Goal: Use online tool/utility: Utilize a website feature to perform a specific function

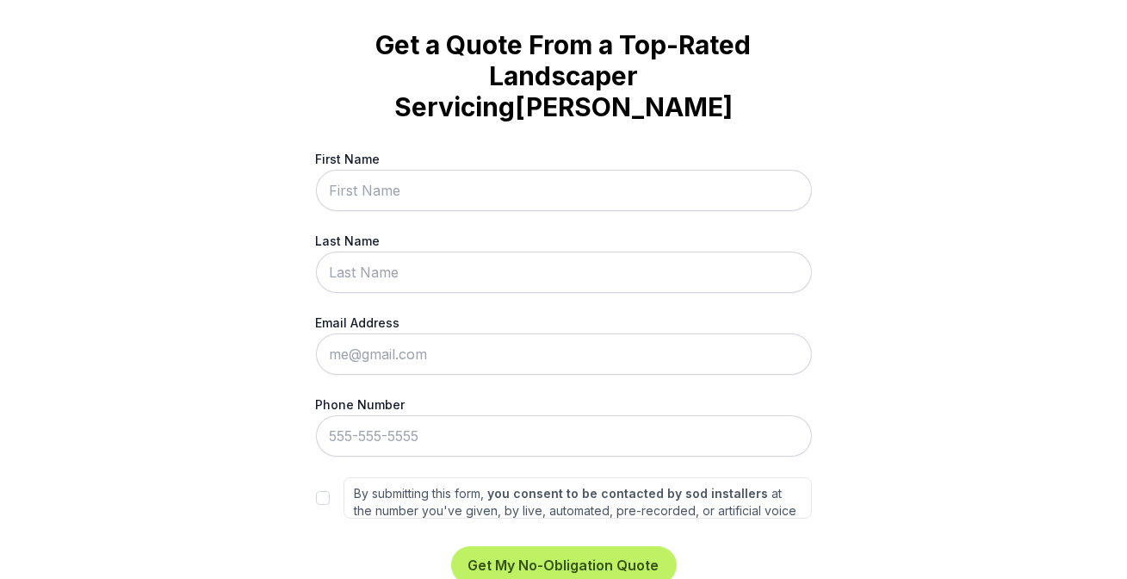
scroll to position [96, 0]
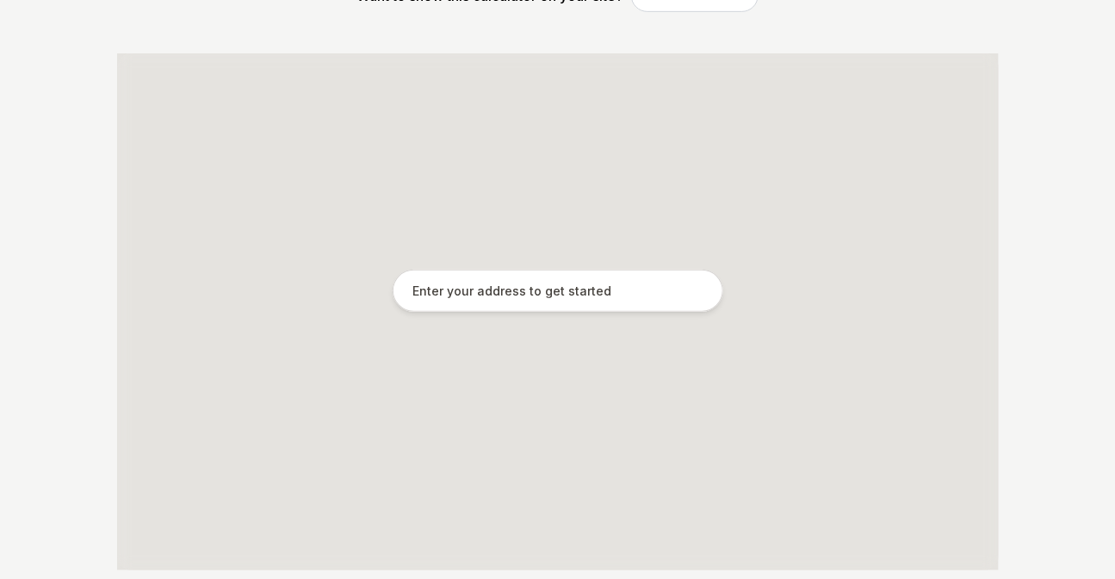
scroll to position [320, 0]
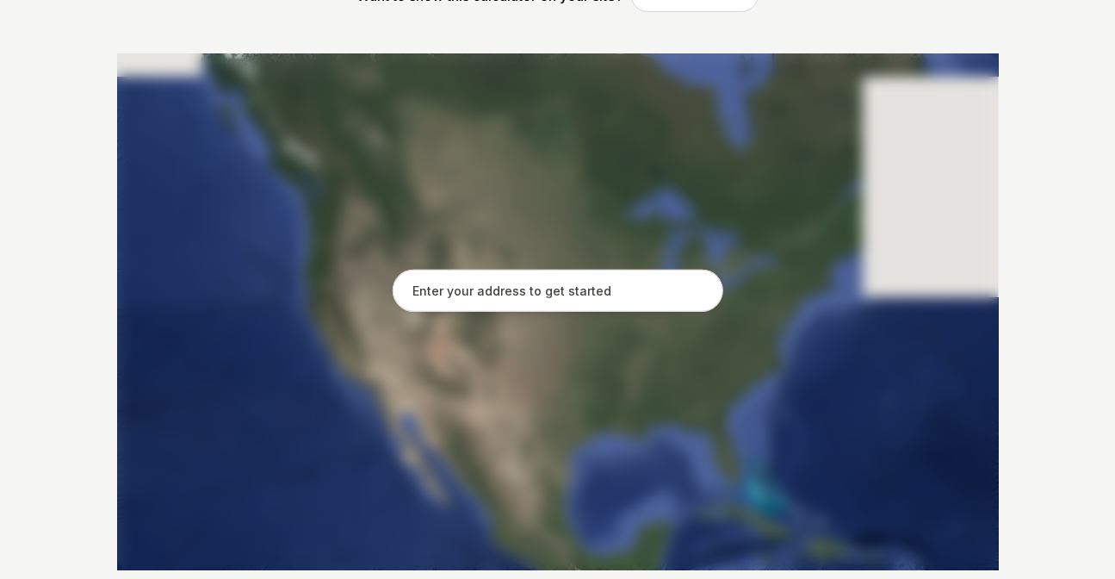
click at [496, 285] on input "text" at bounding box center [558, 291] width 331 height 43
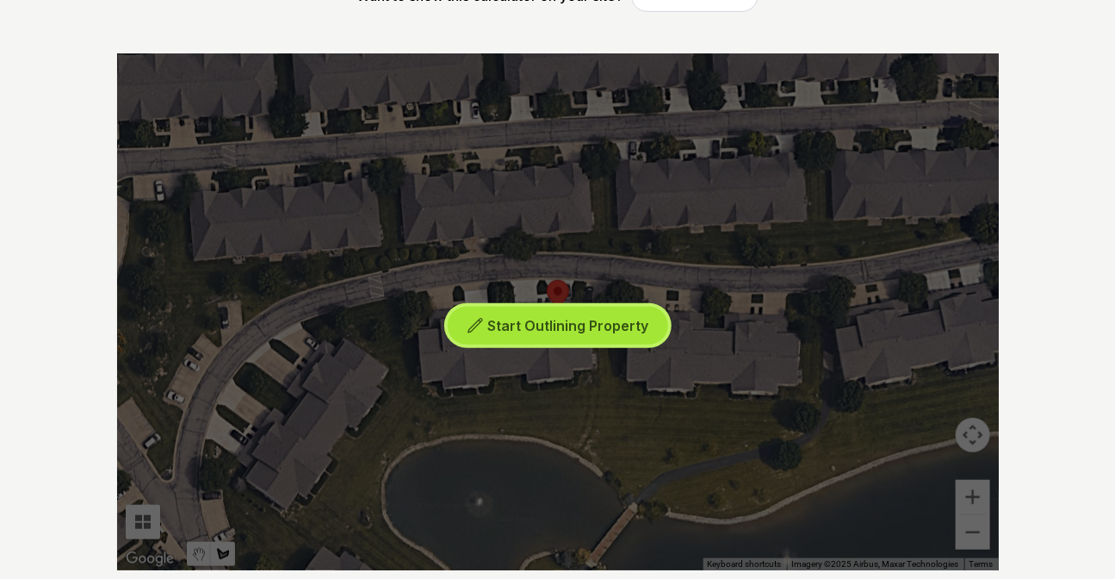
click at [530, 326] on span "Start Outlining Property" at bounding box center [567, 325] width 161 height 17
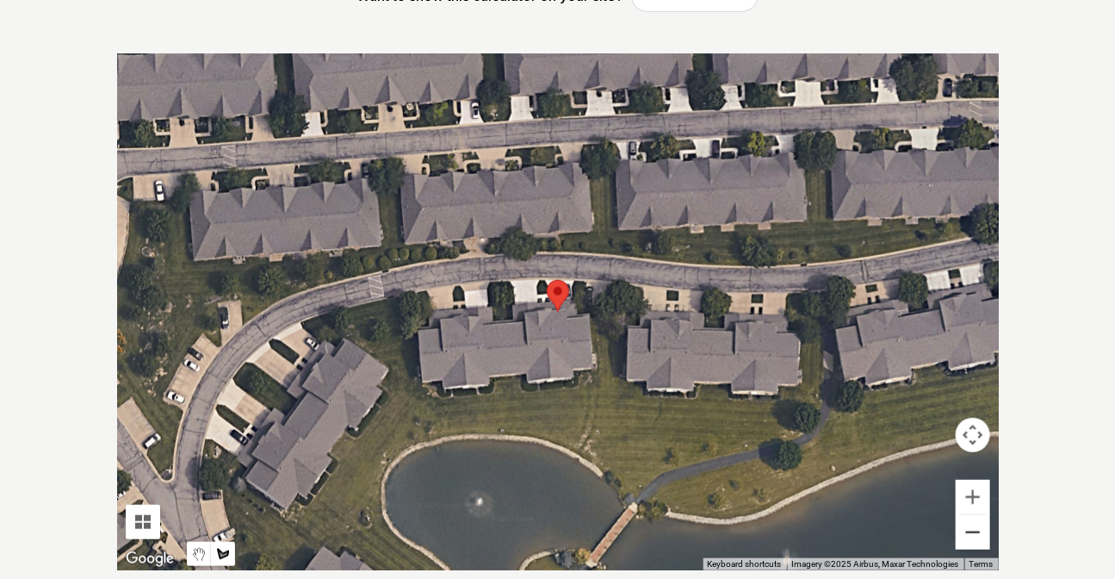
click at [962, 530] on button "Zoom out" at bounding box center [973, 532] width 34 height 34
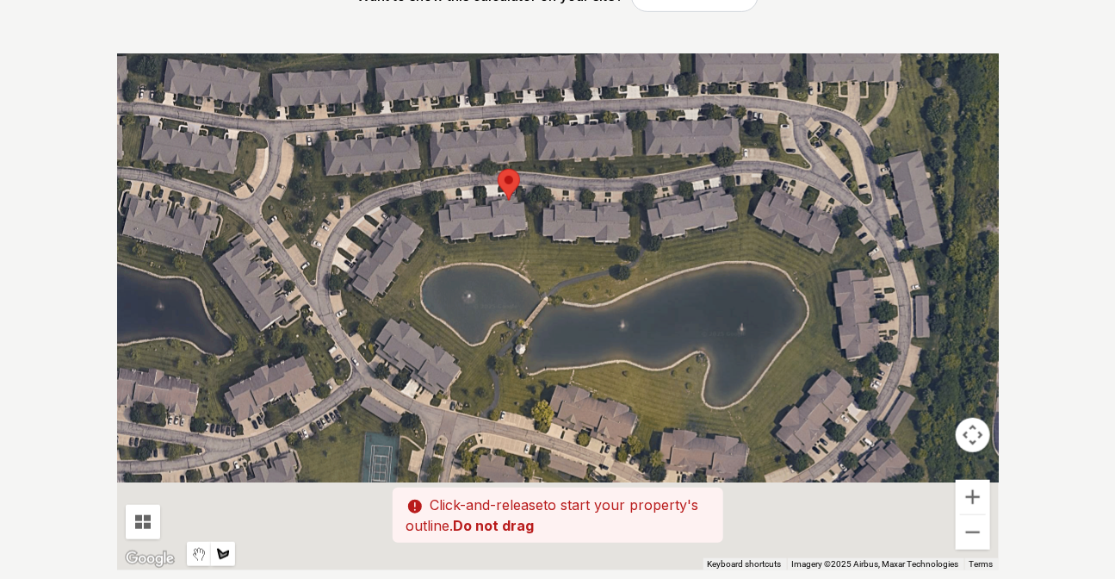
drag, startPoint x: 448, startPoint y: 344, endPoint x: 396, endPoint y: 223, distance: 131.2
click at [396, 223] on div at bounding box center [558, 311] width 882 height 517
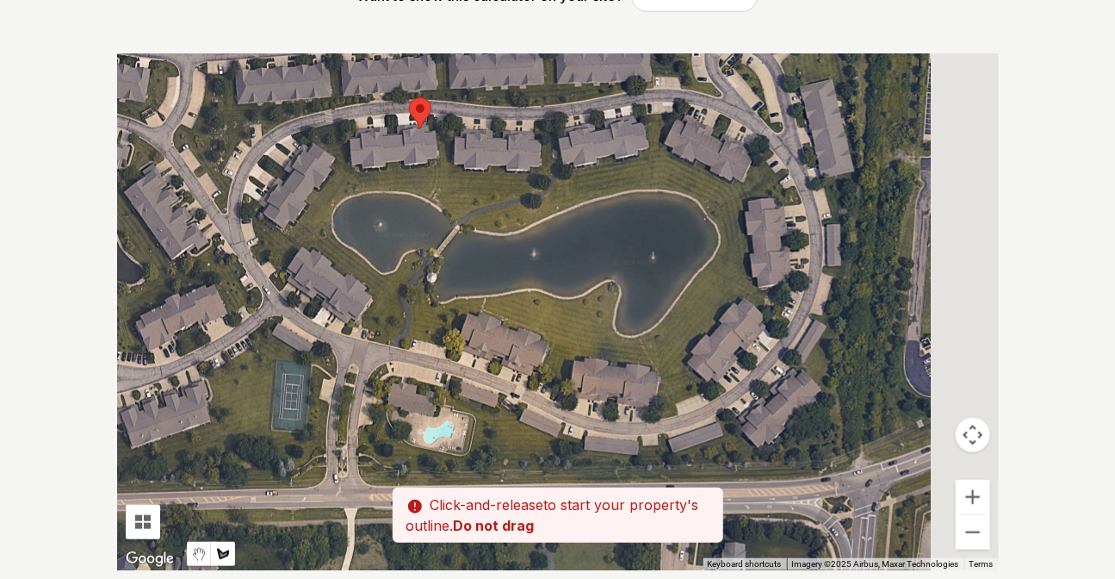
drag, startPoint x: 580, startPoint y: 209, endPoint x: 494, endPoint y: 158, distance: 99.2
click at [494, 158] on div at bounding box center [558, 311] width 882 height 517
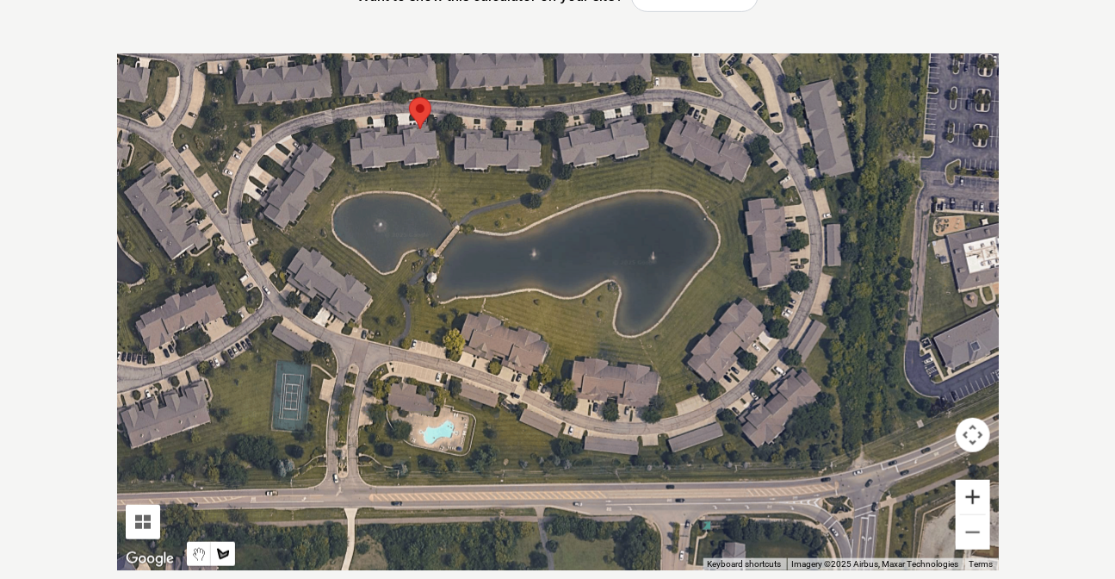
click at [973, 492] on button "Zoom in" at bounding box center [973, 497] width 34 height 34
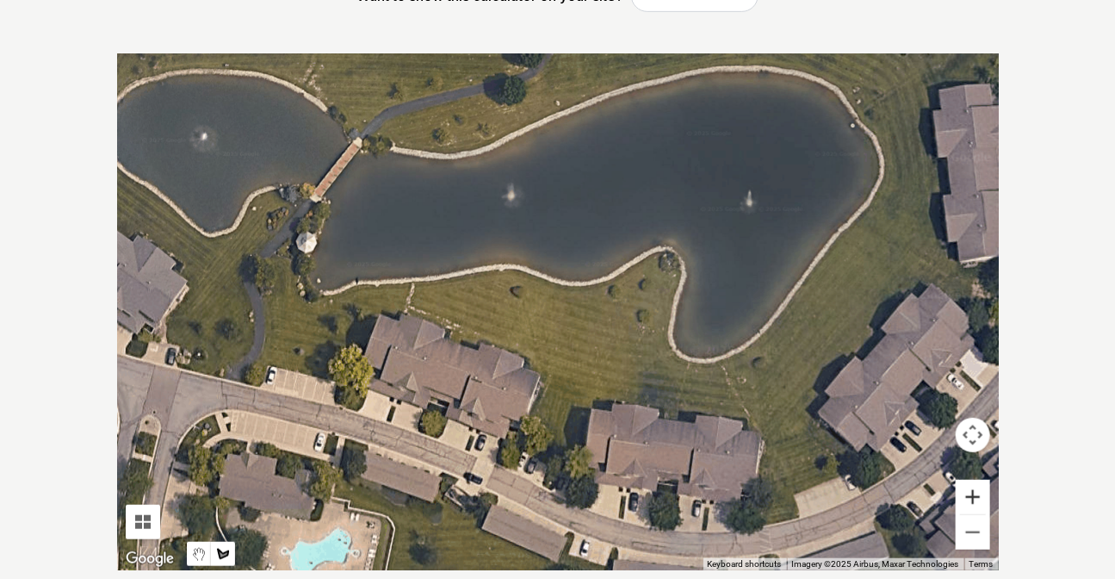
click at [973, 492] on button "Zoom in" at bounding box center [973, 497] width 34 height 34
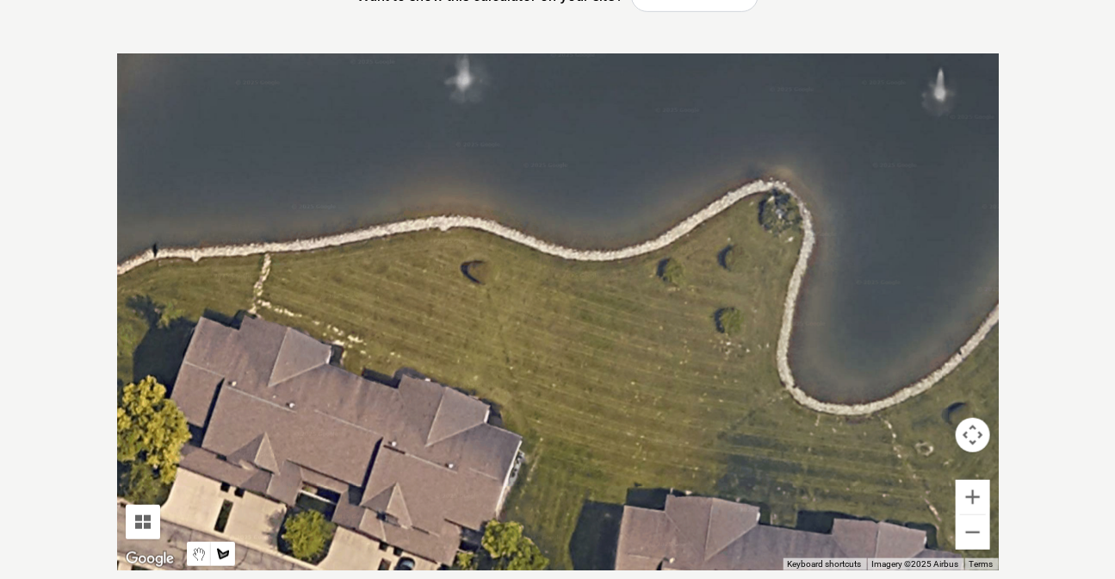
click at [164, 264] on div at bounding box center [558, 311] width 882 height 517
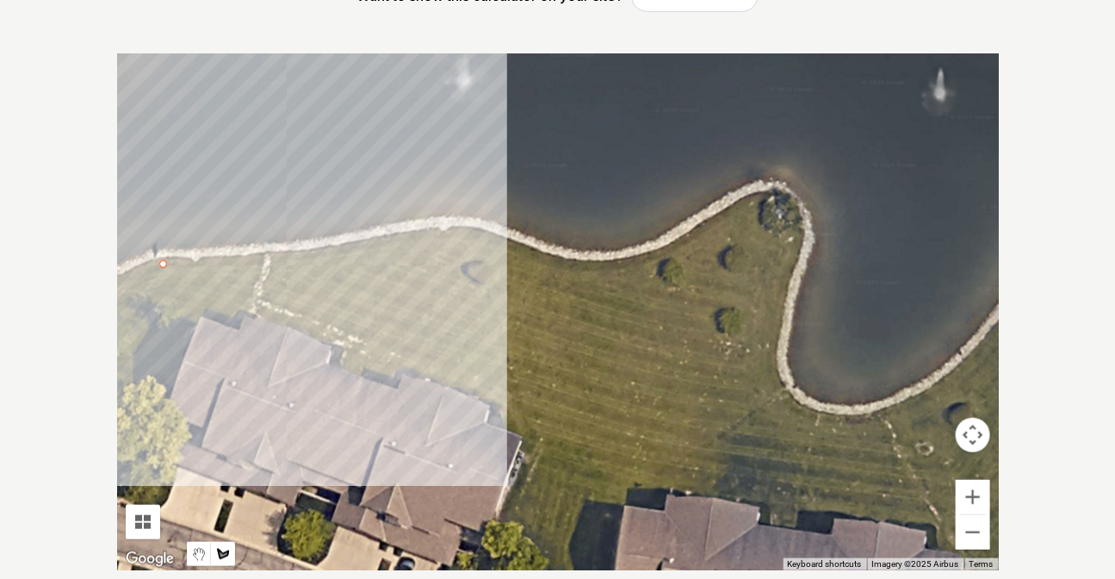
click at [292, 256] on div at bounding box center [558, 311] width 882 height 517
click at [460, 233] on div at bounding box center [558, 311] width 882 height 517
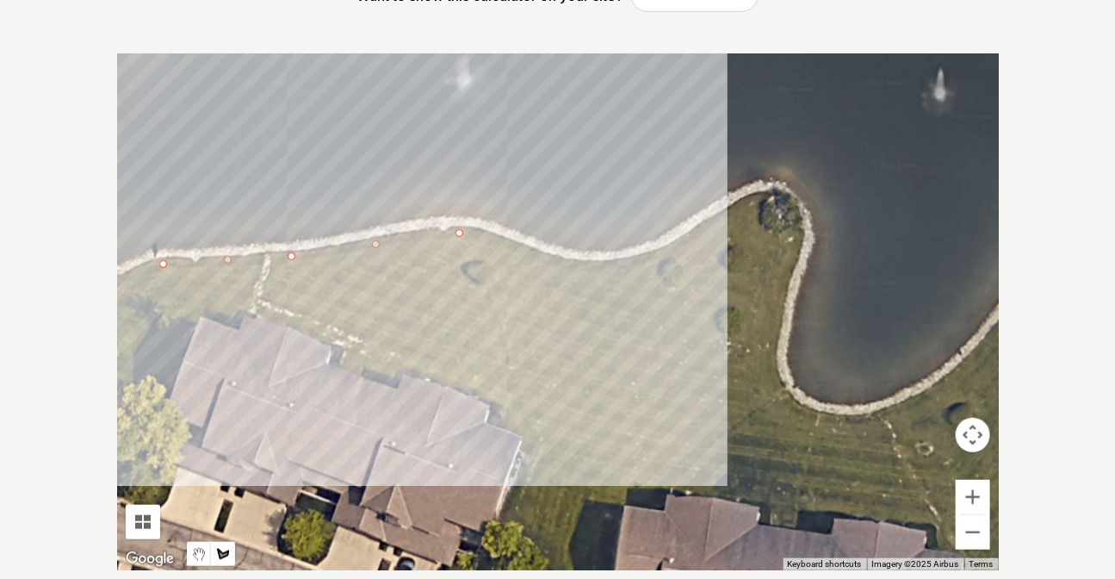
click at [578, 268] on div at bounding box center [558, 311] width 882 height 517
click at [658, 258] on div at bounding box center [558, 311] width 882 height 517
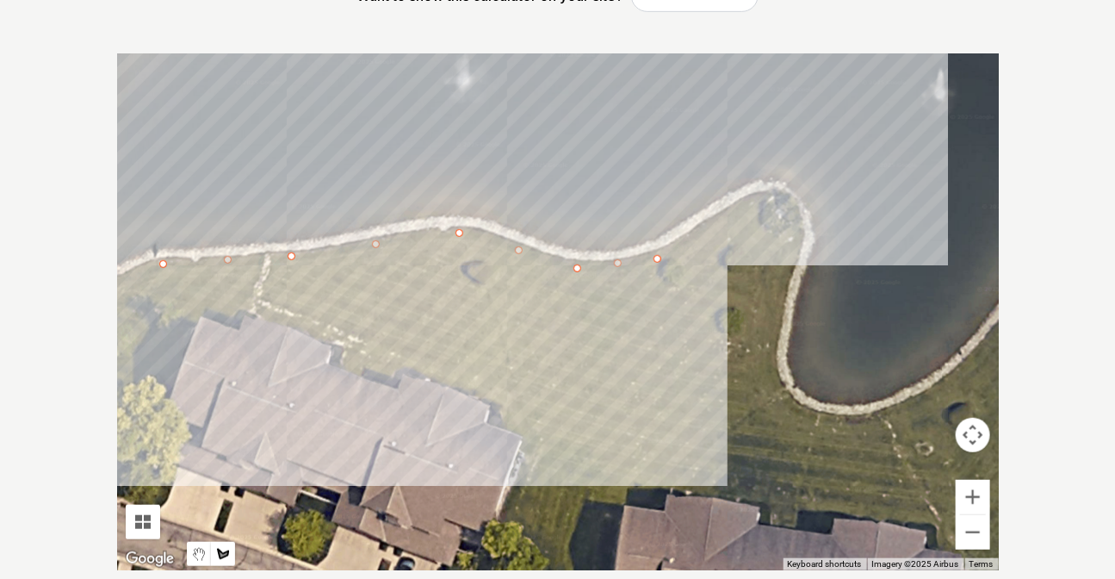
click at [769, 195] on div at bounding box center [558, 311] width 882 height 517
click at [791, 241] on div at bounding box center [558, 311] width 882 height 517
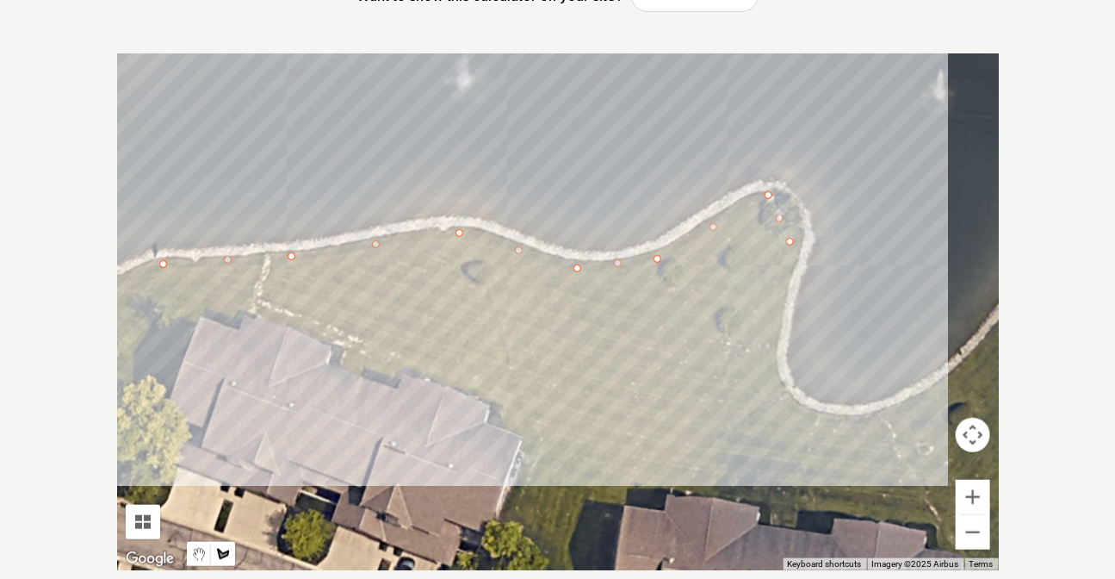
click at [764, 328] on div at bounding box center [558, 311] width 882 height 517
click at [775, 405] on div at bounding box center [558, 311] width 882 height 517
click at [837, 427] on div at bounding box center [558, 311] width 882 height 517
click at [906, 418] on div at bounding box center [558, 311] width 882 height 517
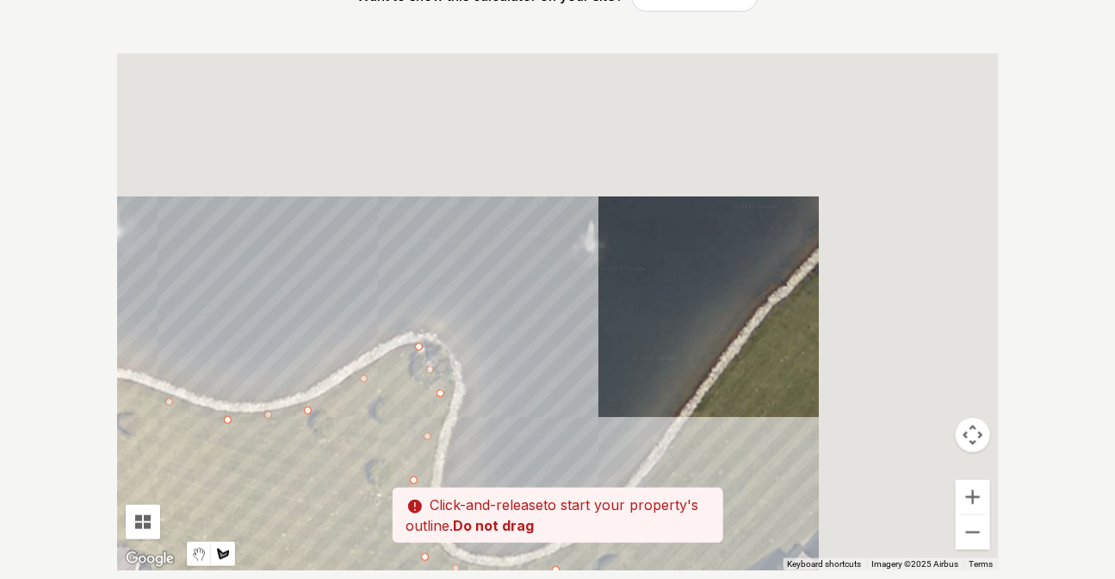
drag, startPoint x: 972, startPoint y: 375, endPoint x: 723, endPoint y: 506, distance: 281.2
click at [614, 536] on div "Pssst - zoom in over here To navigate the map with touch gestures double-tap an…" at bounding box center [558, 311] width 882 height 517
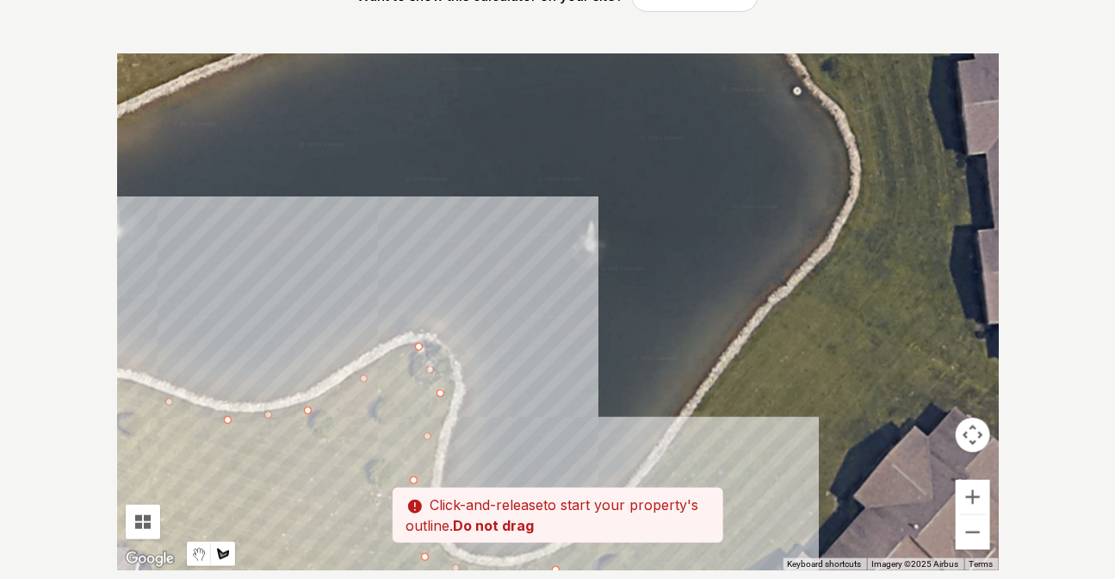
click at [684, 448] on div at bounding box center [558, 311] width 882 height 517
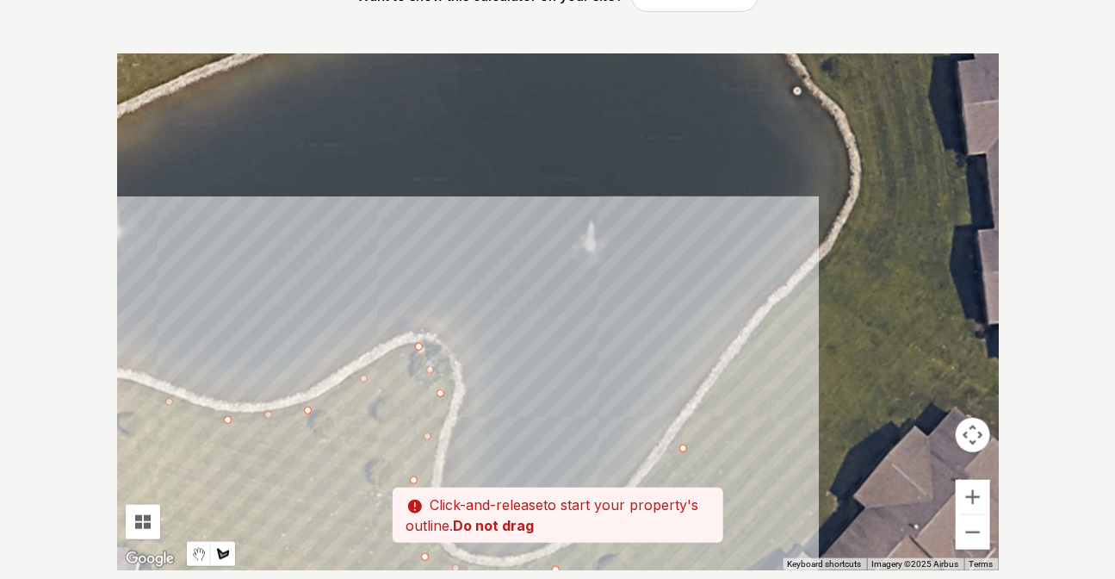
click at [797, 307] on div at bounding box center [558, 311] width 882 height 517
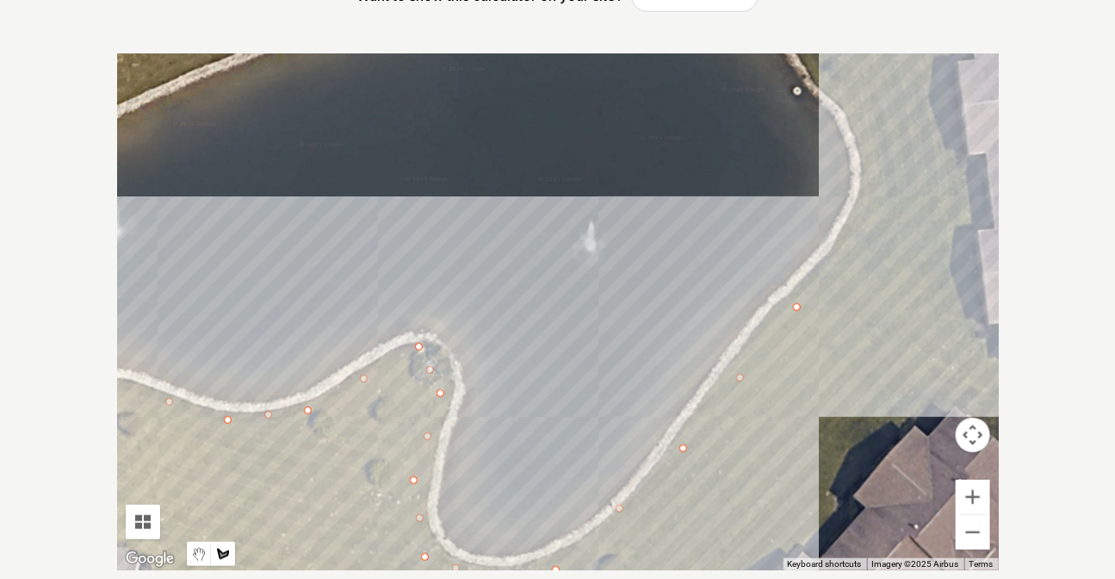
click at [873, 194] on div at bounding box center [558, 311] width 882 height 517
click at [850, 99] on div at bounding box center [558, 311] width 882 height 517
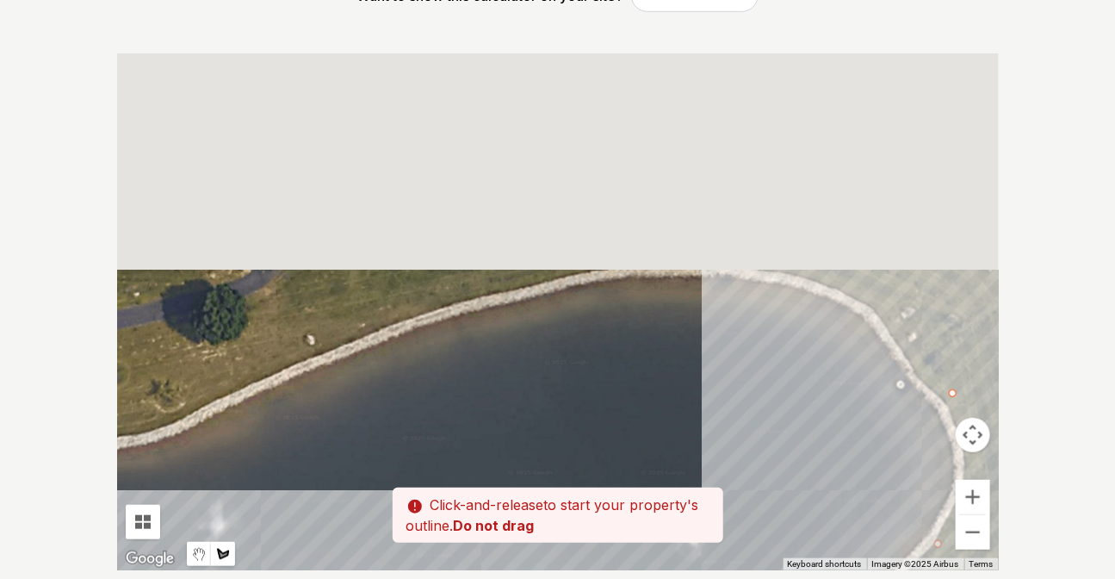
drag, startPoint x: 818, startPoint y: 72, endPoint x: 922, endPoint y: 369, distance: 314.0
click at [922, 369] on div at bounding box center [558, 311] width 882 height 517
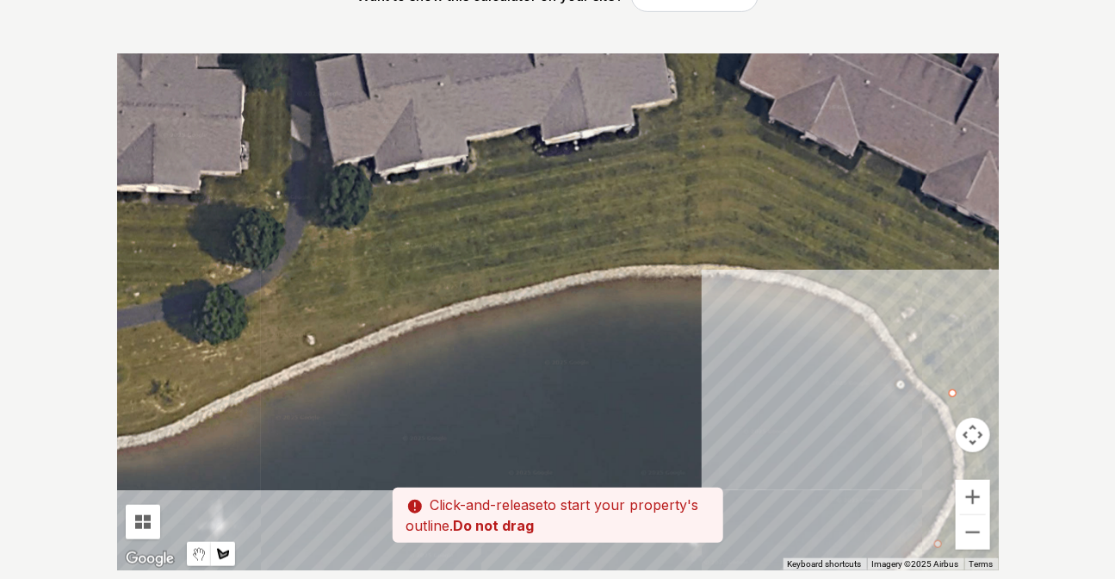
click at [889, 314] on div at bounding box center [558, 311] width 882 height 517
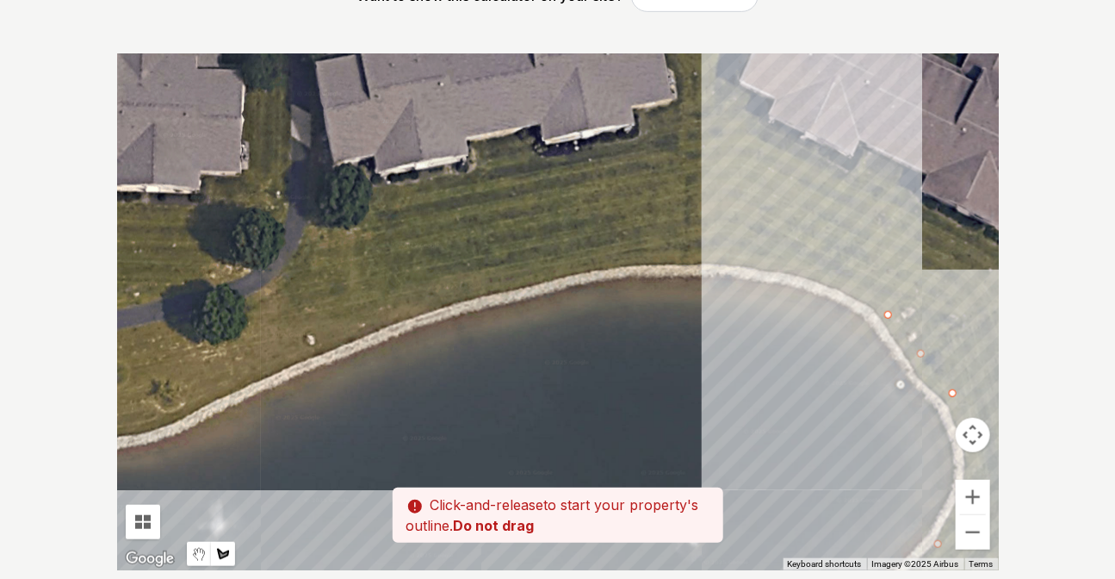
click at [807, 267] on div at bounding box center [558, 311] width 882 height 517
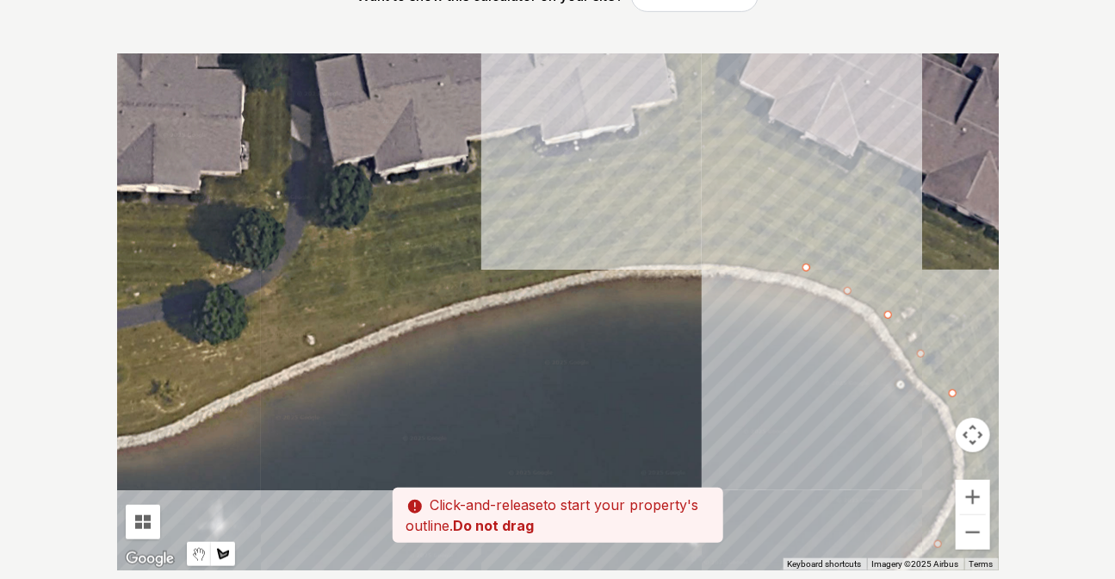
click at [682, 245] on div at bounding box center [558, 311] width 882 height 517
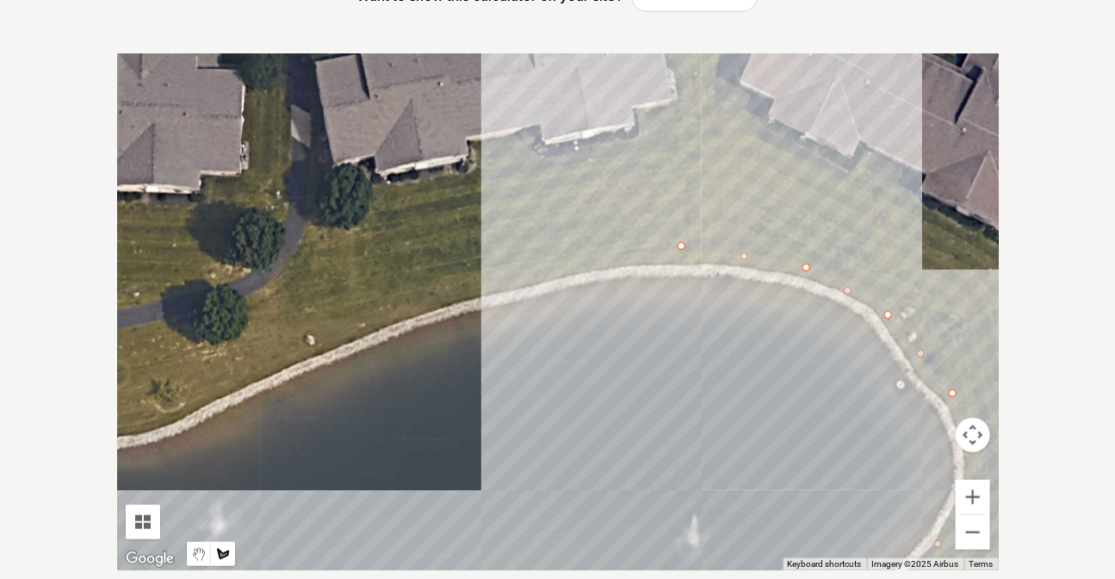
click at [538, 269] on div at bounding box center [558, 311] width 882 height 517
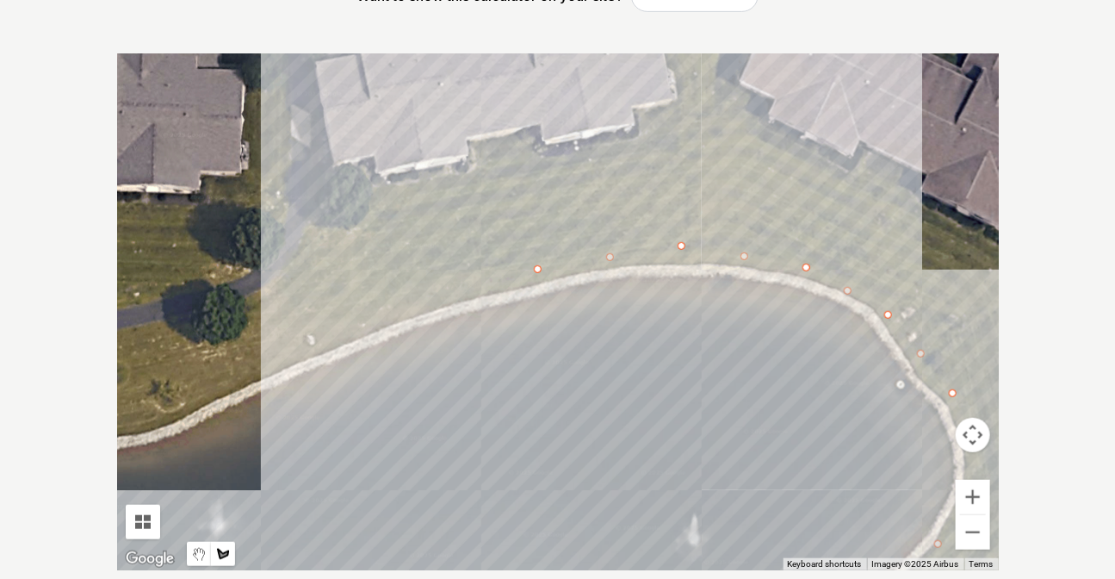
click at [421, 302] on div at bounding box center [558, 311] width 882 height 517
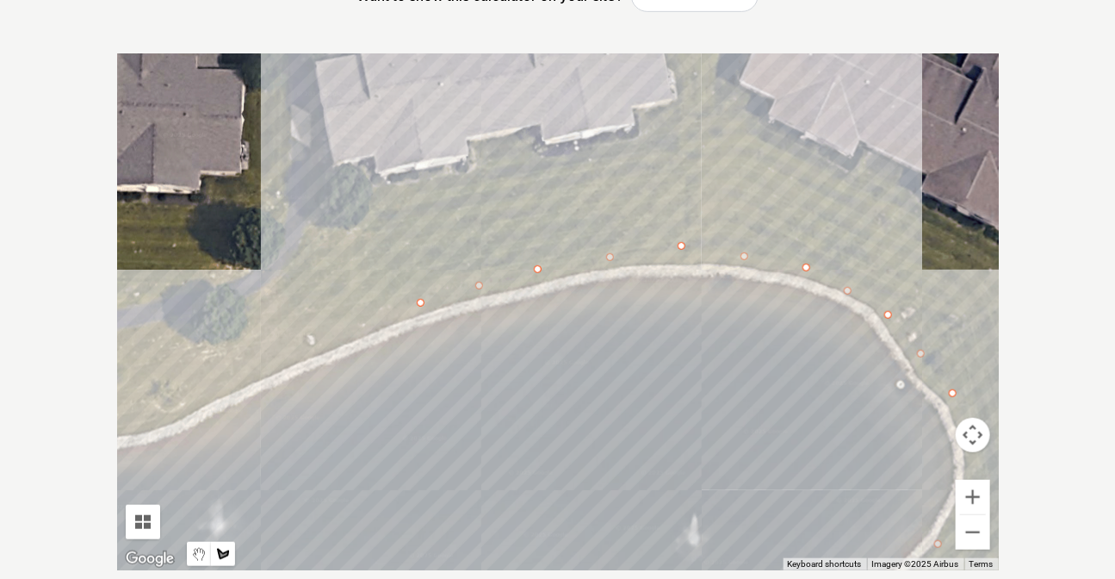
click at [251, 358] on div at bounding box center [558, 311] width 882 height 517
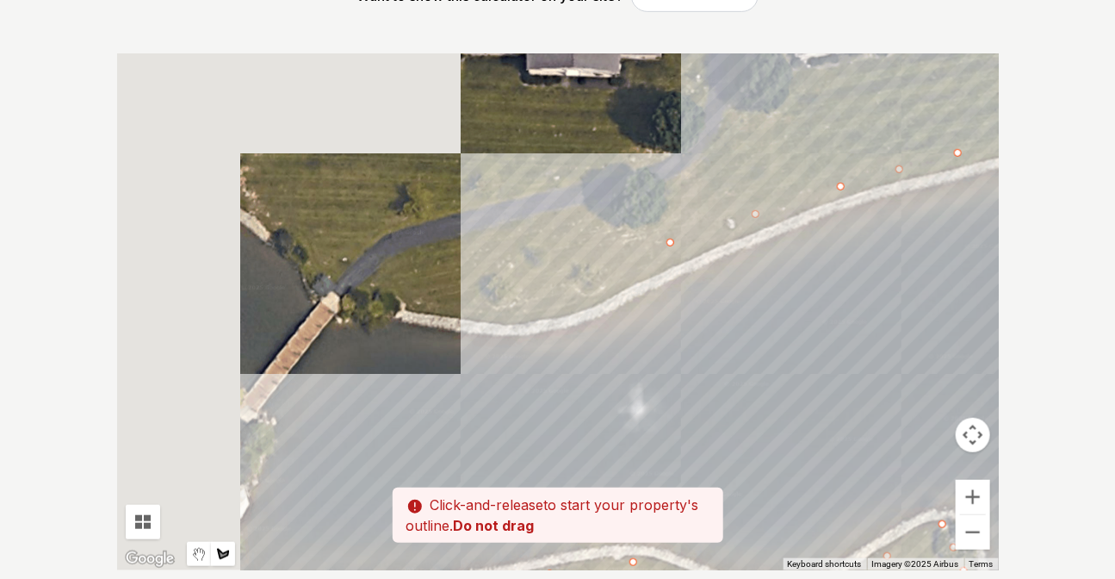
drag, startPoint x: 145, startPoint y: 403, endPoint x: 575, endPoint y: 283, distance: 446.9
click at [575, 283] on div at bounding box center [558, 311] width 882 height 517
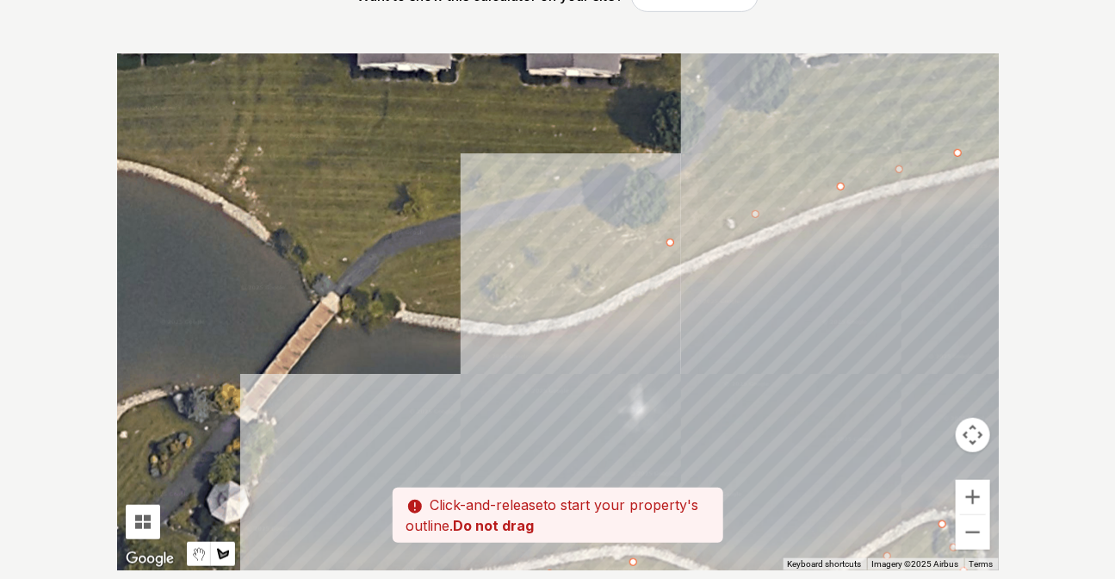
click at [556, 293] on div at bounding box center [558, 311] width 882 height 517
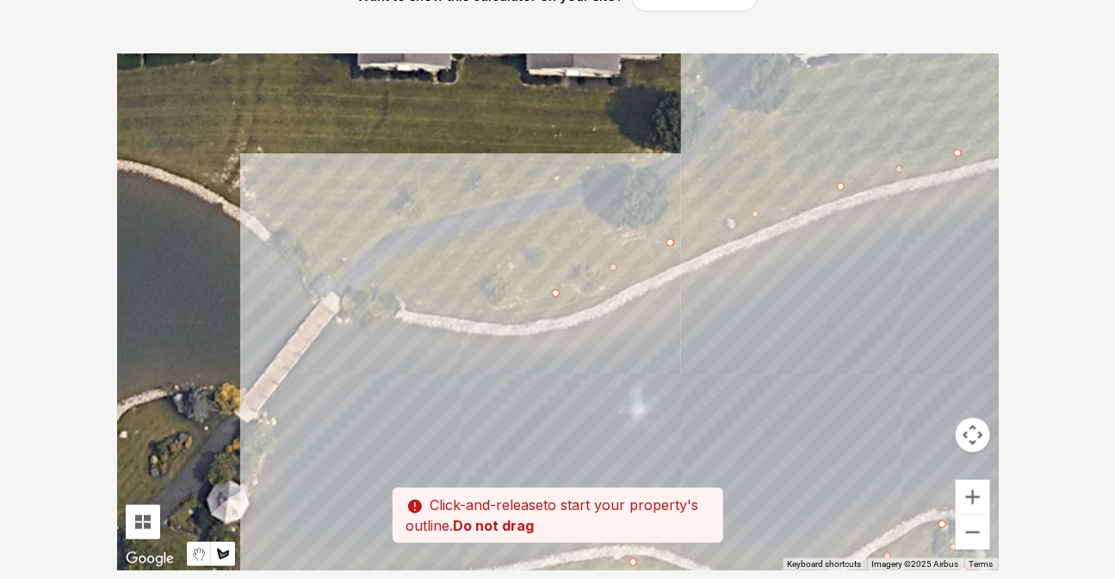
click at [374, 293] on div at bounding box center [558, 311] width 882 height 517
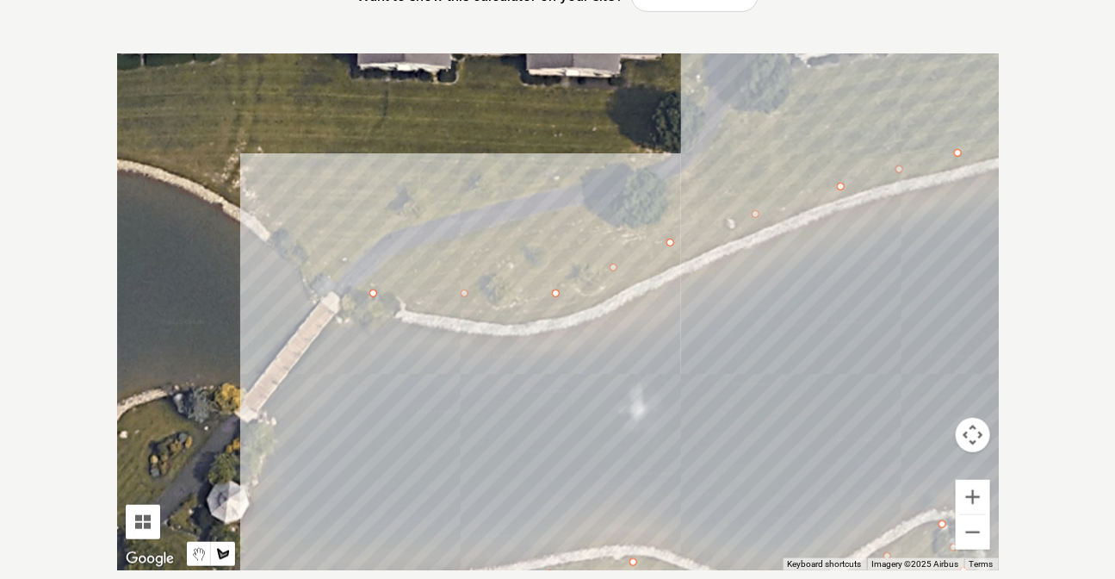
click at [312, 254] on div at bounding box center [558, 311] width 882 height 517
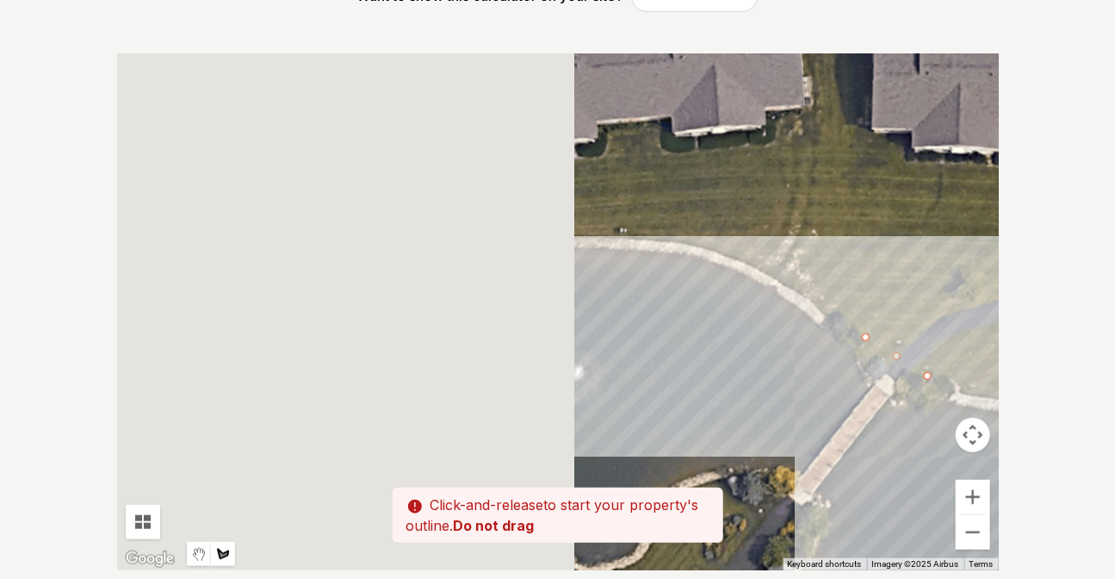
drag, startPoint x: 237, startPoint y: 174, endPoint x: 796, endPoint y: 261, distance: 565.6
click at [796, 261] on div at bounding box center [558, 311] width 882 height 517
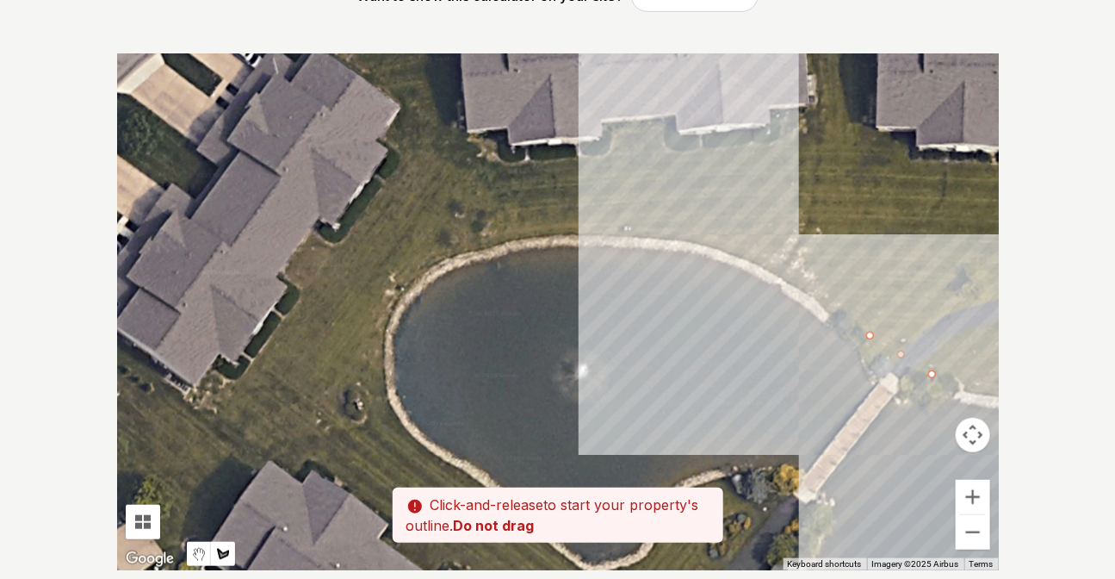
click at [719, 237] on div at bounding box center [558, 311] width 882 height 517
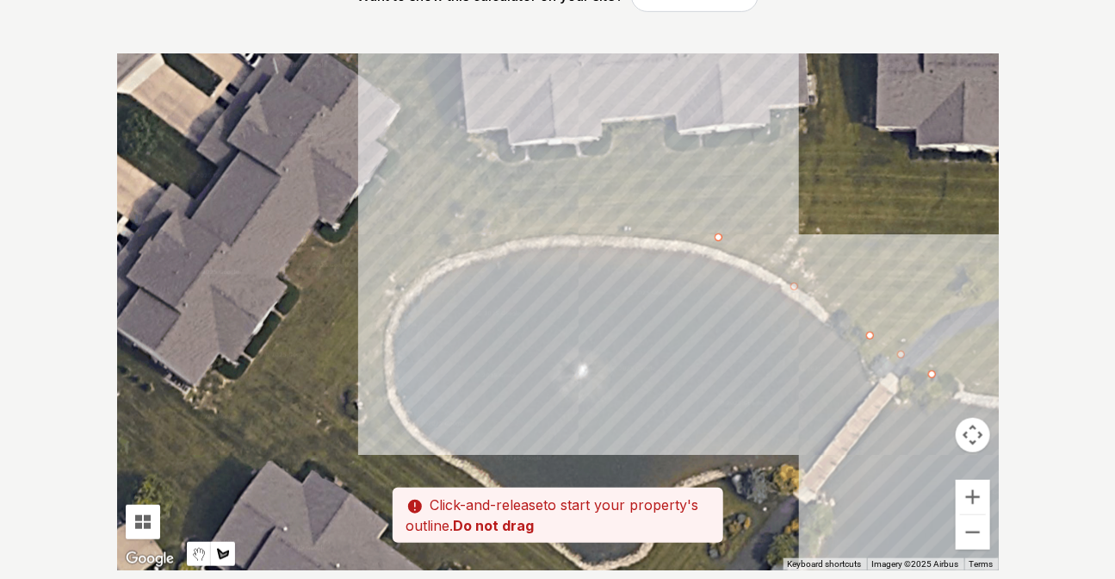
click at [586, 221] on div at bounding box center [558, 311] width 882 height 517
click at [456, 237] on div at bounding box center [558, 311] width 882 height 517
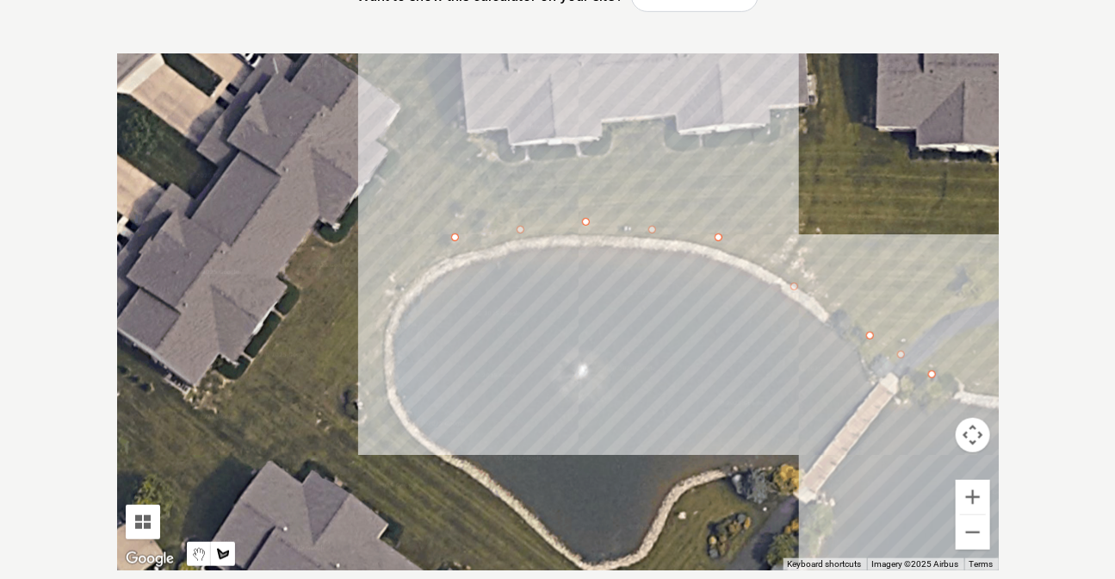
drag, startPoint x: 388, startPoint y: 291, endPoint x: 375, endPoint y: 328, distance: 38.9
click at [388, 293] on div at bounding box center [558, 311] width 882 height 517
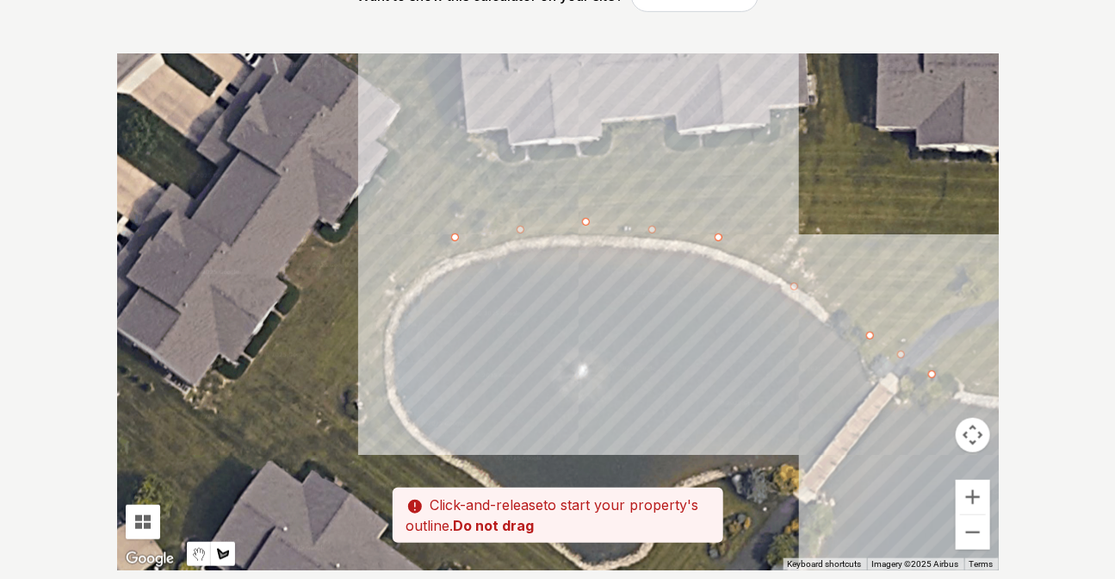
click at [375, 296] on div at bounding box center [558, 311] width 882 height 517
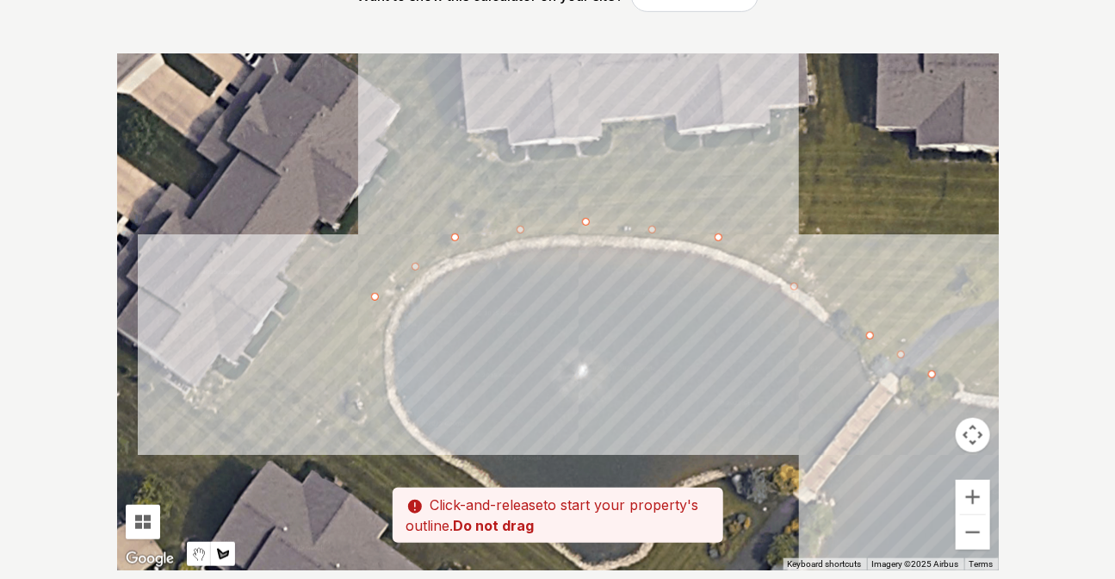
click at [367, 362] on div at bounding box center [558, 311] width 882 height 517
click at [381, 429] on div at bounding box center [558, 311] width 882 height 517
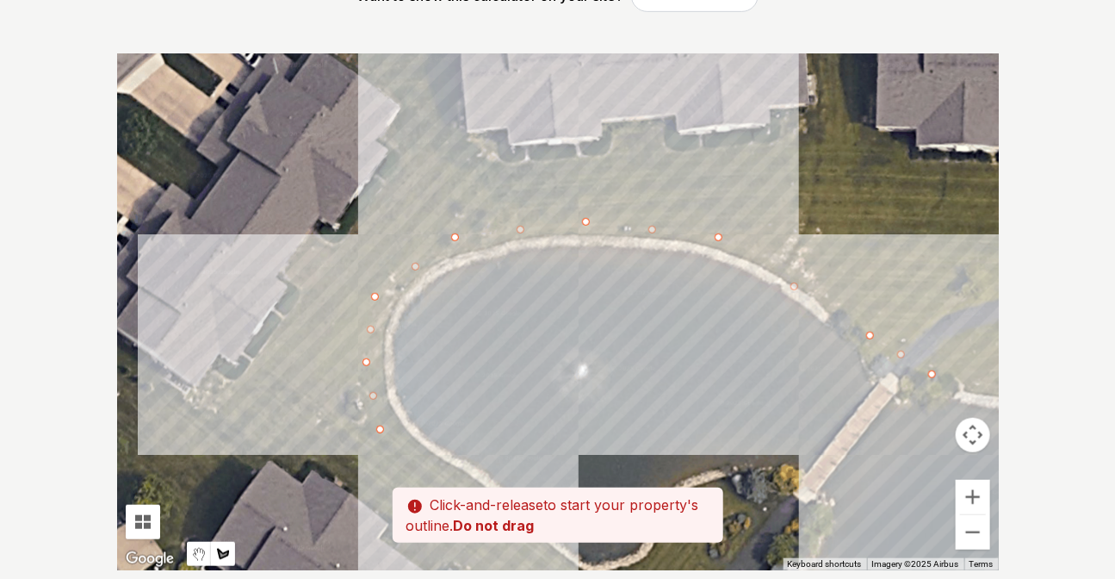
drag, startPoint x: 415, startPoint y: 451, endPoint x: 339, endPoint y: 282, distance: 185.0
click at [339, 282] on div at bounding box center [558, 311] width 882 height 517
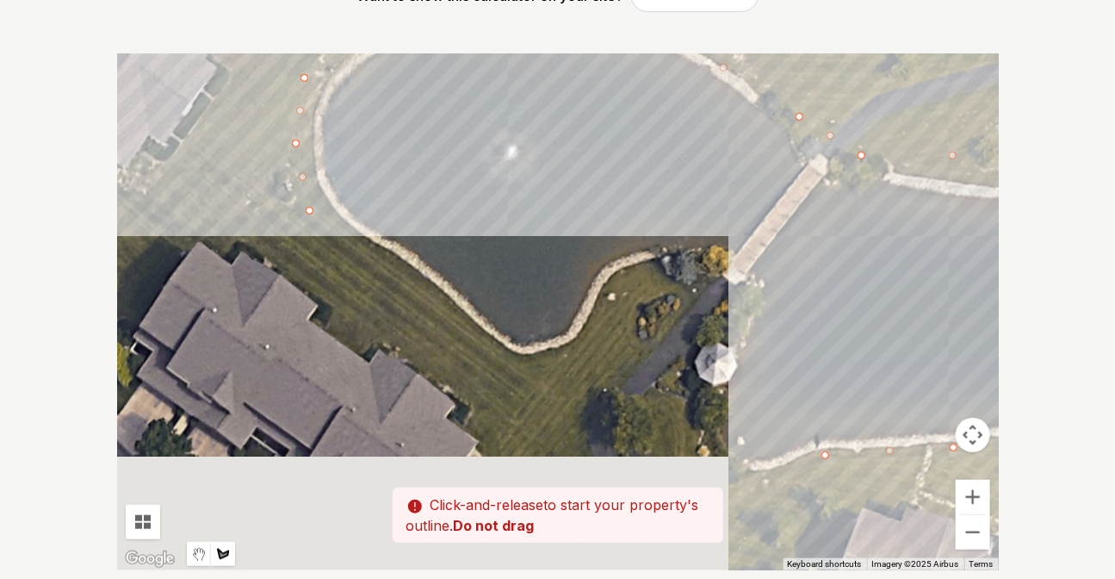
drag, startPoint x: 409, startPoint y: 437, endPoint x: 338, endPoint y: 219, distance: 229.8
click at [338, 219] on div at bounding box center [558, 311] width 882 height 517
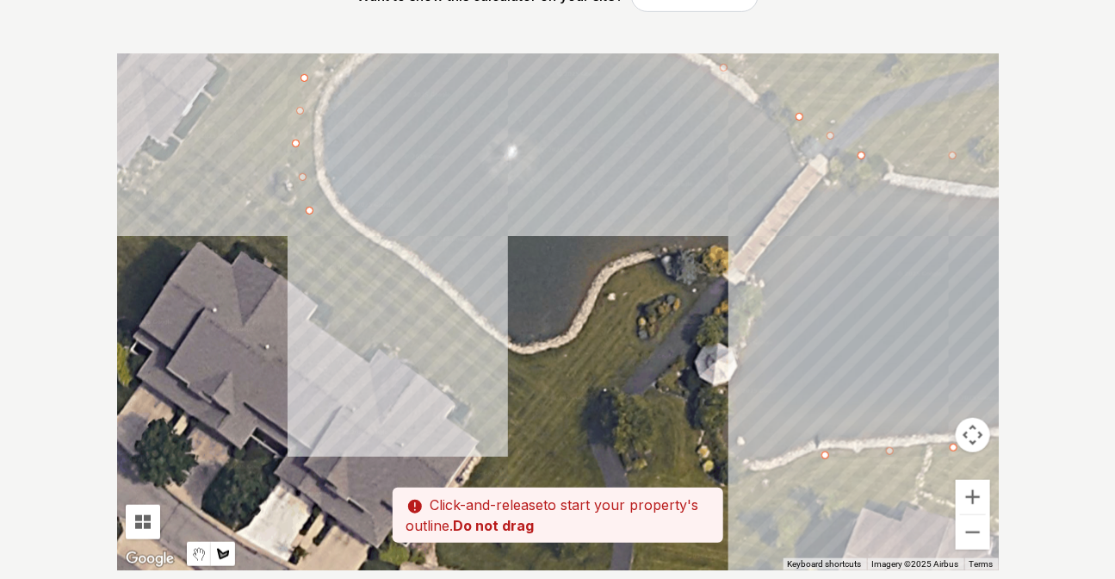
click at [375, 258] on div at bounding box center [558, 311] width 882 height 517
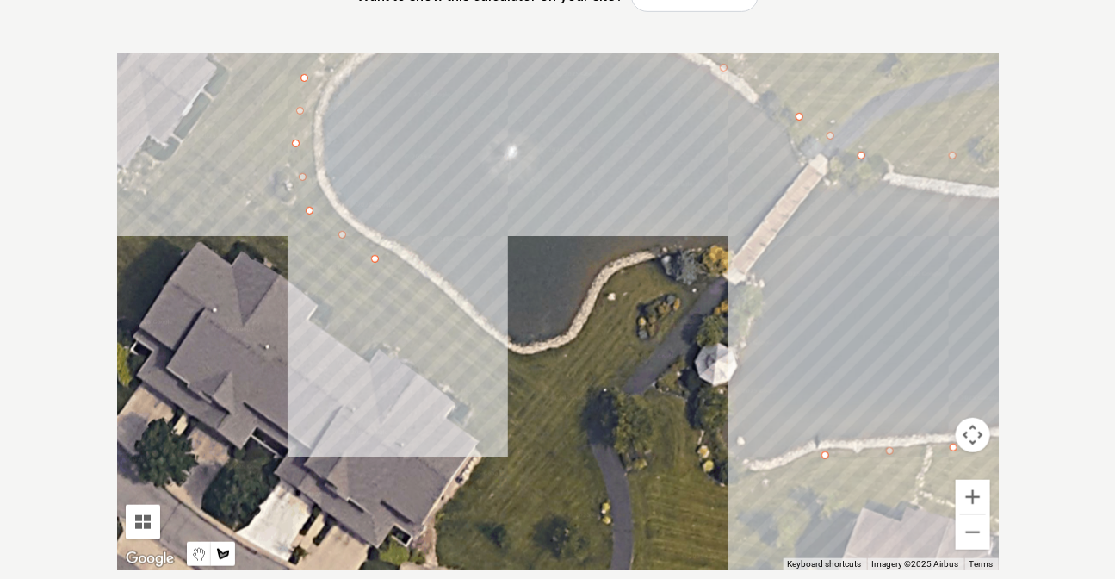
click at [464, 327] on div at bounding box center [558, 311] width 882 height 517
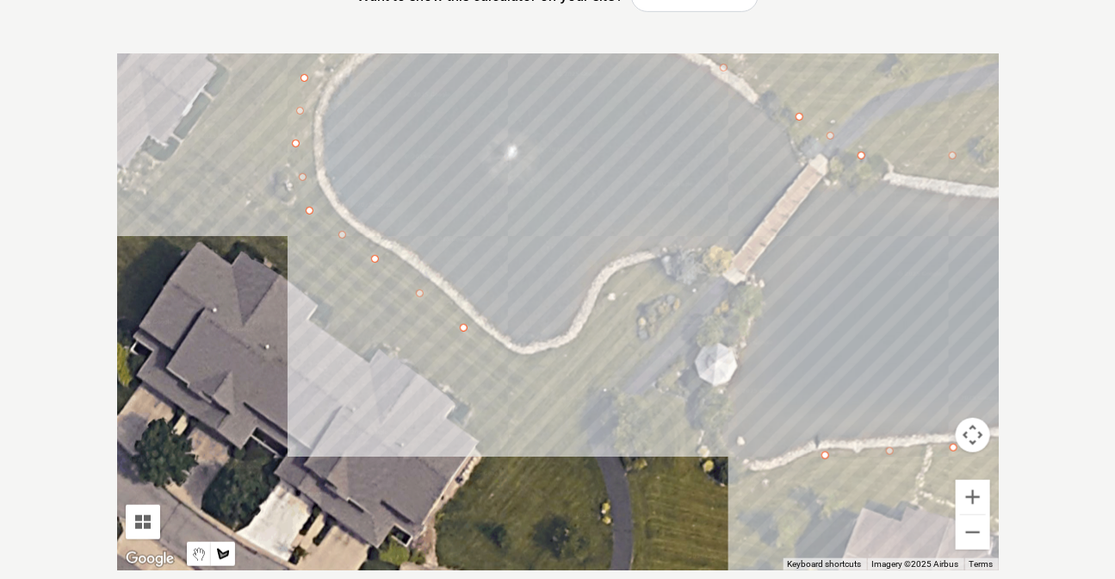
click at [524, 365] on div at bounding box center [558, 311] width 882 height 517
click at [579, 349] on div at bounding box center [558, 311] width 882 height 517
click at [625, 279] on div at bounding box center [558, 311] width 882 height 517
click at [679, 284] on div at bounding box center [558, 311] width 882 height 517
click at [648, 347] on div at bounding box center [558, 311] width 882 height 517
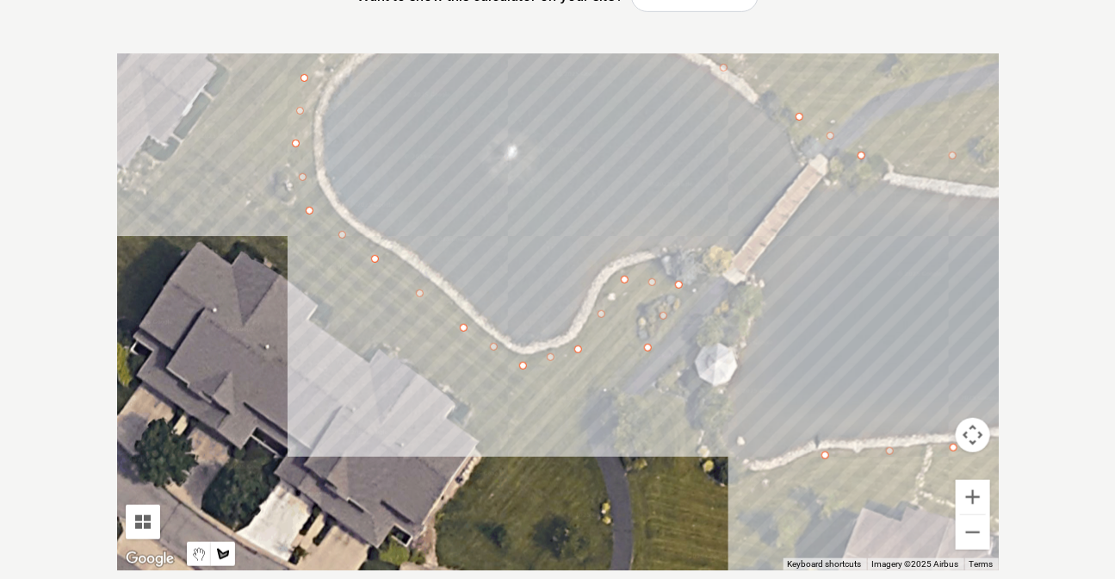
click at [591, 418] on div at bounding box center [558, 311] width 882 height 517
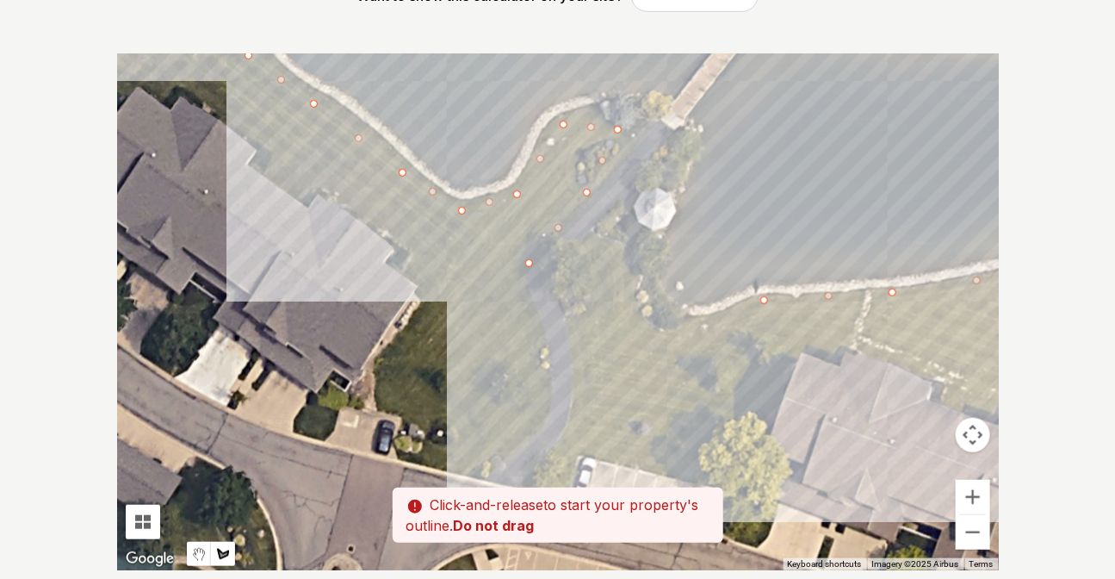
drag, startPoint x: 748, startPoint y: 476, endPoint x: 685, endPoint y: 319, distance: 169.7
click at [685, 319] on div at bounding box center [558, 311] width 882 height 517
click at [739, 309] on div at bounding box center [558, 311] width 882 height 517
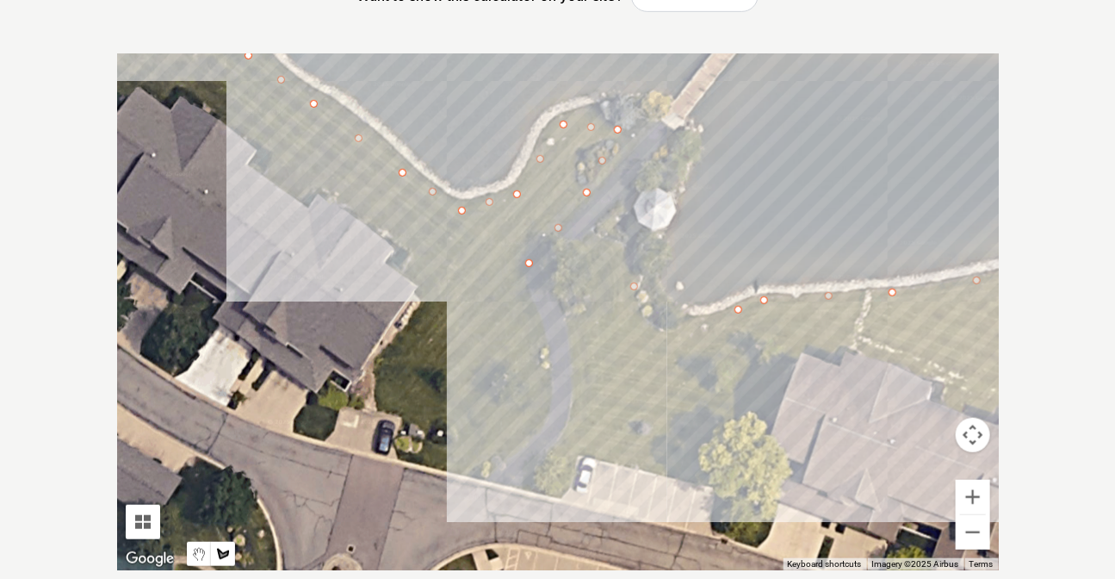
click at [748, 496] on div at bounding box center [558, 311] width 882 height 517
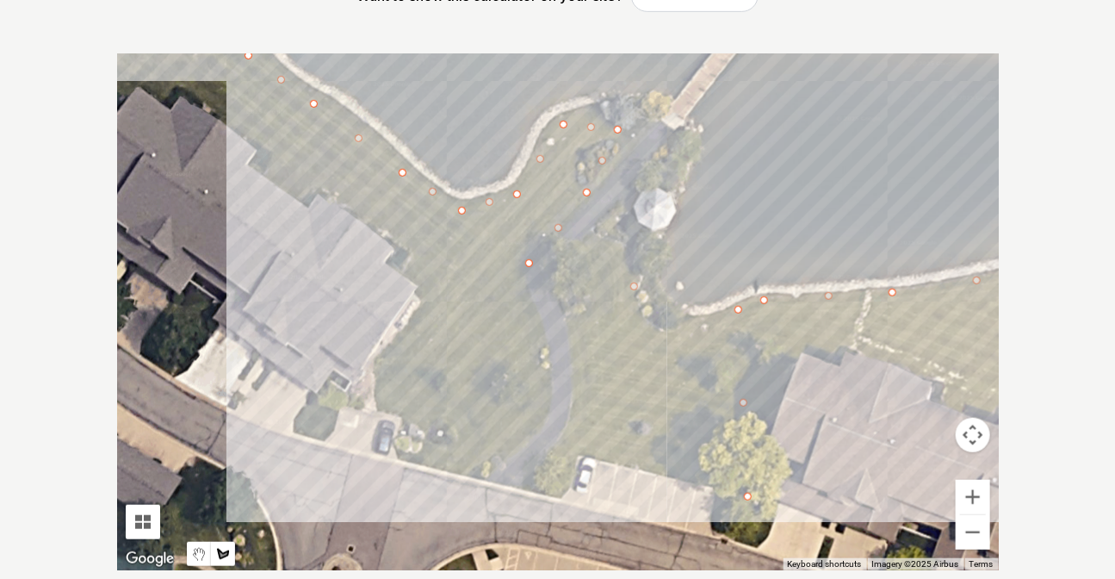
click at [422, 452] on div at bounding box center [558, 311] width 882 height 517
click at [379, 375] on div at bounding box center [558, 311] width 882 height 517
click at [430, 284] on div at bounding box center [558, 311] width 882 height 517
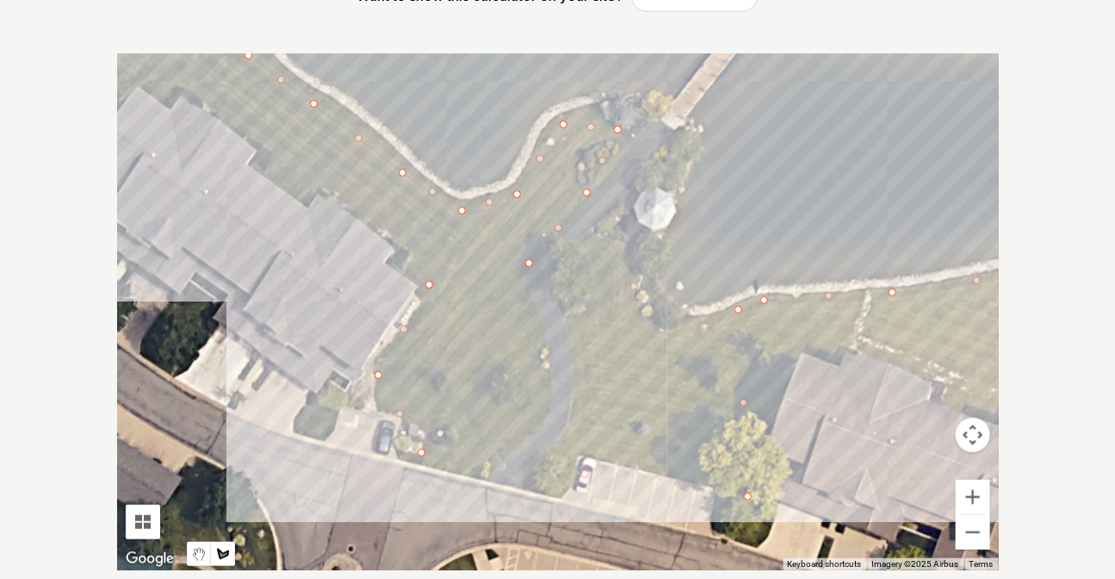
click at [137, 88] on div at bounding box center [558, 311] width 882 height 517
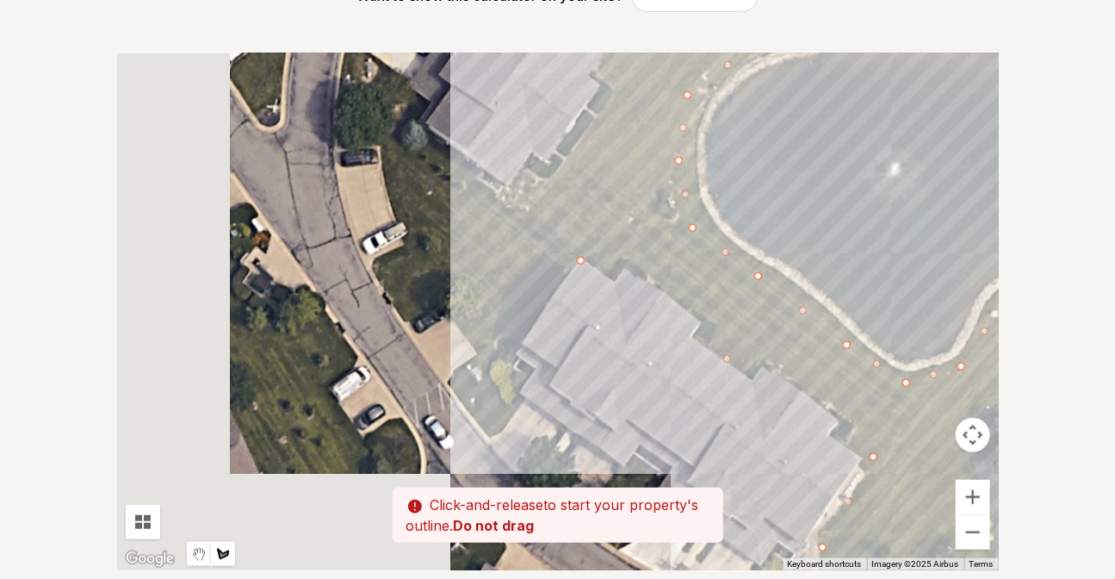
drag, startPoint x: 528, startPoint y: 363, endPoint x: 641, endPoint y: 390, distance: 115.9
click at [641, 390] on div at bounding box center [558, 311] width 882 height 517
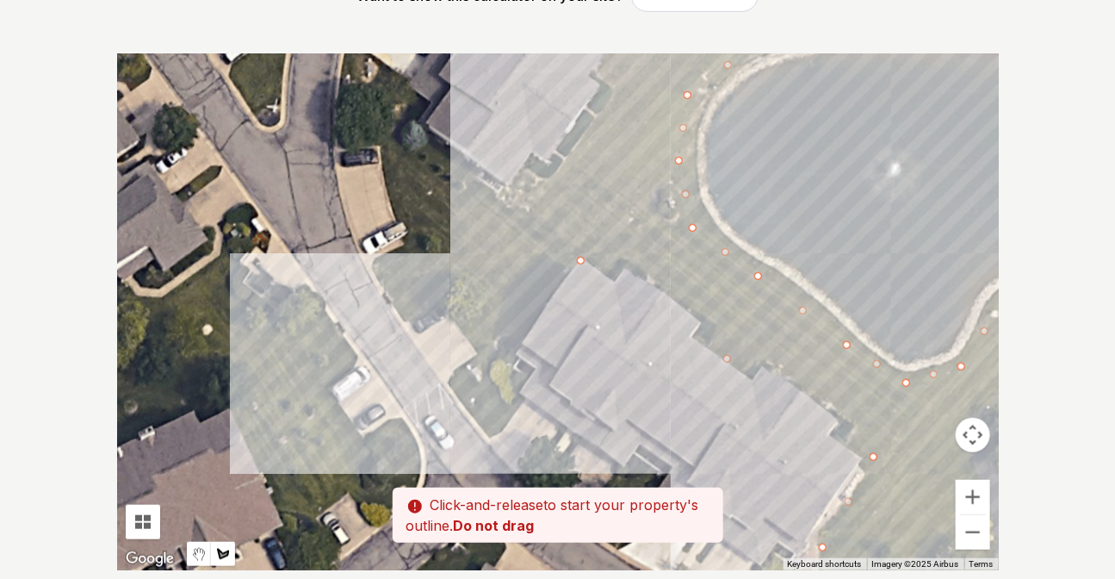
click at [459, 395] on div at bounding box center [558, 311] width 882 height 517
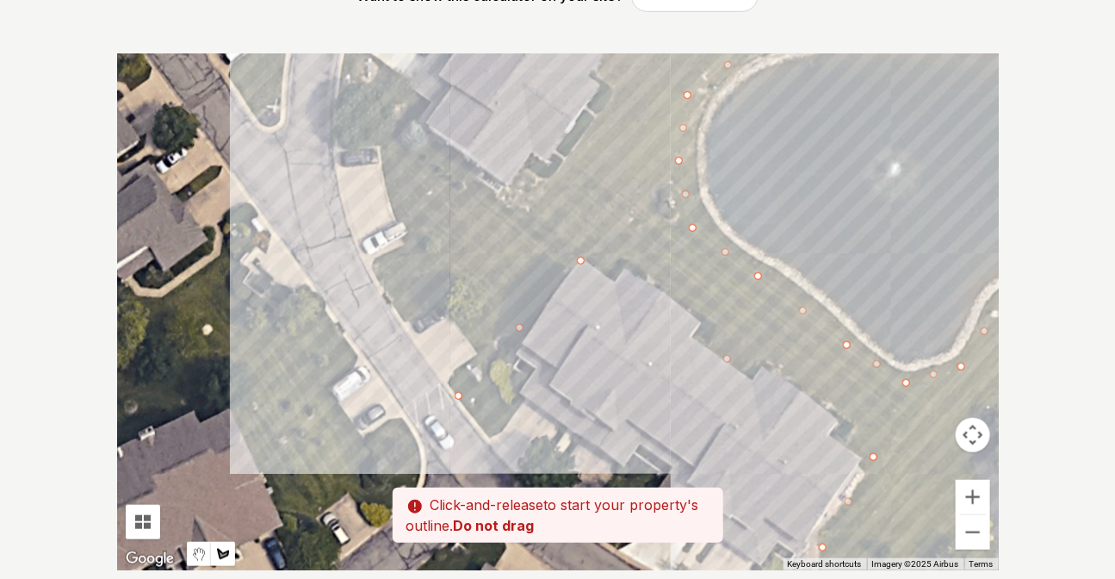
click at [377, 261] on div at bounding box center [558, 311] width 882 height 517
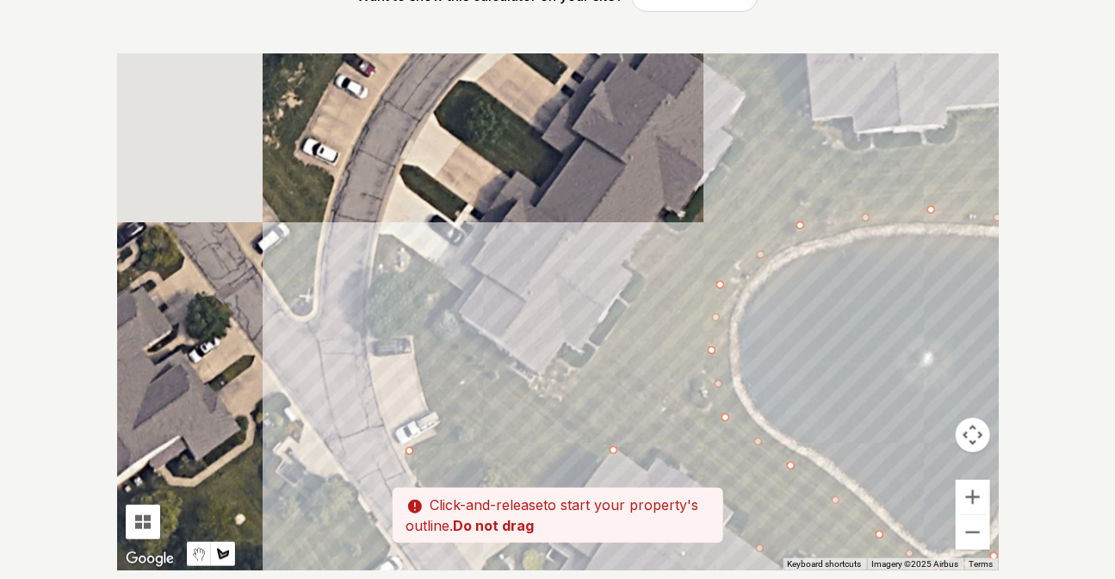
drag, startPoint x: 369, startPoint y: 112, endPoint x: 401, endPoint y: 304, distance: 194.8
click at [401, 304] on div at bounding box center [558, 311] width 882 height 517
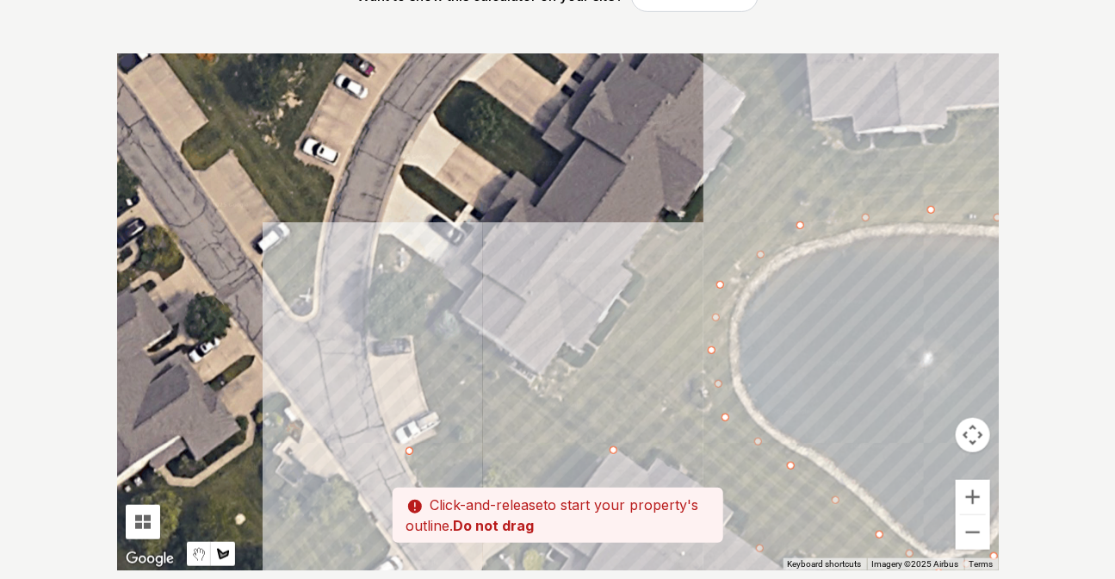
click at [394, 265] on div at bounding box center [558, 311] width 882 height 517
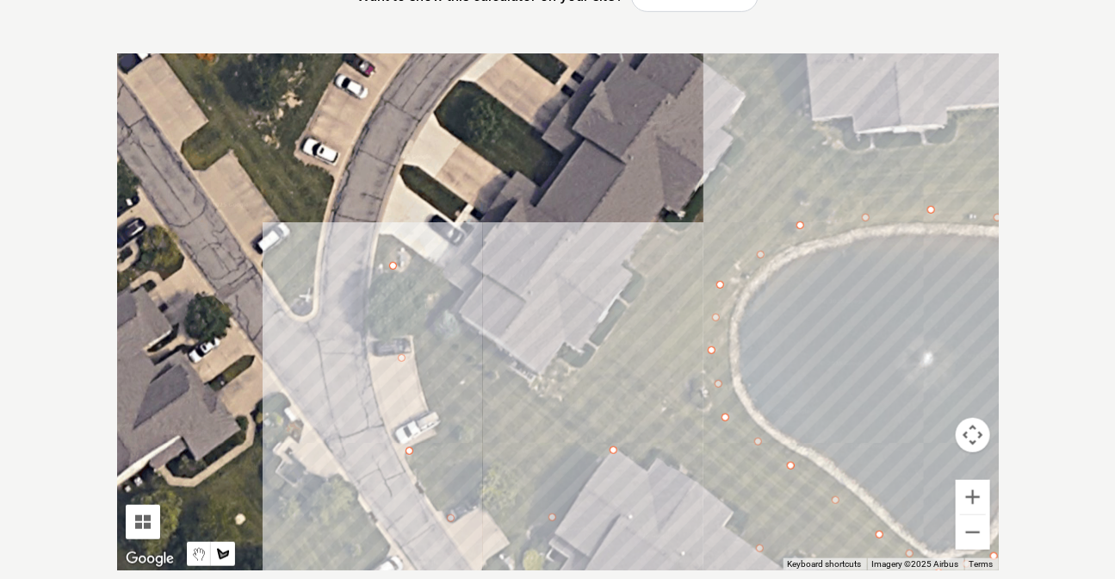
click at [538, 389] on div at bounding box center [558, 311] width 882 height 517
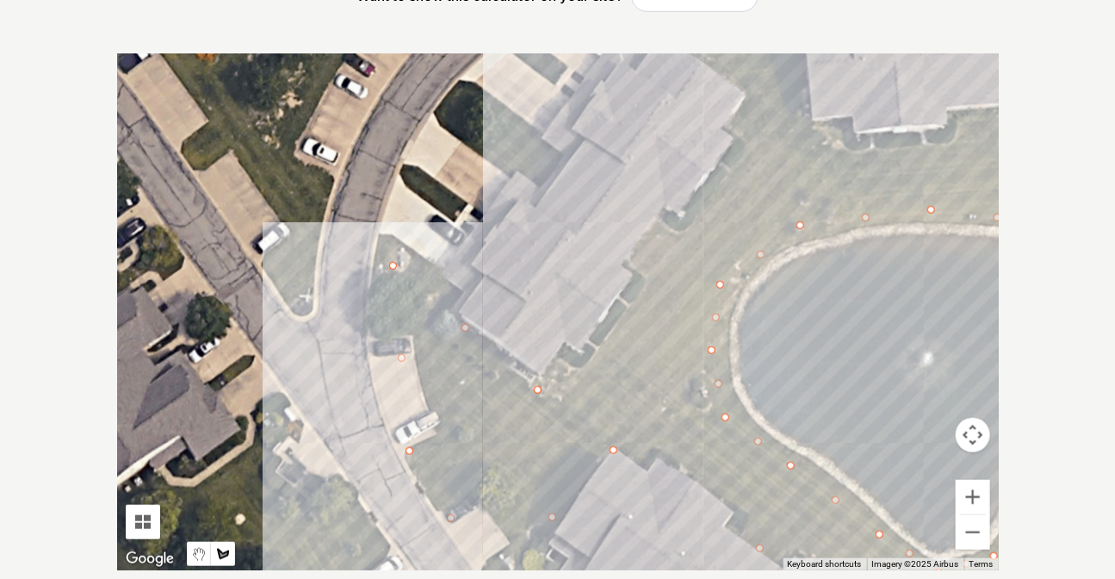
click at [747, 99] on div at bounding box center [558, 311] width 882 height 517
drag, startPoint x: 685, startPoint y: 103, endPoint x: 499, endPoint y: 399, distance: 348.6
click at [499, 400] on div at bounding box center [558, 311] width 882 height 517
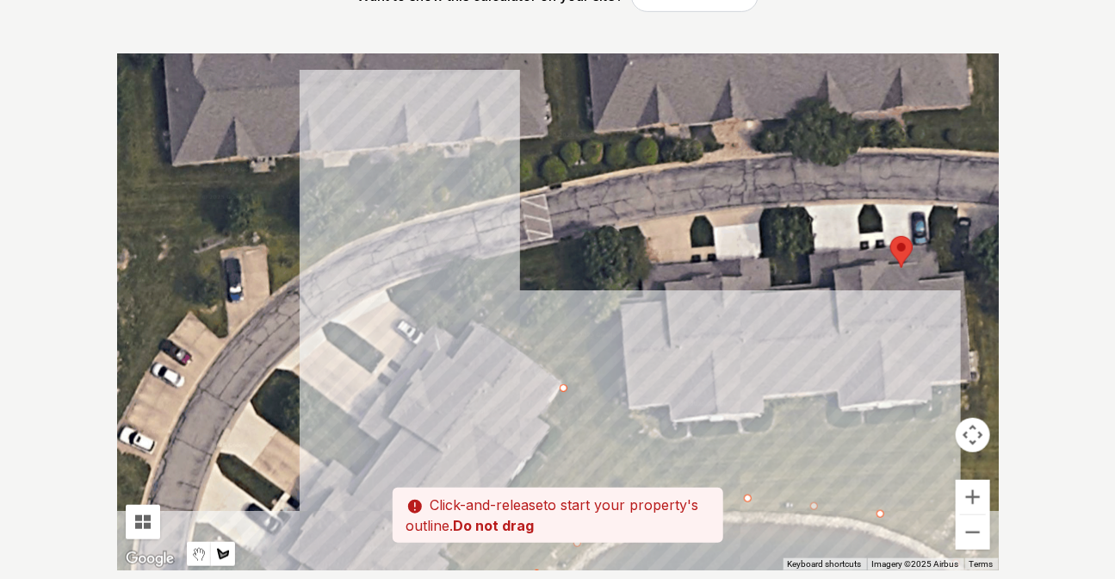
click at [396, 291] on div at bounding box center [558, 311] width 882 height 517
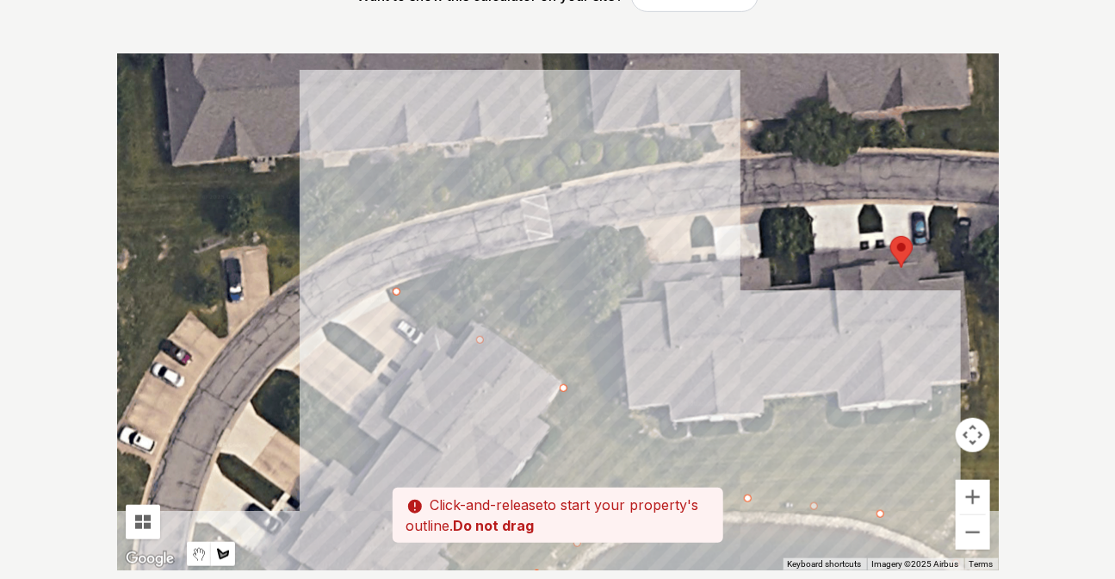
click at [637, 227] on div at bounding box center [558, 311] width 882 height 517
click at [620, 304] on div at bounding box center [558, 311] width 882 height 517
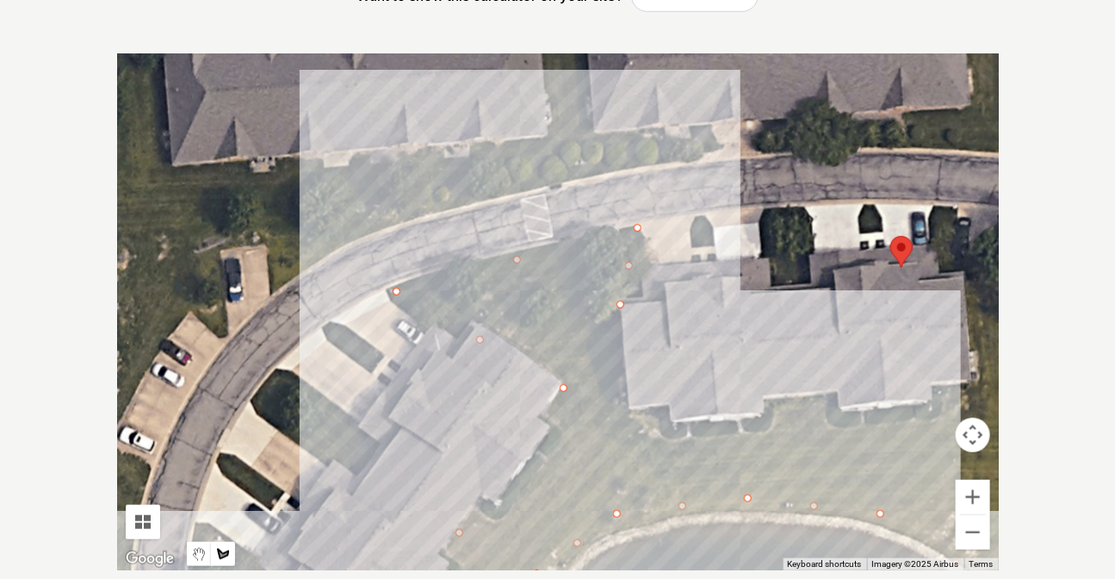
click at [636, 413] on div at bounding box center [558, 311] width 882 height 517
click at [776, 412] on div at bounding box center [558, 311] width 882 height 517
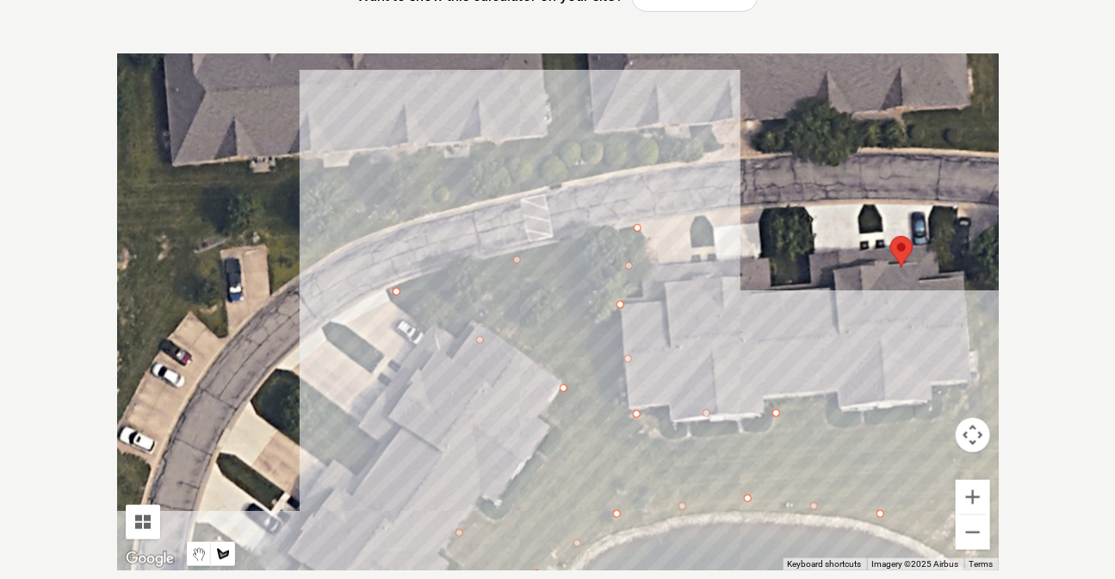
click at [982, 377] on div at bounding box center [558, 311] width 882 height 517
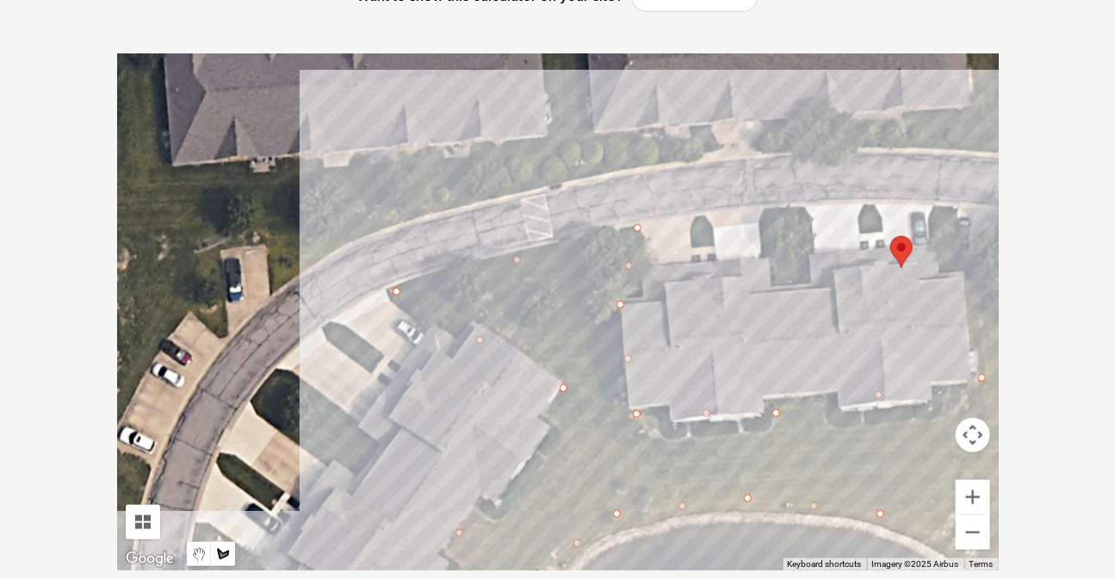
click at [935, 214] on div at bounding box center [558, 311] width 882 height 517
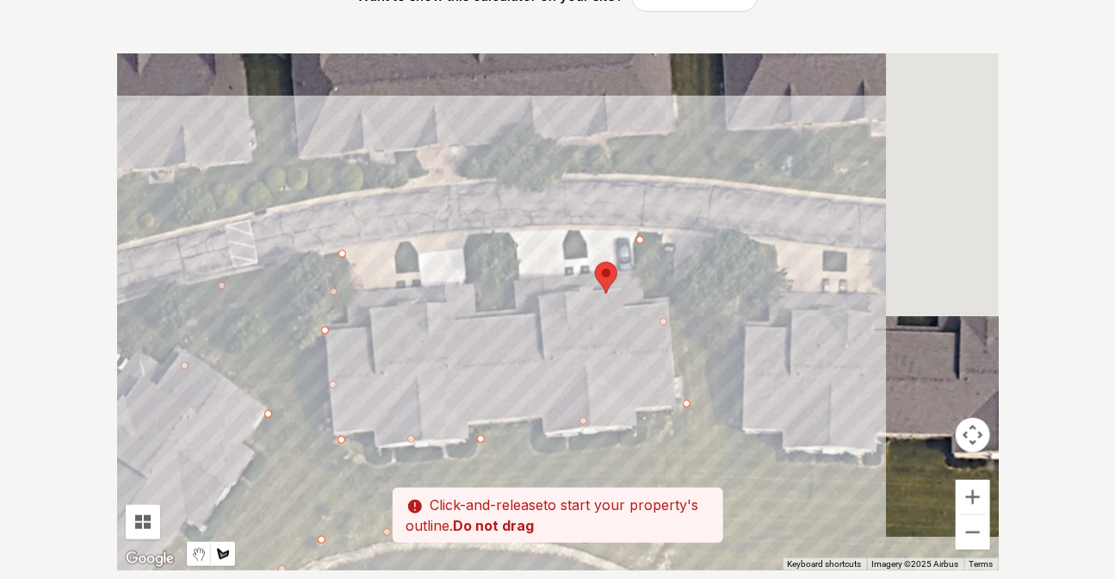
drag, startPoint x: 781, startPoint y: 352, endPoint x: 613, endPoint y: 359, distance: 168.1
click at [613, 359] on div at bounding box center [558, 311] width 882 height 517
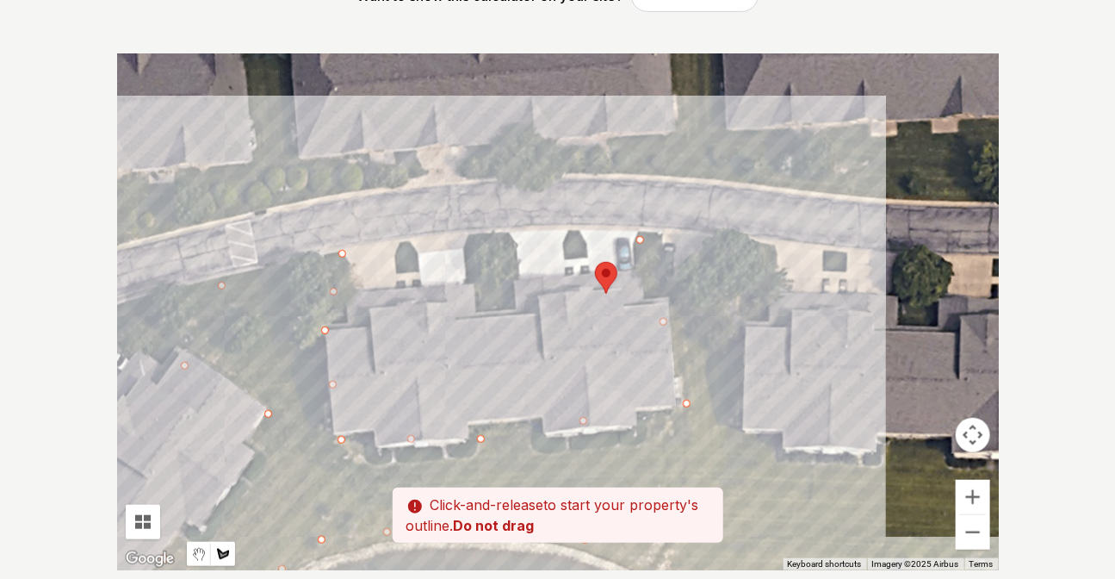
drag, startPoint x: 753, startPoint y: 279, endPoint x: 741, endPoint y: 295, distance: 20.3
click at [753, 280] on div at bounding box center [558, 311] width 882 height 517
click at [743, 430] on div at bounding box center [558, 311] width 882 height 517
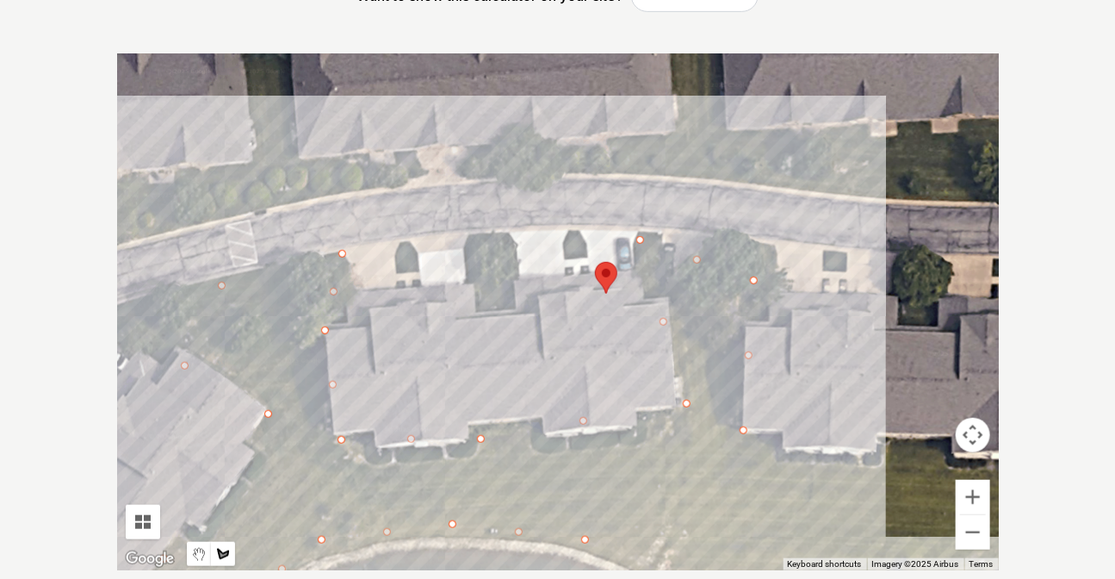
click at [810, 461] on div at bounding box center [558, 311] width 882 height 517
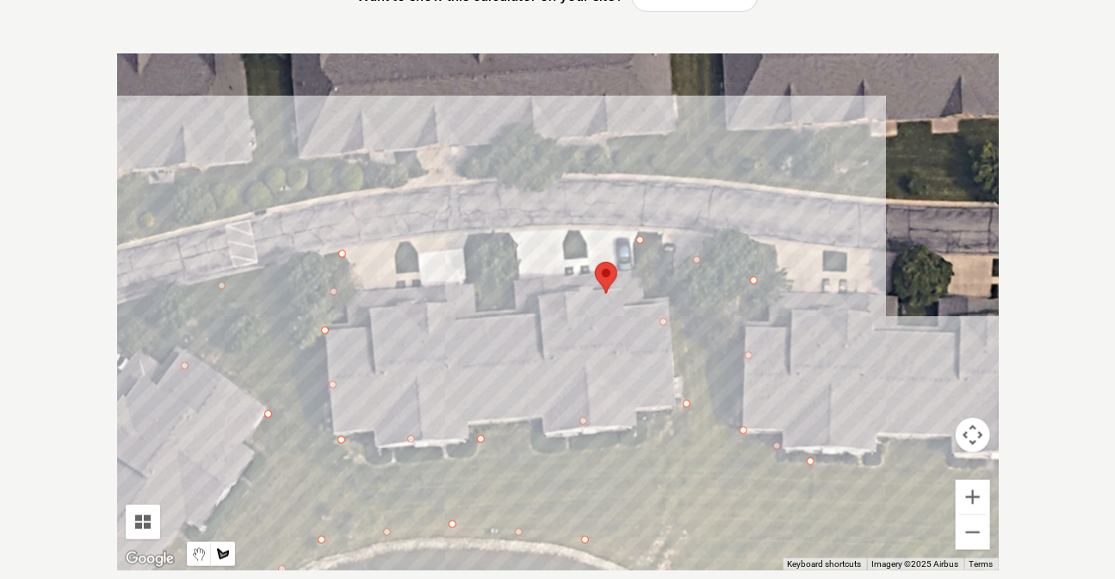
click at [894, 462] on div at bounding box center [558, 311] width 882 height 517
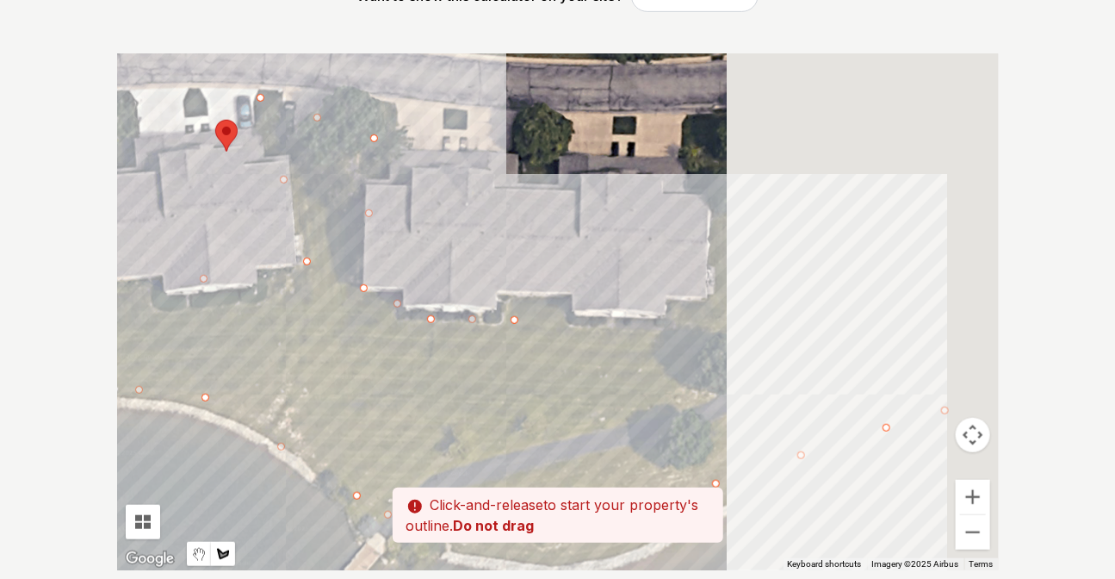
drag, startPoint x: 923, startPoint y: 439, endPoint x: 547, endPoint y: 295, distance: 402.9
click at [536, 295] on div at bounding box center [558, 311] width 882 height 517
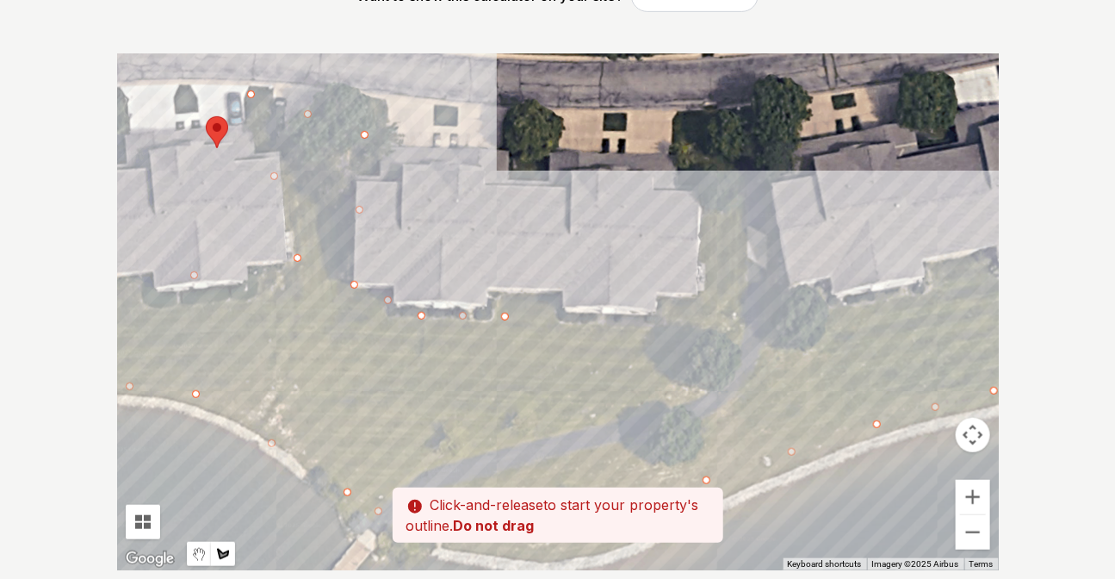
click at [672, 316] on div at bounding box center [558, 311] width 882 height 517
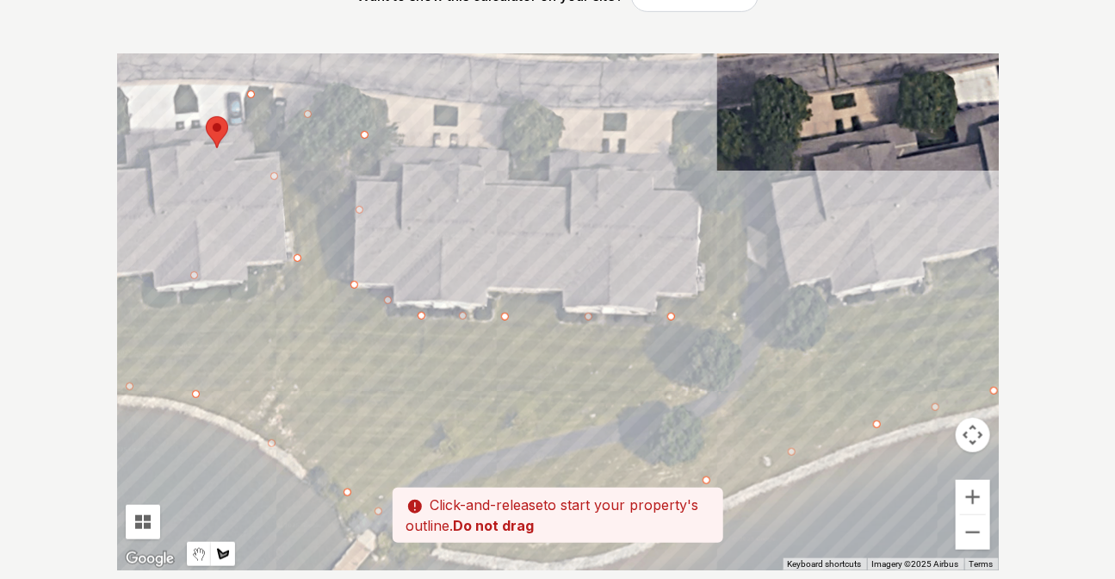
click at [691, 136] on div at bounding box center [558, 311] width 882 height 517
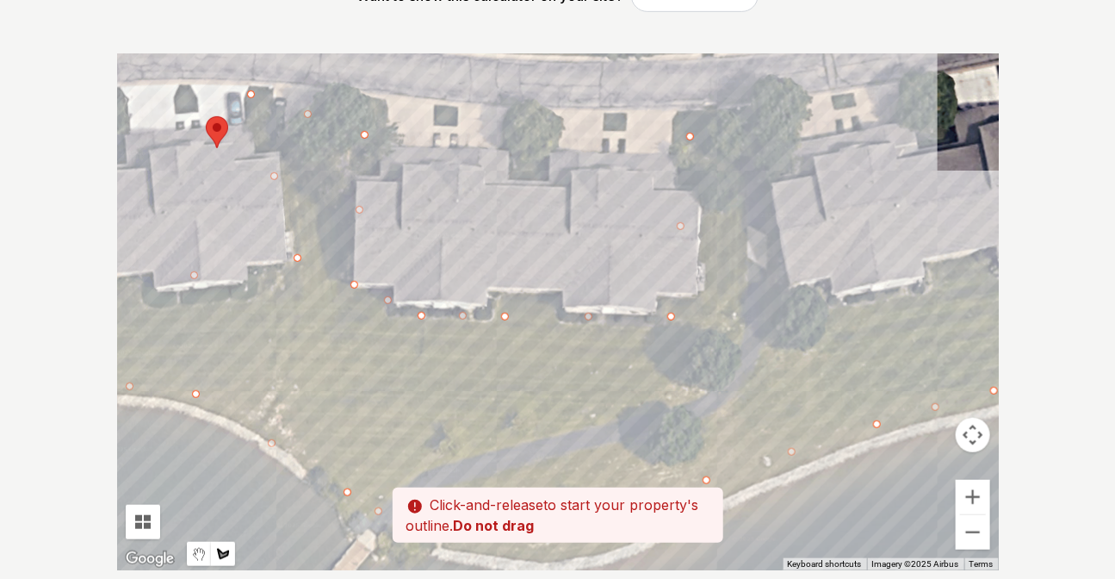
click at [766, 122] on div at bounding box center [558, 311] width 882 height 517
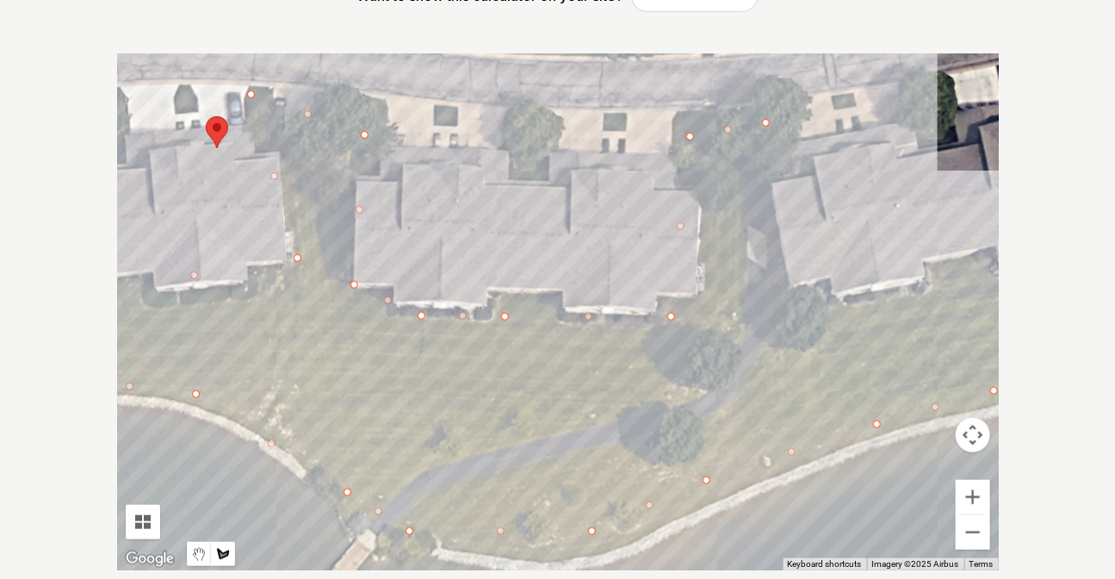
click at [792, 319] on div at bounding box center [558, 311] width 882 height 517
click at [935, 270] on div at bounding box center [558, 311] width 882 height 517
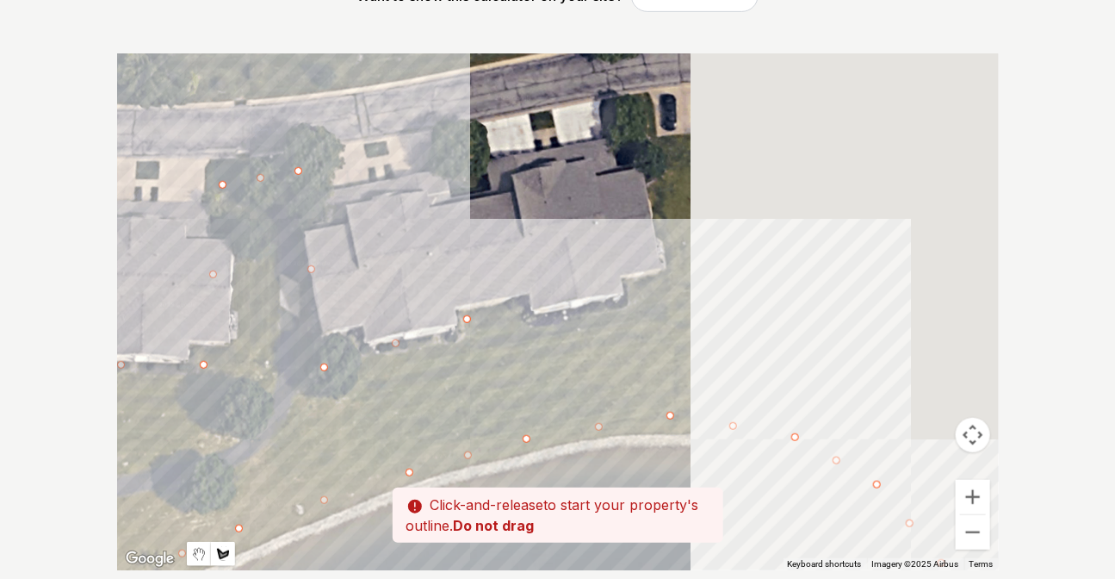
drag, startPoint x: 946, startPoint y: 213, endPoint x: 438, endPoint y: 276, distance: 511.2
click at [438, 276] on div at bounding box center [558, 311] width 882 height 517
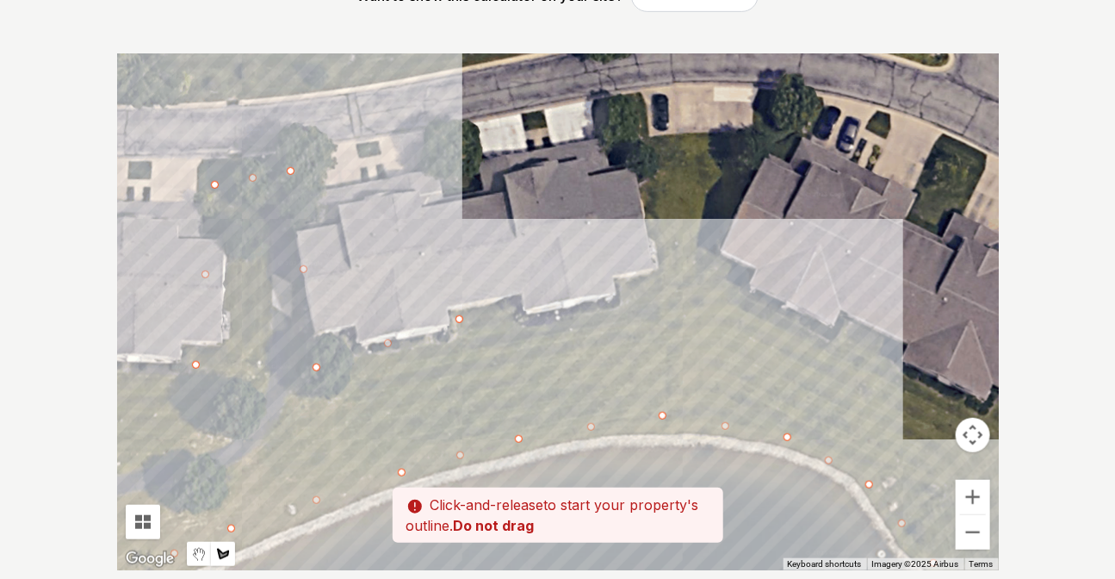
drag, startPoint x: 654, startPoint y: 274, endPoint x: 646, endPoint y: 237, distance: 38.0
click at [654, 273] on div at bounding box center [558, 311] width 882 height 517
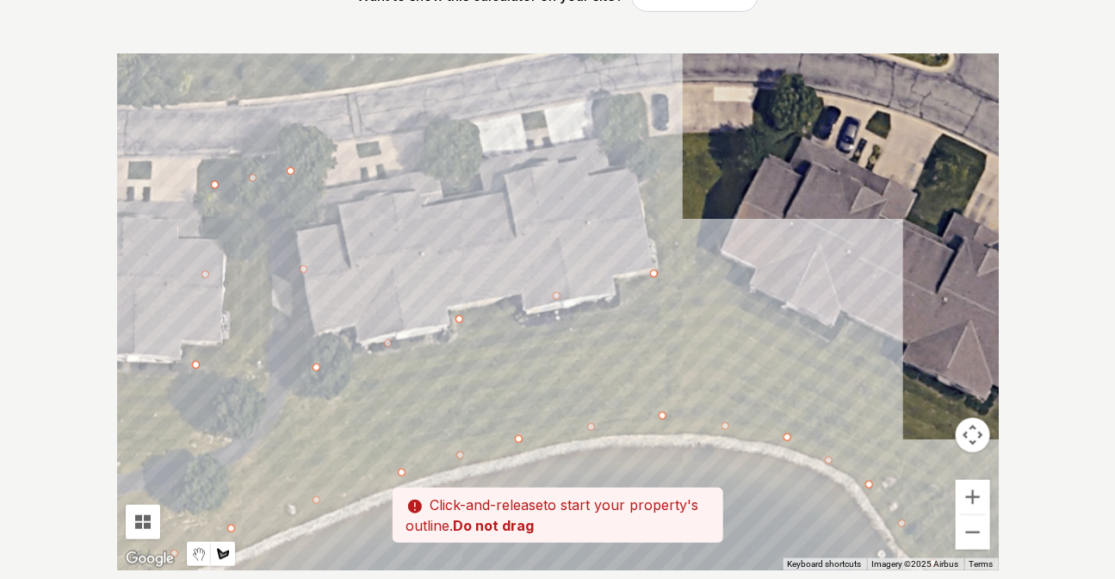
click at [618, 115] on div at bounding box center [558, 311] width 882 height 517
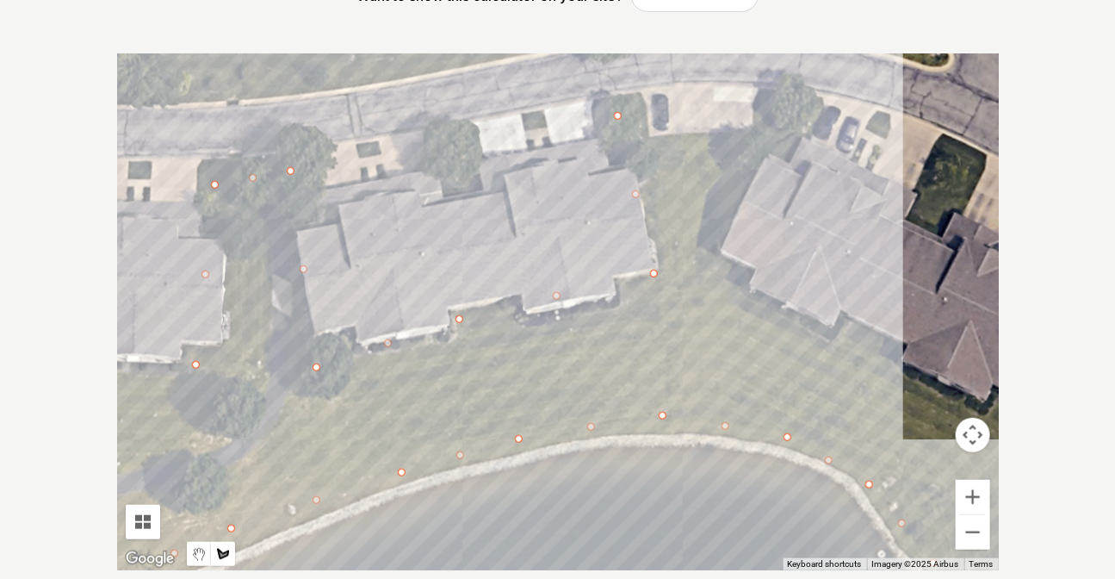
click at [773, 128] on div at bounding box center [558, 311] width 882 height 517
drag, startPoint x: 712, startPoint y: 277, endPoint x: 726, endPoint y: 282, distance: 14.4
click at [715, 277] on div at bounding box center [558, 311] width 882 height 517
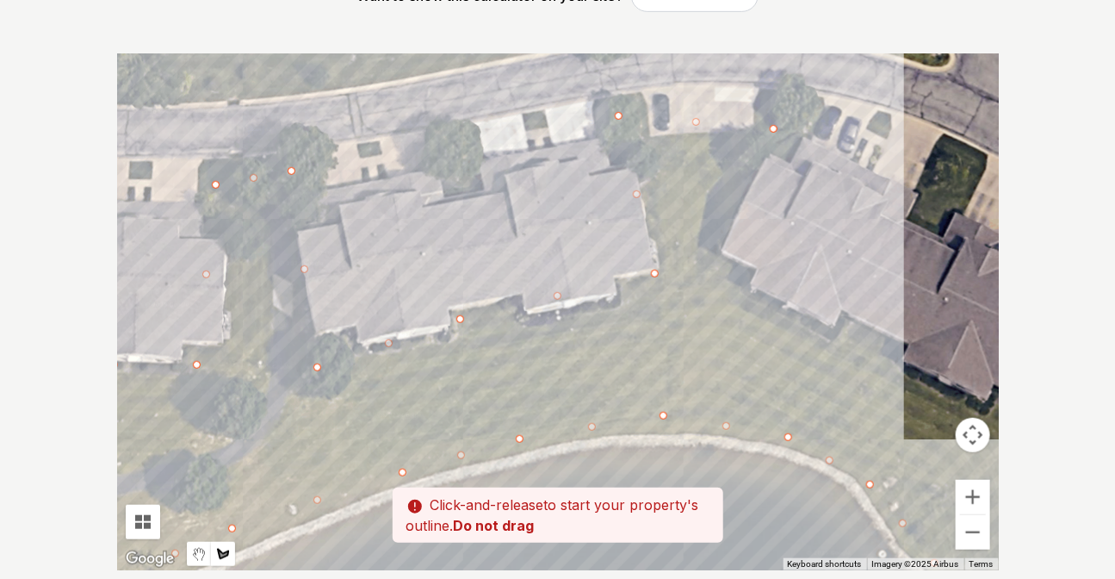
click at [856, 337] on div at bounding box center [558, 311] width 882 height 517
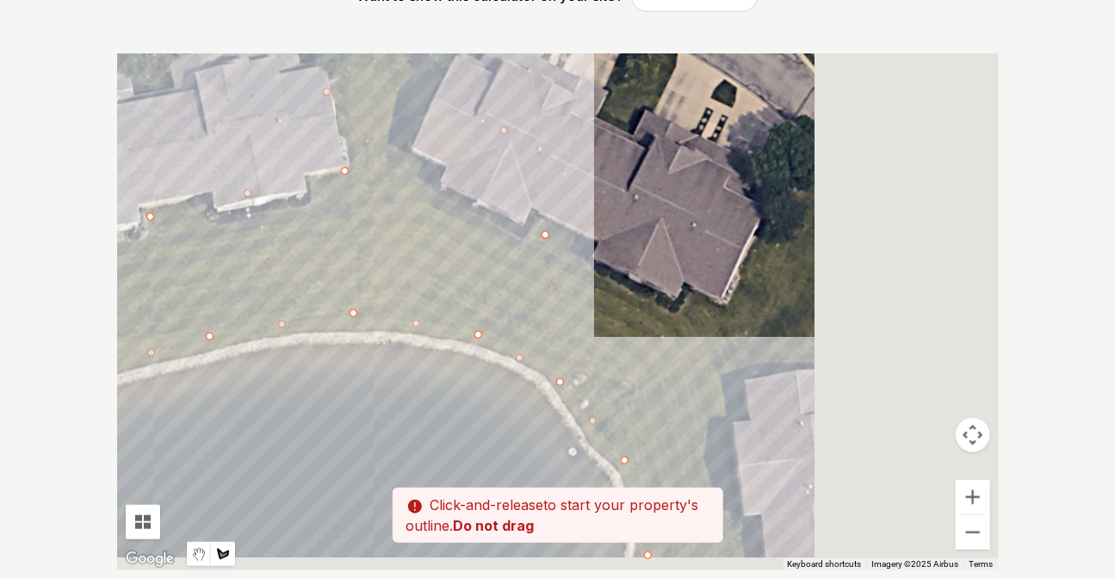
drag, startPoint x: 890, startPoint y: 369, endPoint x: 514, endPoint y: 219, distance: 405.4
click at [514, 219] on div at bounding box center [558, 311] width 882 height 517
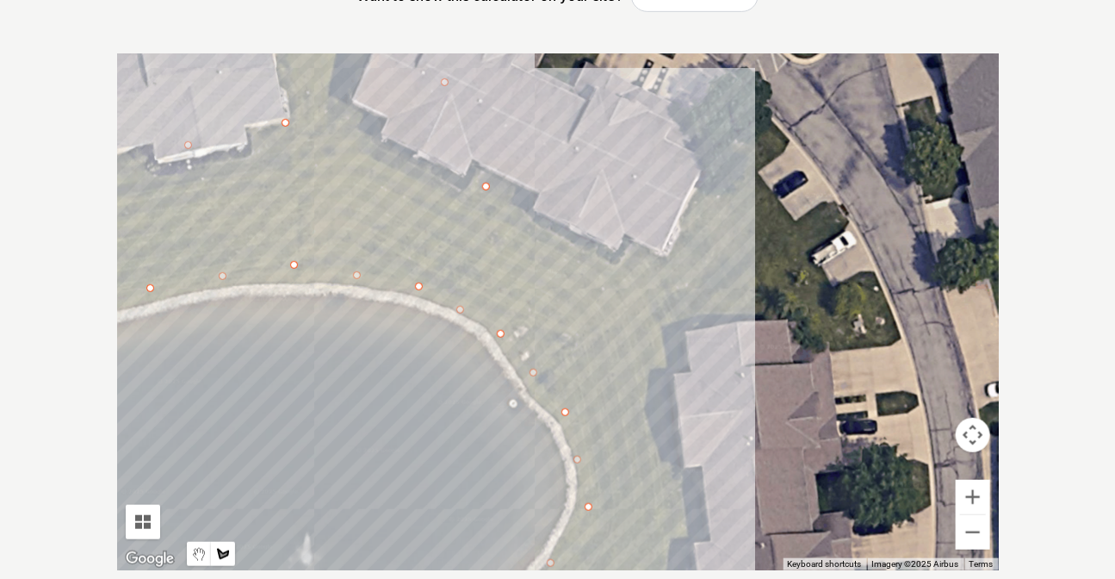
click at [625, 271] on div at bounding box center [558, 311] width 882 height 517
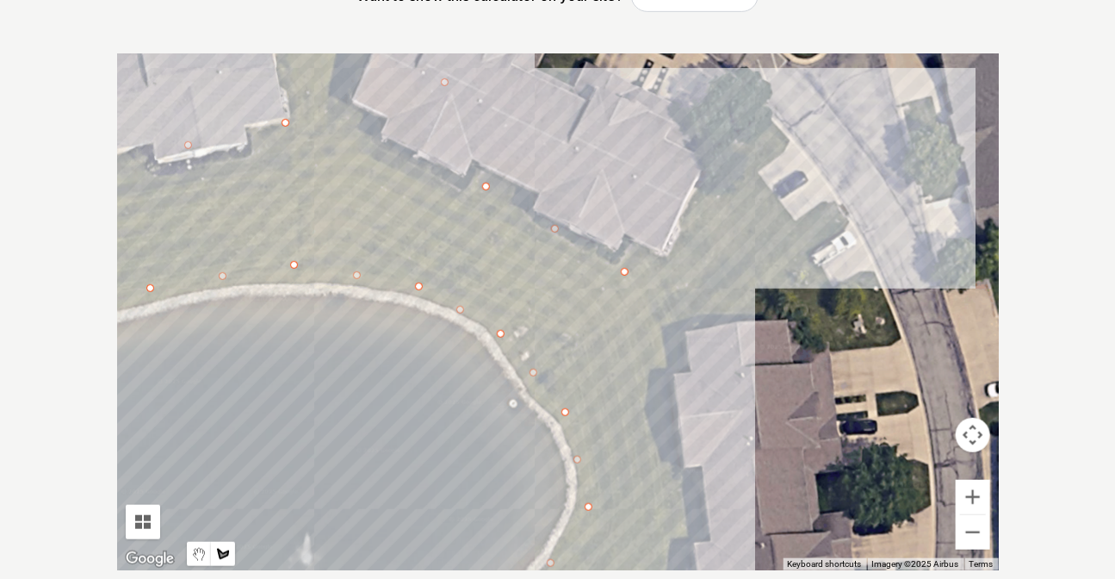
click at [817, 266] on div at bounding box center [558, 311] width 882 height 517
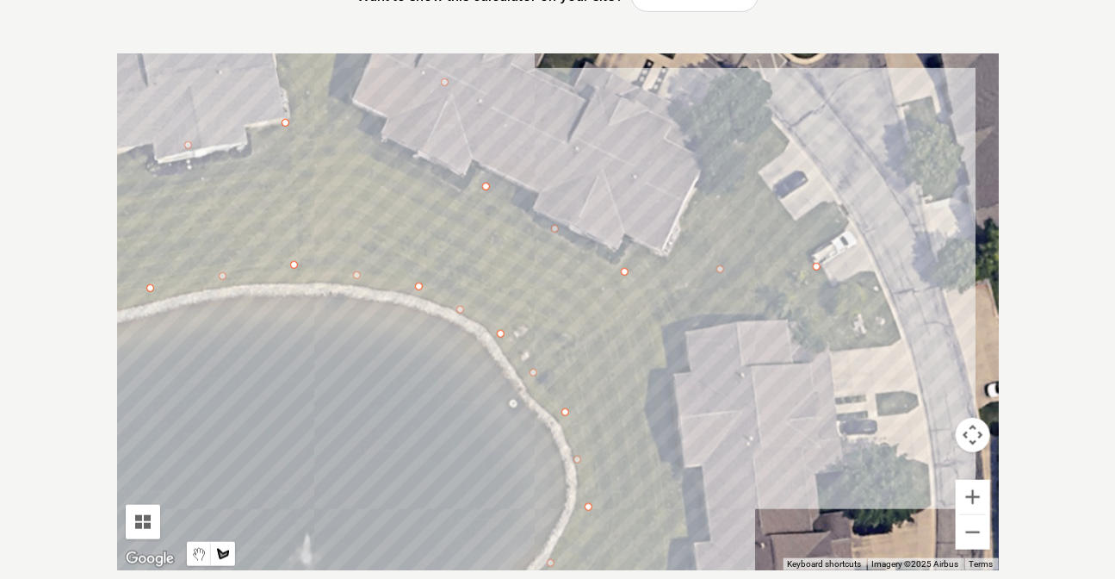
click at [665, 348] on div at bounding box center [558, 311] width 882 height 517
click at [680, 482] on div at bounding box center [558, 311] width 882 height 517
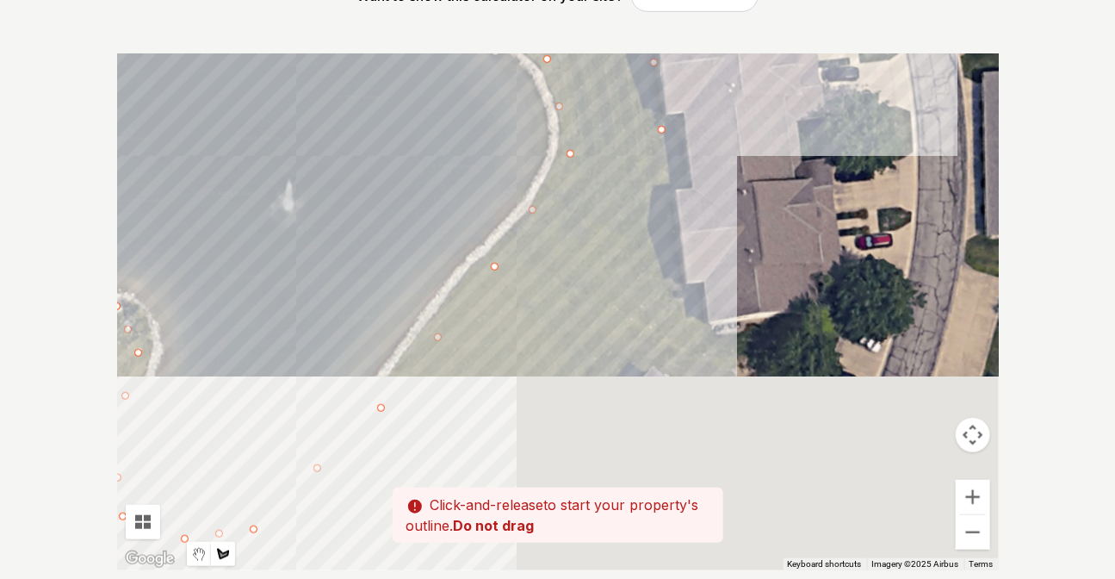
drag, startPoint x: 647, startPoint y: 518, endPoint x: 629, endPoint y: 158, distance: 360.4
click at [629, 158] on div at bounding box center [558, 311] width 882 height 517
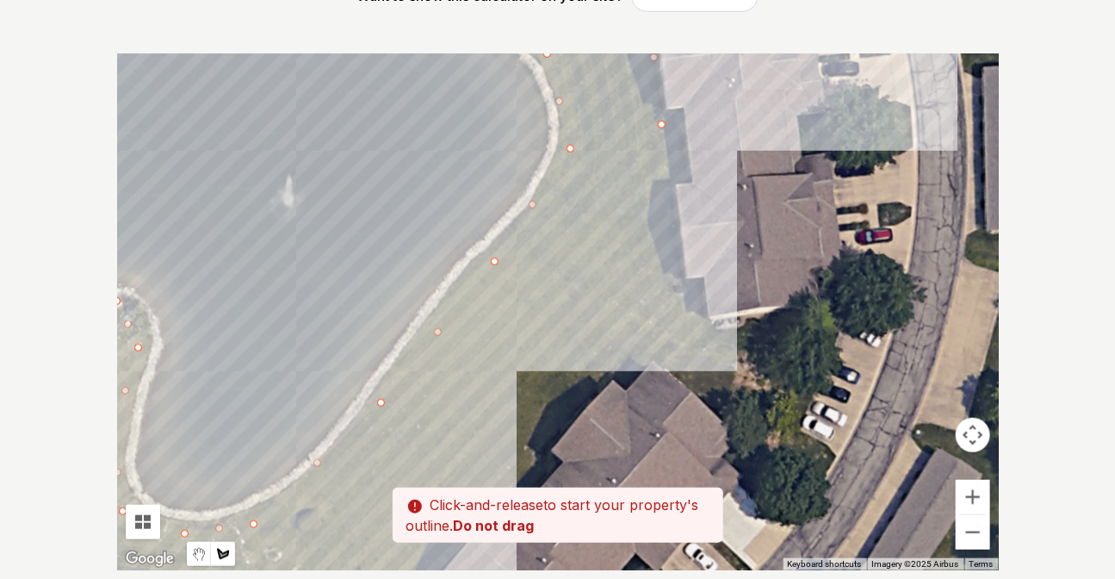
click at [685, 289] on div at bounding box center [558, 311] width 882 height 517
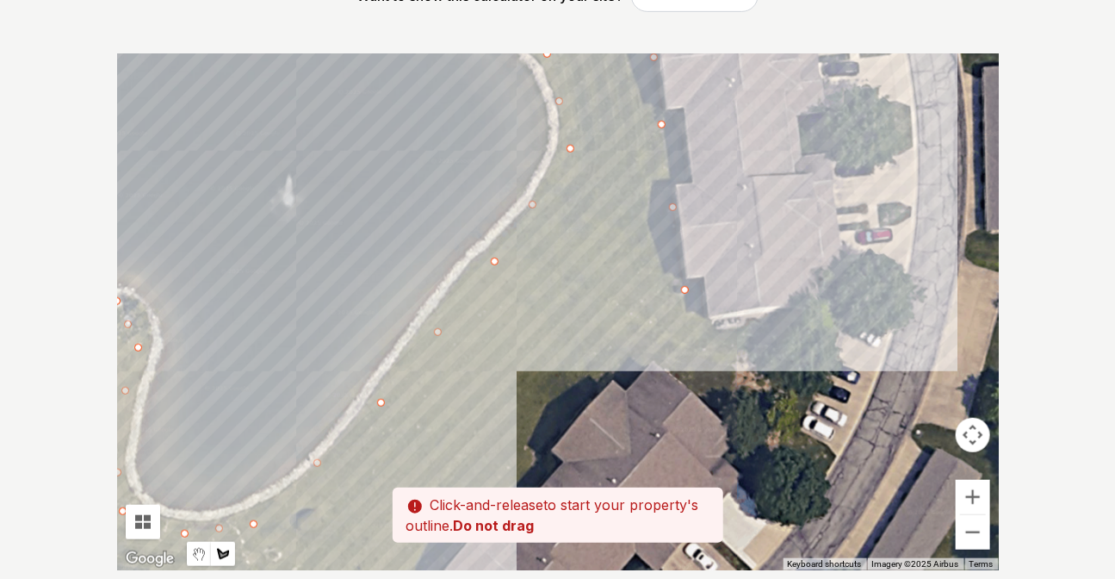
click at [834, 327] on div at bounding box center [558, 311] width 882 height 517
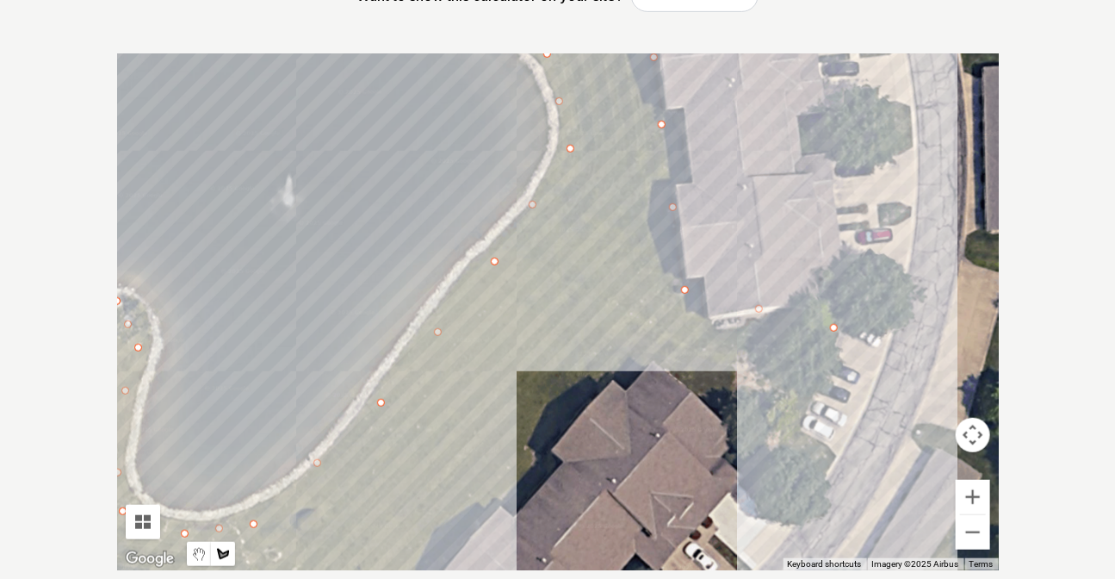
click at [780, 455] on div at bounding box center [558, 311] width 882 height 517
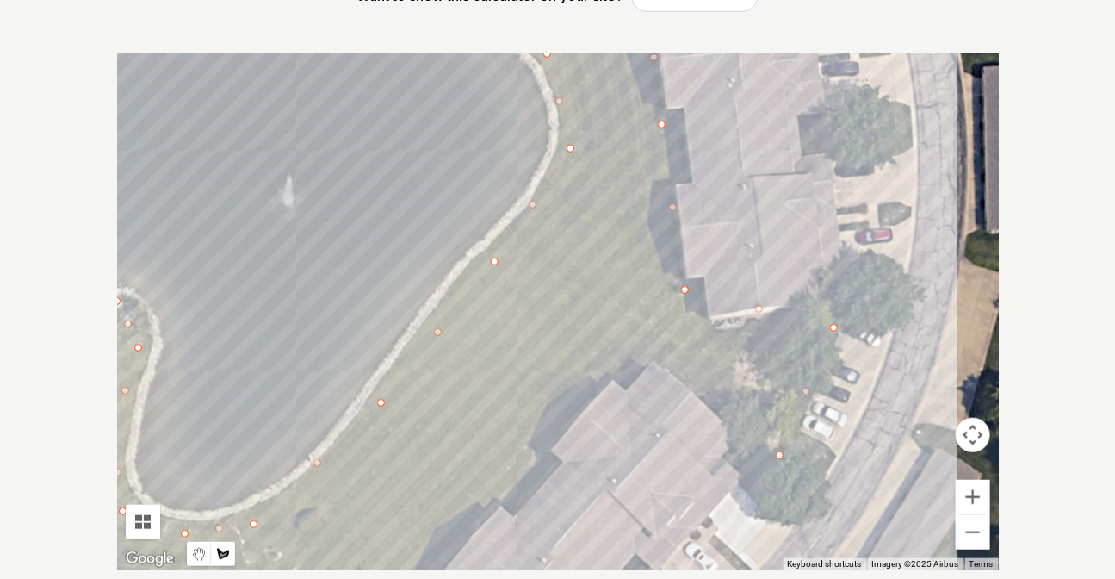
click at [632, 345] on div at bounding box center [558, 311] width 882 height 517
click at [490, 512] on div at bounding box center [558, 311] width 882 height 517
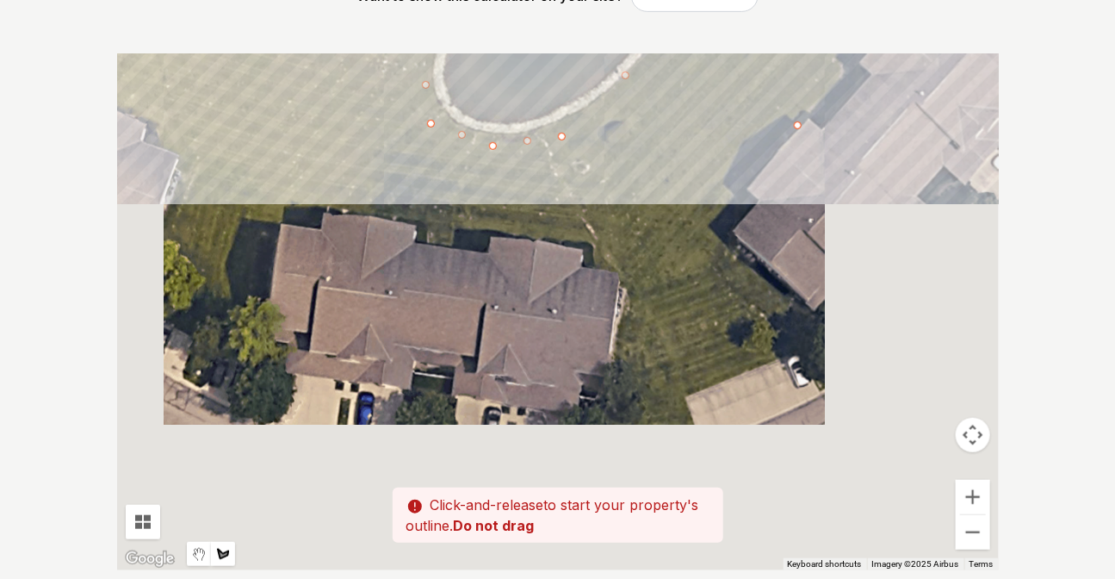
drag, startPoint x: 402, startPoint y: 522, endPoint x: 722, endPoint y: 107, distance: 524.3
click at [722, 107] on div at bounding box center [558, 311] width 882 height 517
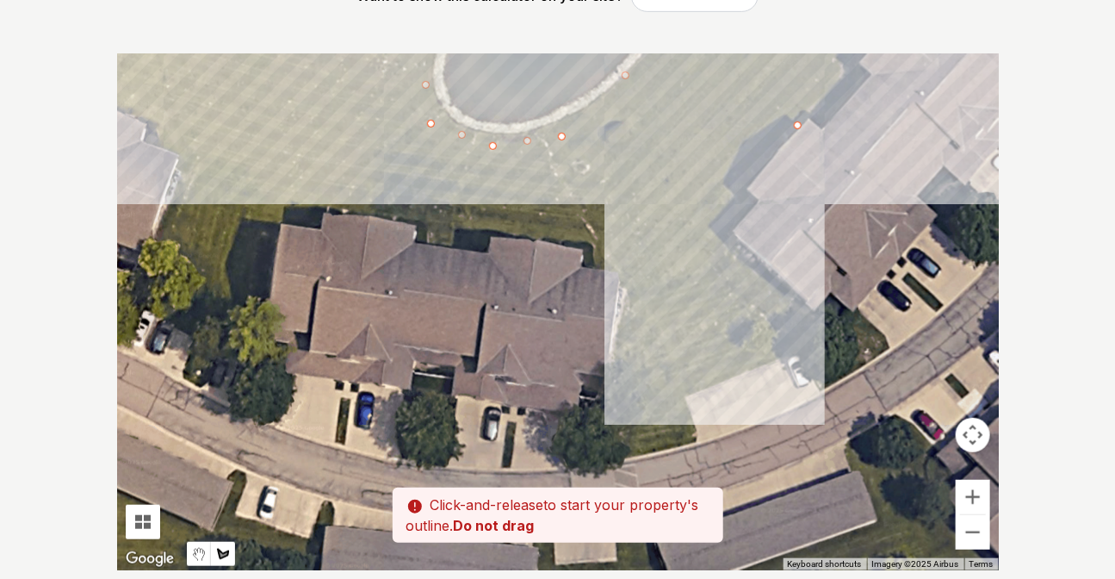
click at [726, 236] on div at bounding box center [558, 311] width 882 height 517
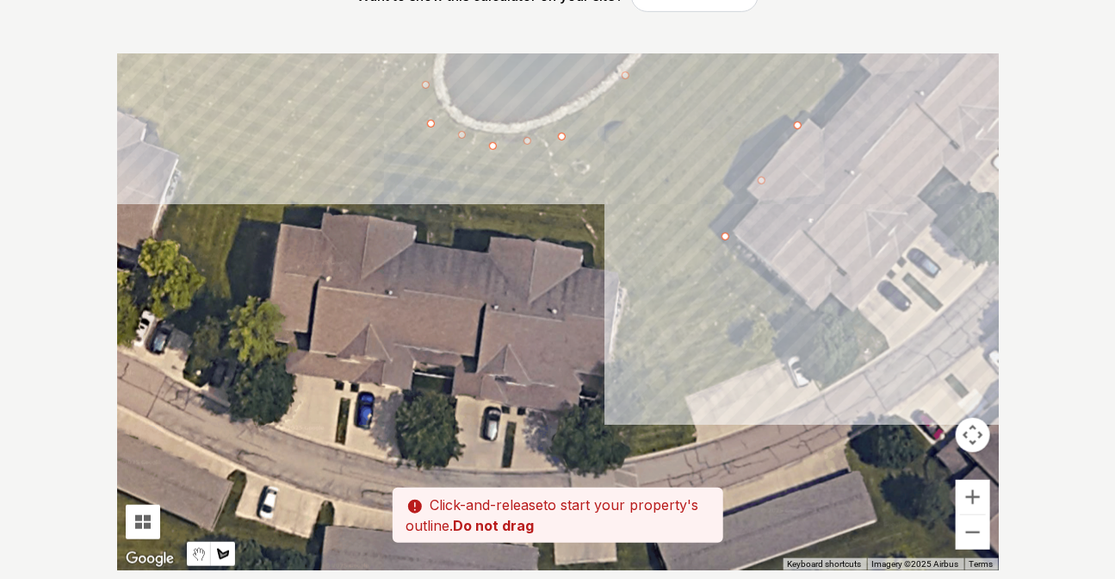
click at [865, 346] on div at bounding box center [558, 311] width 882 height 517
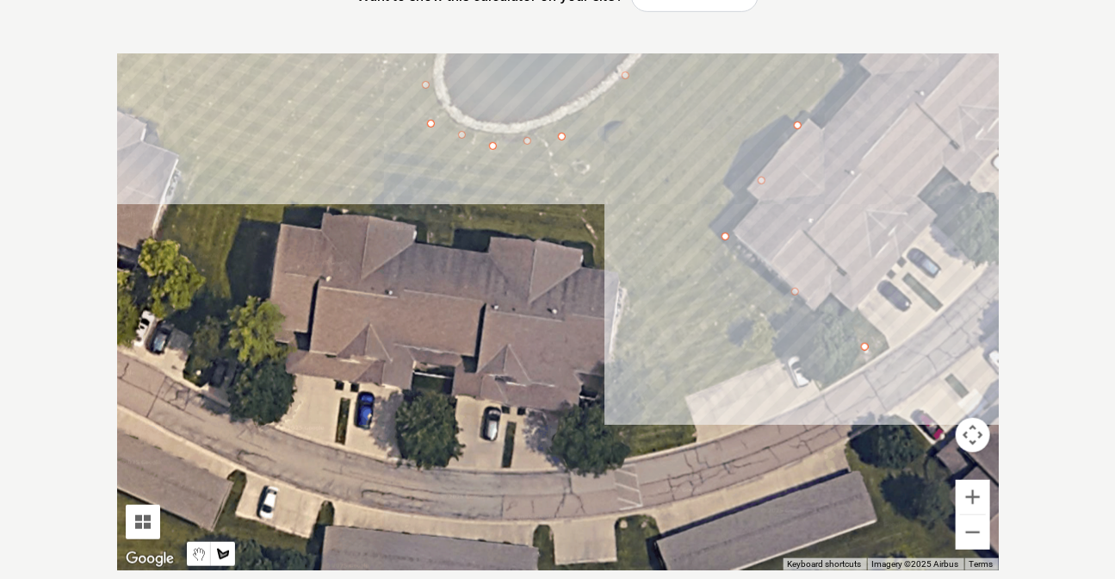
click at [681, 404] on div at bounding box center [558, 311] width 882 height 517
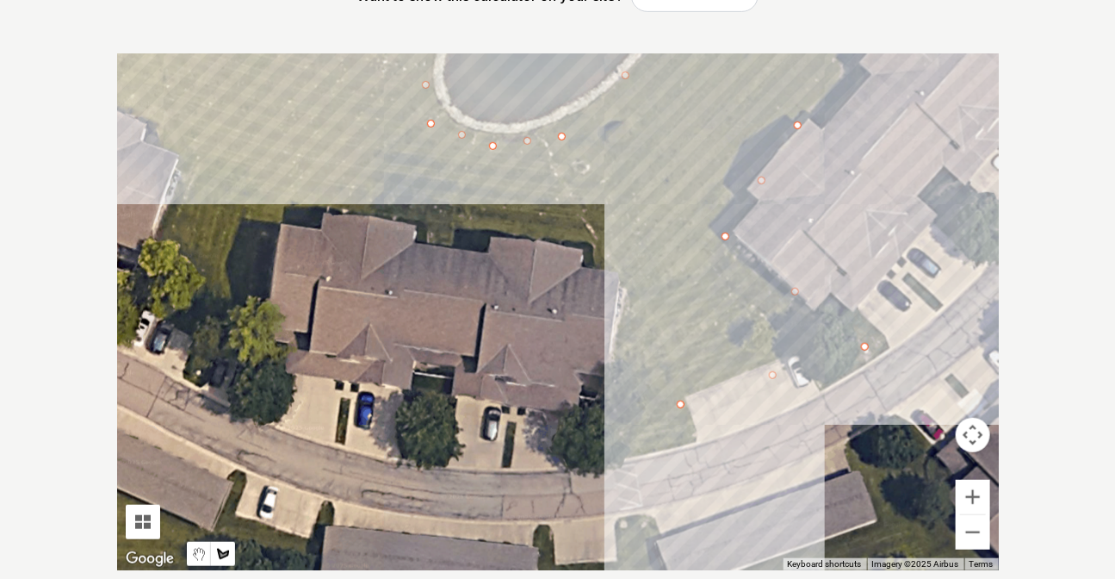
click at [690, 438] on div at bounding box center [558, 311] width 882 height 517
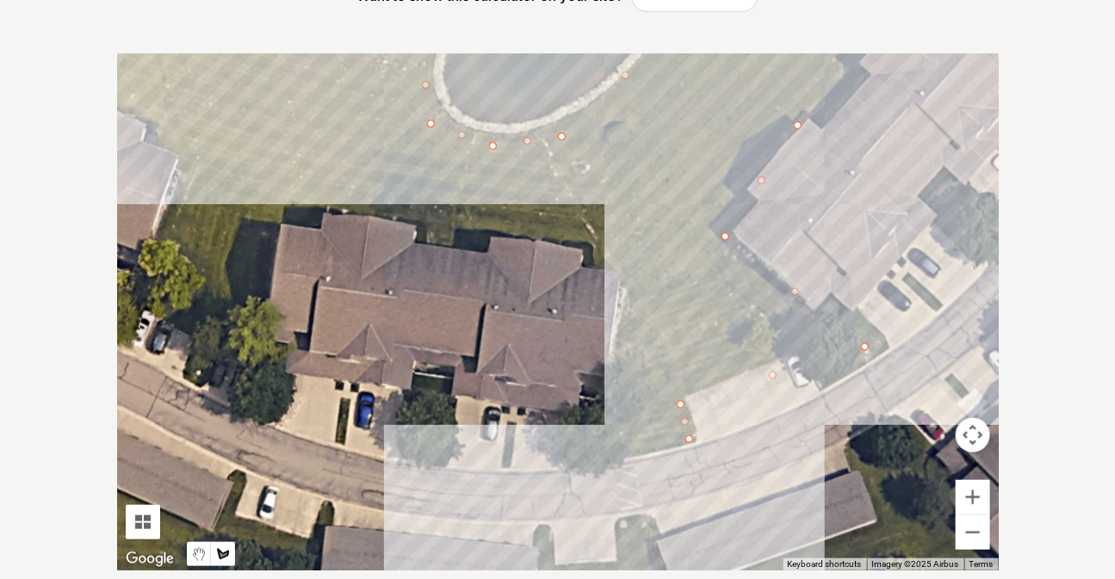
click at [610, 452] on div at bounding box center [558, 311] width 882 height 517
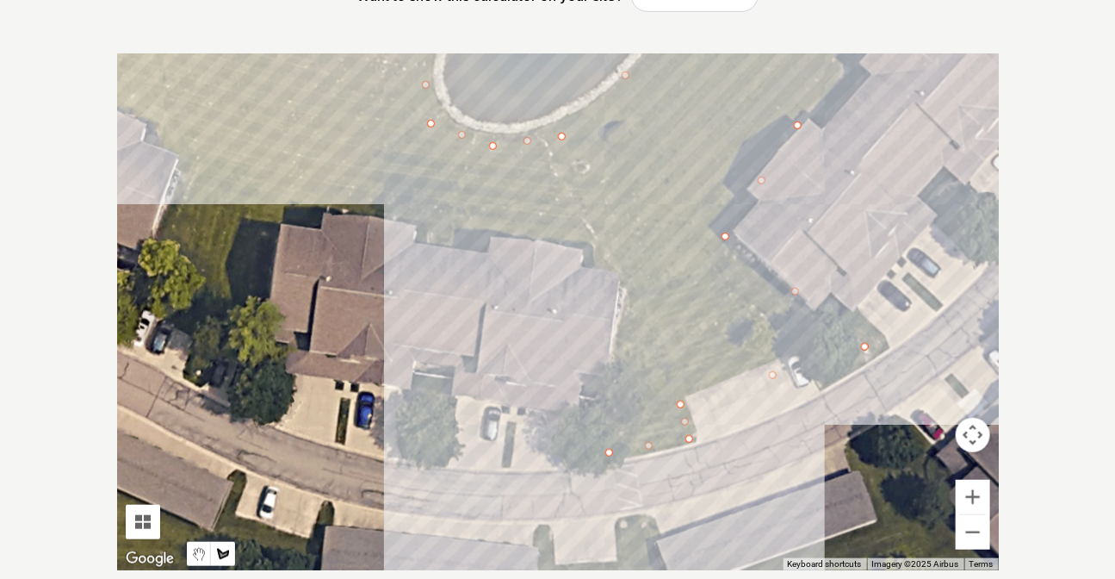
click at [624, 251] on div at bounding box center [558, 311] width 882 height 517
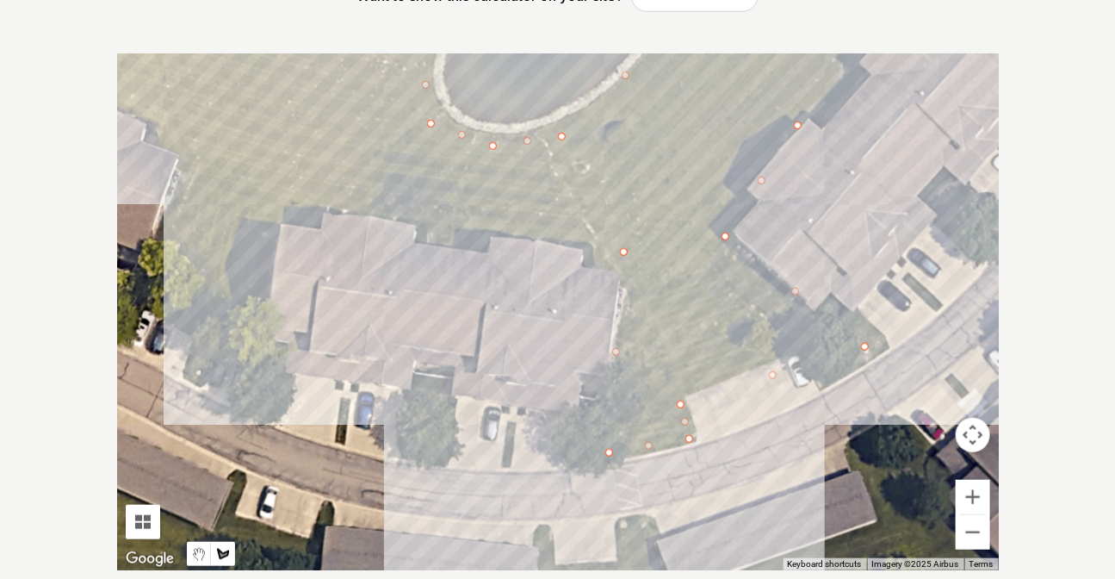
click at [275, 215] on div at bounding box center [558, 311] width 882 height 517
click at [243, 350] on div at bounding box center [558, 311] width 882 height 517
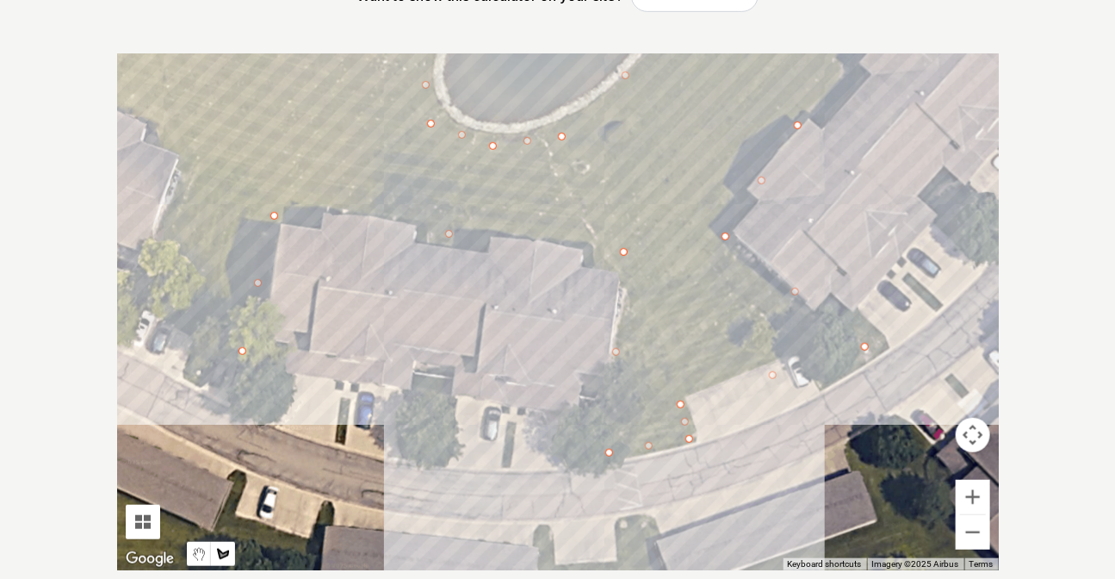
click at [134, 294] on div at bounding box center [558, 311] width 882 height 517
click at [183, 144] on div at bounding box center [558, 311] width 882 height 517
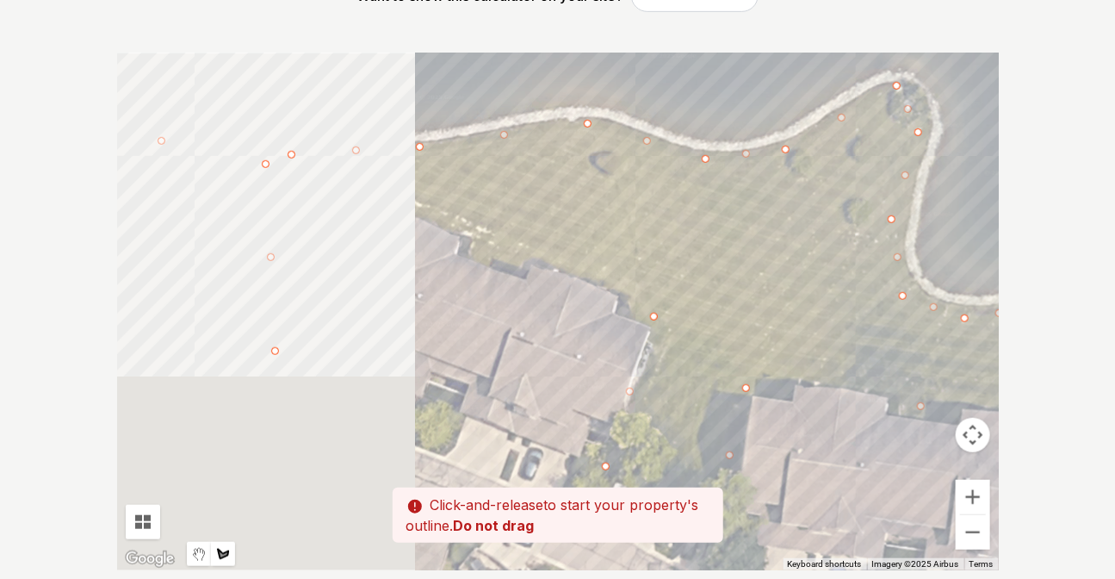
drag, startPoint x: 146, startPoint y: 101, endPoint x: 620, endPoint y: 276, distance: 505.2
click at [620, 276] on div at bounding box center [558, 311] width 882 height 517
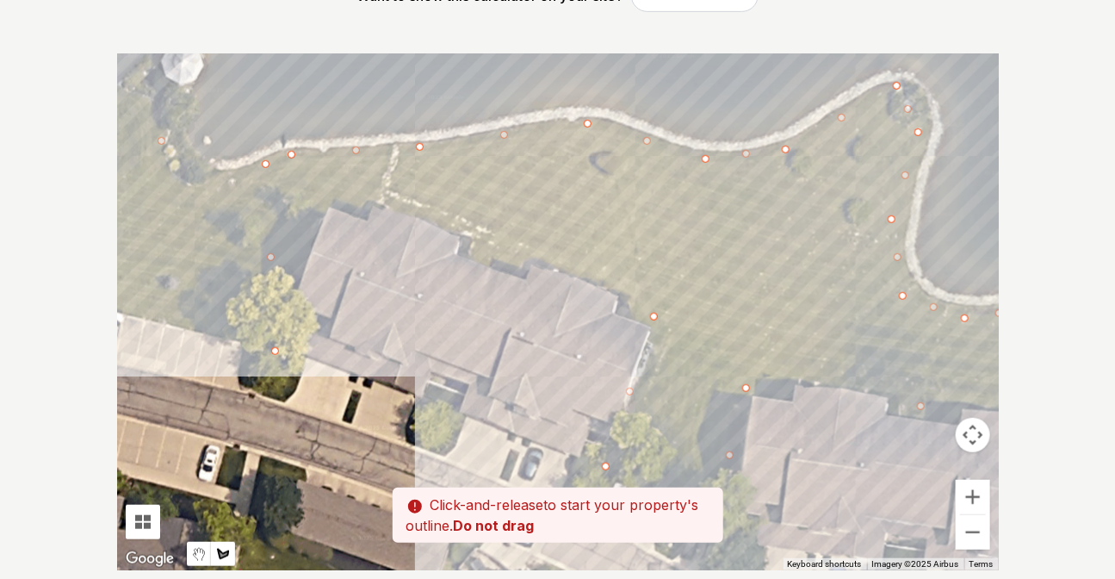
click at [336, 199] on div at bounding box center [558, 311] width 882 height 517
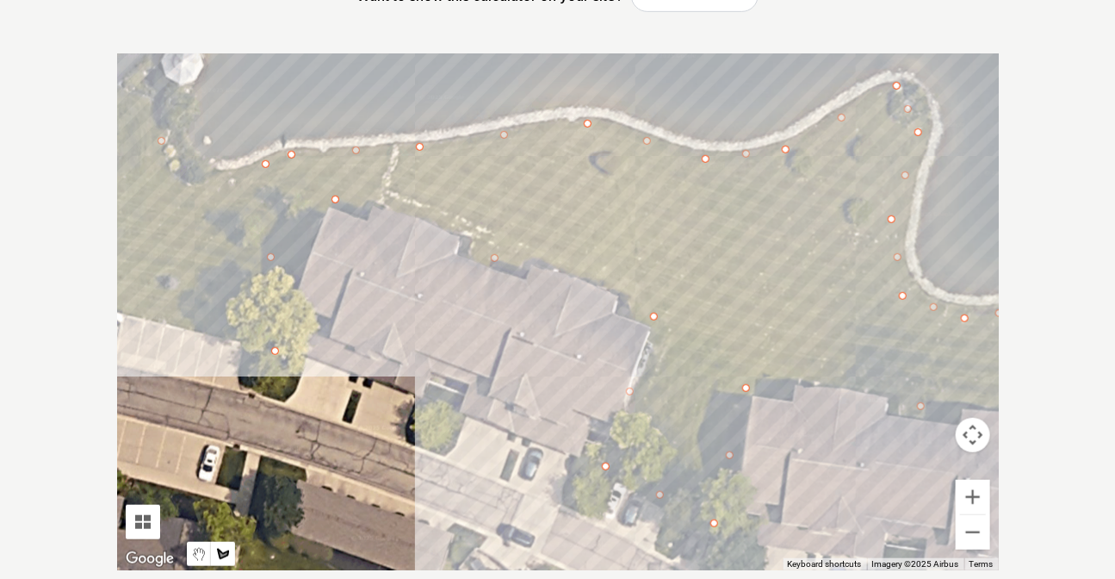
click at [284, 332] on div at bounding box center [558, 311] width 882 height 517
click at [288, 157] on div at bounding box center [558, 311] width 882 height 517
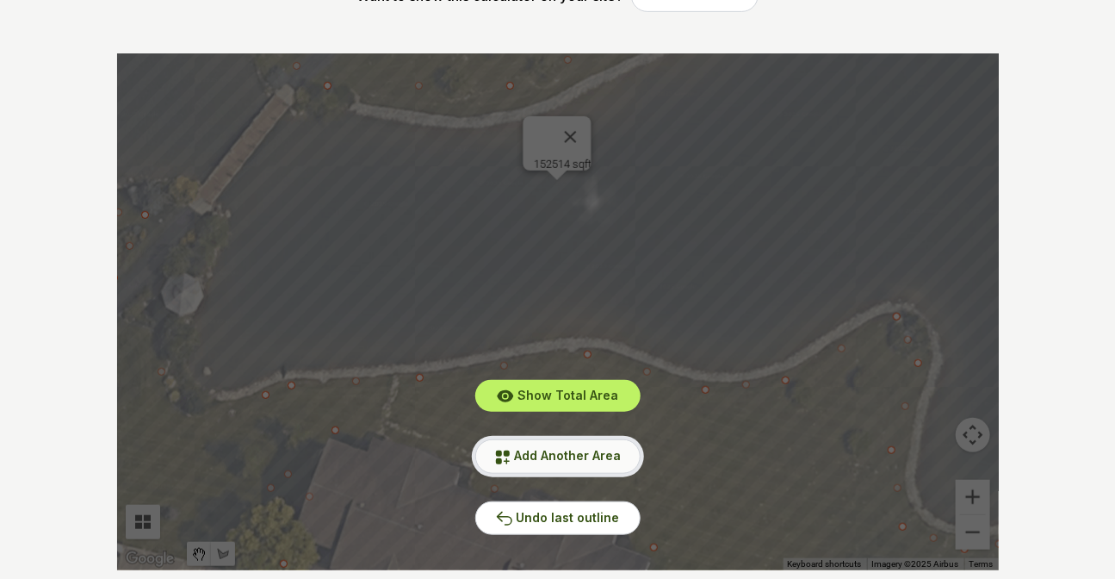
click at [574, 462] on span "Add Another Area" at bounding box center [568, 455] width 107 height 15
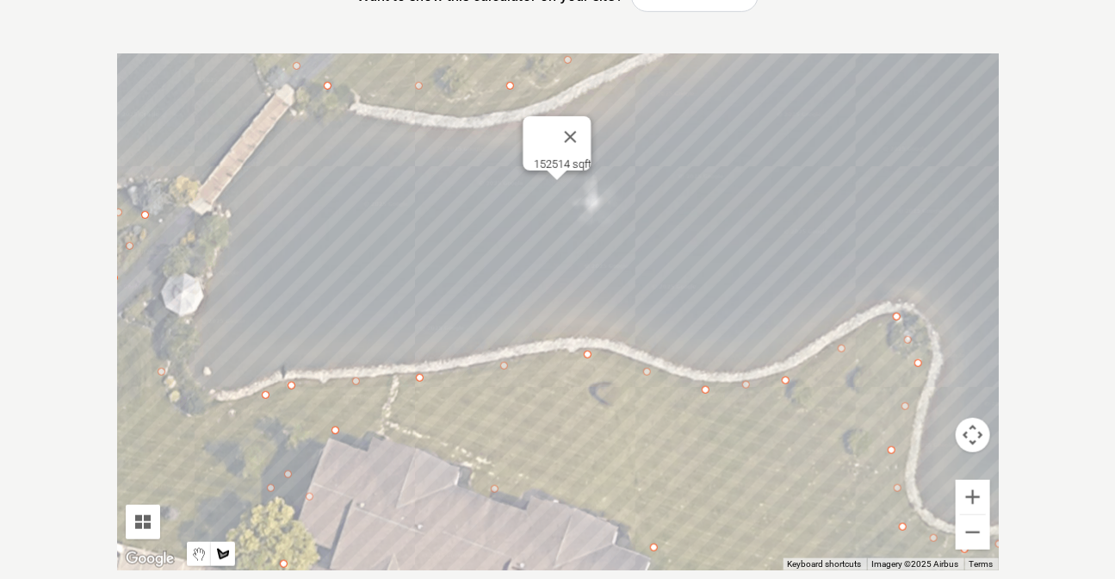
scroll to position [399, 0]
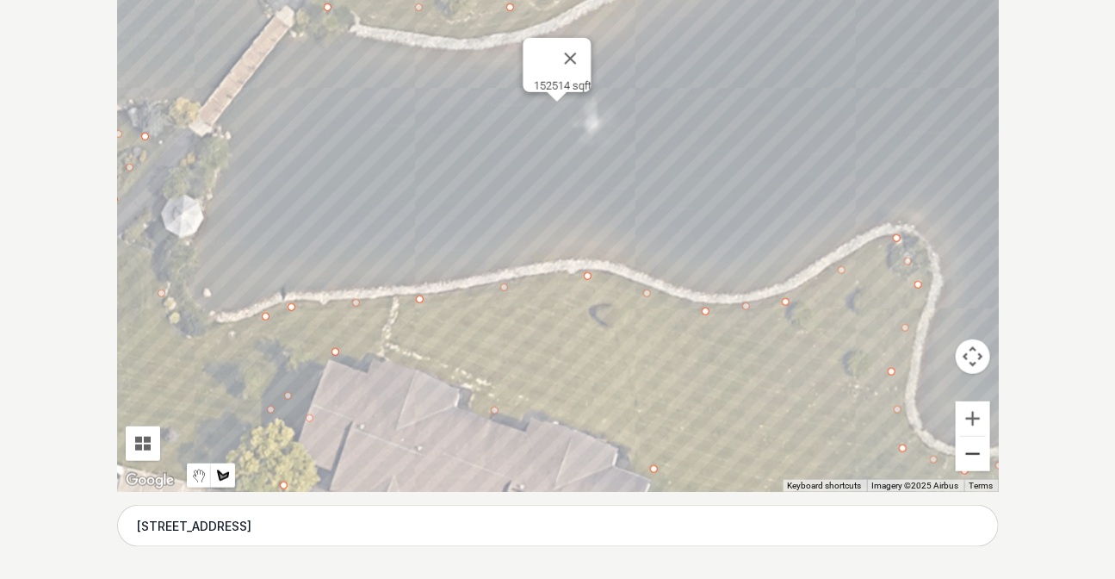
click at [976, 448] on button "Zoom out" at bounding box center [973, 454] width 34 height 34
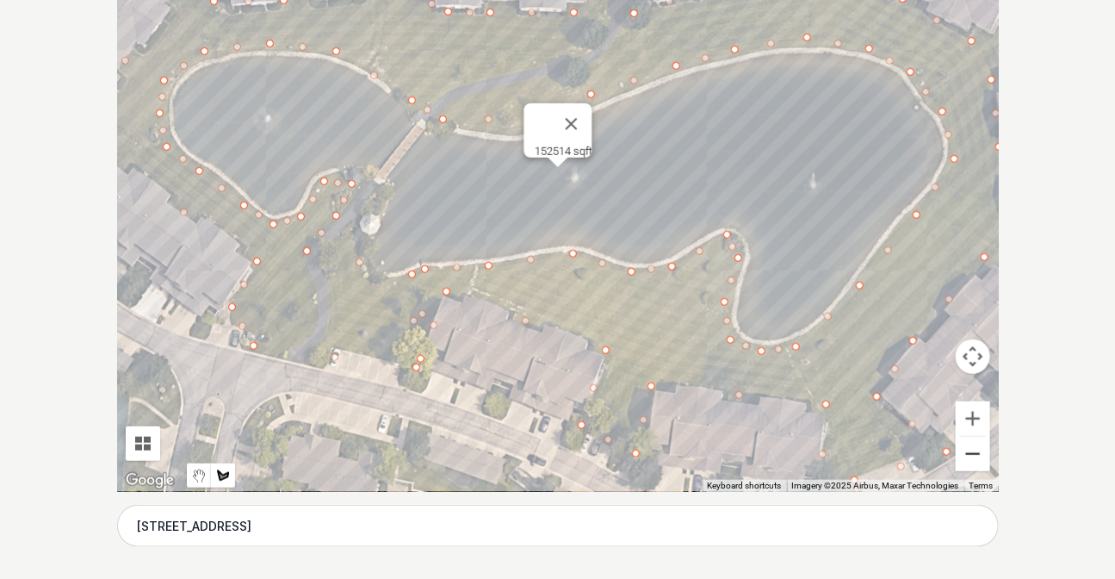
click at [976, 448] on button "Zoom out" at bounding box center [973, 454] width 34 height 34
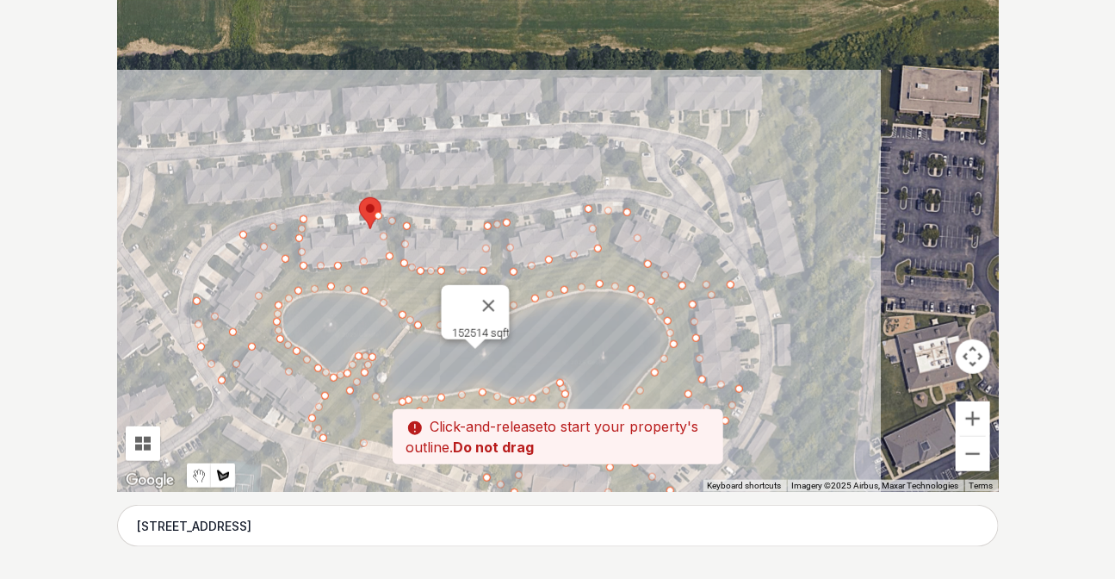
drag, startPoint x: 694, startPoint y: 223, endPoint x: 608, endPoint y: 372, distance: 172.1
click at [608, 372] on div at bounding box center [558, 233] width 882 height 517
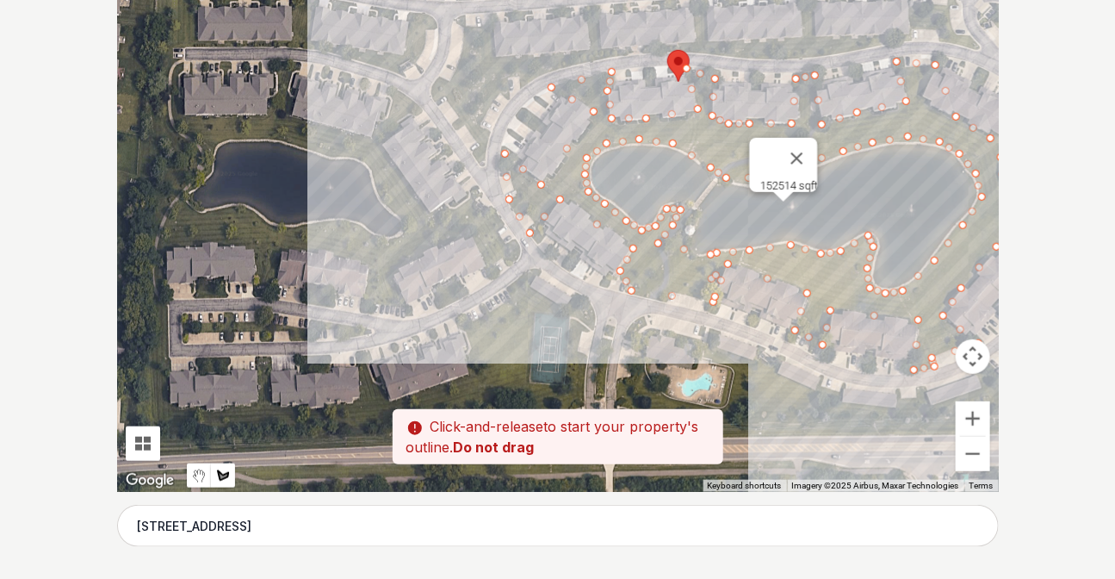
drag, startPoint x: 514, startPoint y: 198, endPoint x: 829, endPoint y: 51, distance: 347.9
click at [829, 51] on div at bounding box center [558, 233] width 882 height 517
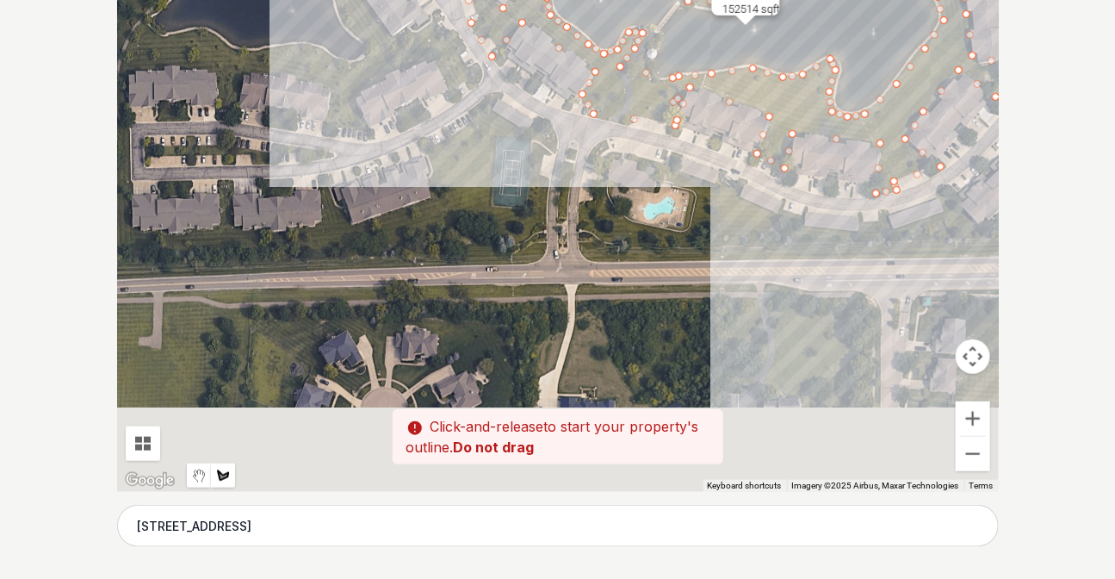
drag, startPoint x: 556, startPoint y: 307, endPoint x: 517, endPoint y: 122, distance: 189.3
click at [517, 122] on div at bounding box center [558, 233] width 882 height 517
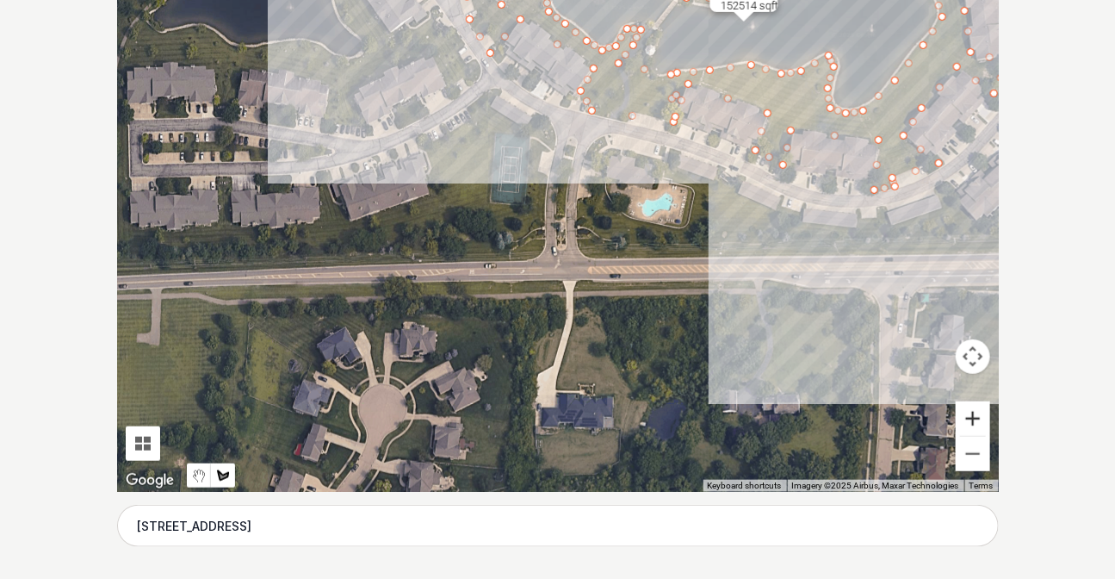
click at [973, 413] on button "Zoom in" at bounding box center [973, 418] width 34 height 34
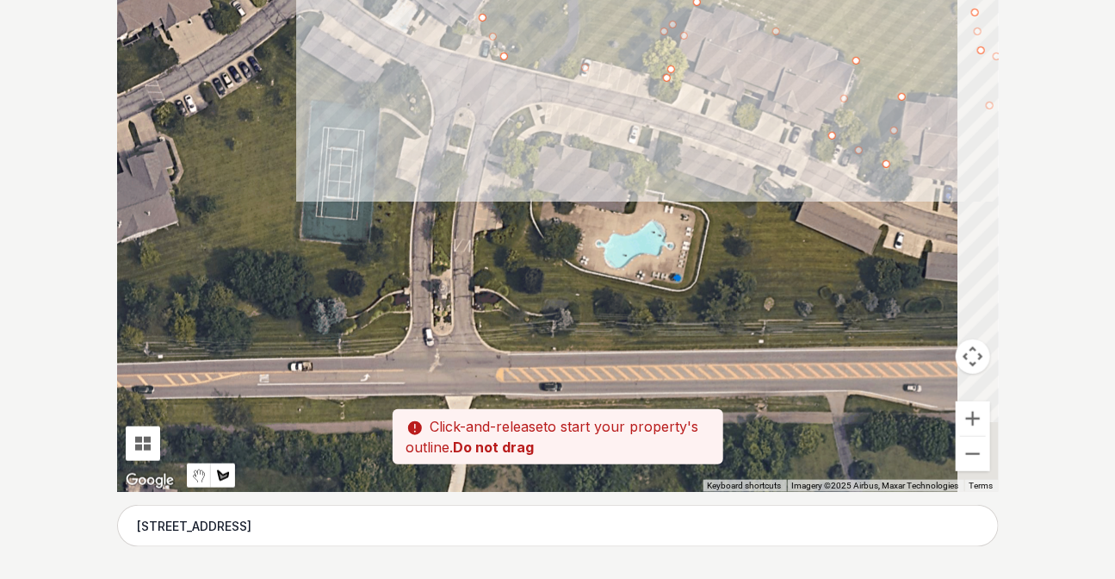
drag, startPoint x: 559, startPoint y: 319, endPoint x: 547, endPoint y: 328, distance: 15.3
click at [547, 328] on div at bounding box center [558, 233] width 882 height 517
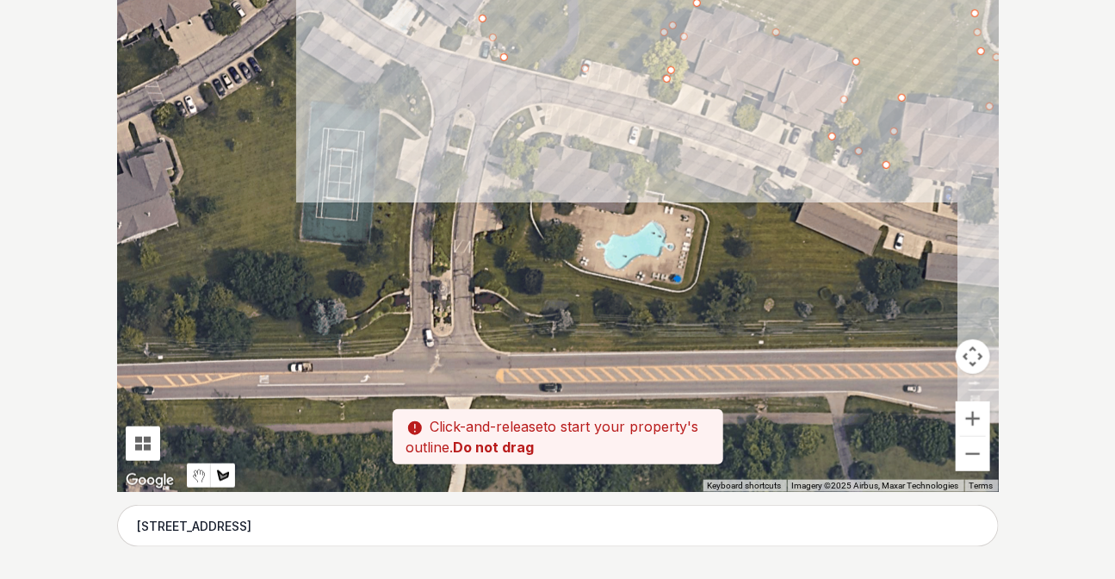
click at [473, 239] on div at bounding box center [558, 233] width 882 height 517
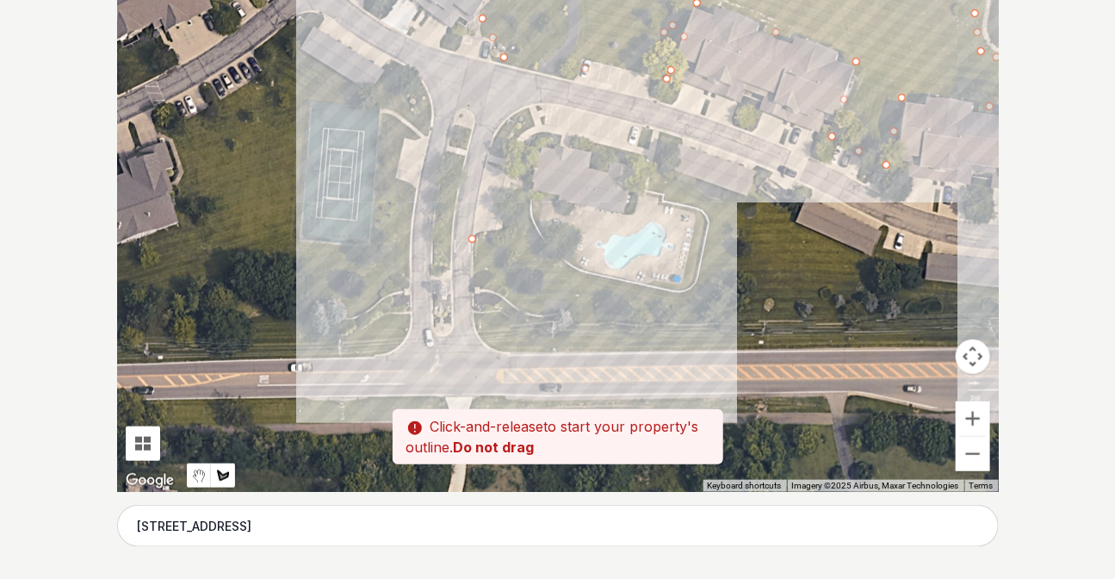
click at [525, 196] on div at bounding box center [558, 233] width 882 height 517
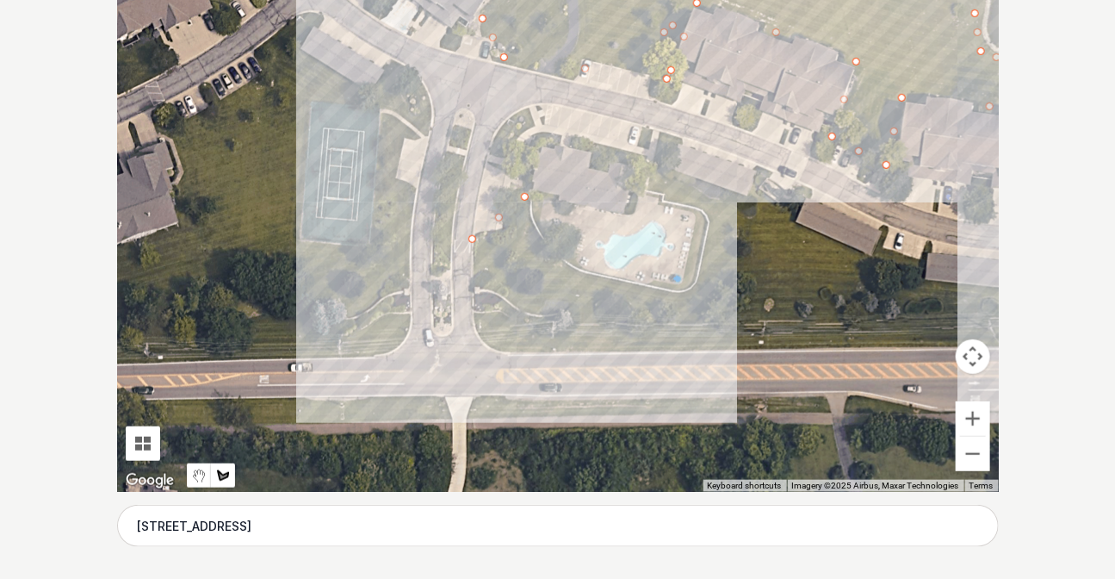
click at [555, 267] on div at bounding box center [558, 233] width 882 height 517
click at [696, 292] on div at bounding box center [558, 233] width 882 height 517
click at [703, 206] on div at bounding box center [558, 233] width 882 height 517
click at [645, 164] on div at bounding box center [558, 233] width 882 height 517
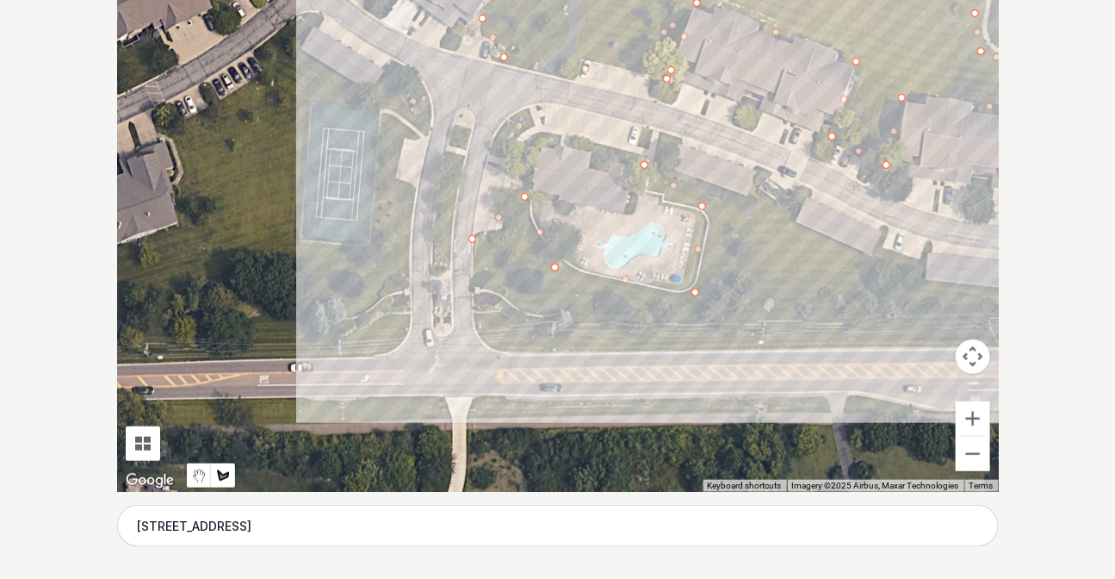
click at [790, 215] on div at bounding box center [558, 233] width 882 height 517
click at [930, 282] on div at bounding box center [558, 233] width 882 height 517
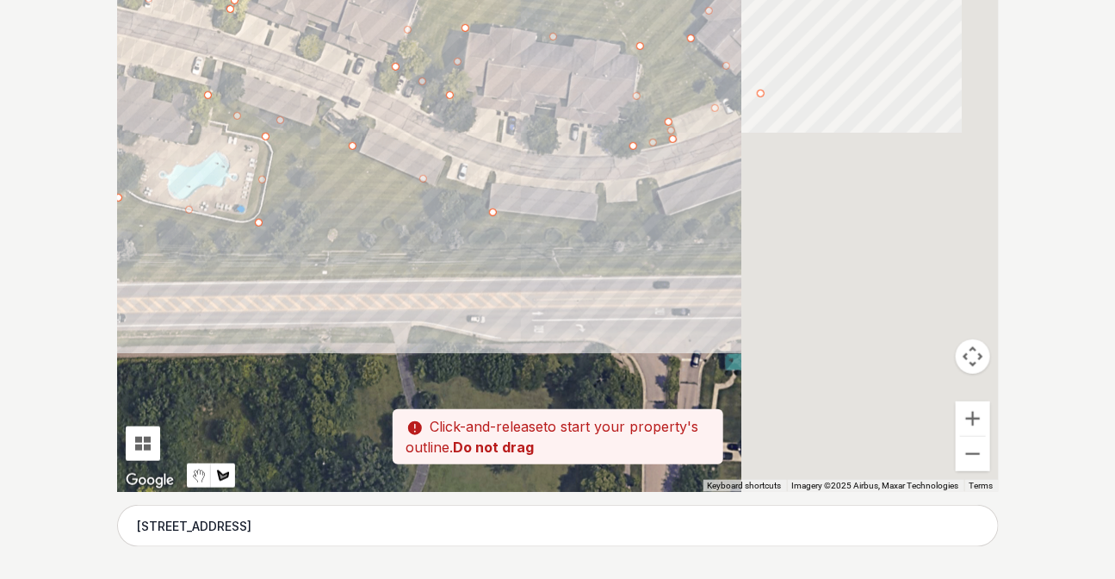
drag, startPoint x: 866, startPoint y: 322, endPoint x: 424, endPoint y: 250, distance: 448.5
click at [424, 250] on div at bounding box center [558, 233] width 882 height 517
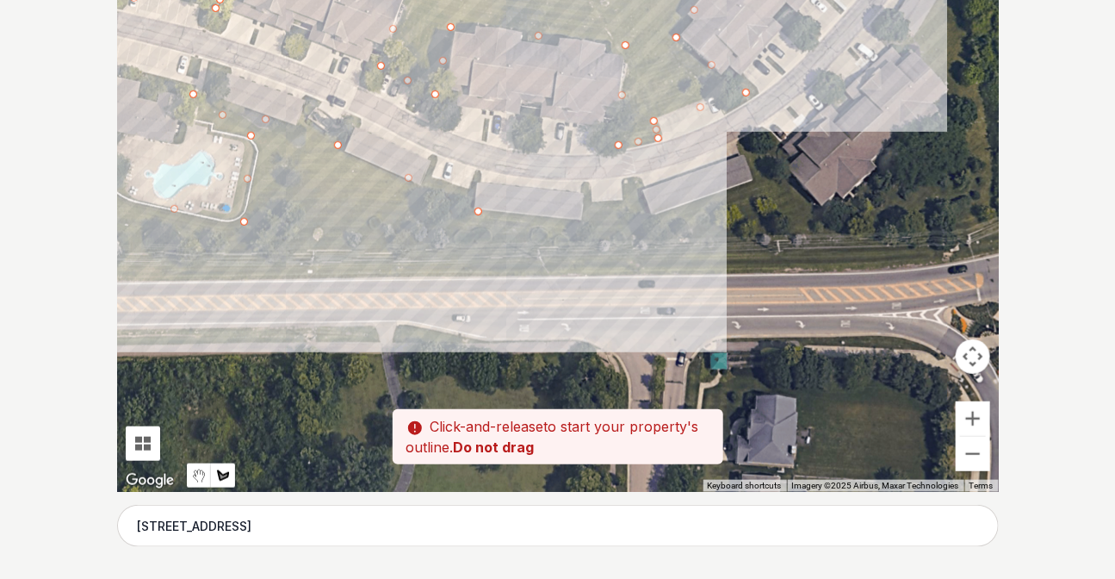
click at [692, 214] on div at bounding box center [558, 233] width 882 height 517
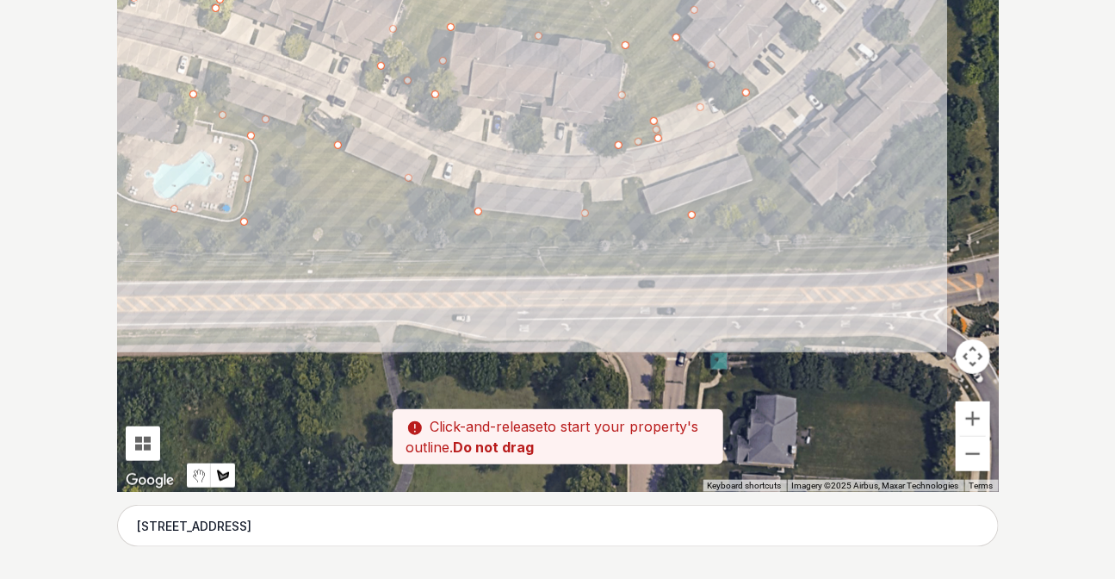
click at [781, 173] on div at bounding box center [558, 233] width 882 height 517
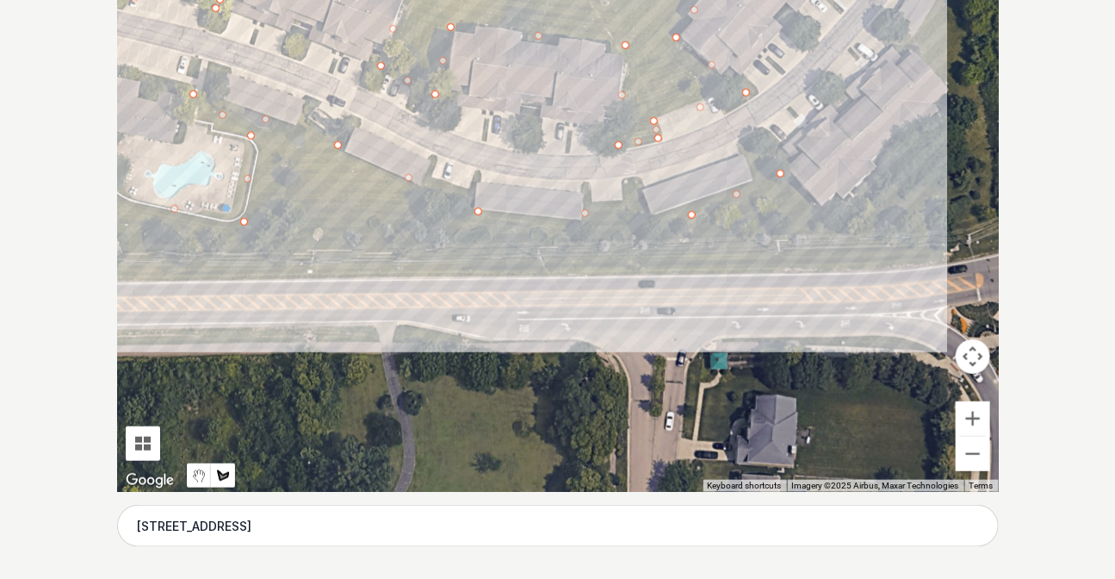
click at [845, 211] on div at bounding box center [558, 233] width 882 height 517
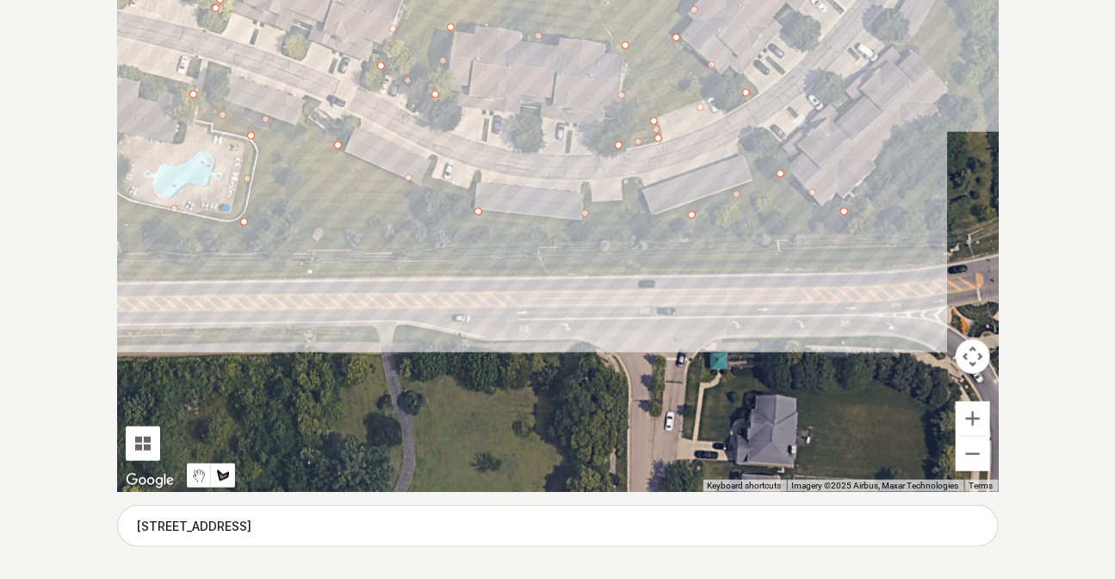
click at [958, 85] on div at bounding box center [558, 233] width 882 height 517
click at [912, 44] on div at bounding box center [558, 233] width 882 height 517
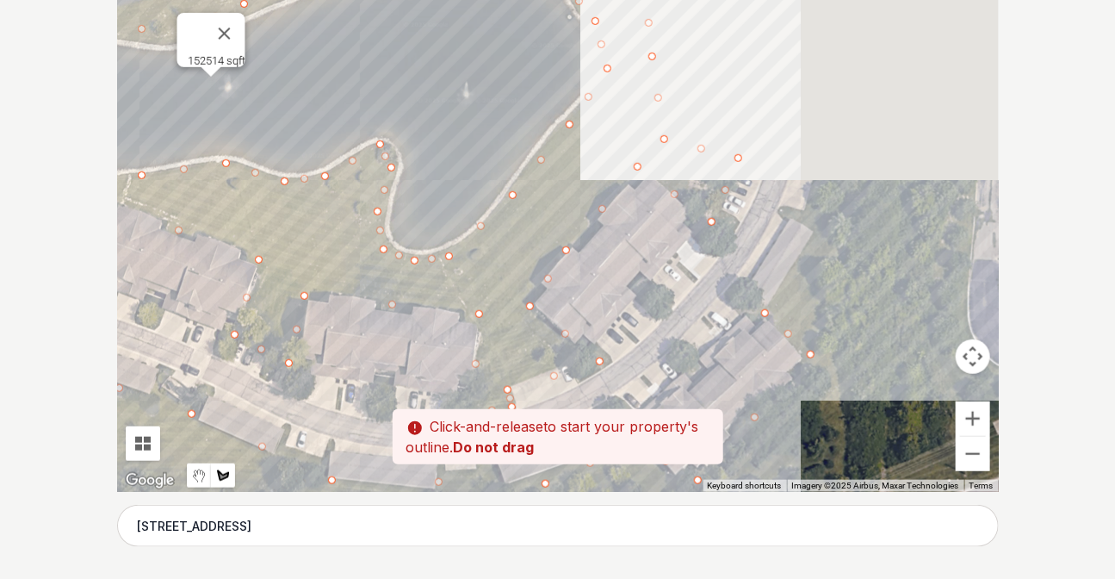
drag, startPoint x: 938, startPoint y: 16, endPoint x: 779, endPoint y: 304, distance: 329.1
click at [779, 304] on div at bounding box center [558, 233] width 882 height 517
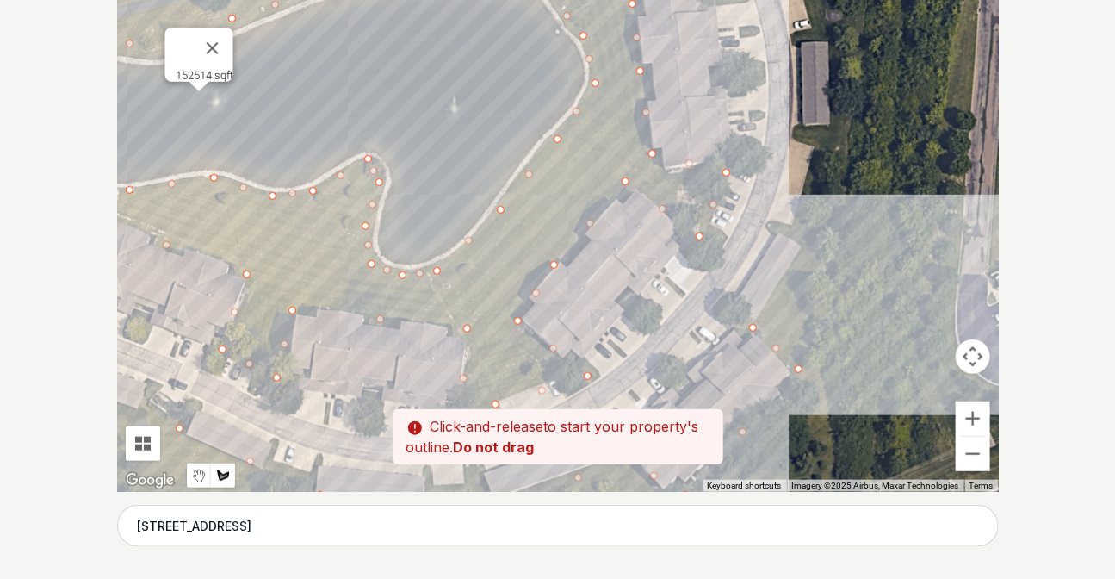
click at [803, 235] on div at bounding box center [558, 233] width 882 height 517
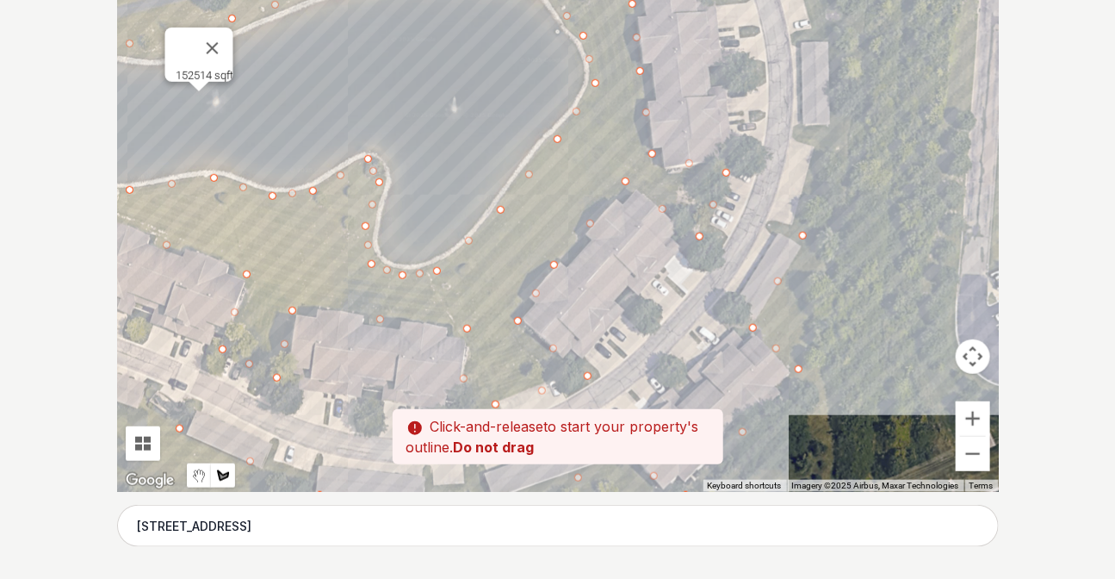
click at [827, 122] on div at bounding box center [558, 233] width 882 height 517
click at [814, 25] on div at bounding box center [558, 233] width 882 height 517
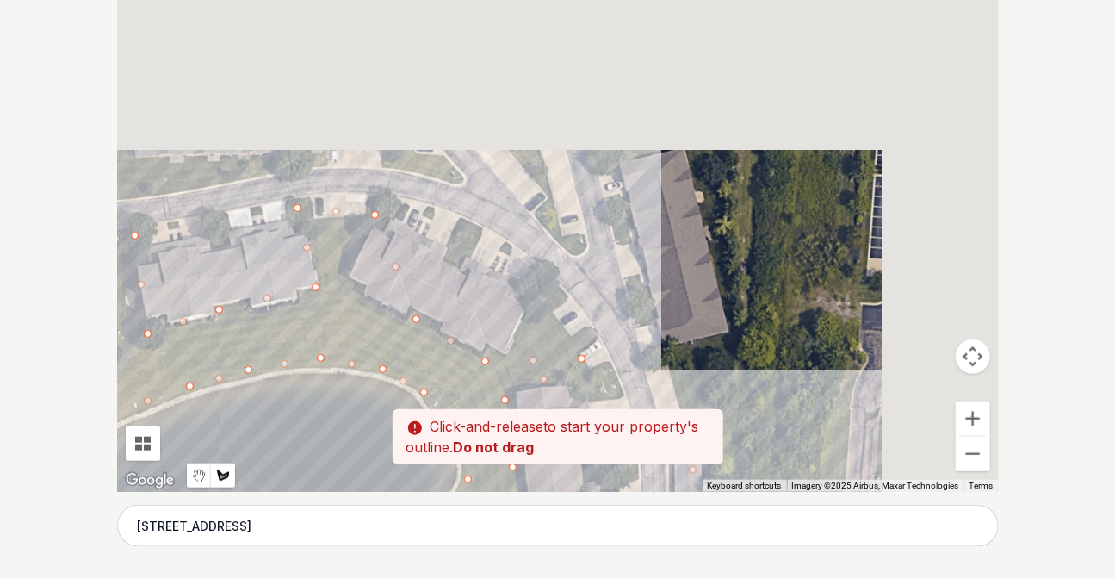
drag, startPoint x: 834, startPoint y: 11, endPoint x: 707, endPoint y: 411, distance: 419.4
click at [707, 411] on div "Pssst - zoom in over here To navigate the map with touch gestures double-tap an…" at bounding box center [558, 233] width 882 height 517
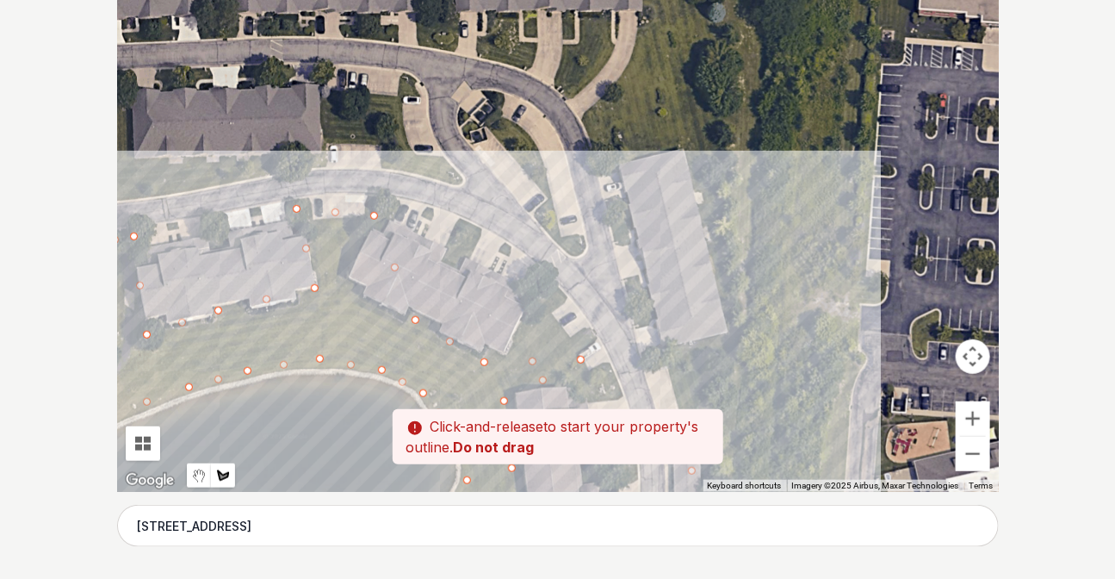
click at [679, 353] on div at bounding box center [558, 233] width 882 height 517
click at [729, 333] on div at bounding box center [558, 233] width 882 height 517
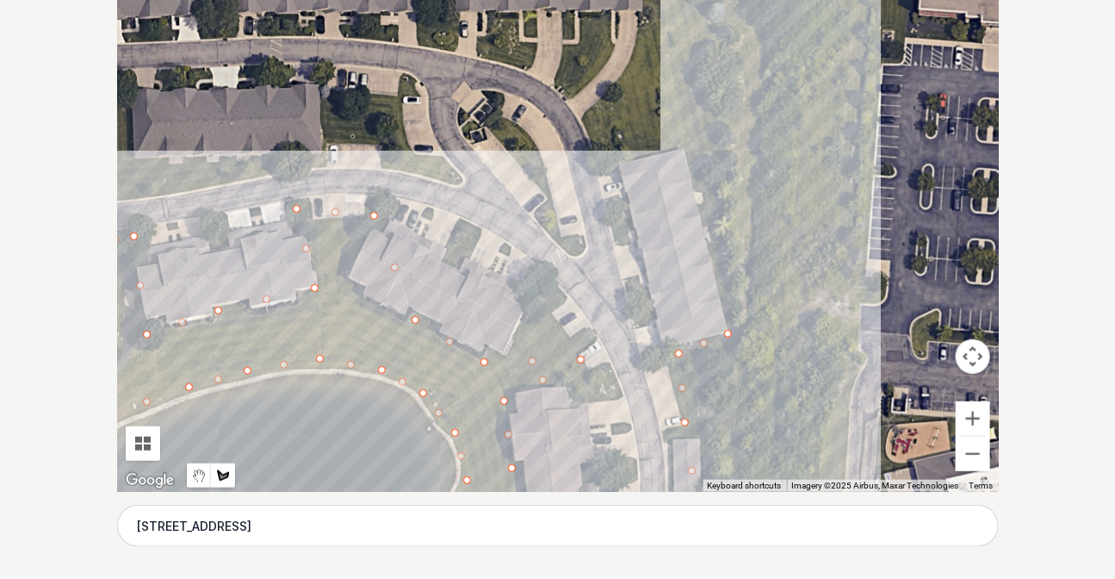
click at [683, 143] on div at bounding box center [558, 233] width 882 height 517
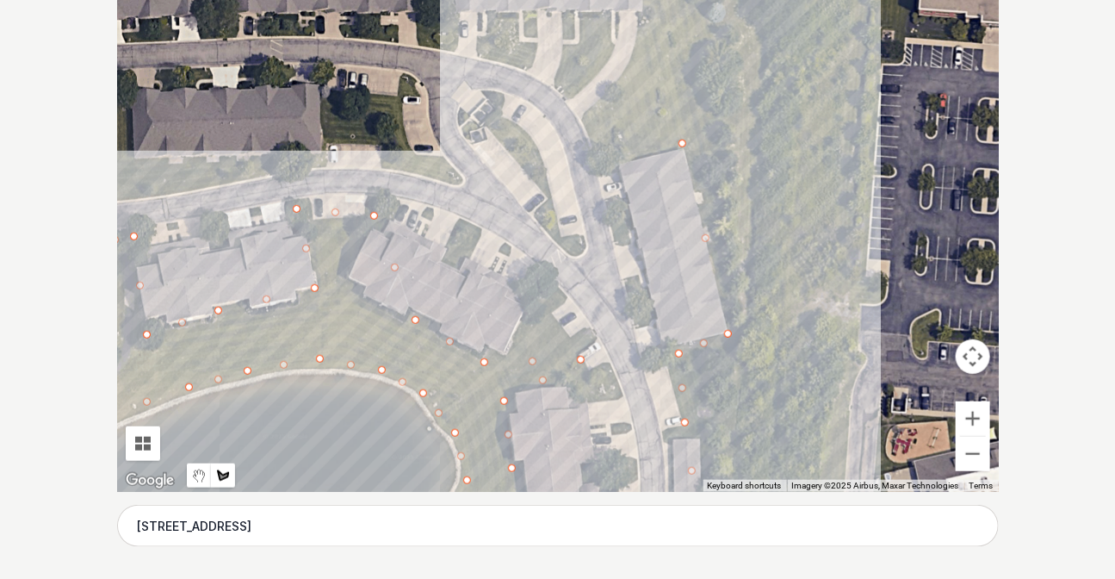
click at [606, 158] on div at bounding box center [558, 233] width 882 height 517
click at [592, 117] on div at bounding box center [558, 233] width 882 height 517
click at [637, 47] on div at bounding box center [558, 233] width 882 height 517
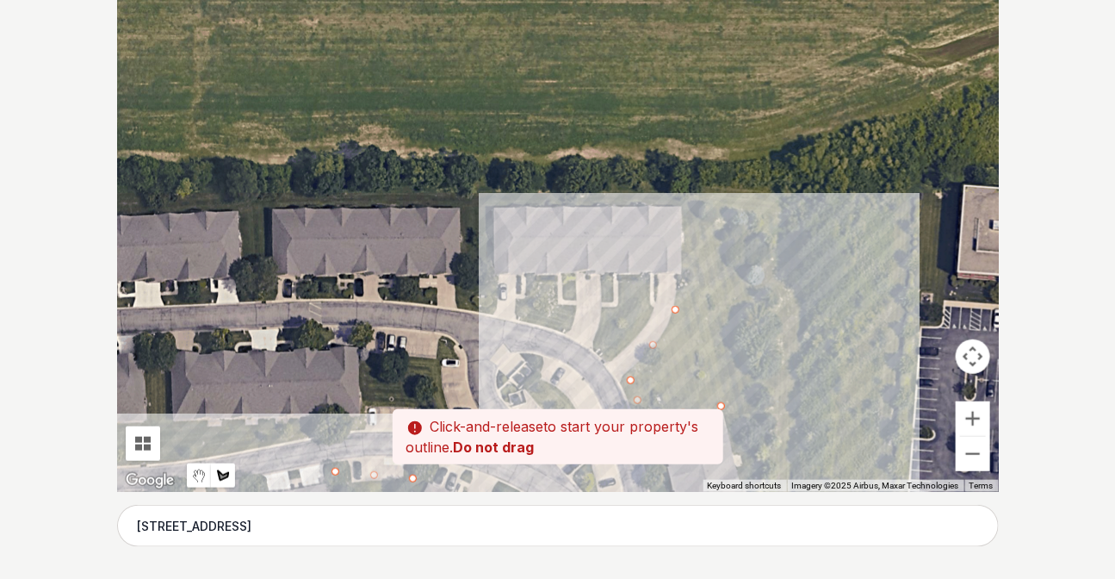
drag, startPoint x: 664, startPoint y: 23, endPoint x: 704, endPoint y: 288, distance: 268.2
click at [704, 288] on div at bounding box center [558, 233] width 882 height 517
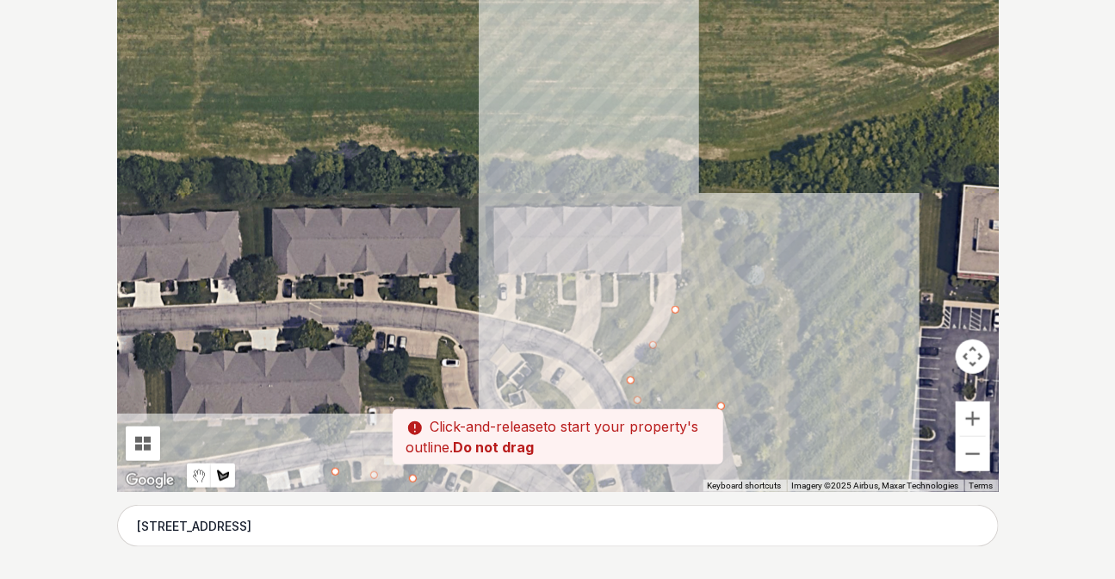
click at [684, 205] on div at bounding box center [558, 233] width 882 height 517
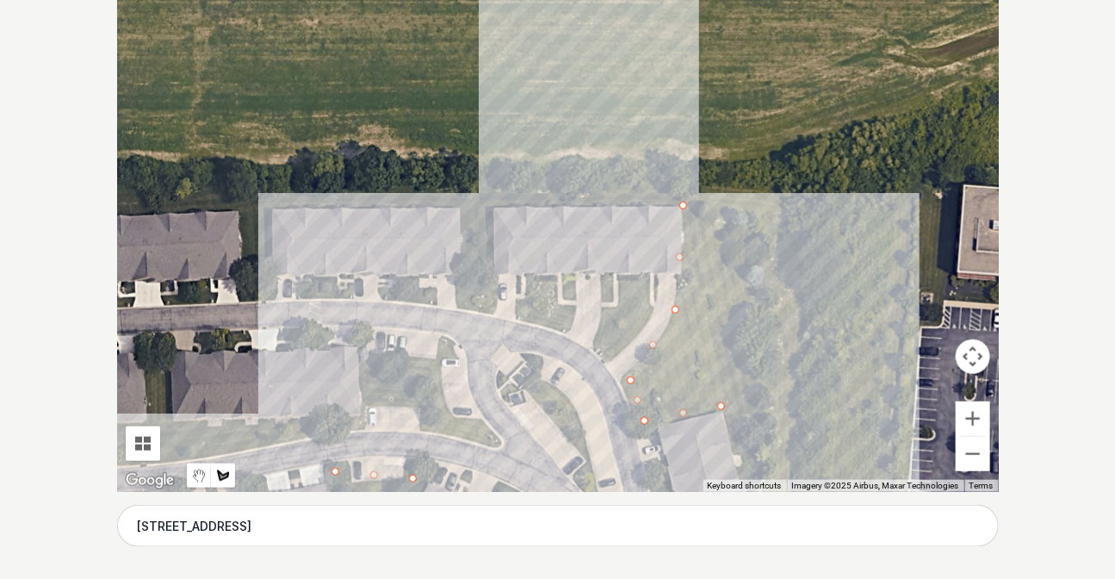
click at [491, 208] on div at bounding box center [558, 233] width 882 height 517
click at [495, 286] on div at bounding box center [558, 233] width 882 height 517
click at [655, 283] on div at bounding box center [558, 233] width 882 height 517
click at [640, 323] on div at bounding box center [558, 233] width 882 height 517
click at [459, 305] on div at bounding box center [558, 233] width 882 height 517
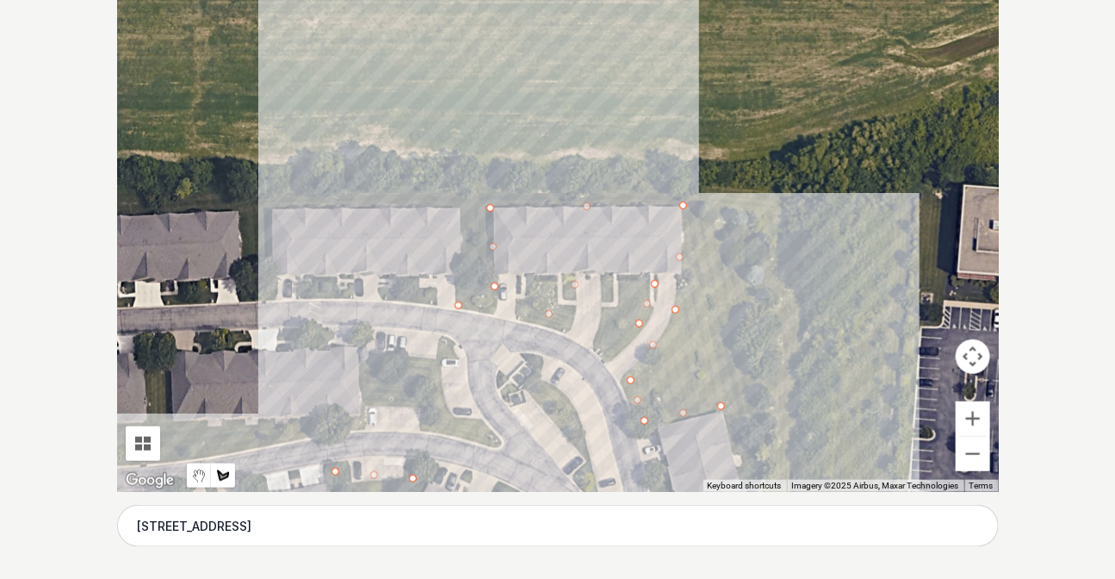
click at [461, 204] on div at bounding box center [558, 233] width 882 height 517
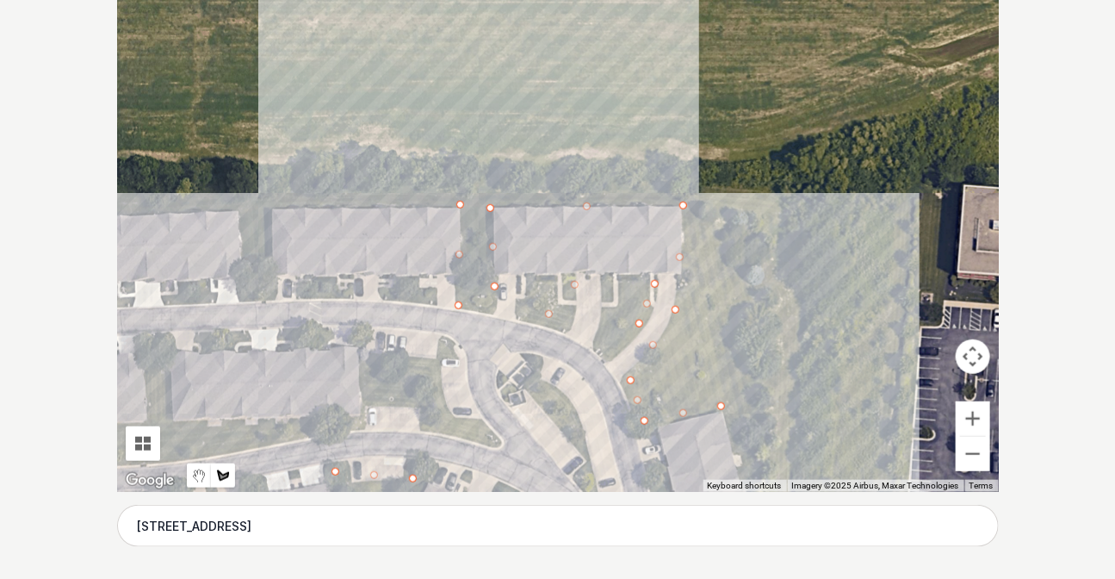
click at [271, 209] on div at bounding box center [558, 233] width 882 height 517
click at [272, 302] on div at bounding box center [558, 233] width 882 height 517
click at [248, 300] on div at bounding box center [558, 233] width 882 height 517
drag, startPoint x: 239, startPoint y: 209, endPoint x: 223, endPoint y: 210, distance: 16.4
click at [239, 209] on div at bounding box center [558, 233] width 882 height 517
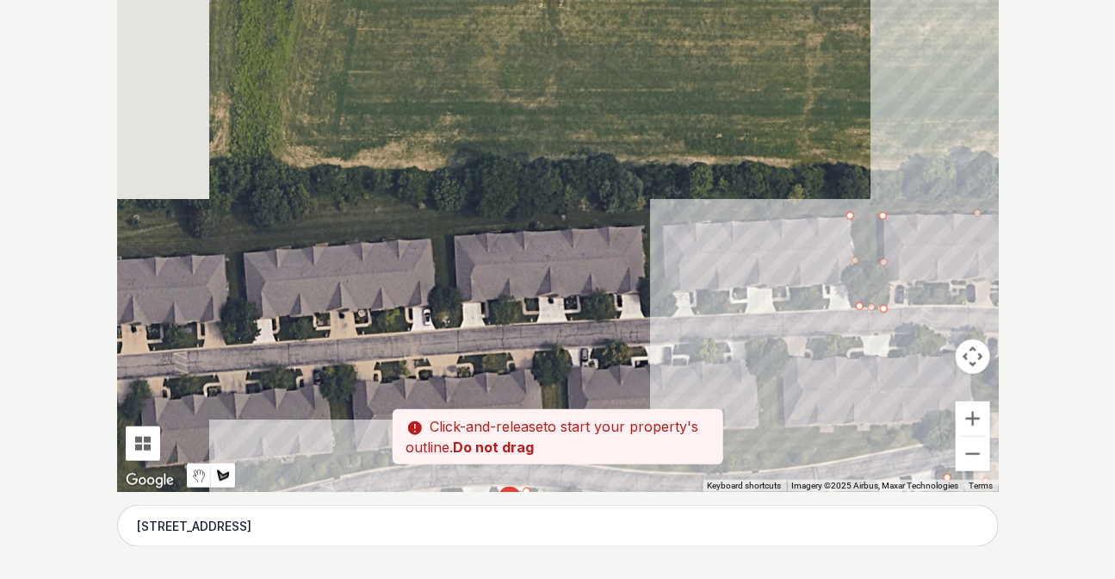
drag, startPoint x: 189, startPoint y: 226, endPoint x: 811, endPoint y: 236, distance: 621.8
click at [811, 236] on div at bounding box center [558, 233] width 882 height 517
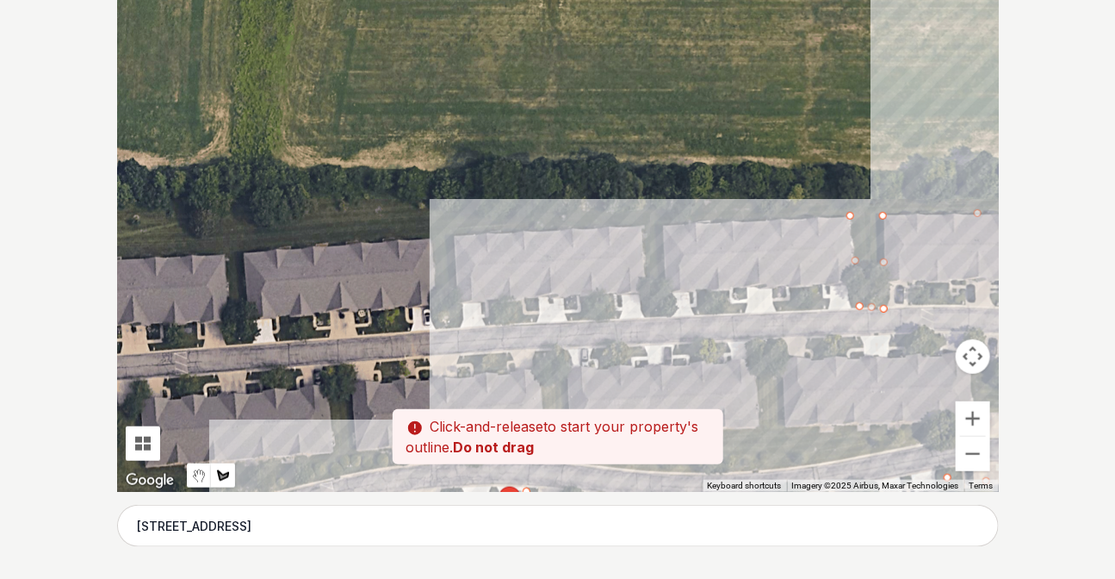
click at [663, 226] on div at bounding box center [558, 233] width 882 height 517
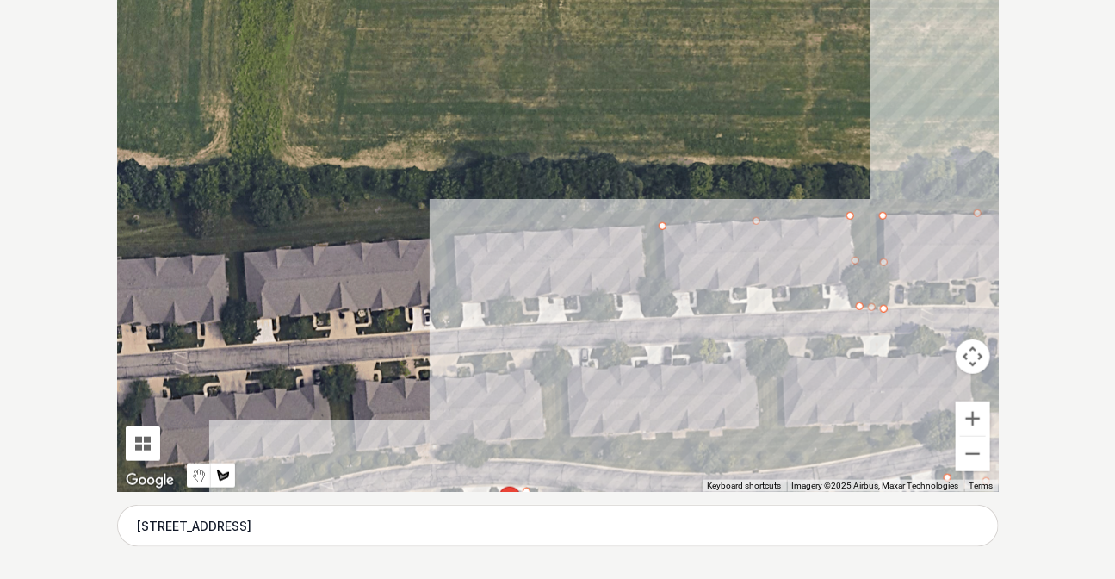
click at [671, 314] on div at bounding box center [558, 233] width 882 height 517
click at [649, 316] on div at bounding box center [558, 233] width 882 height 517
click at [642, 220] on div at bounding box center [558, 233] width 882 height 517
click at [455, 233] on div at bounding box center [558, 233] width 882 height 517
click at [452, 330] on div at bounding box center [558, 233] width 882 height 517
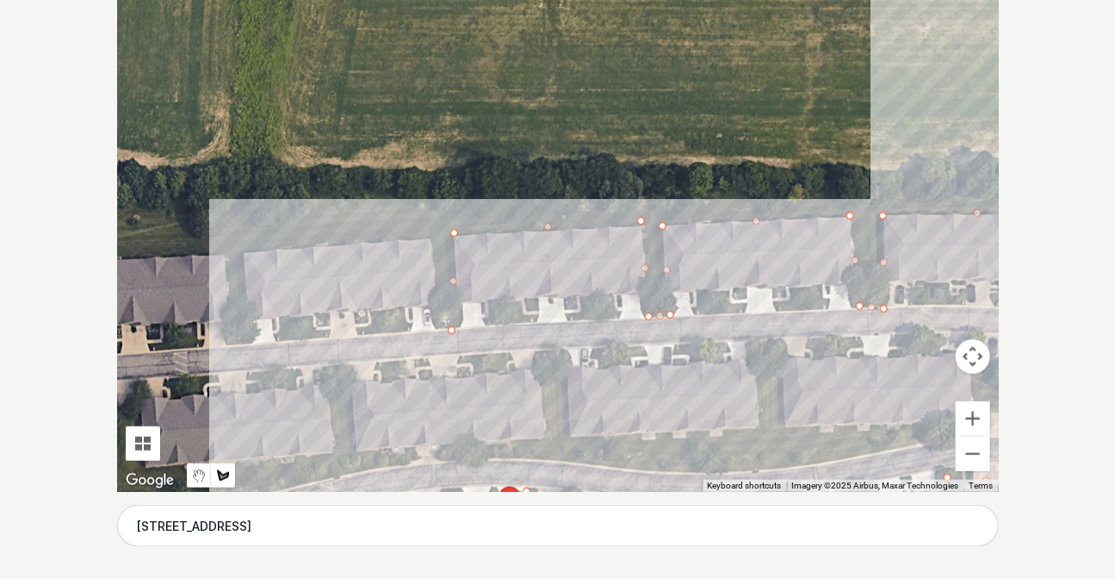
click at [421, 233] on div at bounding box center [558, 233] width 882 height 517
click at [258, 244] on div at bounding box center [558, 233] width 882 height 517
click at [239, 344] on div at bounding box center [558, 233] width 882 height 517
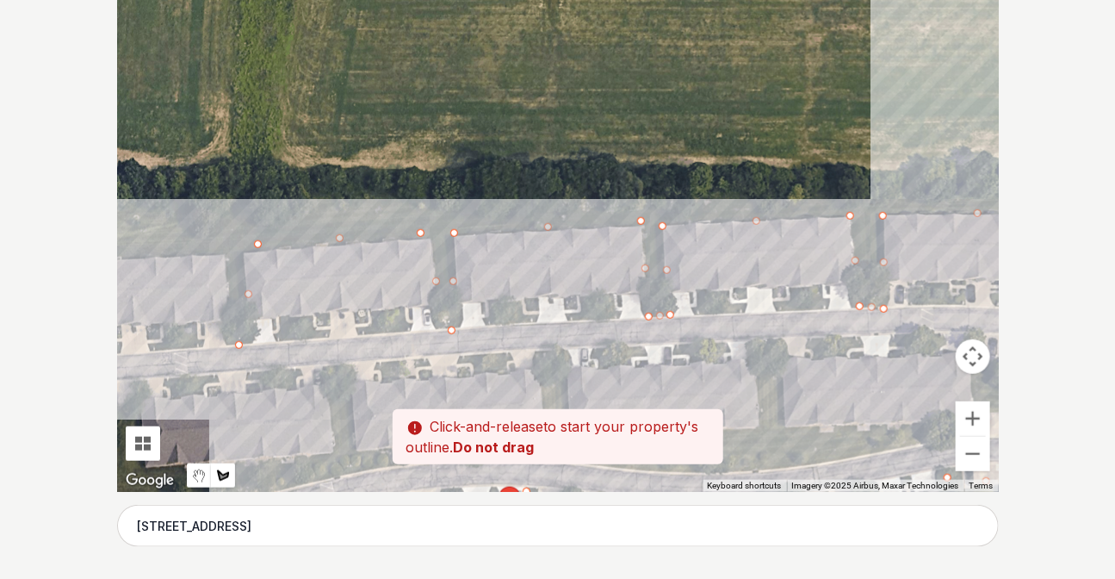
click at [211, 251] on div at bounding box center [558, 233] width 882 height 517
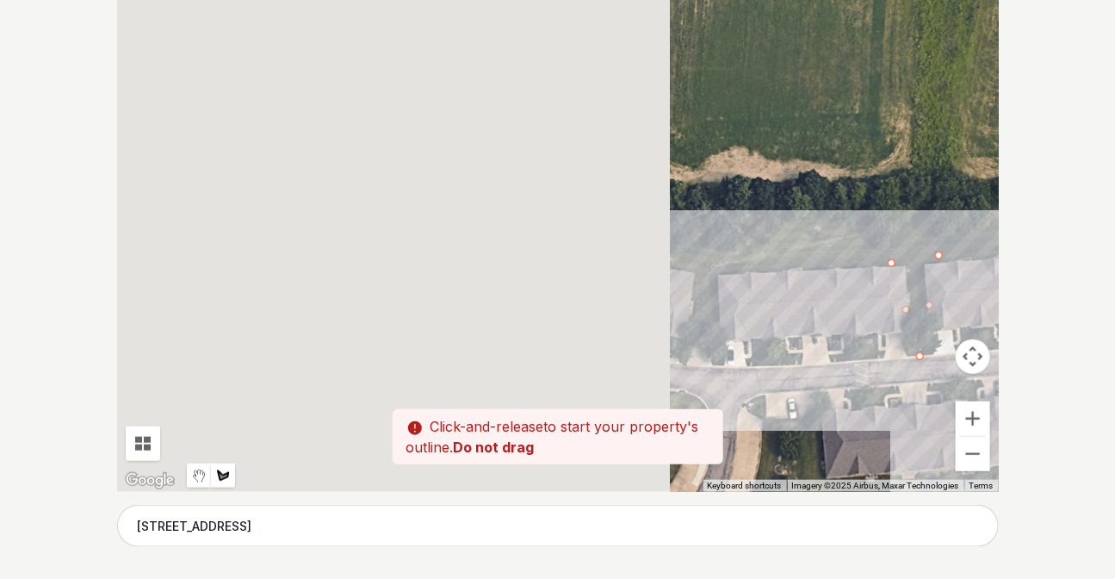
drag, startPoint x: 171, startPoint y: 255, endPoint x: 863, endPoint y: 270, distance: 692.5
click at [863, 270] on div at bounding box center [558, 233] width 882 height 517
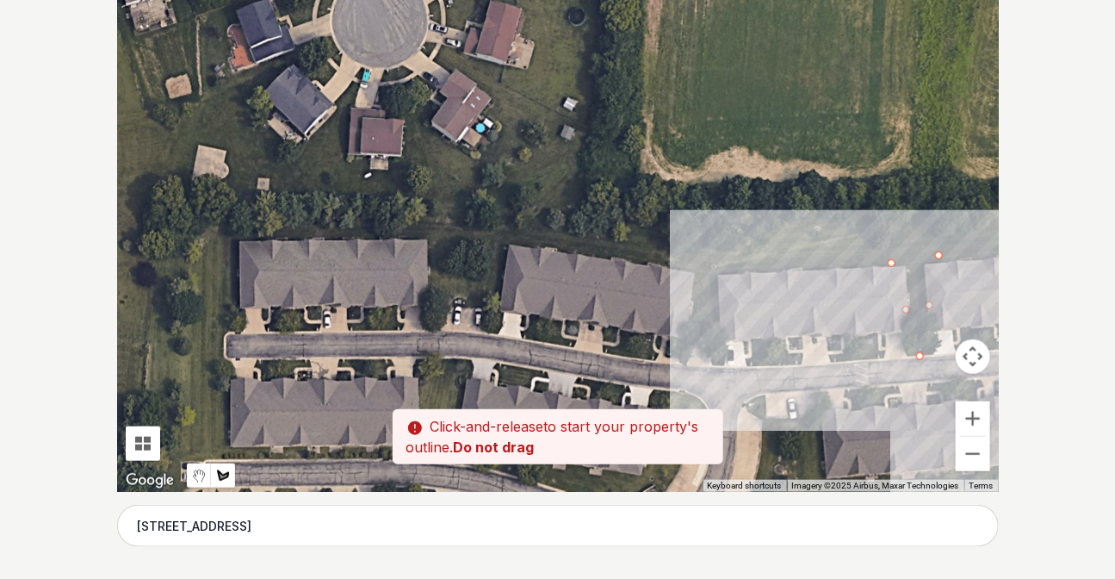
click at [724, 274] on div at bounding box center [558, 233] width 882 height 517
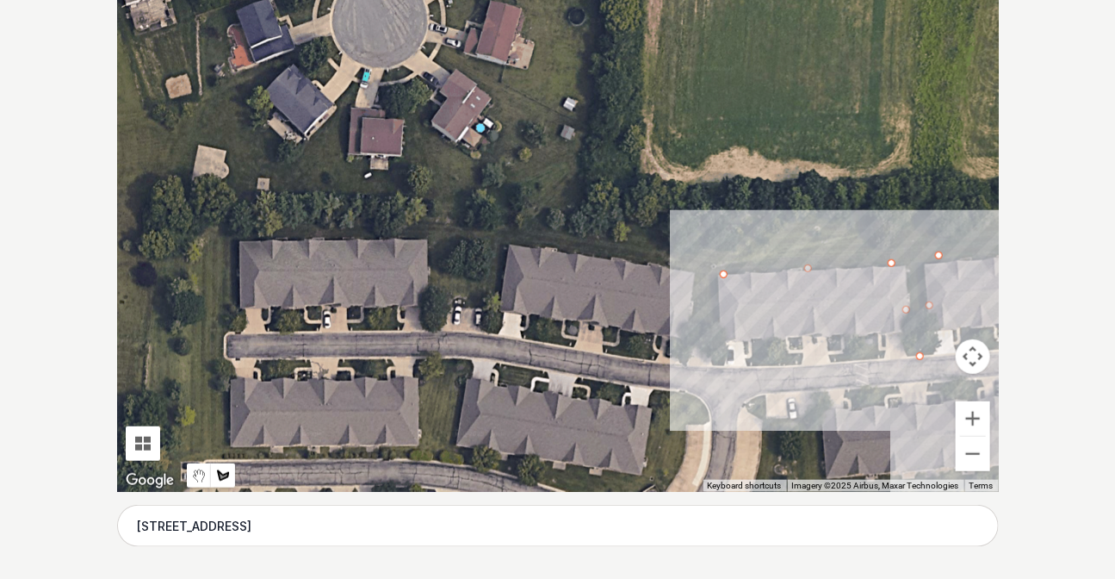
click at [704, 361] on div at bounding box center [558, 233] width 882 height 517
click at [691, 269] on div at bounding box center [558, 233] width 882 height 517
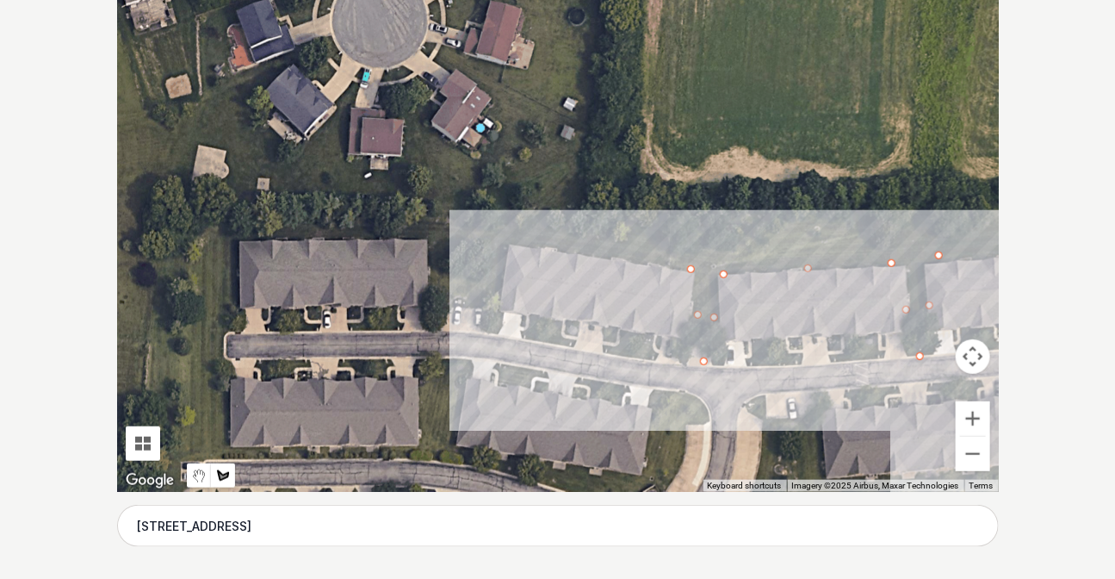
click at [511, 243] on div at bounding box center [558, 233] width 882 height 517
click at [494, 307] on div at bounding box center [558, 233] width 882 height 517
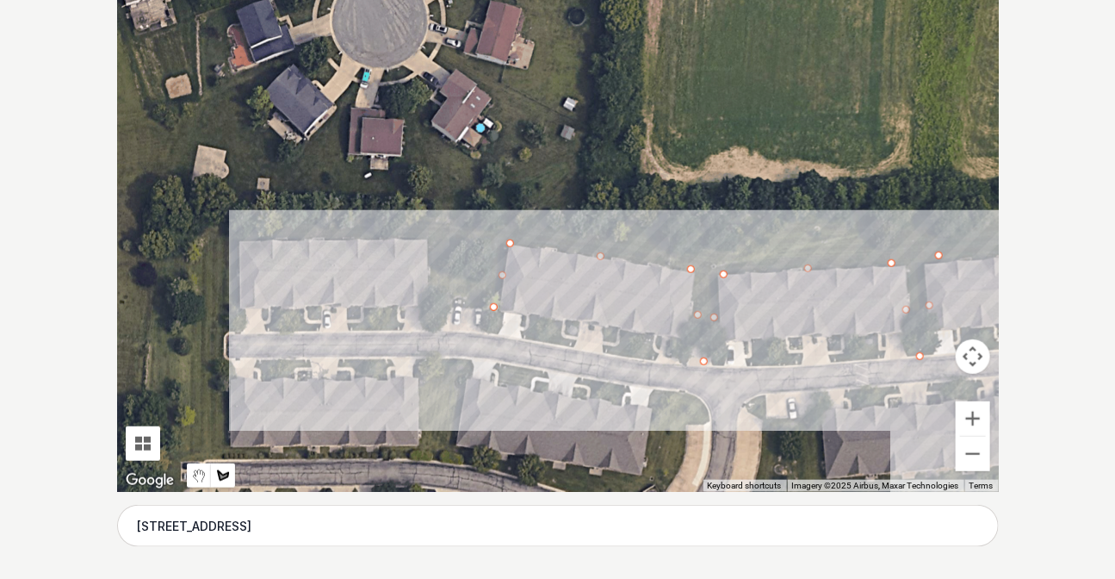
click at [425, 303] on div at bounding box center [558, 233] width 882 height 517
click at [429, 238] on div at bounding box center [558, 233] width 882 height 517
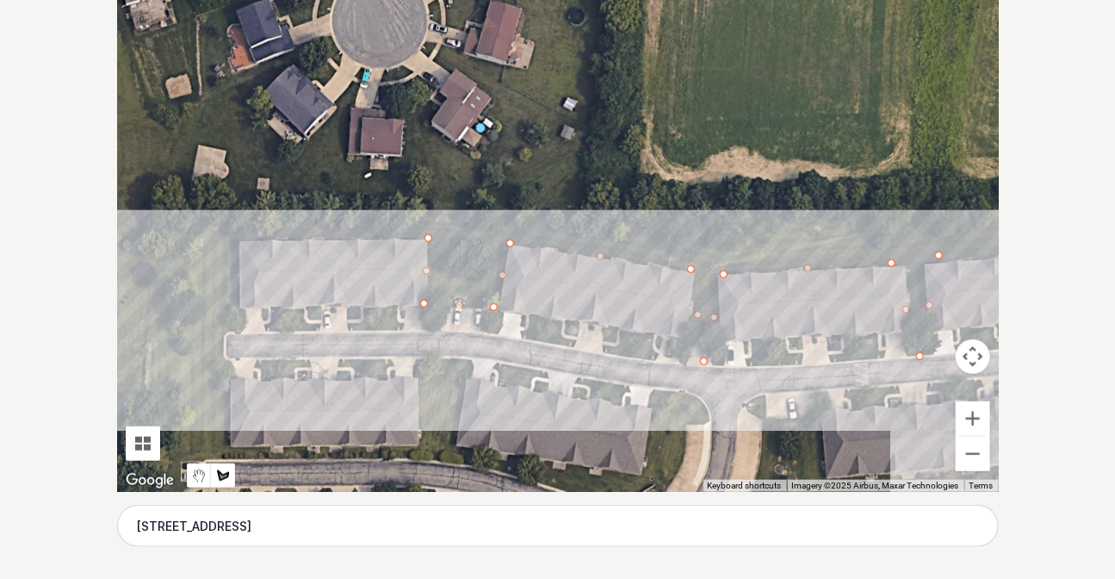
drag, startPoint x: 235, startPoint y: 239, endPoint x: 241, endPoint y: 270, distance: 31.6
click at [235, 240] on div at bounding box center [558, 233] width 882 height 517
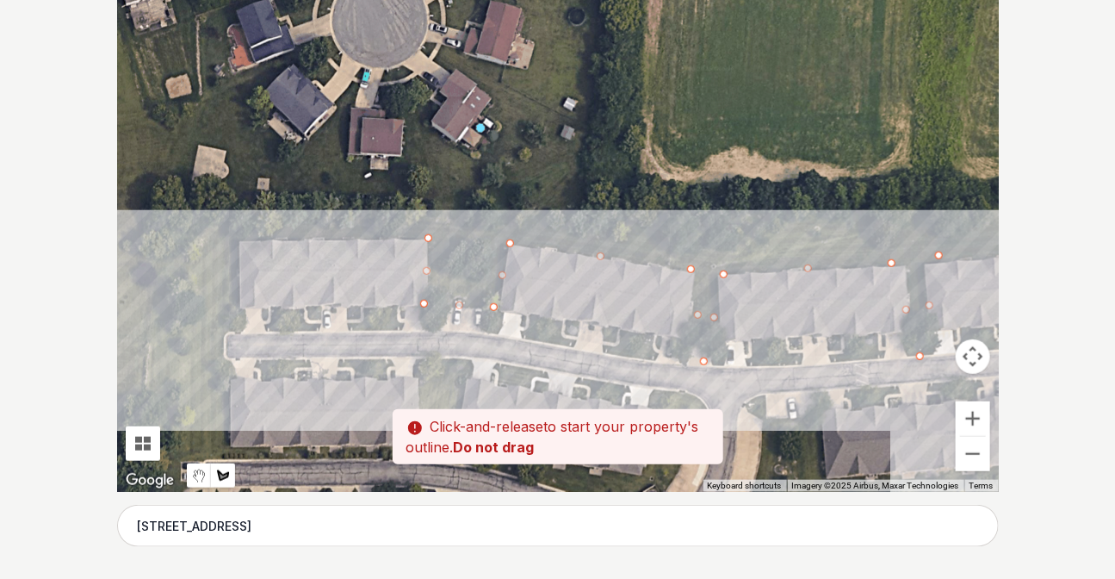
click at [241, 241] on div at bounding box center [558, 233] width 882 height 517
click at [240, 328] on div at bounding box center [558, 233] width 882 height 517
drag, startPoint x: 215, startPoint y: 357, endPoint x: 341, endPoint y: 251, distance: 164.4
click at [343, 251] on div at bounding box center [558, 233] width 882 height 517
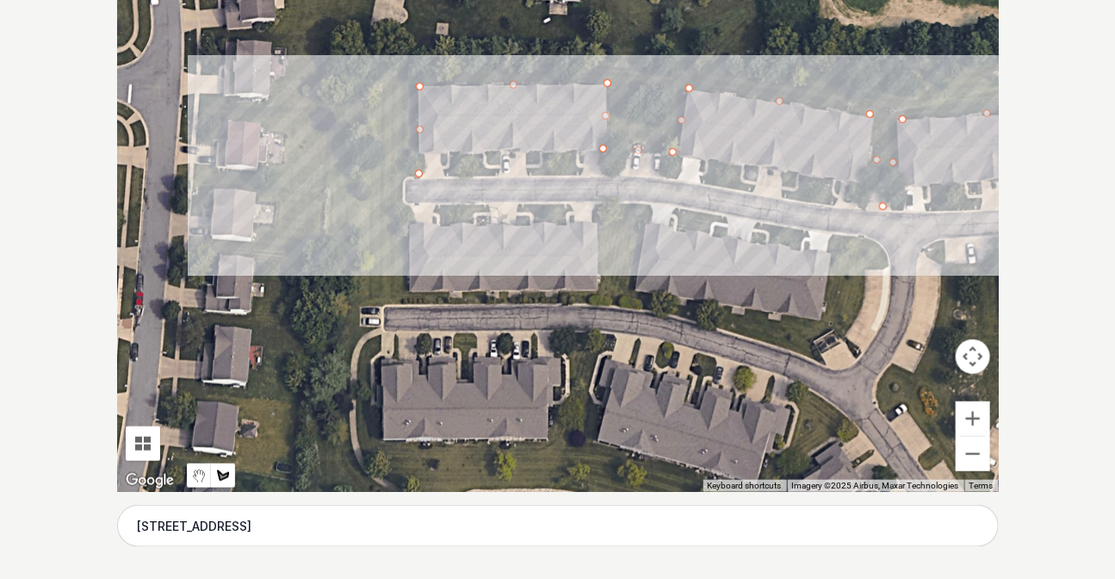
drag, startPoint x: 303, startPoint y: 314, endPoint x: 482, endPoint y: 159, distance: 236.9
click at [482, 159] on div at bounding box center [558, 233] width 882 height 517
click at [409, 222] on div at bounding box center [558, 233] width 882 height 517
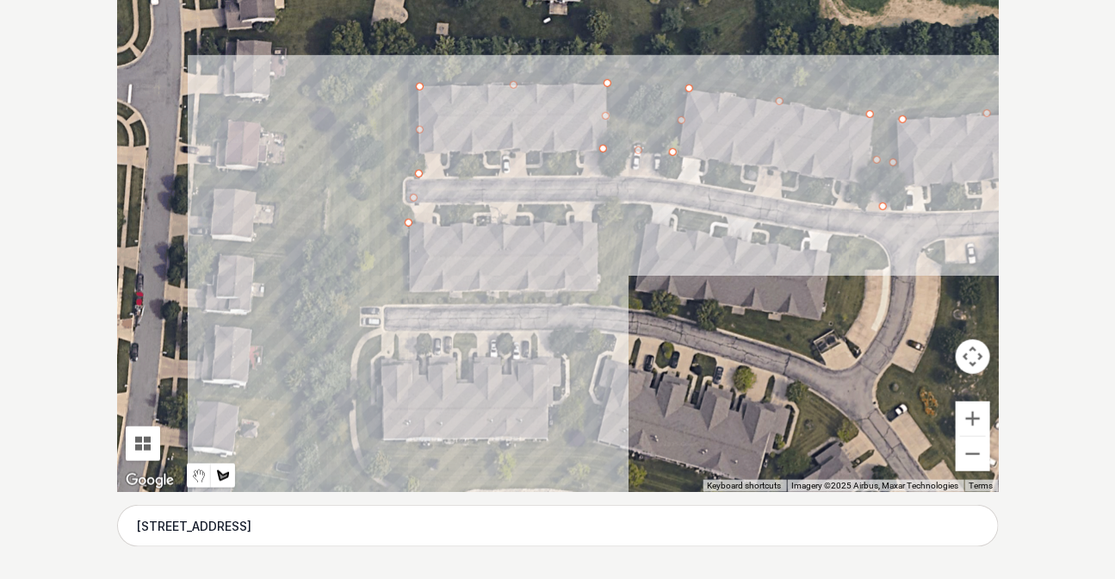
click at [408, 295] on div at bounding box center [558, 233] width 882 height 517
click at [597, 291] on div at bounding box center [558, 233] width 882 height 517
click at [597, 208] on div at bounding box center [558, 233] width 882 height 517
click at [649, 207] on div at bounding box center [558, 233] width 882 height 517
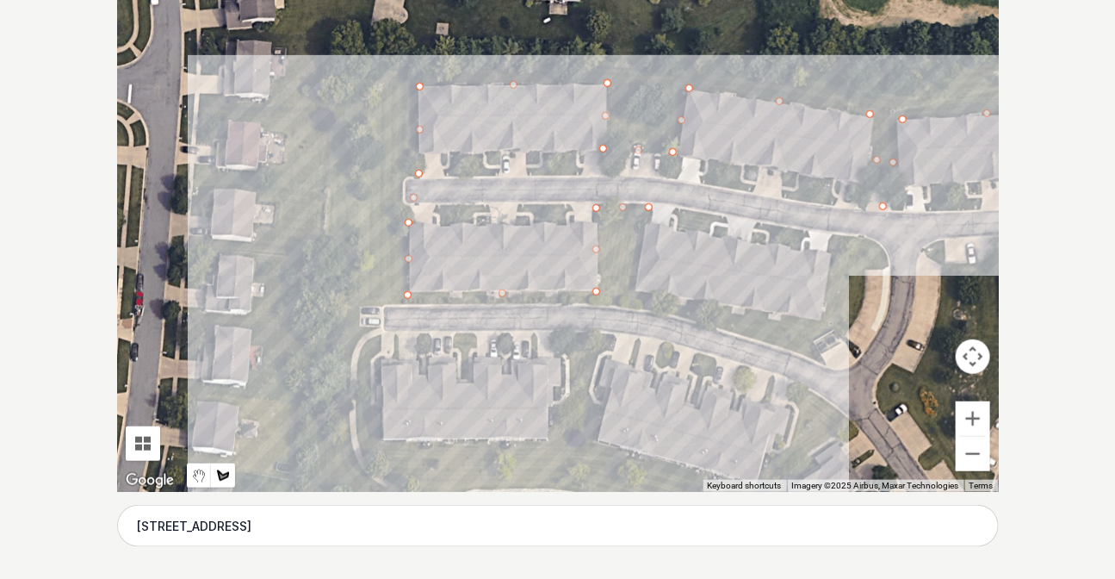
click at [636, 289] on div at bounding box center [558, 233] width 882 height 517
click at [820, 316] on div at bounding box center [558, 233] width 882 height 517
click at [834, 239] on div at bounding box center [558, 233] width 882 height 517
click at [886, 246] on div at bounding box center [558, 233] width 882 height 517
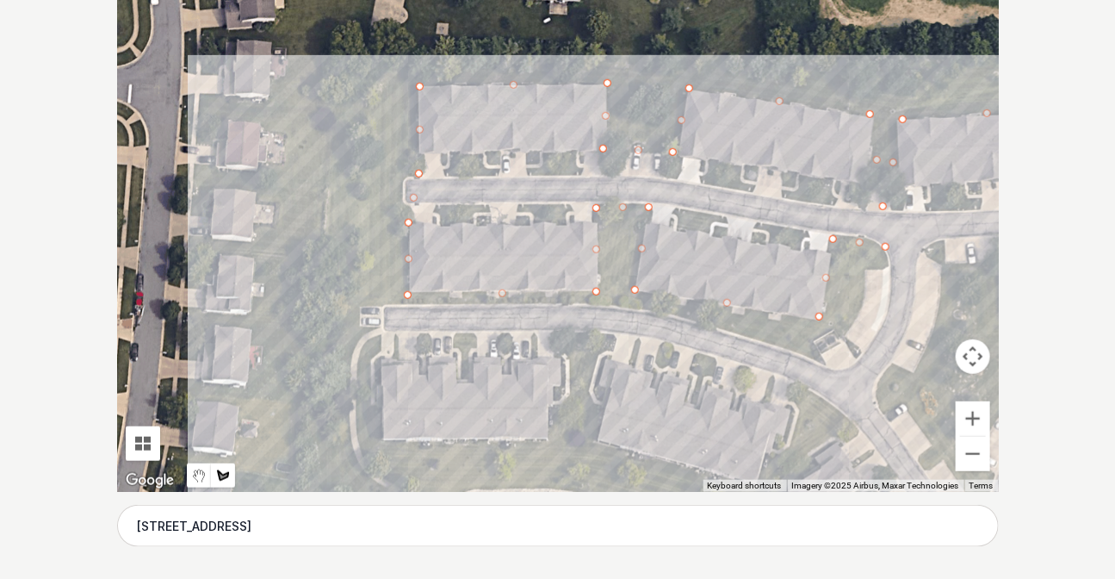
click at [865, 290] on div at bounding box center [558, 233] width 882 height 517
click at [815, 357] on div at bounding box center [558, 233] width 882 height 517
click at [660, 313] on div at bounding box center [558, 233] width 882 height 517
click at [557, 302] on div at bounding box center [558, 233] width 882 height 517
click at [341, 302] on div at bounding box center [558, 233] width 882 height 517
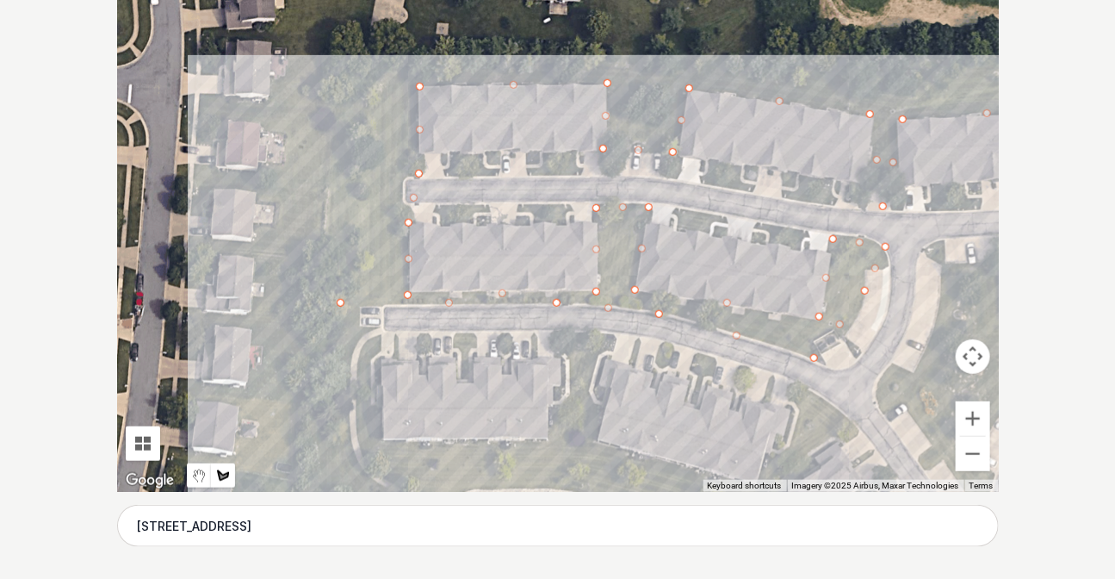
click at [387, 69] on div at bounding box center [558, 233] width 882 height 517
click at [523, 69] on div at bounding box center [558, 233] width 882 height 517
click at [683, 74] on div at bounding box center [558, 233] width 882 height 517
click at [877, 94] on div at bounding box center [558, 233] width 882 height 517
click at [931, 93] on div at bounding box center [558, 233] width 882 height 517
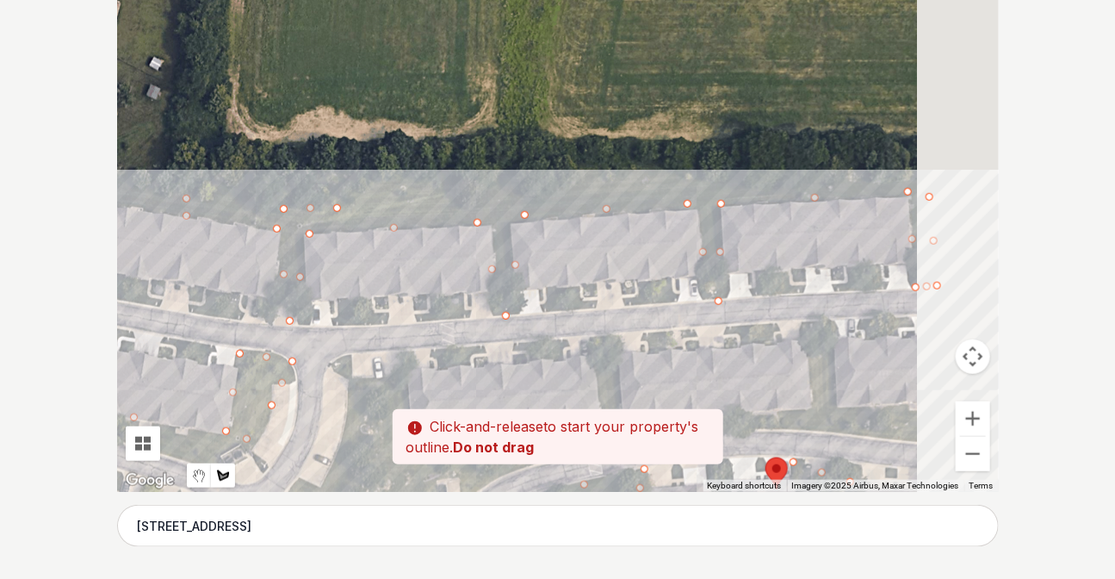
drag, startPoint x: 964, startPoint y: 82, endPoint x: 347, endPoint y: 203, distance: 629.3
click at [347, 203] on div at bounding box center [558, 233] width 882 height 517
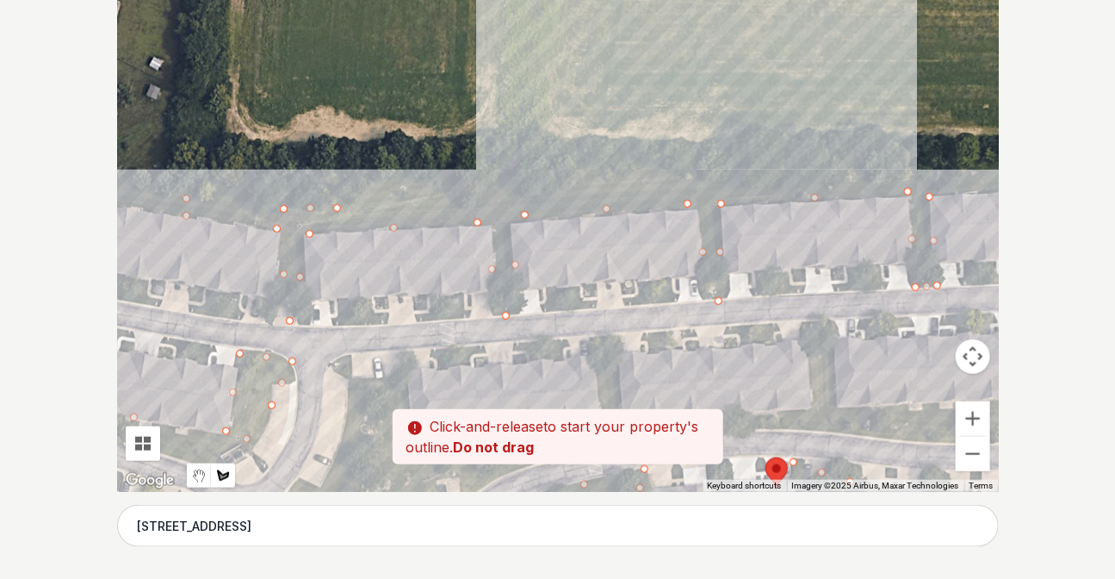
click at [711, 178] on div at bounding box center [558, 233] width 882 height 517
click at [896, 174] on div at bounding box center [558, 233] width 882 height 517
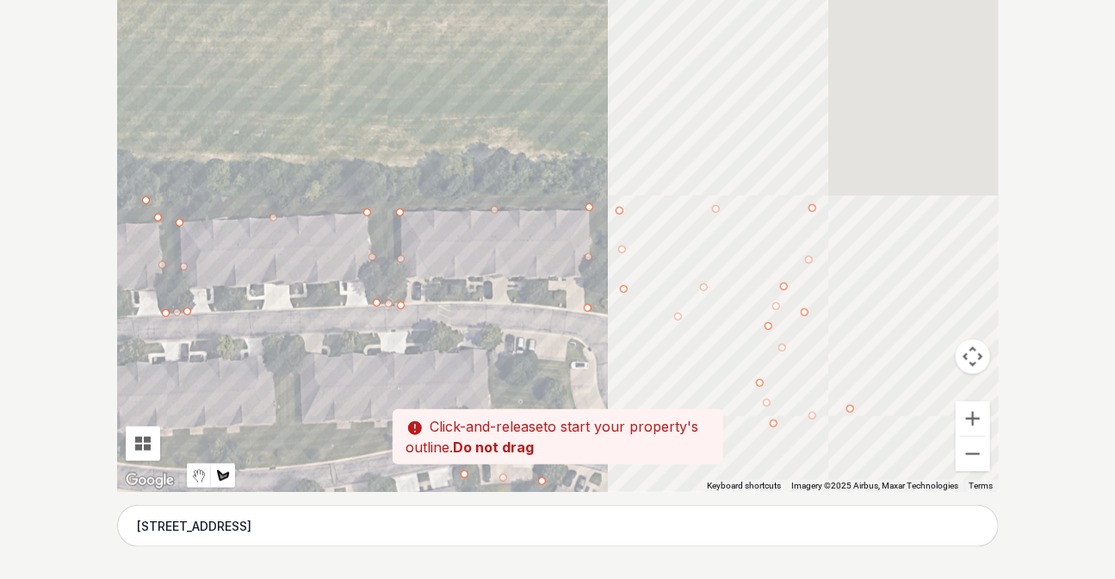
drag, startPoint x: 947, startPoint y: 165, endPoint x: 193, endPoint y: 191, distance: 754.8
click at [193, 191] on div at bounding box center [558, 233] width 882 height 517
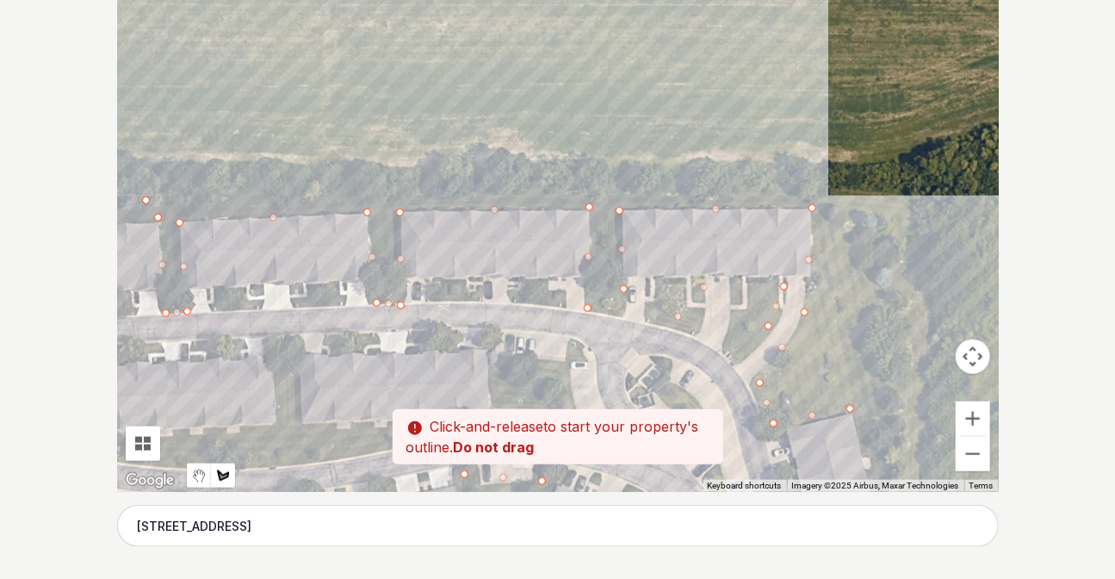
click at [580, 189] on div at bounding box center [558, 233] width 882 height 517
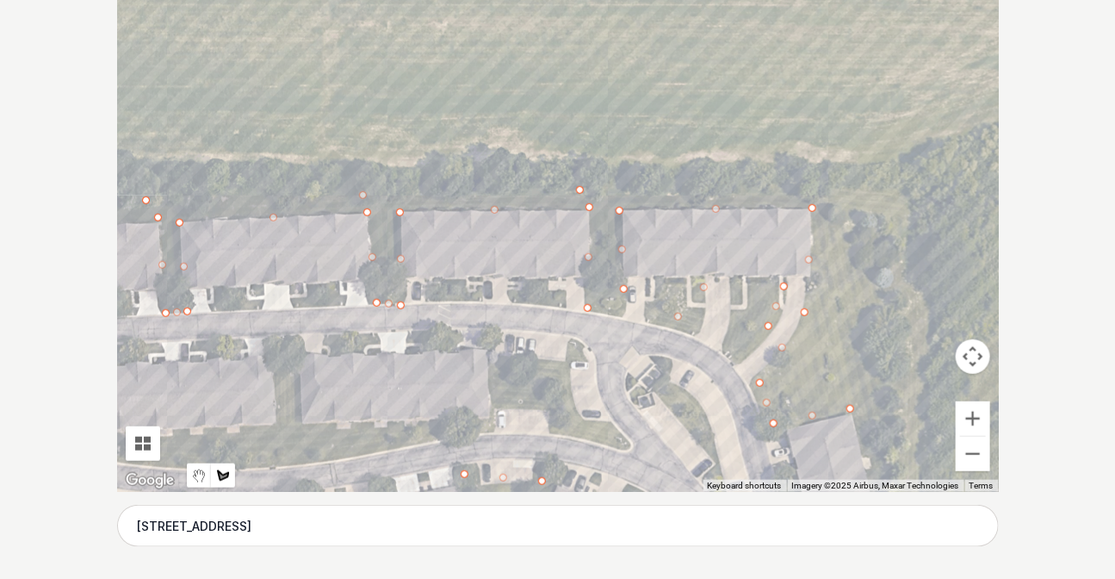
click at [823, 194] on div at bounding box center [558, 233] width 882 height 517
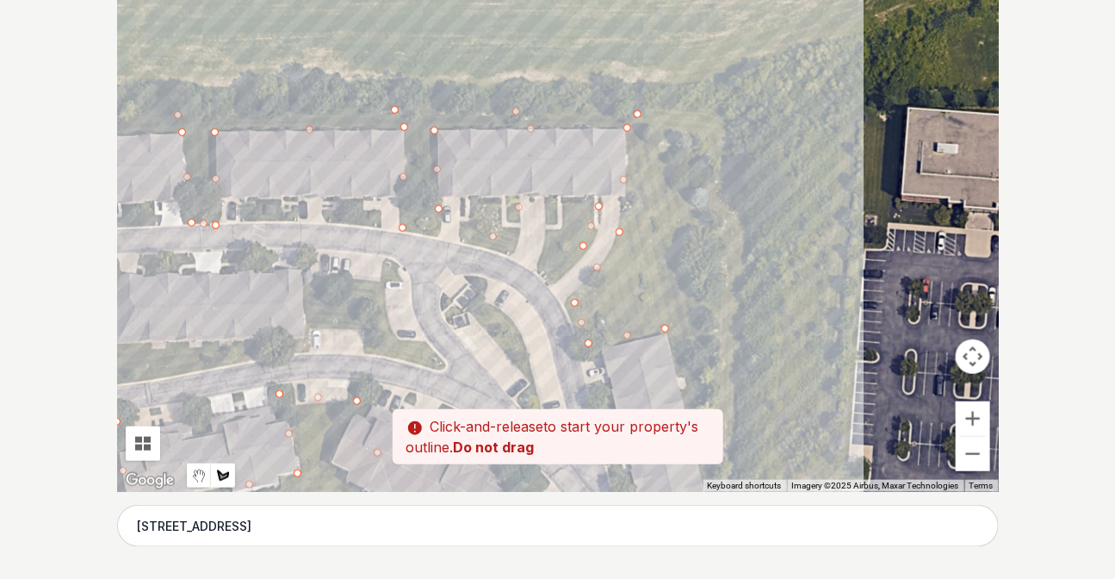
drag, startPoint x: 727, startPoint y: 155, endPoint x: 683, endPoint y: 200, distance: 62.7
click at [683, 200] on div at bounding box center [558, 233] width 882 height 517
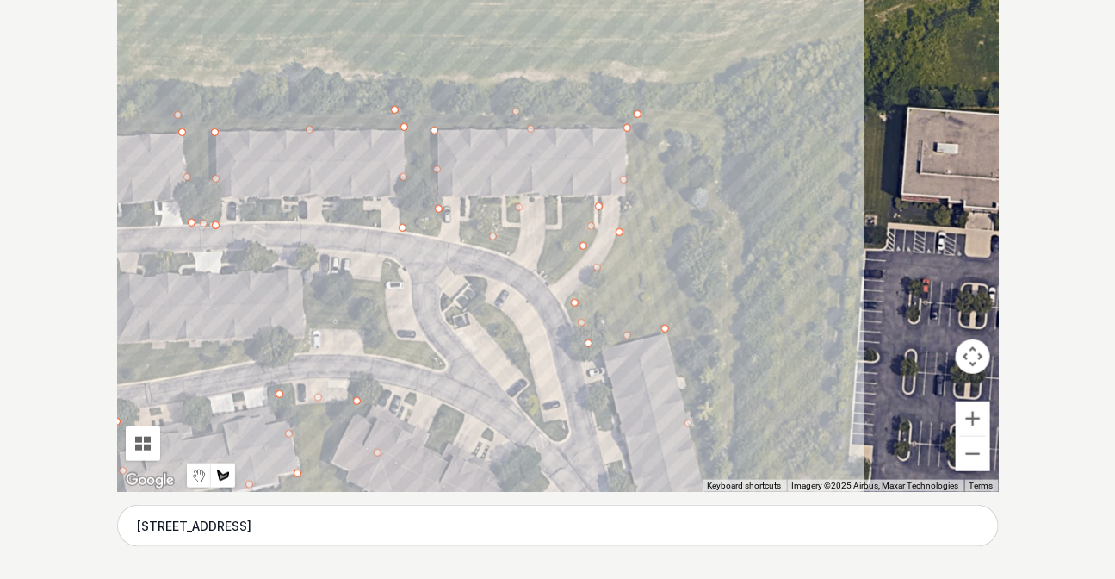
click at [672, 146] on div at bounding box center [558, 233] width 882 height 517
click at [699, 223] on div at bounding box center [558, 233] width 882 height 517
click at [703, 357] on div at bounding box center [558, 233] width 882 height 517
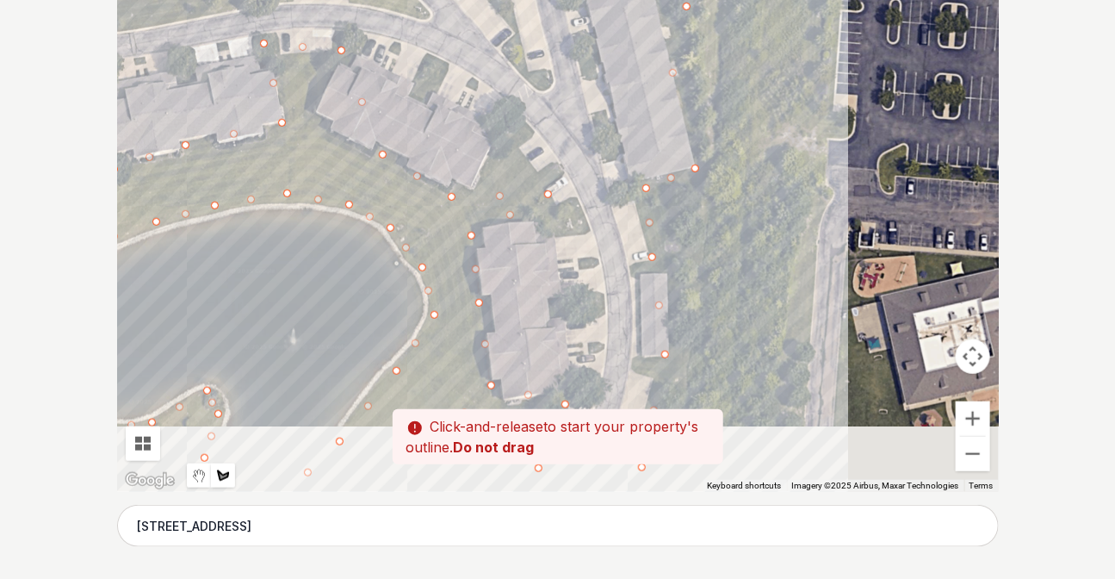
drag, startPoint x: 713, startPoint y: 438, endPoint x: 698, endPoint y: 80, distance: 358.6
click at [698, 80] on div at bounding box center [558, 233] width 882 height 517
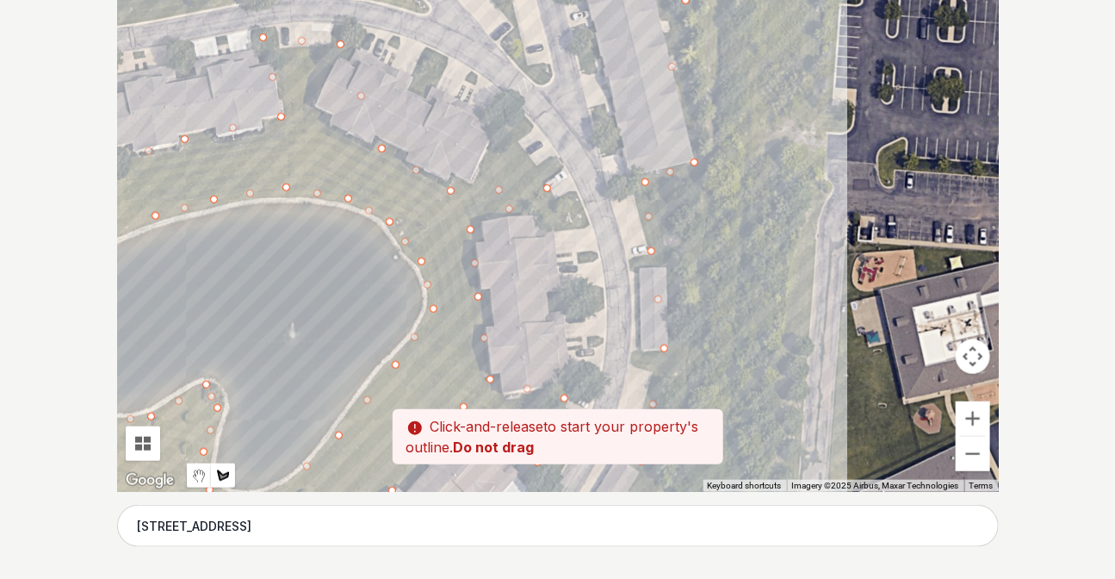
click at [703, 142] on div at bounding box center [558, 233] width 882 height 517
click at [693, 238] on div at bounding box center [558, 233] width 882 height 517
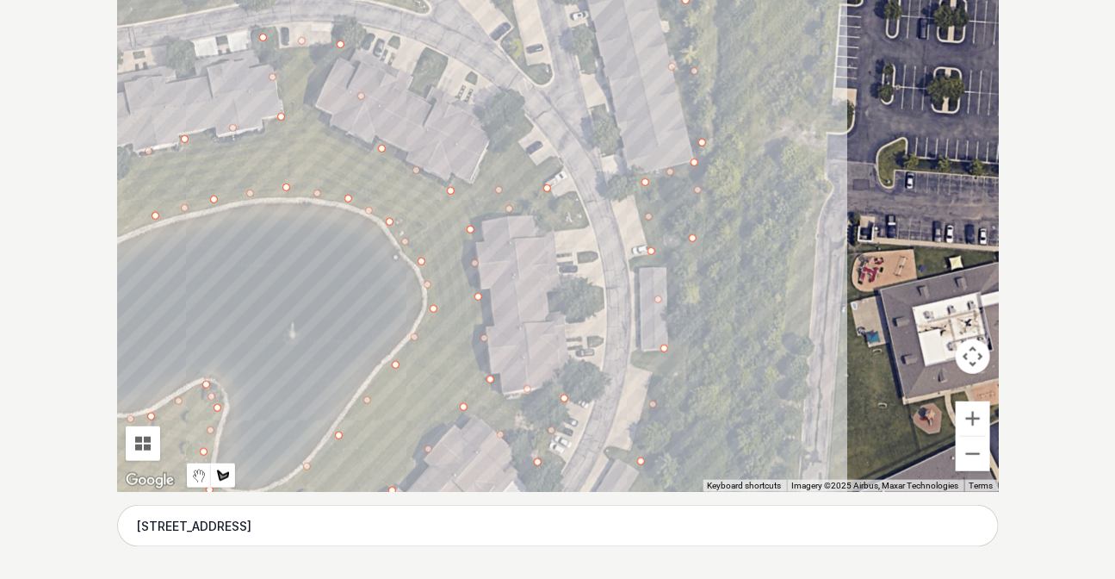
click at [690, 352] on div at bounding box center [558, 233] width 882 height 517
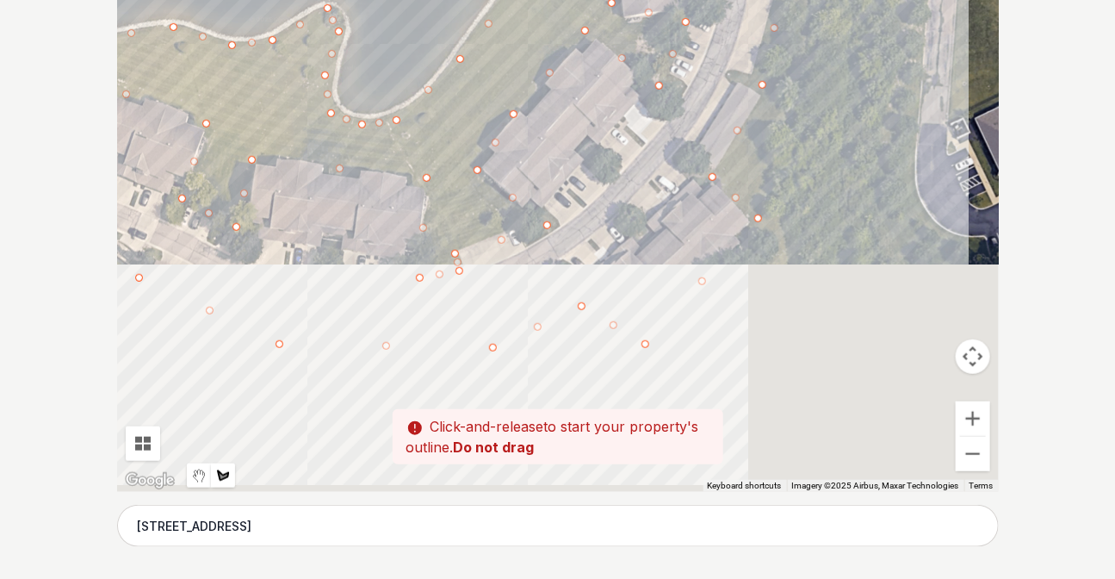
drag, startPoint x: 667, startPoint y: 410, endPoint x: 794, endPoint y: 28, distance: 401.9
click at [794, 28] on div at bounding box center [558, 233] width 882 height 517
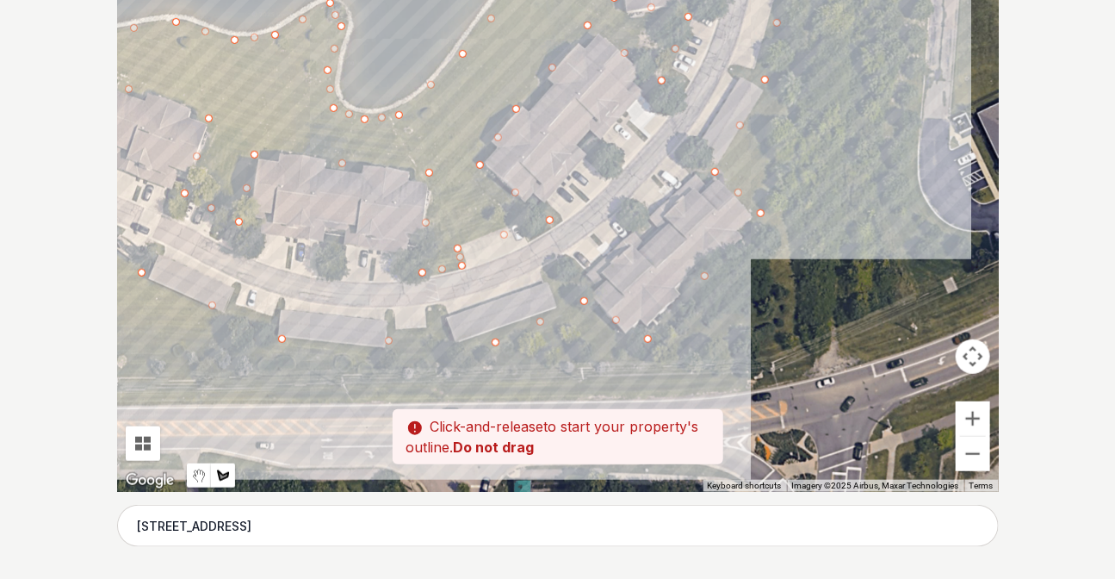
click at [783, 102] on div at bounding box center [558, 233] width 882 height 517
click at [777, 190] on div at bounding box center [558, 233] width 882 height 517
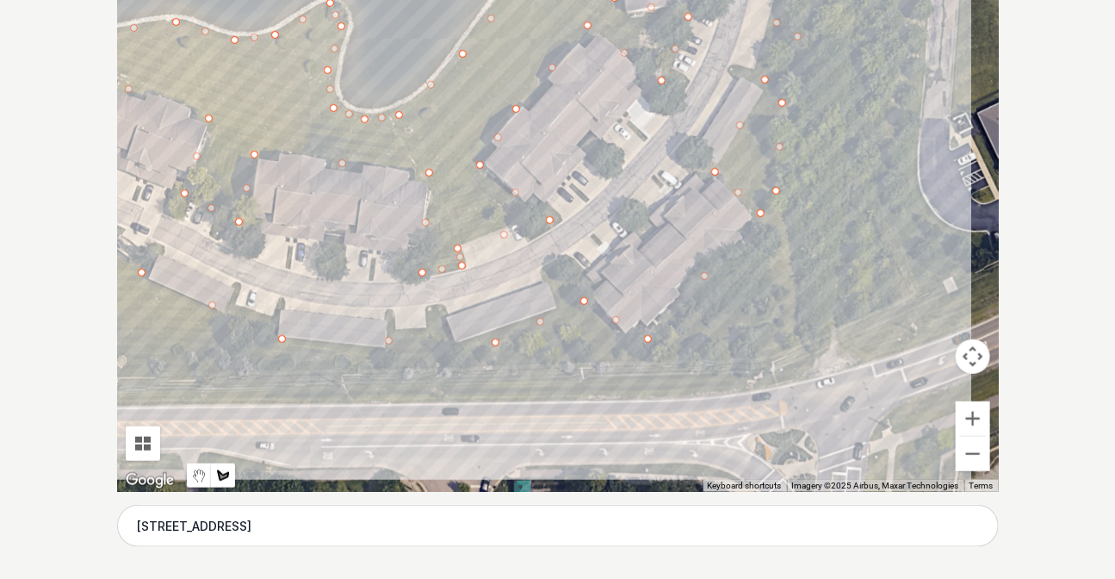
drag, startPoint x: 795, startPoint y: 319, endPoint x: 791, endPoint y: 330, distance: 10.9
click at [795, 320] on div at bounding box center [558, 233] width 882 height 517
click at [734, 359] on div at bounding box center [558, 233] width 882 height 517
click at [720, 394] on div at bounding box center [558, 233] width 882 height 517
click at [486, 400] on div at bounding box center [558, 233] width 882 height 517
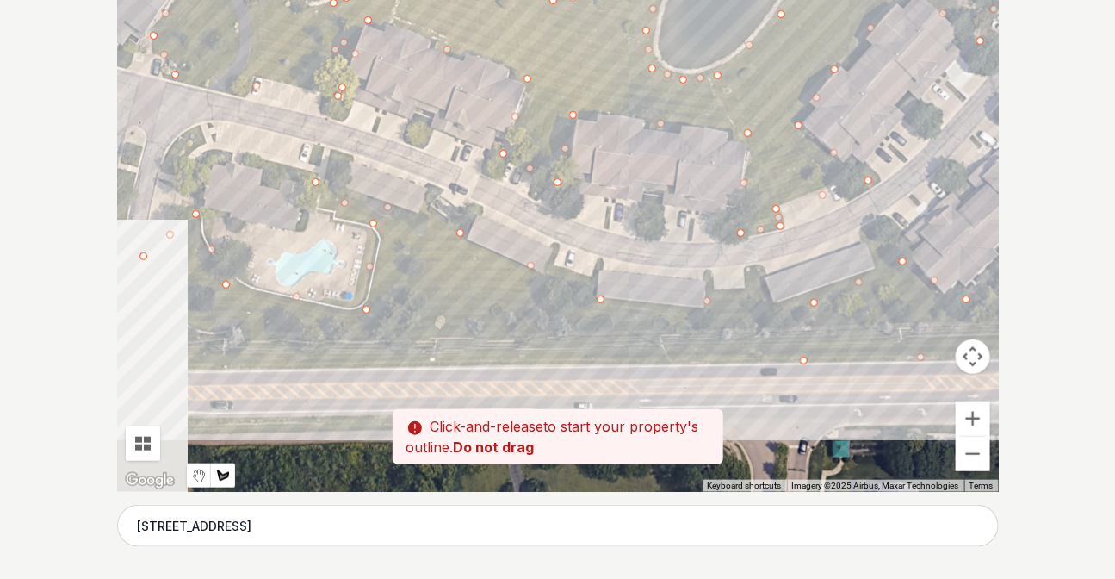
drag, startPoint x: 374, startPoint y: 393, endPoint x: 698, endPoint y: 351, distance: 327.3
click at [698, 351] on div at bounding box center [558, 233] width 882 height 517
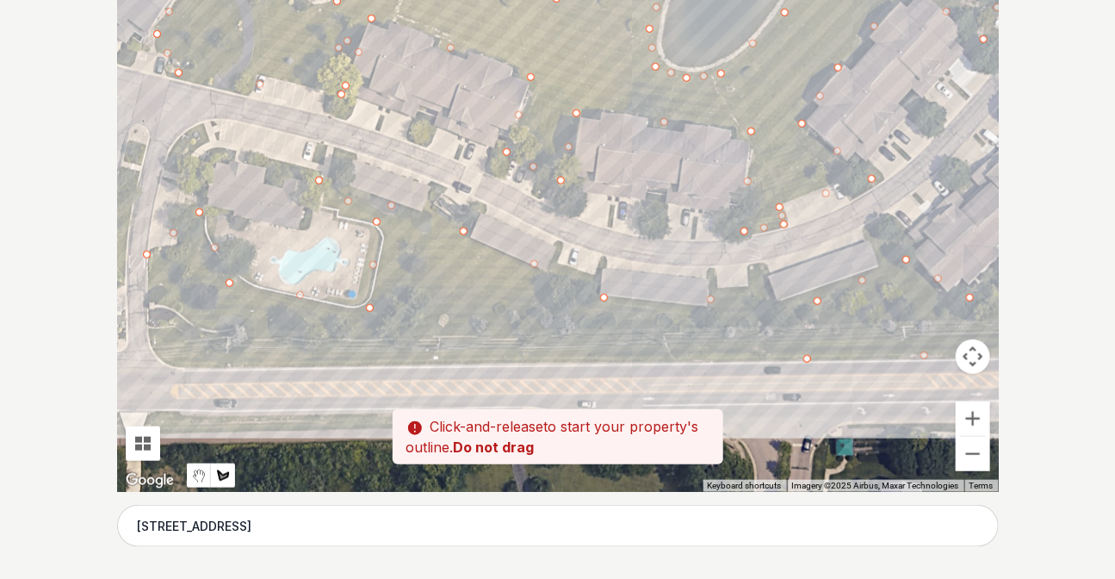
click at [455, 363] on div at bounding box center [558, 233] width 882 height 517
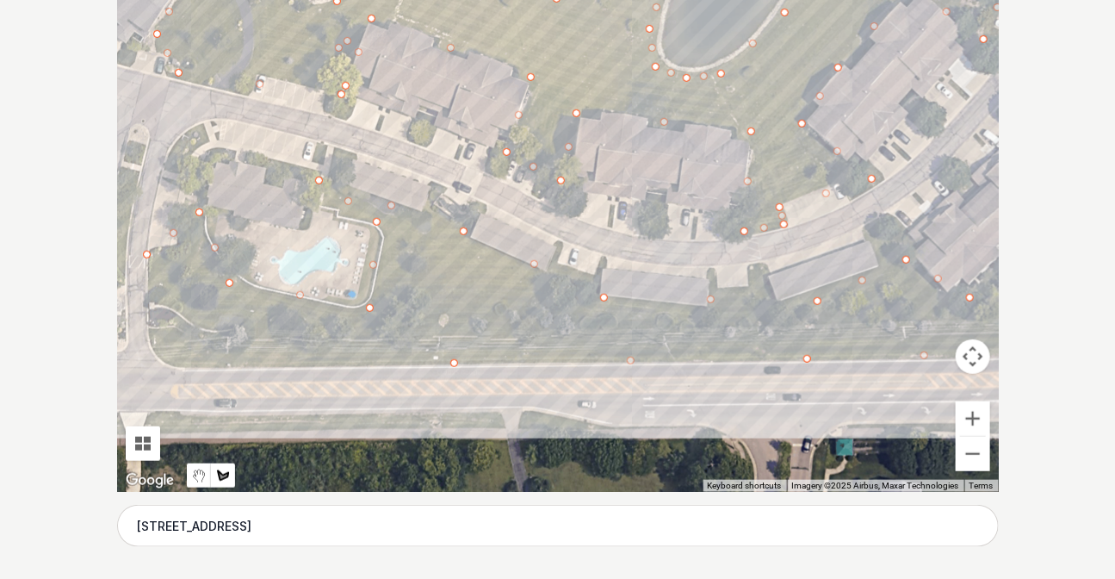
click at [163, 362] on div at bounding box center [558, 233] width 882 height 517
click at [189, 307] on div at bounding box center [558, 233] width 882 height 517
click at [147, 260] on div at bounding box center [558, 233] width 882 height 517
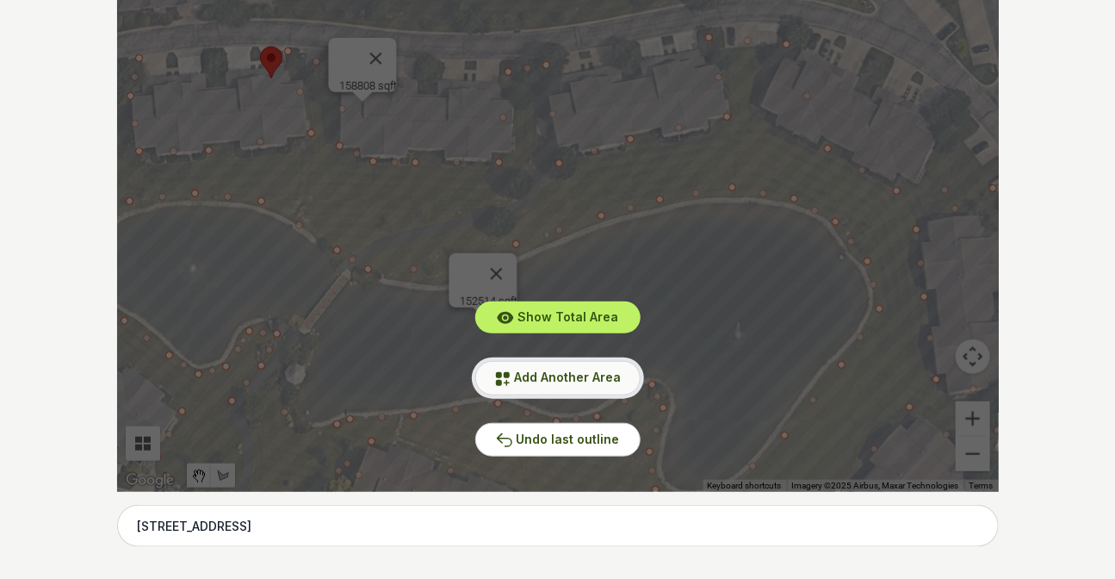
click at [577, 382] on span "Add Another Area" at bounding box center [568, 376] width 107 height 15
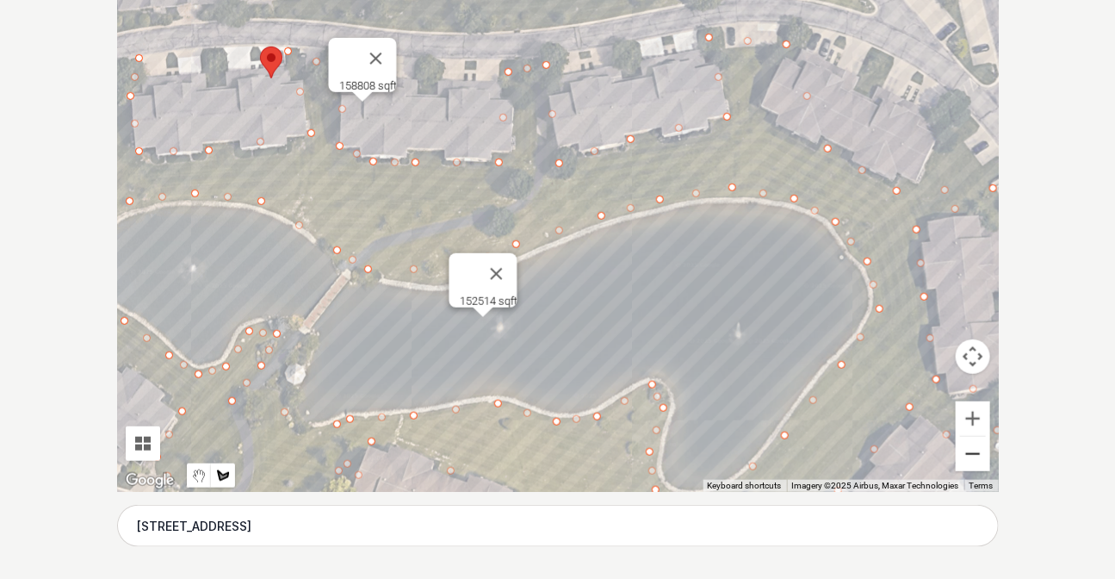
click at [964, 458] on button "Zoom out" at bounding box center [973, 454] width 34 height 34
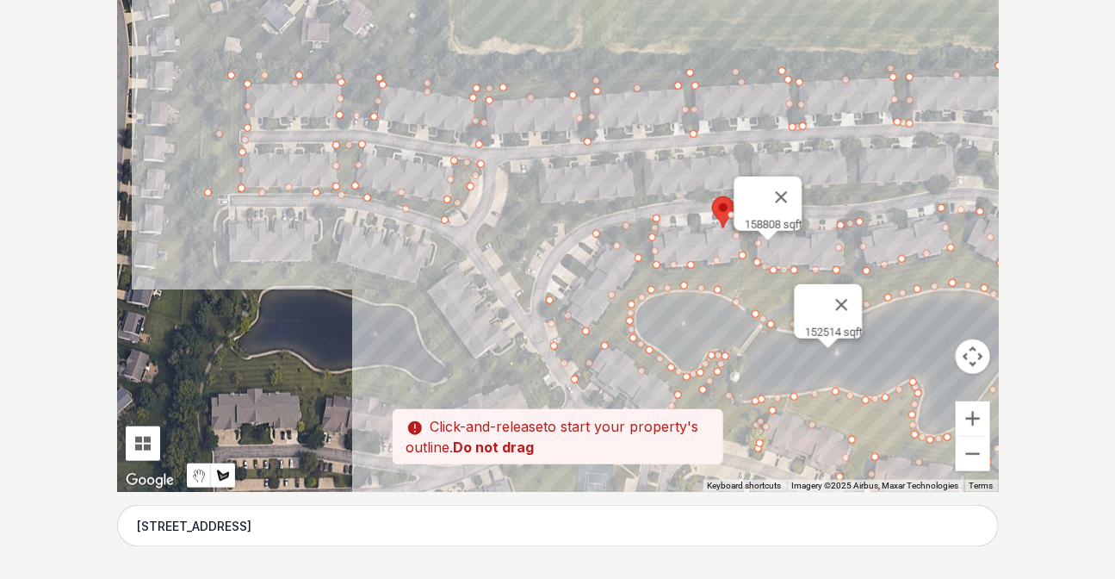
drag, startPoint x: 378, startPoint y: 258, endPoint x: 696, endPoint y: 329, distance: 325.5
click at [696, 329] on div at bounding box center [558, 233] width 882 height 517
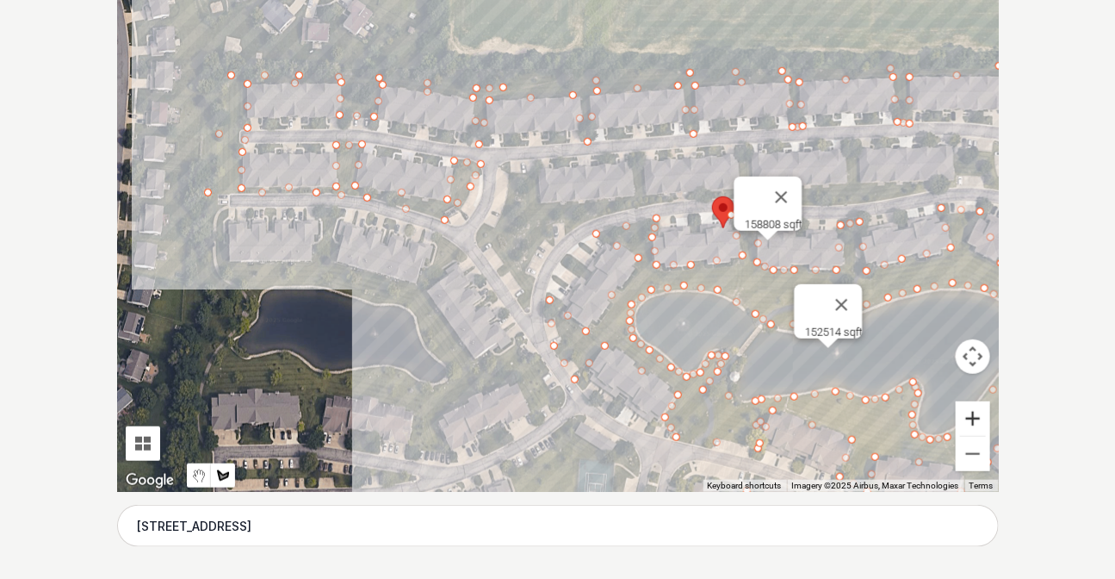
click at [975, 418] on button "Zoom in" at bounding box center [973, 418] width 34 height 34
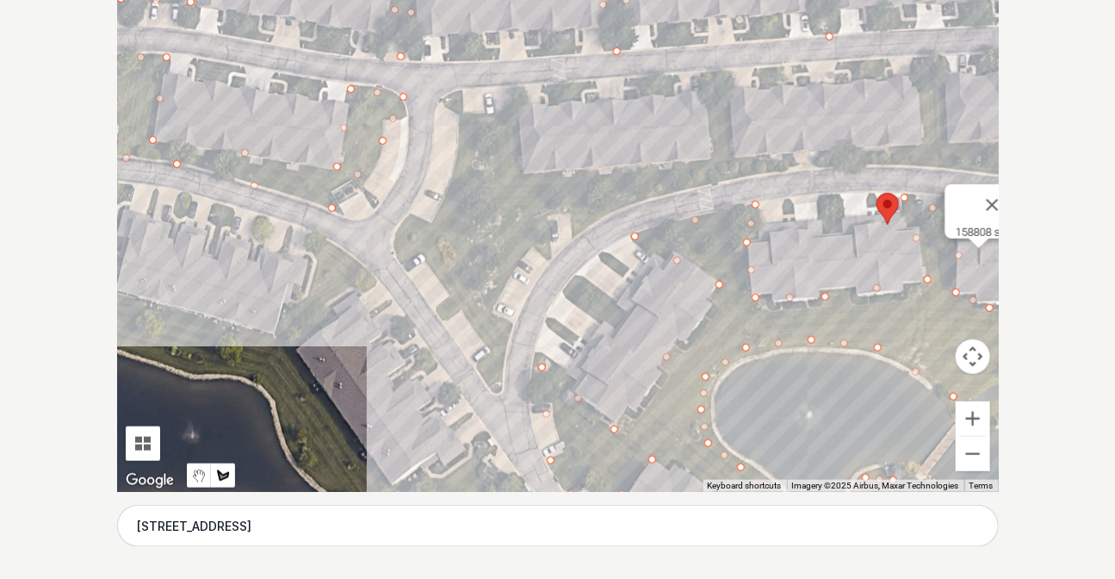
click at [500, 387] on div at bounding box center [558, 233] width 882 height 517
click at [504, 319] on div at bounding box center [558, 233] width 882 height 517
click at [492, 293] on div at bounding box center [558, 233] width 882 height 517
click at [559, 211] on div at bounding box center [558, 233] width 882 height 517
click at [654, 190] on div at bounding box center [558, 233] width 882 height 517
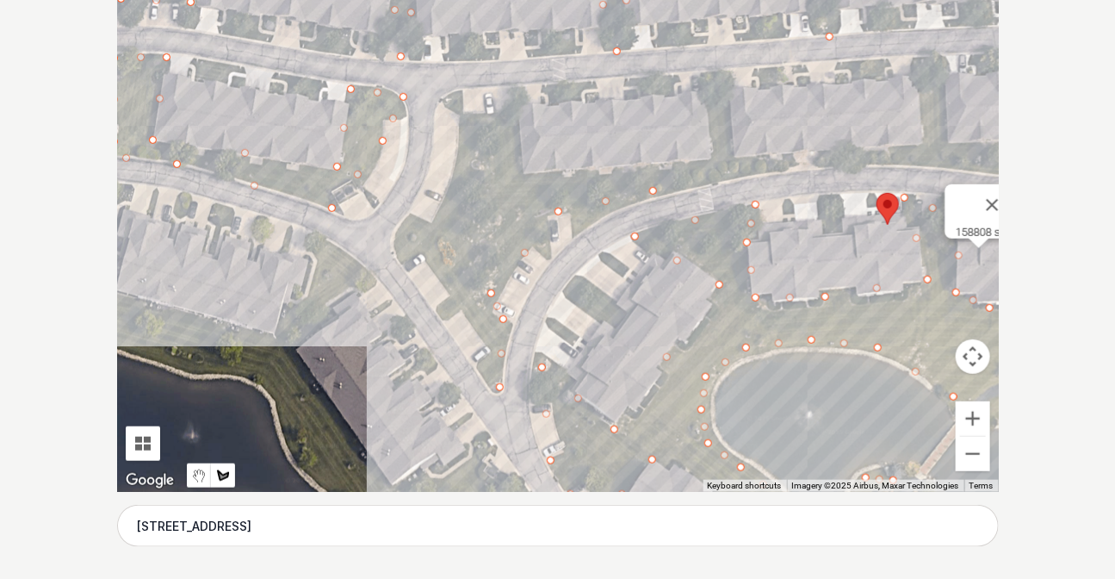
click at [777, 168] on div at bounding box center [558, 233] width 882 height 517
click at [887, 162] on div at bounding box center [558, 233] width 882 height 517
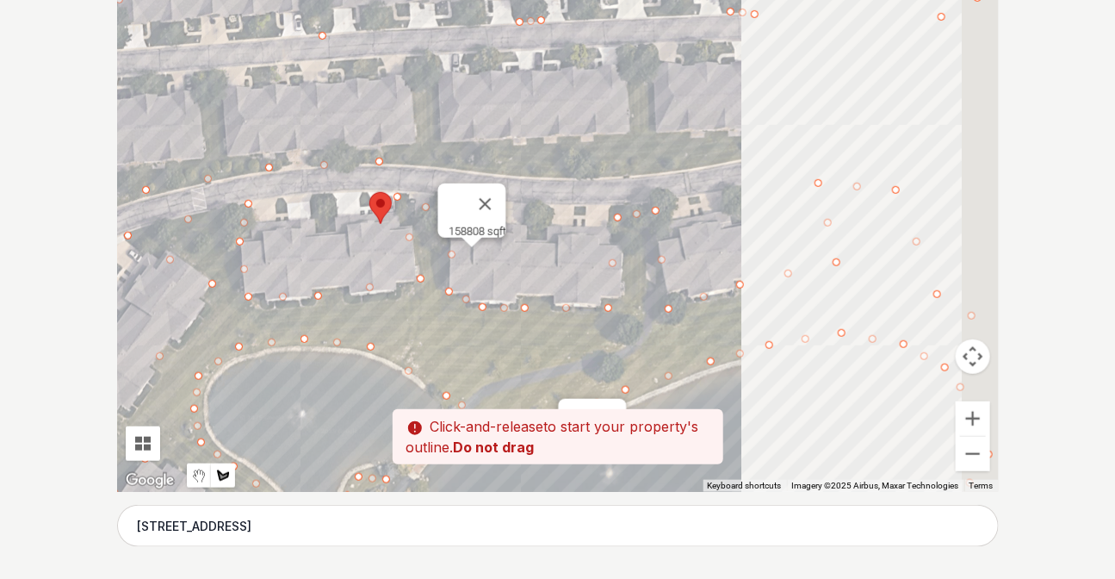
drag, startPoint x: 920, startPoint y: 147, endPoint x: 389, endPoint y: 149, distance: 530.5
click at [389, 149] on div at bounding box center [558, 233] width 882 height 517
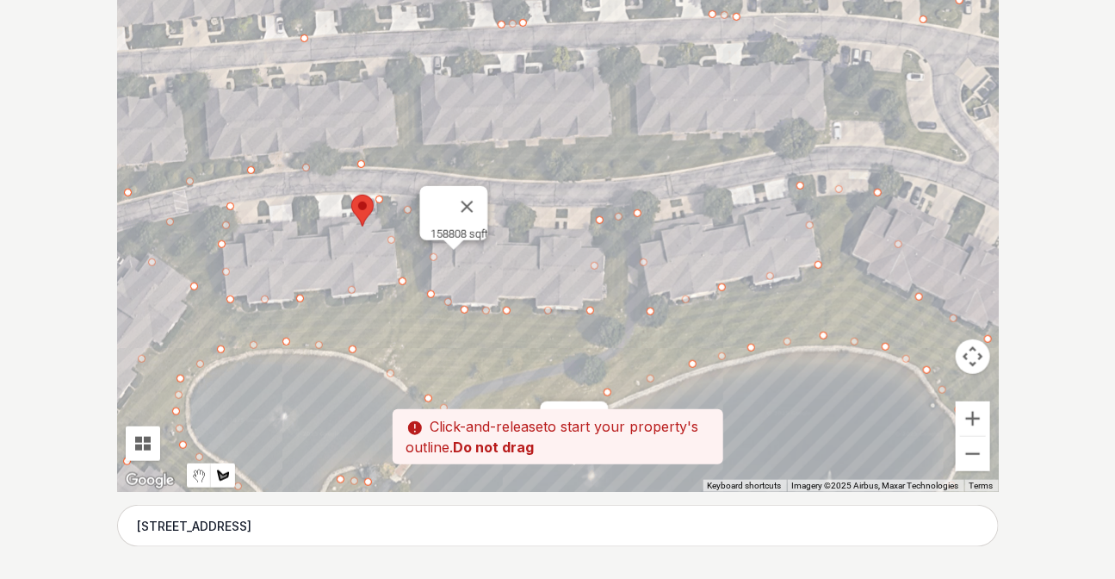
click at [455, 171] on div at bounding box center [558, 233] width 882 height 517
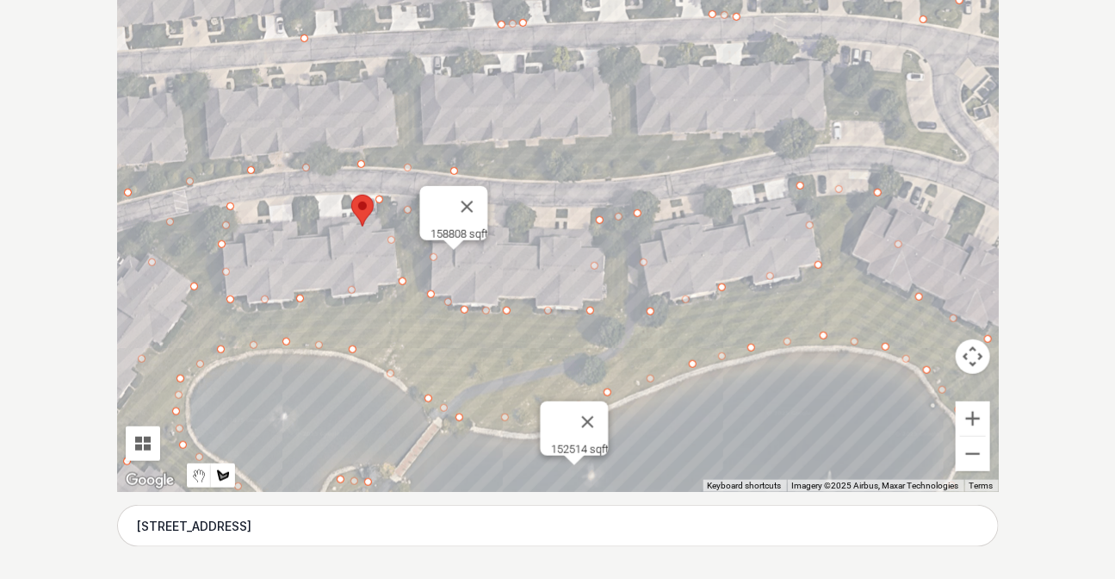
click at [584, 181] on div at bounding box center [558, 233] width 882 height 517
click at [734, 159] on div at bounding box center [558, 233] width 882 height 517
click at [828, 142] on div at bounding box center [558, 233] width 882 height 517
click at [840, 123] on div at bounding box center [558, 233] width 882 height 517
click at [883, 122] on div at bounding box center [558, 233] width 882 height 517
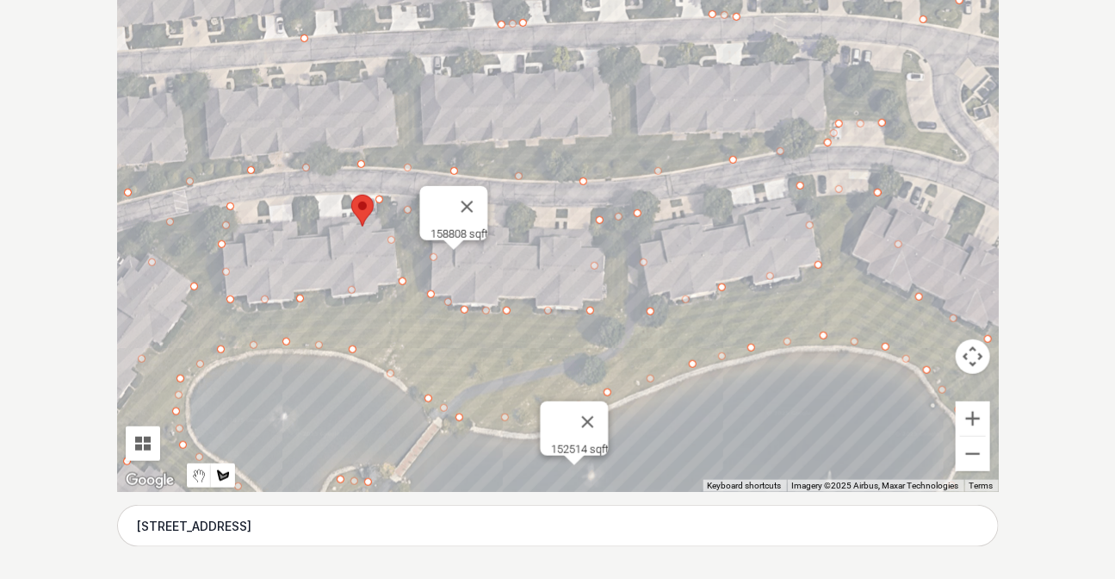
click at [886, 146] on div at bounding box center [558, 233] width 882 height 517
click at [968, 160] on div at bounding box center [558, 233] width 882 height 517
click at [946, 134] on div at bounding box center [558, 233] width 882 height 517
click at [913, 131] on div at bounding box center [558, 233] width 882 height 517
click at [905, 71] on div at bounding box center [558, 233] width 882 height 517
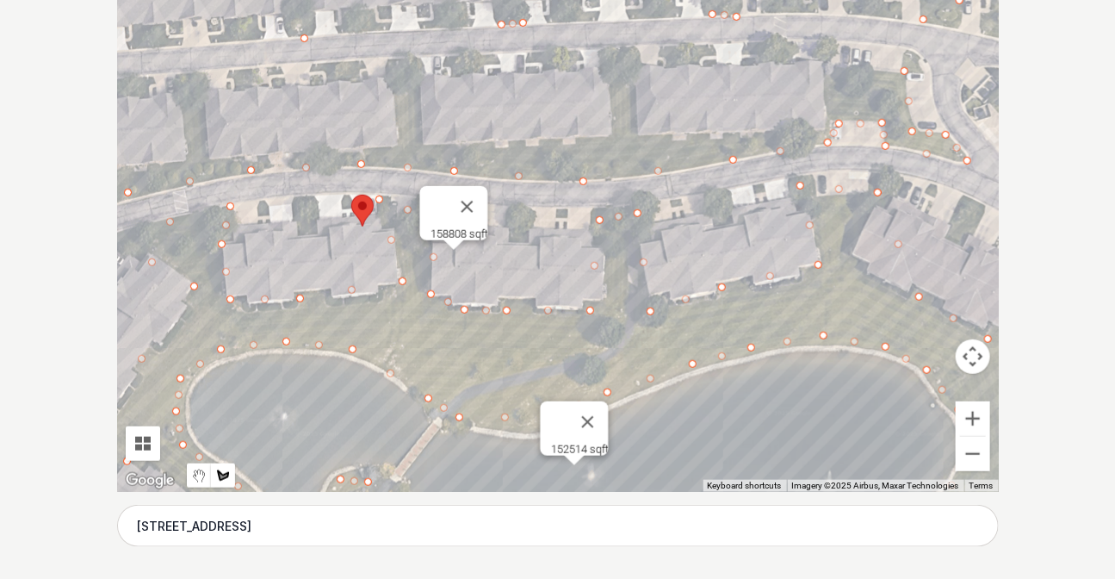
click at [822, 70] on div at bounding box center [558, 233] width 882 height 517
click at [826, 131] on div at bounding box center [558, 233] width 882 height 517
click at [638, 131] on div at bounding box center [558, 233] width 882 height 517
click at [630, 50] on div at bounding box center [558, 233] width 882 height 517
click at [613, 59] on div at bounding box center [558, 233] width 882 height 517
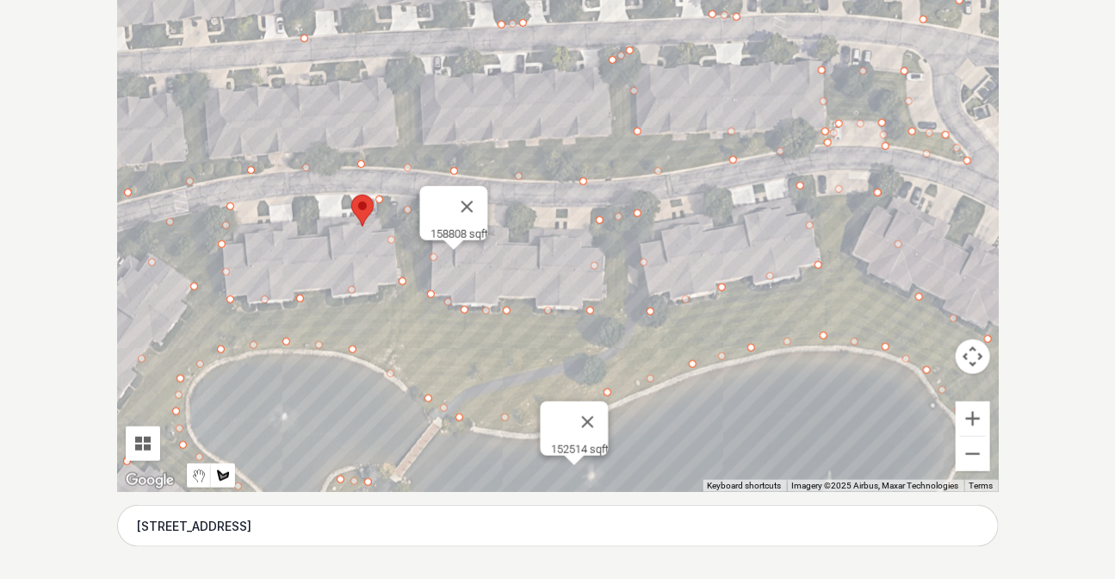
click at [613, 138] on div at bounding box center [558, 233] width 882 height 517
click at [419, 140] on div at bounding box center [558, 233] width 882 height 517
click at [420, 60] on div at bounding box center [558, 233] width 882 height 517
drag, startPoint x: 393, startPoint y: 67, endPoint x: 385, endPoint y: 98, distance: 32.0
click at [391, 69] on div at bounding box center [558, 233] width 882 height 517
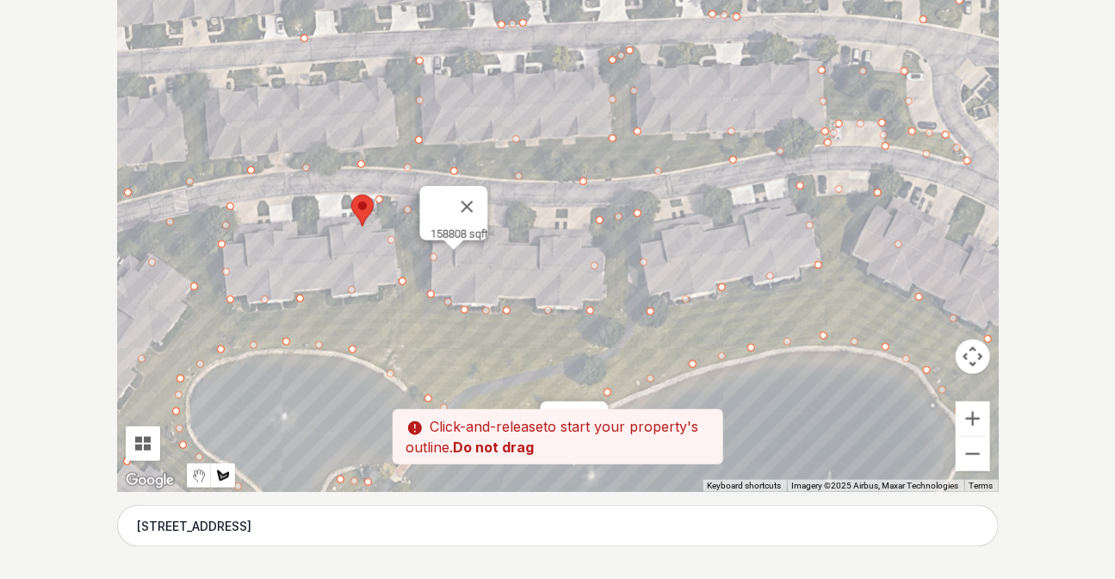
click at [394, 65] on div at bounding box center [558, 233] width 882 height 517
click at [398, 143] on div at bounding box center [558, 233] width 882 height 517
drag, startPoint x: 294, startPoint y: 145, endPoint x: 586, endPoint y: 104, distance: 295.6
click at [602, 106] on div at bounding box center [558, 233] width 882 height 517
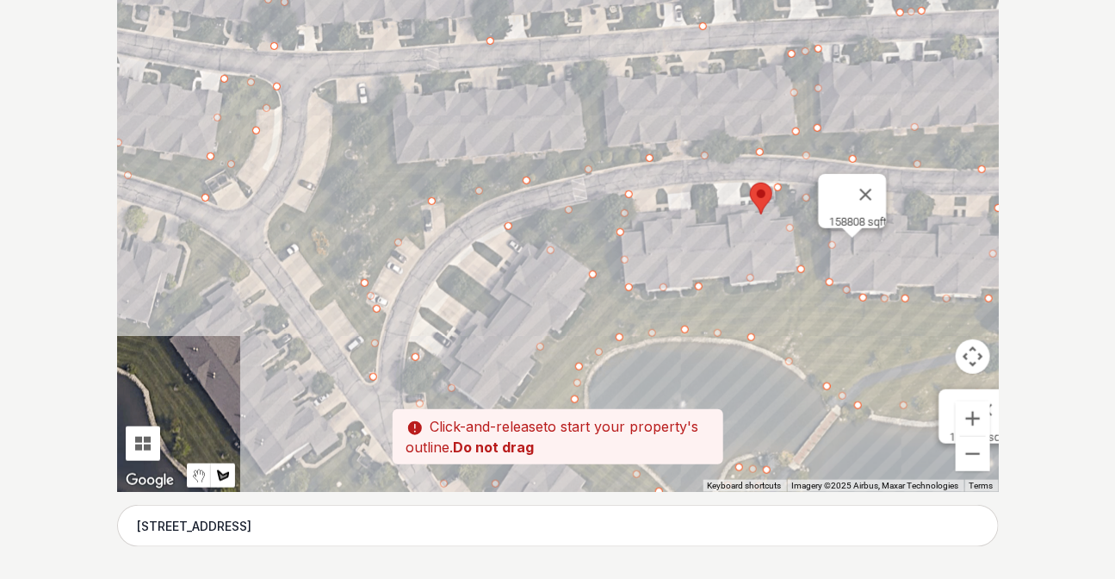
drag, startPoint x: 304, startPoint y: 132, endPoint x: 703, endPoint y: 120, distance: 398.9
click at [703, 120] on div at bounding box center [558, 233] width 882 height 517
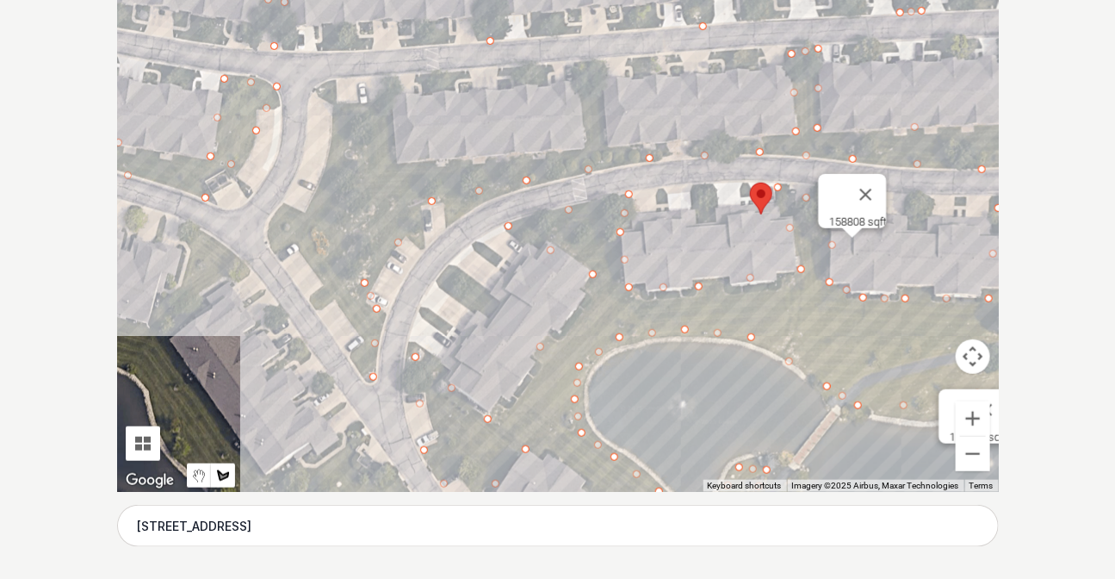
click at [606, 146] on div at bounding box center [558, 233] width 882 height 517
click at [597, 69] on div at bounding box center [558, 233] width 882 height 517
click at [578, 80] on div at bounding box center [558, 233] width 882 height 517
click at [585, 149] on div at bounding box center [558, 233] width 882 height 517
click at [394, 164] on div at bounding box center [558, 233] width 882 height 517
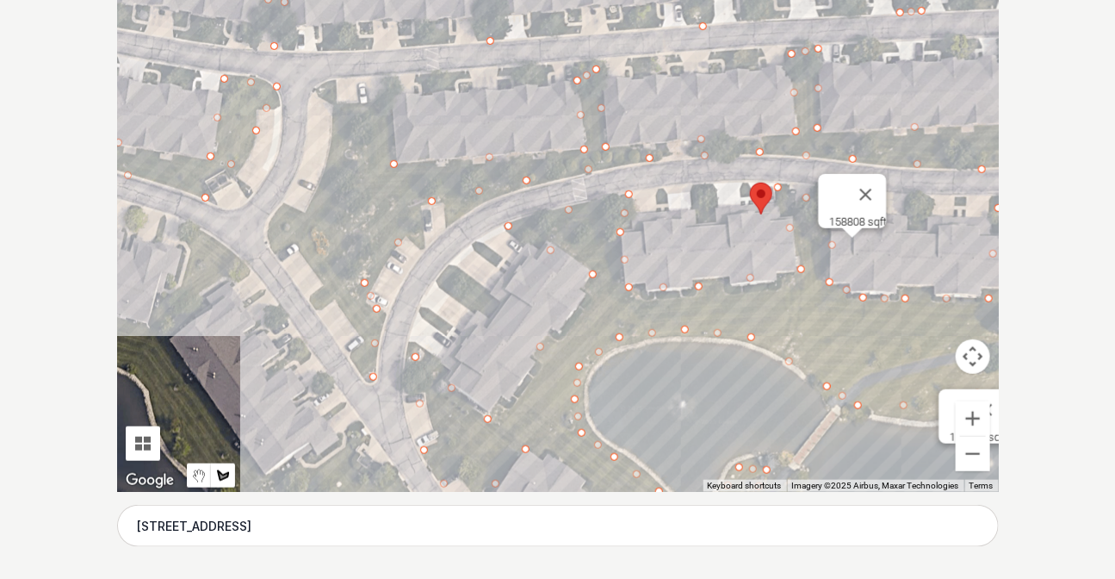
drag, startPoint x: 390, startPoint y: 102, endPoint x: 347, endPoint y: 99, distance: 43.2
click at [389, 102] on div at bounding box center [558, 233] width 882 height 517
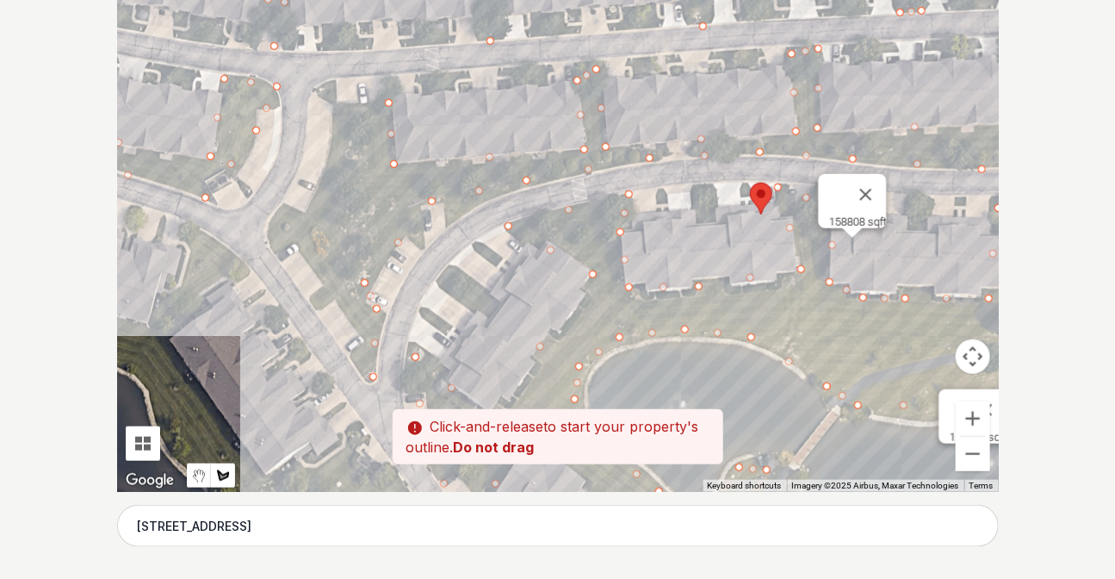
click at [337, 104] on div at bounding box center [558, 233] width 882 height 517
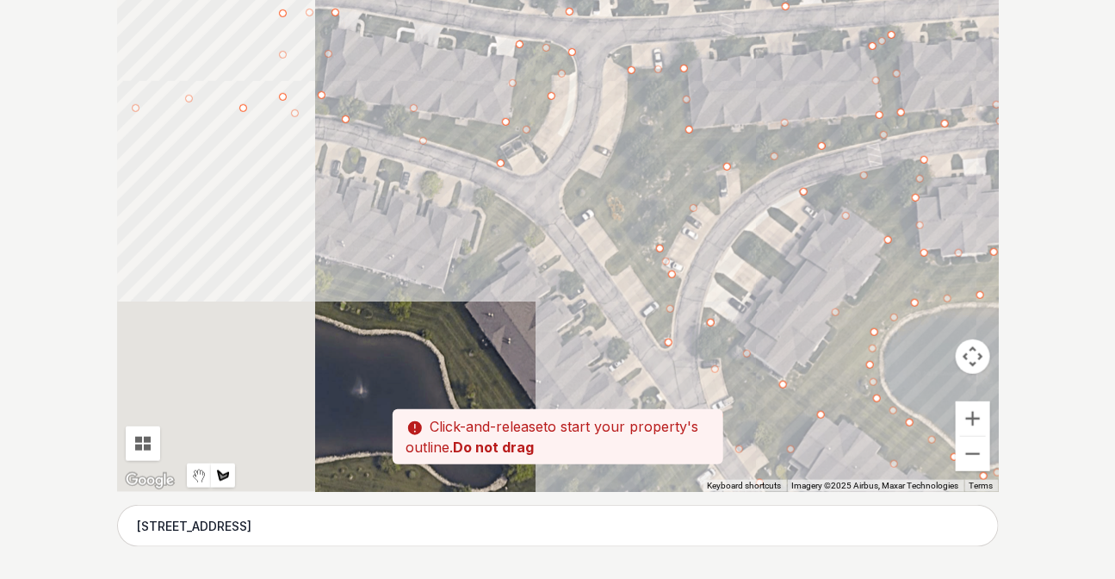
drag, startPoint x: 329, startPoint y: 171, endPoint x: 636, endPoint y: 135, distance: 309.4
click at [636, 135] on div at bounding box center [558, 233] width 882 height 517
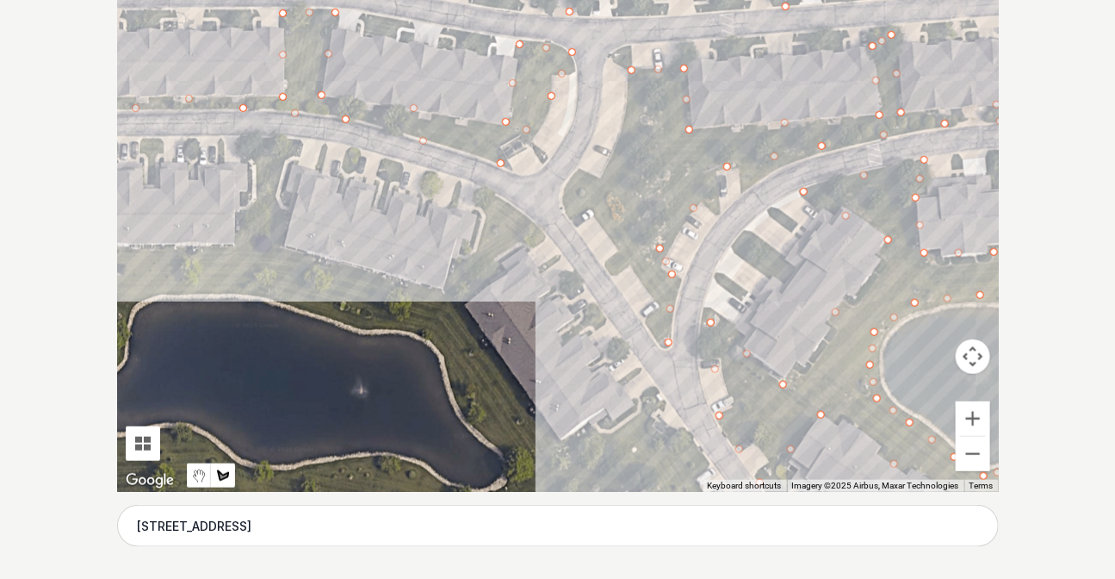
click at [626, 114] on div at bounding box center [558, 233] width 882 height 517
click at [603, 175] on div at bounding box center [558, 233] width 882 height 517
click at [581, 171] on div at bounding box center [558, 233] width 882 height 517
click at [561, 195] on div at bounding box center [558, 233] width 882 height 517
click at [568, 218] on div at bounding box center [558, 233] width 882 height 517
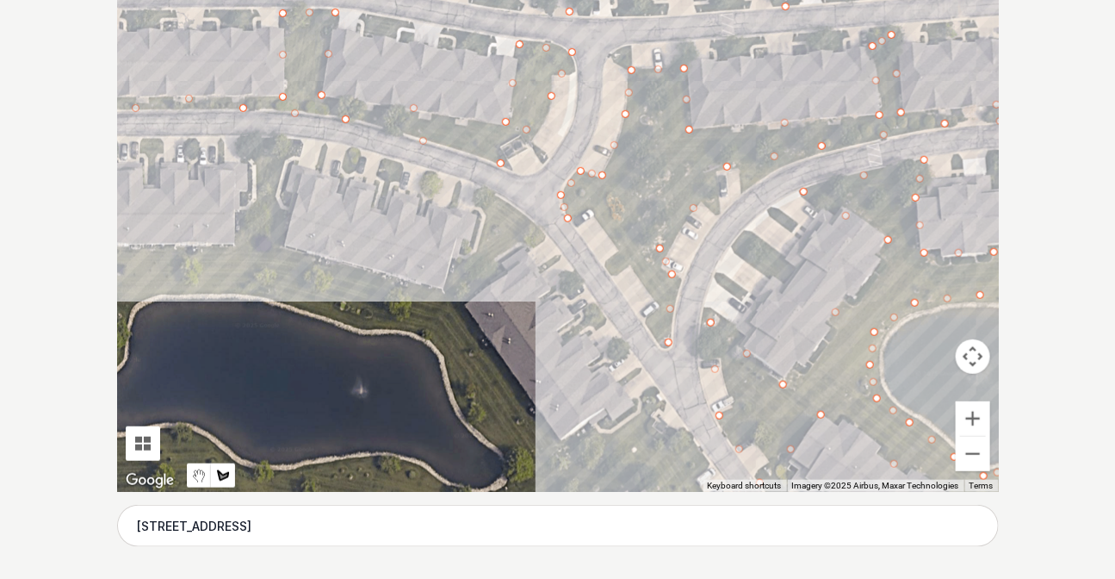
click at [596, 209] on div at bounding box center [558, 233] width 882 height 517
click at [657, 301] on div at bounding box center [558, 233] width 882 height 517
click at [647, 324] on div at bounding box center [558, 233] width 882 height 517
click at [666, 344] on div at bounding box center [558, 233] width 882 height 517
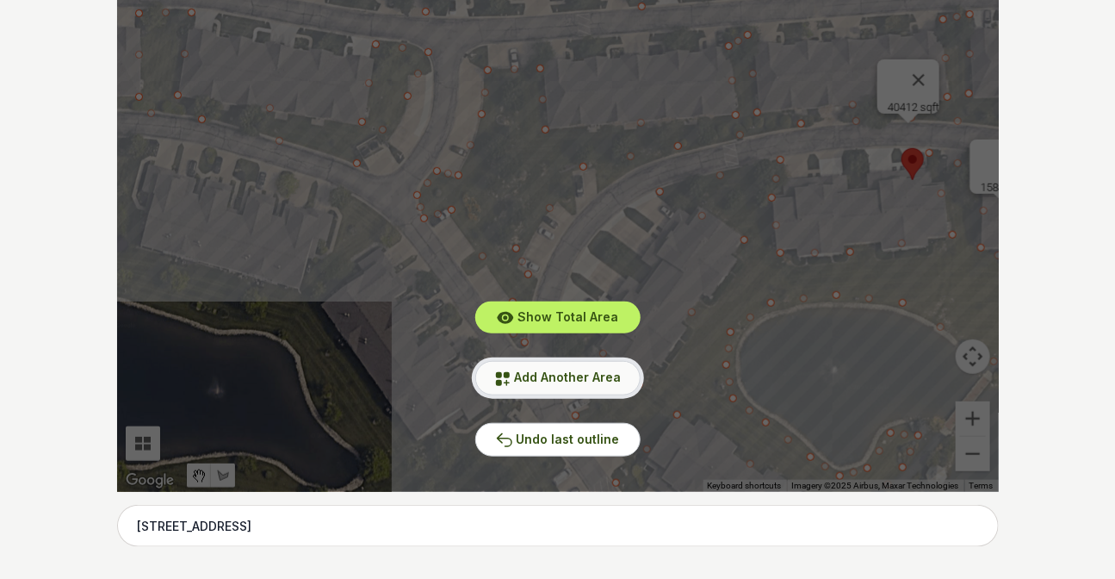
click at [574, 382] on span "Add Another Area" at bounding box center [568, 376] width 107 height 15
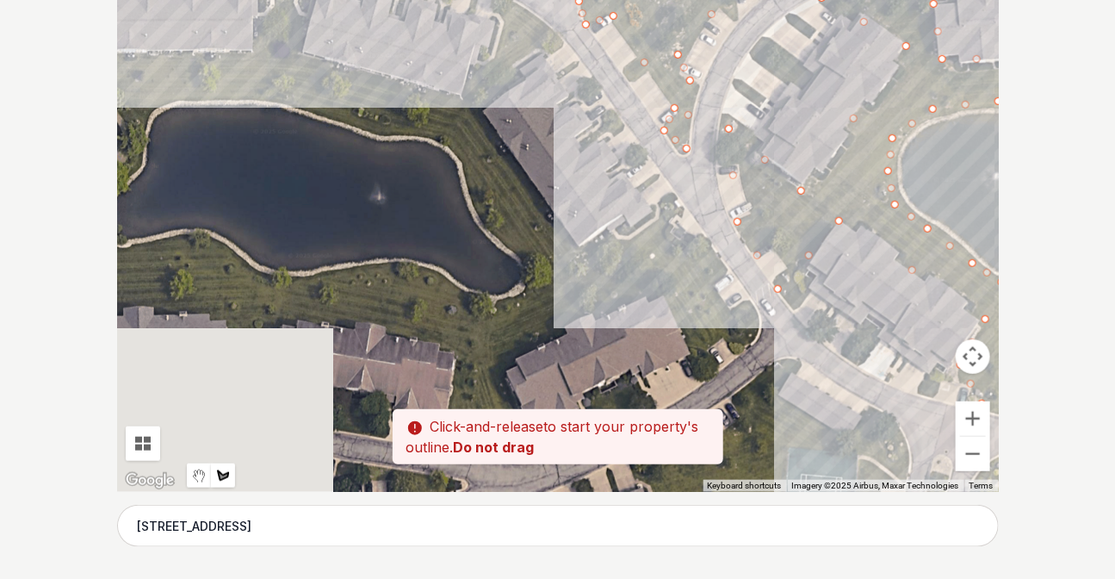
drag, startPoint x: 381, startPoint y: 394, endPoint x: 558, endPoint y: 175, distance: 281.6
click at [558, 175] on div at bounding box center [558, 233] width 882 height 517
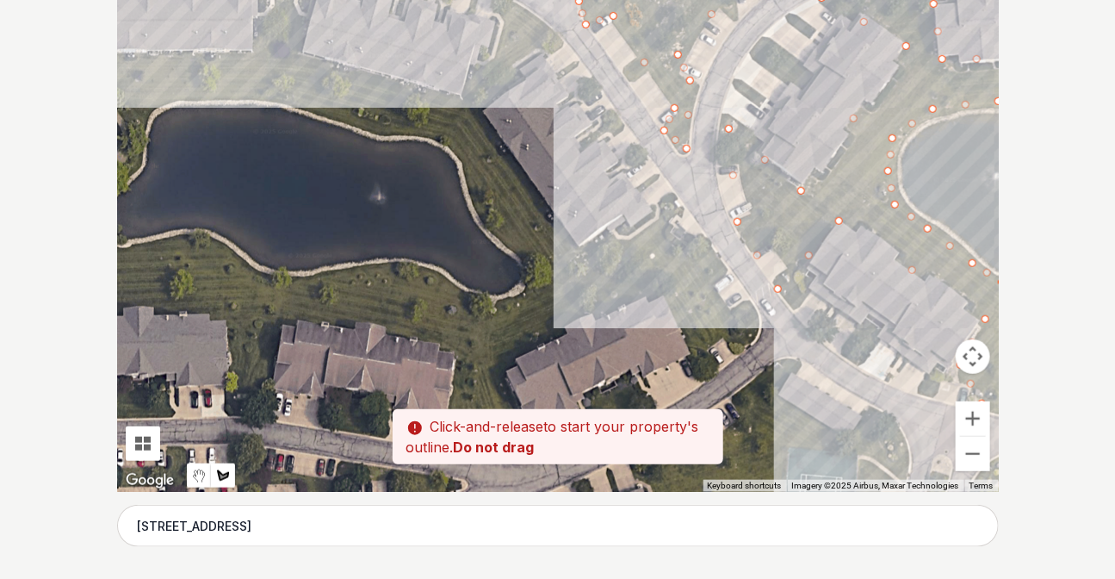
click at [534, 254] on div at bounding box center [558, 233] width 882 height 517
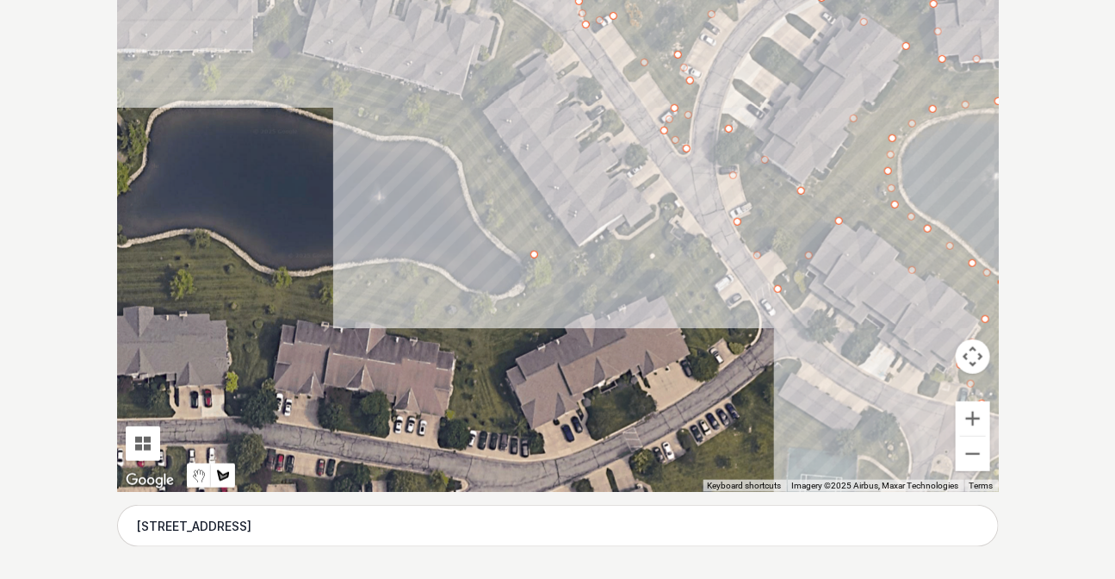
click at [481, 195] on div at bounding box center [558, 233] width 882 height 517
click at [453, 133] on div at bounding box center [558, 233] width 882 height 517
click at [388, 124] on div at bounding box center [558, 233] width 882 height 517
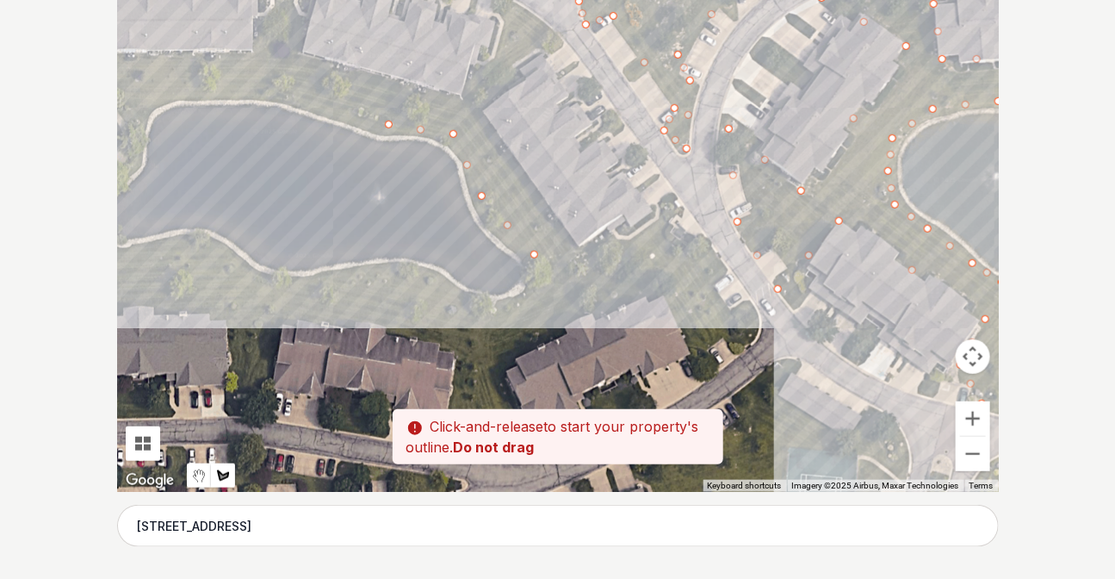
click at [280, 92] on div at bounding box center [558, 233] width 882 height 517
click at [171, 90] on div at bounding box center [558, 233] width 882 height 517
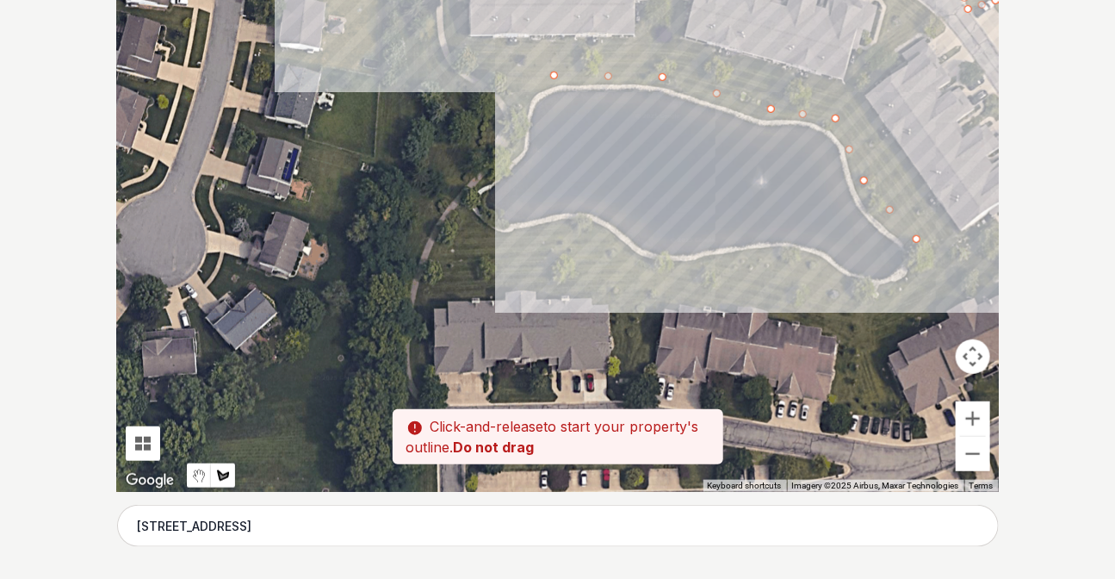
drag, startPoint x: 136, startPoint y: 108, endPoint x: 524, endPoint y: 93, distance: 388.6
click at [524, 93] on div at bounding box center [558, 233] width 882 height 517
click at [518, 92] on div at bounding box center [558, 233] width 882 height 517
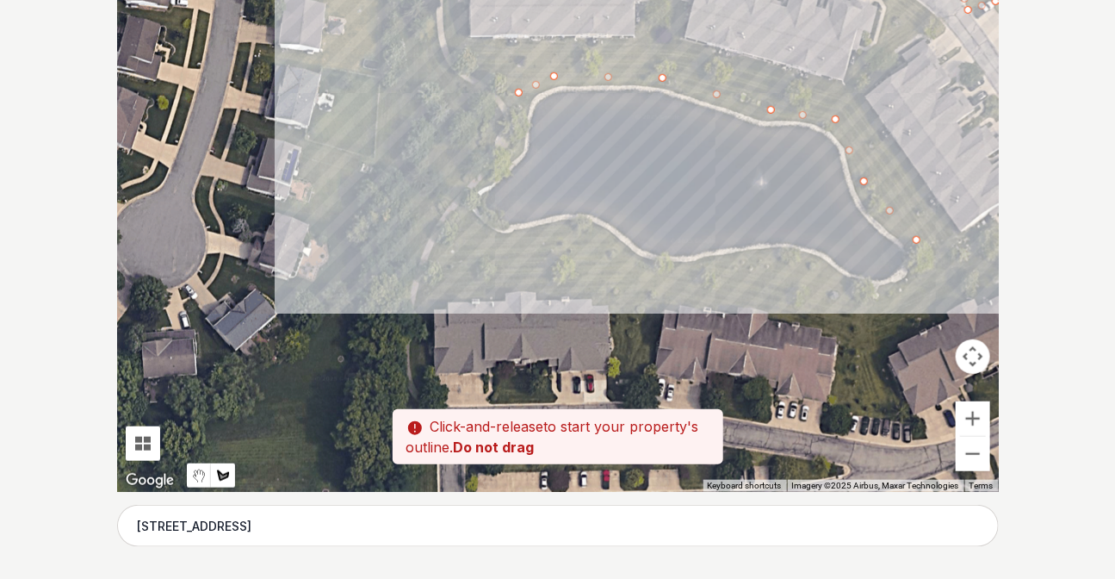
click at [501, 145] on div at bounding box center [558, 233] width 882 height 517
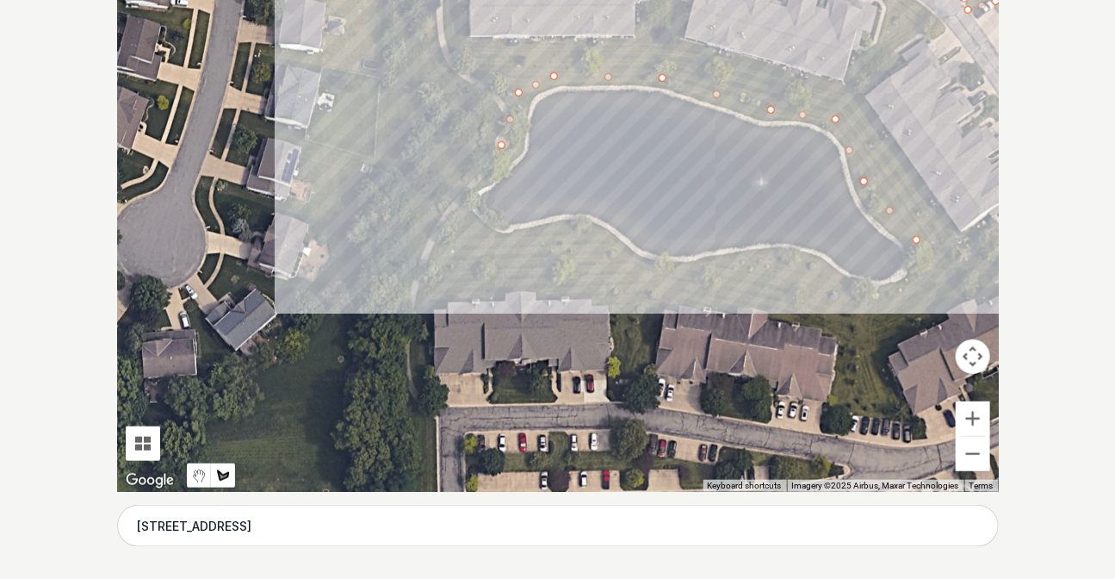
click at [465, 198] on div at bounding box center [558, 233] width 882 height 517
click at [456, 220] on div at bounding box center [558, 233] width 882 height 517
click at [499, 242] on div at bounding box center [558, 233] width 882 height 517
click at [576, 233] on div at bounding box center [558, 233] width 882 height 517
click at [653, 269] on div at bounding box center [558, 233] width 882 height 517
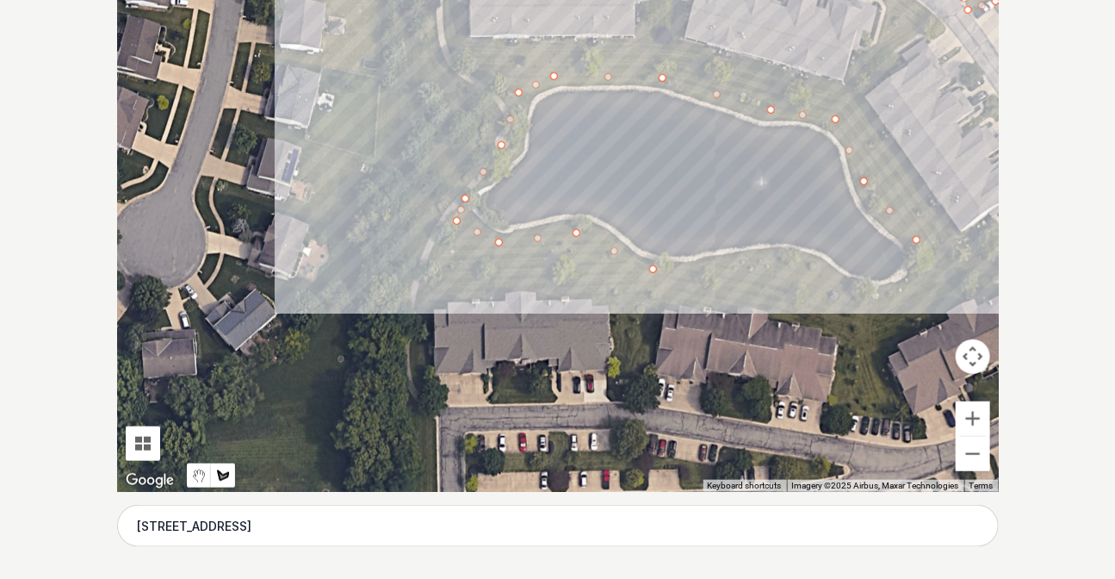
click at [731, 270] on div at bounding box center [558, 233] width 882 height 517
click at [803, 262] on div at bounding box center [558, 233] width 882 height 517
click at [861, 287] on div at bounding box center [558, 233] width 882 height 517
click at [923, 273] on div at bounding box center [558, 233] width 882 height 517
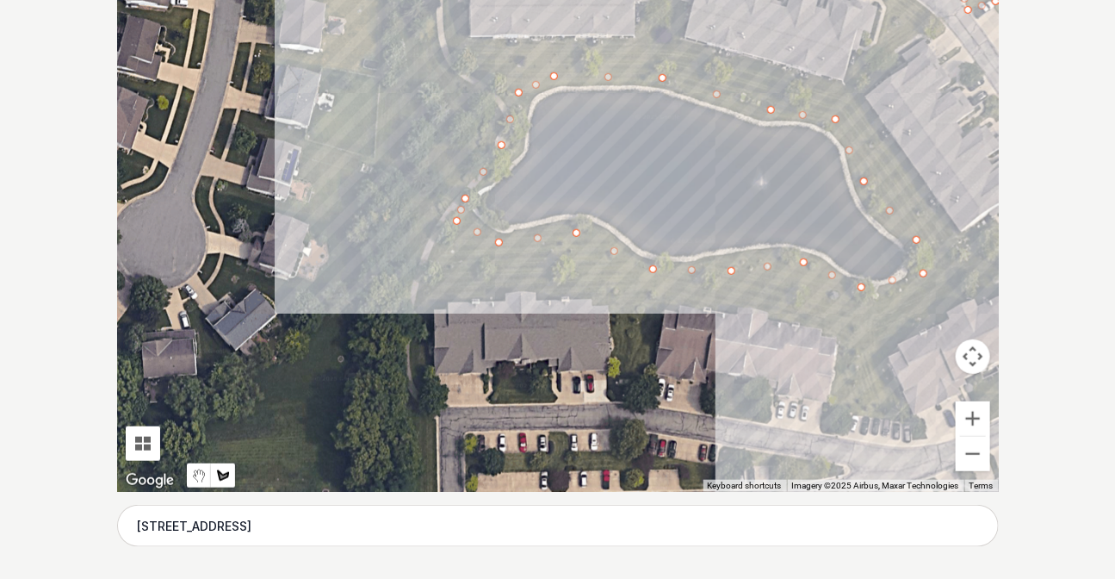
click at [945, 310] on div at bounding box center [558, 233] width 882 height 517
click at [887, 355] on div at bounding box center [558, 233] width 882 height 517
click at [909, 425] on div at bounding box center [558, 233] width 882 height 517
click at [836, 414] on div at bounding box center [558, 233] width 882 height 517
click at [834, 330] on div at bounding box center [558, 233] width 882 height 517
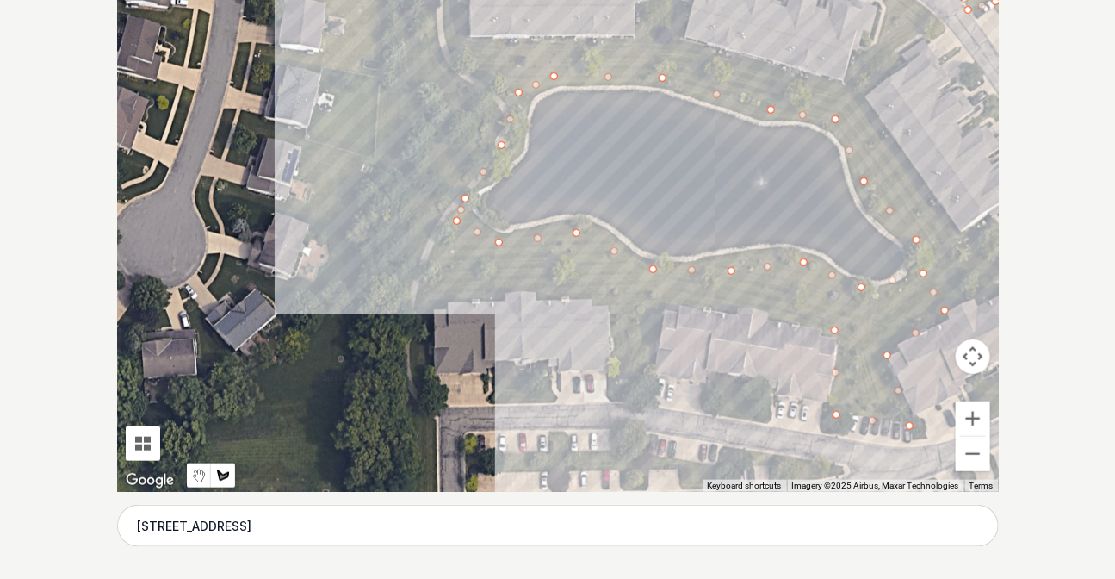
click at [656, 308] on div at bounding box center [558, 233] width 882 height 517
click at [648, 397] on div at bounding box center [558, 233] width 882 height 517
click at [623, 378] on div at bounding box center [558, 233] width 882 height 517
click at [610, 301] on div at bounding box center [558, 233] width 882 height 517
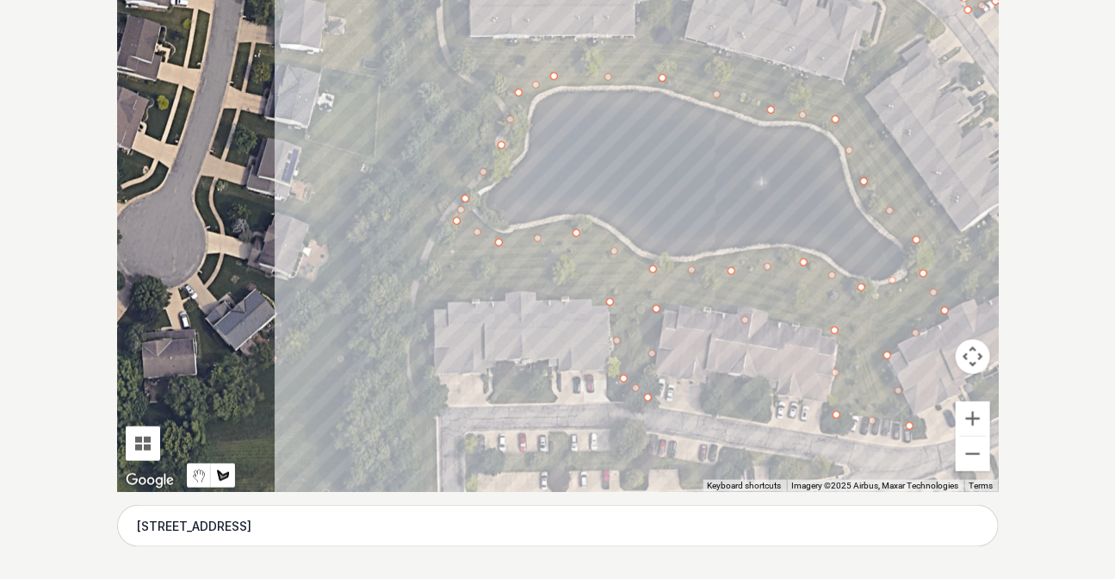
click at [431, 307] on div at bounding box center [558, 233] width 882 height 517
click at [436, 398] on div at bounding box center [558, 233] width 882 height 517
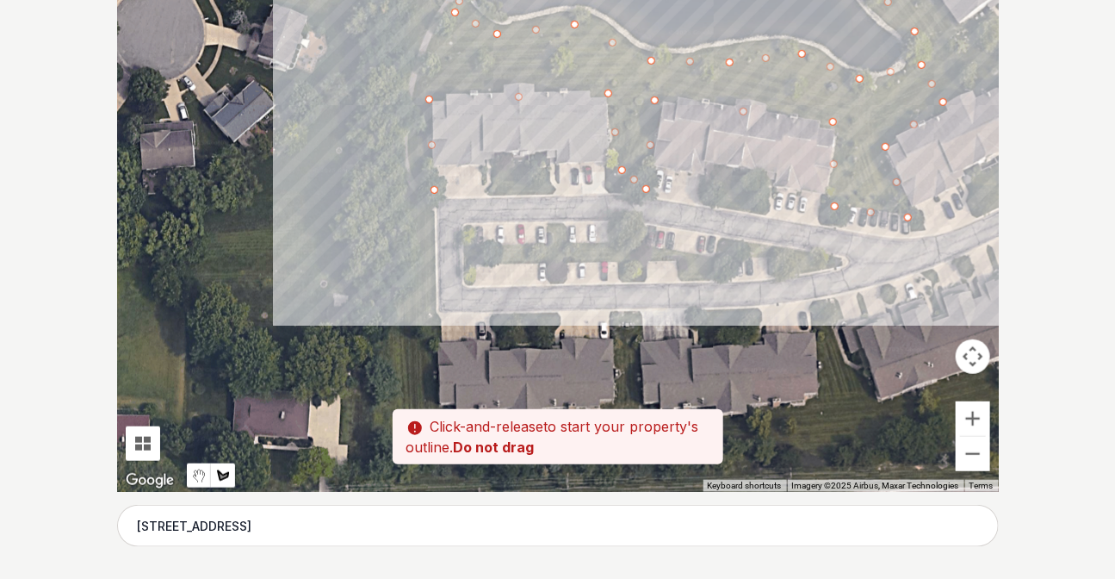
drag, startPoint x: 509, startPoint y: 317, endPoint x: 523, endPoint y: 161, distance: 156.5
click at [523, 161] on div at bounding box center [558, 233] width 882 height 517
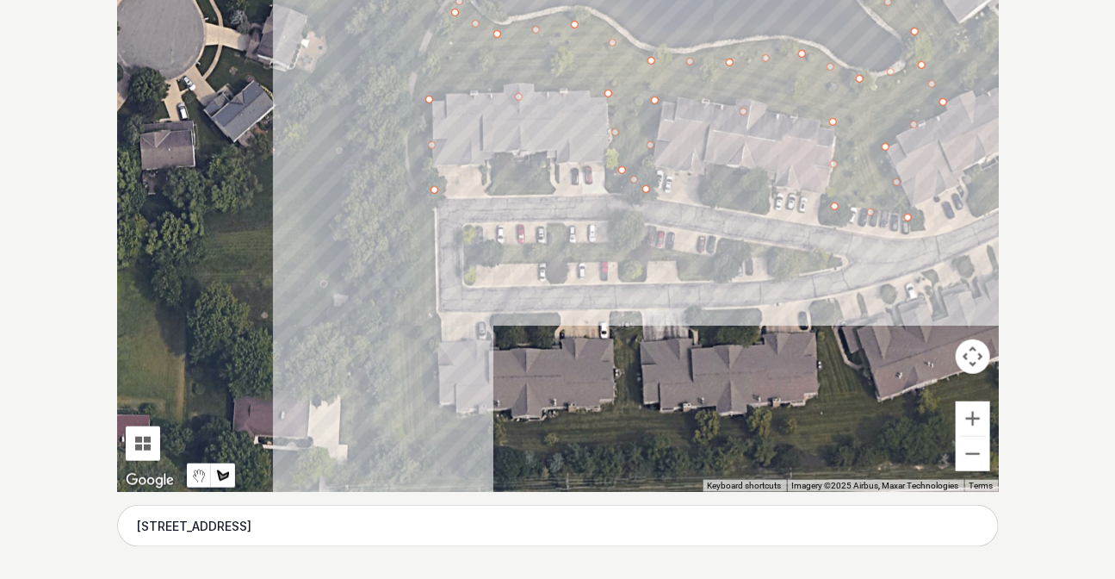
click at [438, 404] on div at bounding box center [558, 233] width 882 height 517
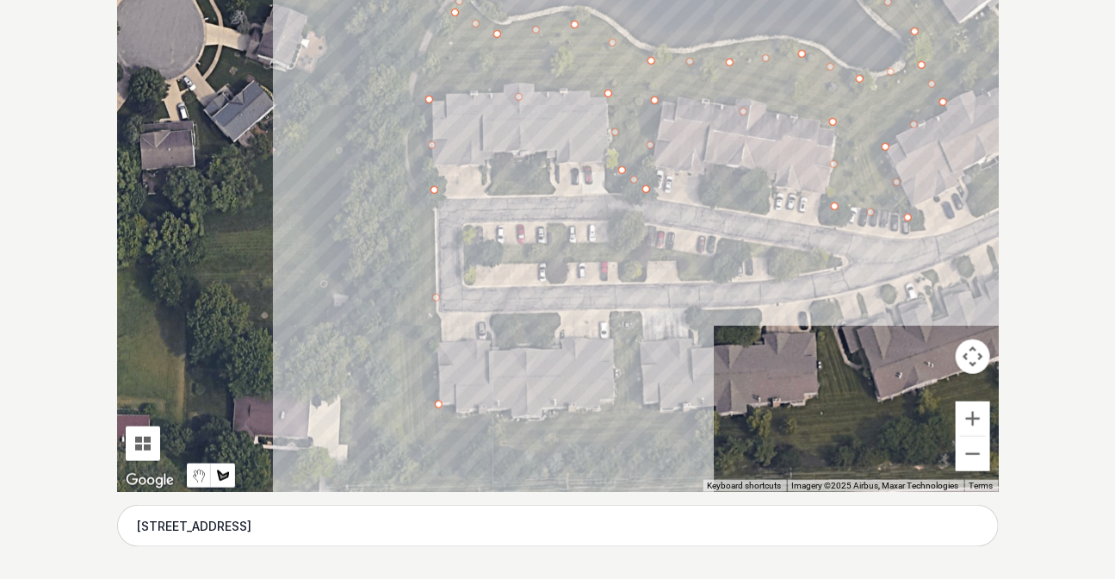
click at [613, 402] on div at bounding box center [558, 233] width 882 height 517
click at [616, 316] on div at bounding box center [558, 233] width 882 height 517
click at [642, 313] on div at bounding box center [558, 233] width 882 height 517
click at [644, 412] on div at bounding box center [558, 233] width 882 height 517
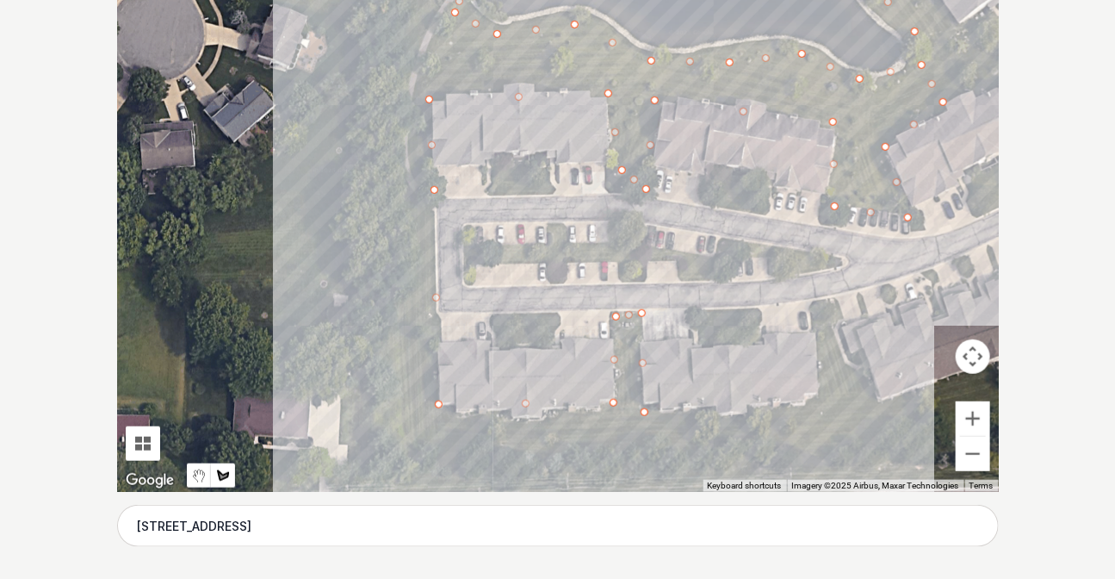
click at [823, 400] on div at bounding box center [558, 233] width 882 height 517
click at [809, 301] on div at bounding box center [558, 233] width 882 height 517
click at [835, 301] on div at bounding box center [558, 233] width 882 height 517
click at [884, 404] on div at bounding box center [558, 233] width 882 height 517
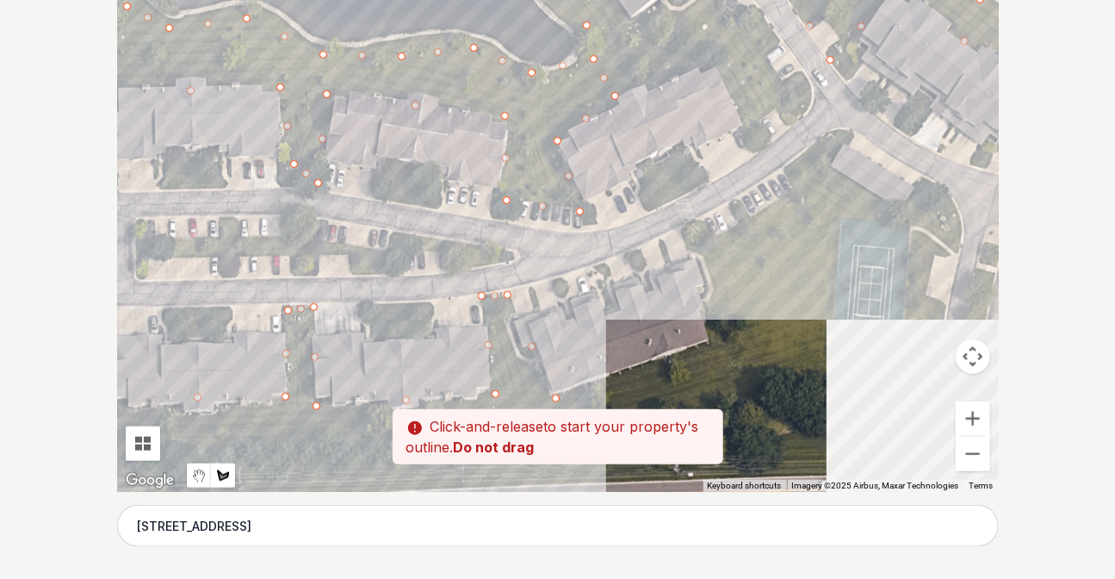
drag, startPoint x: 750, startPoint y: 378, endPoint x: 525, endPoint y: 375, distance: 224.8
click at [525, 375] on div at bounding box center [558, 233] width 882 height 517
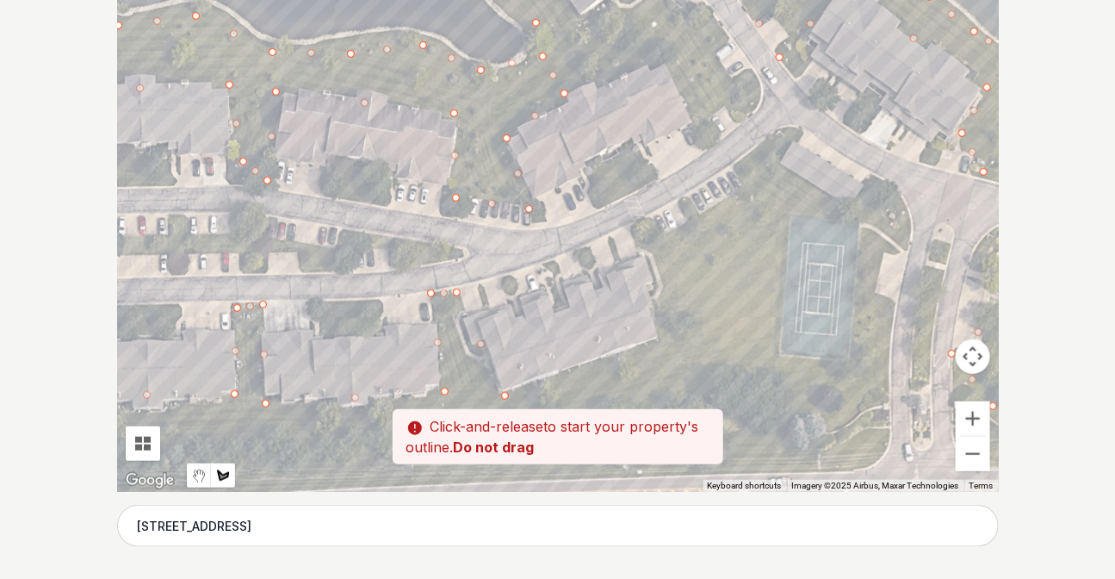
click at [665, 338] on div at bounding box center [558, 233] width 882 height 517
click at [646, 241] on div at bounding box center [558, 233] width 882 height 517
click at [744, 189] on div at bounding box center [558, 233] width 882 height 517
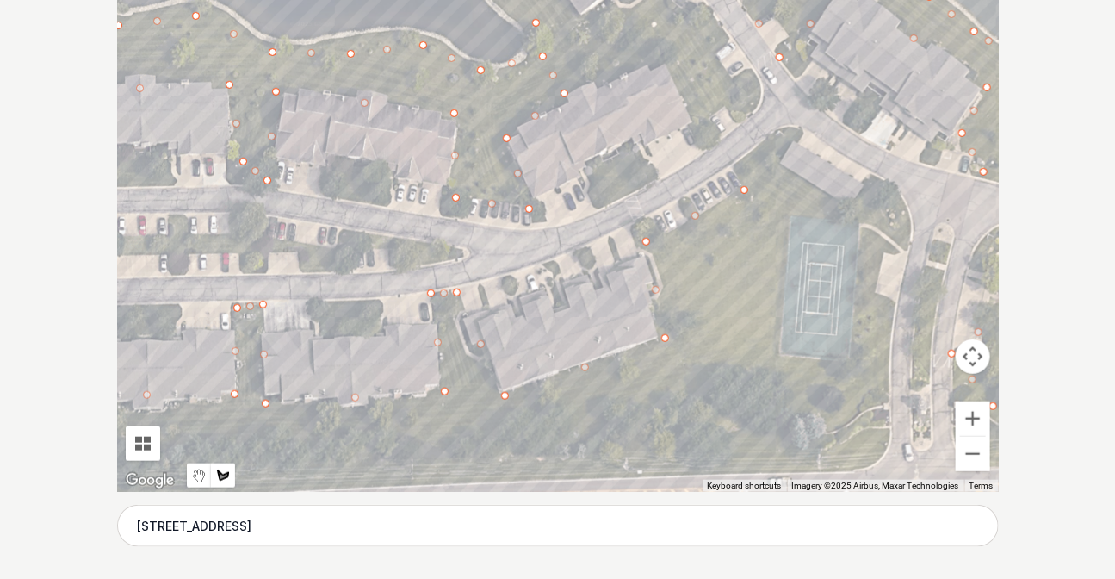
click at [734, 167] on div at bounding box center [558, 233] width 882 height 517
click at [791, 125] on div at bounding box center [558, 233] width 882 height 517
click at [783, 170] on div at bounding box center [558, 233] width 882 height 517
click at [852, 205] on div at bounding box center [558, 233] width 882 height 517
click at [875, 177] on div at bounding box center [558, 233] width 882 height 517
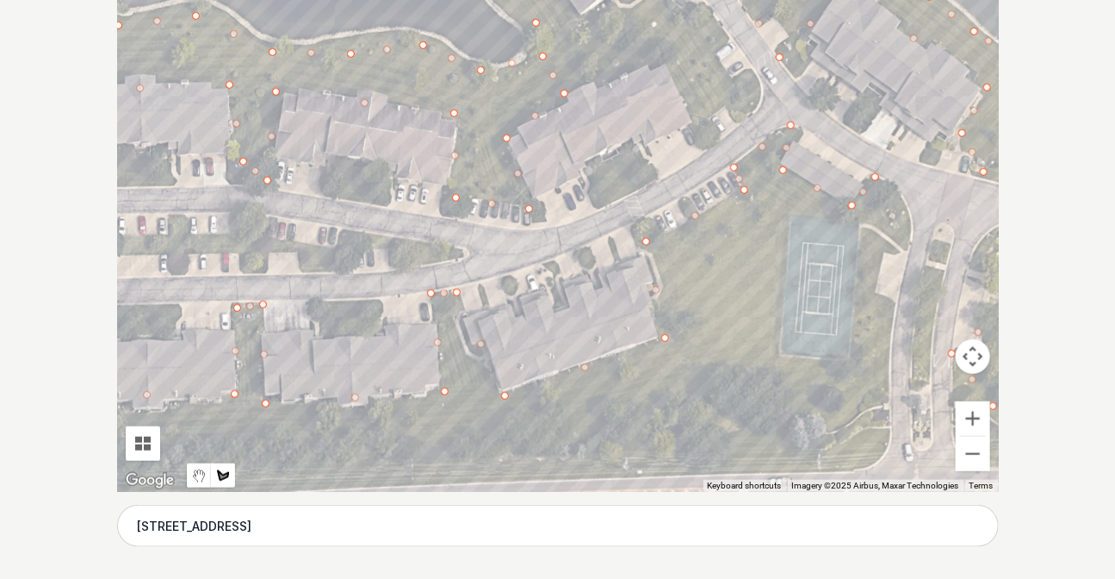
click at [912, 246] on div at bounding box center [558, 233] width 882 height 517
click at [882, 251] on div at bounding box center [558, 233] width 882 height 517
click at [858, 220] on div at bounding box center [558, 233] width 882 height 517
click at [794, 221] on div at bounding box center [558, 233] width 882 height 517
click at [778, 354] on div at bounding box center [558, 233] width 882 height 517
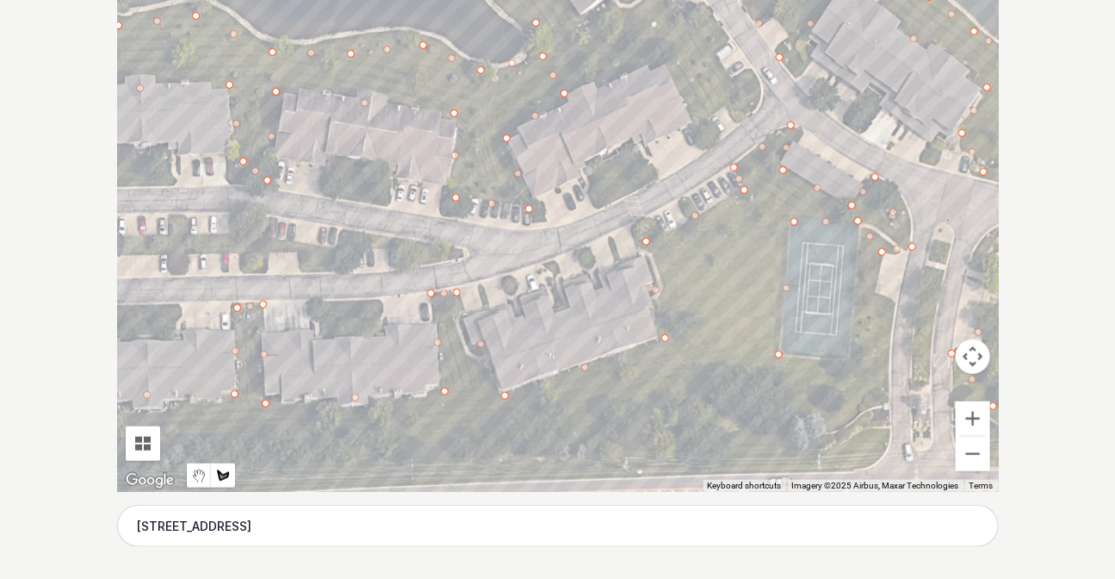
click at [846, 358] on div at bounding box center [558, 233] width 882 height 517
click at [858, 250] on div at bounding box center [558, 233] width 882 height 517
click at [877, 275] on div at bounding box center [558, 233] width 882 height 517
click at [877, 301] on div at bounding box center [558, 233] width 882 height 517
click at [893, 307] on div at bounding box center [558, 233] width 882 height 517
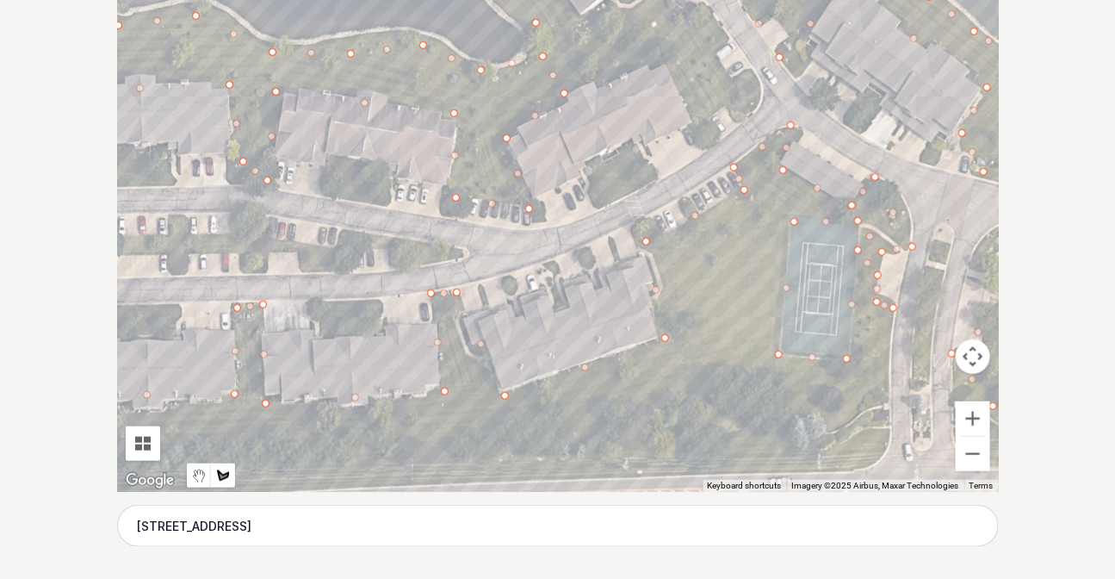
click at [885, 398] on div at bounding box center [558, 233] width 882 height 517
click at [809, 443] on div at bounding box center [558, 233] width 882 height 517
click at [817, 473] on div at bounding box center [558, 233] width 882 height 517
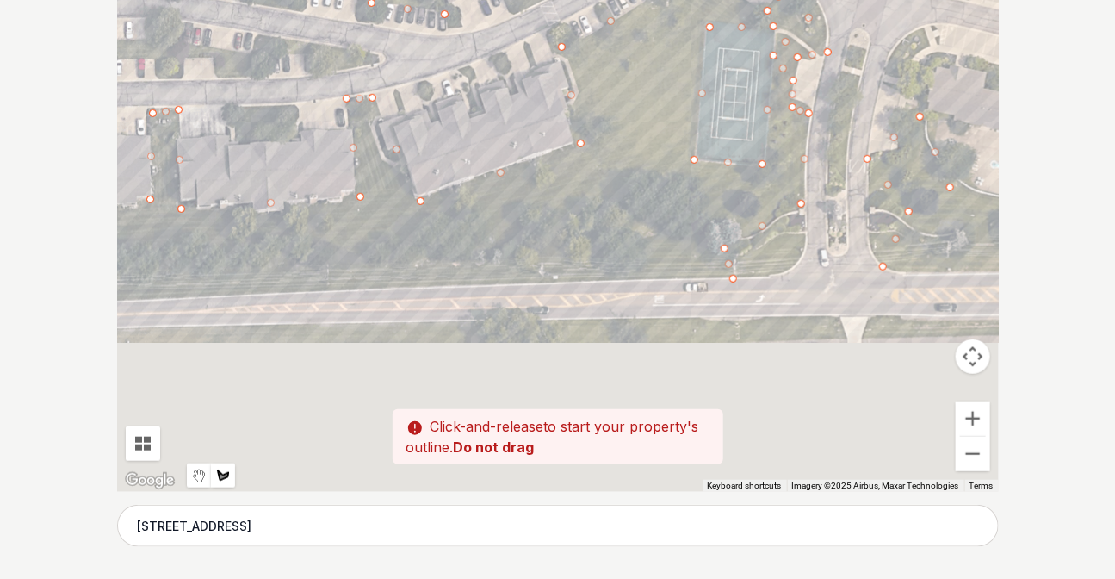
drag, startPoint x: 713, startPoint y: 386, endPoint x: 663, endPoint y: 263, distance: 132.9
click at [663, 263] on div at bounding box center [558, 233] width 882 height 517
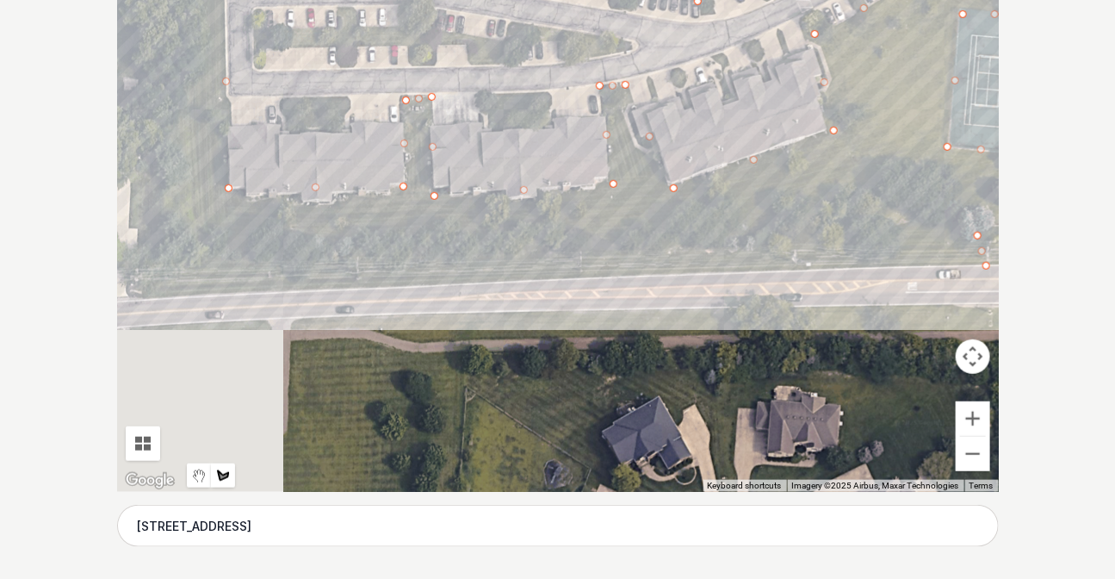
drag, startPoint x: 431, startPoint y: 282, endPoint x: 826, endPoint y: 250, distance: 395.7
click at [826, 250] on div at bounding box center [558, 233] width 882 height 517
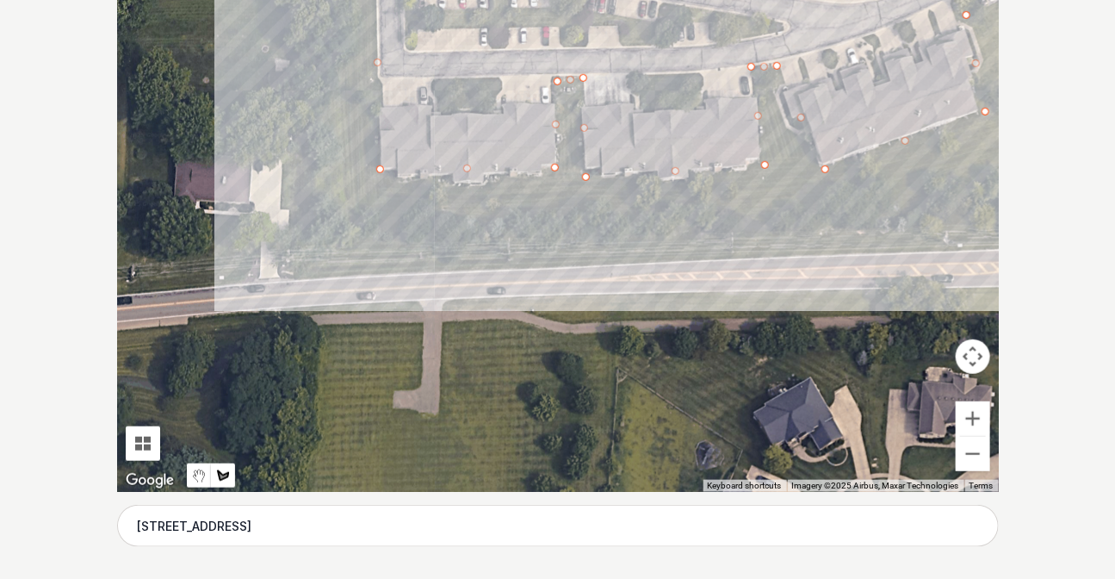
click at [333, 276] on div at bounding box center [558, 233] width 882 height 517
click at [366, 248] on div at bounding box center [558, 233] width 882 height 517
click at [585, 241] on div at bounding box center [558, 233] width 882 height 517
click at [889, 232] on div at bounding box center [558, 233] width 882 height 517
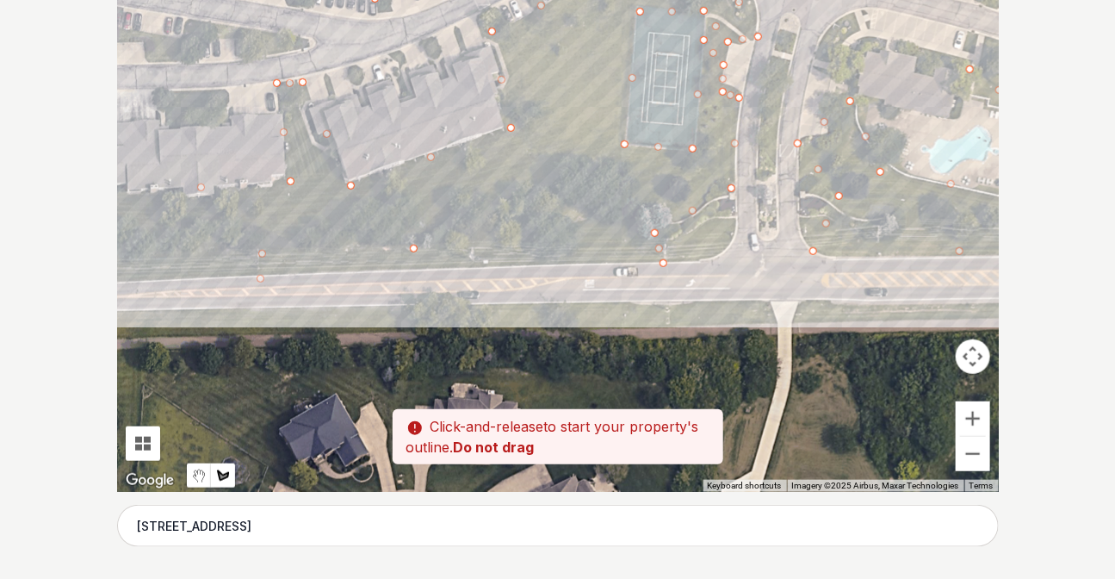
drag, startPoint x: 921, startPoint y: 218, endPoint x: 441, endPoint y: 235, distance: 480.8
click at [441, 235] on div at bounding box center [558, 233] width 882 height 517
click at [564, 235] on div at bounding box center [558, 233] width 882 height 517
click at [603, 177] on div at bounding box center [558, 233] width 882 height 517
click at [558, 171] on div at bounding box center [558, 233] width 882 height 517
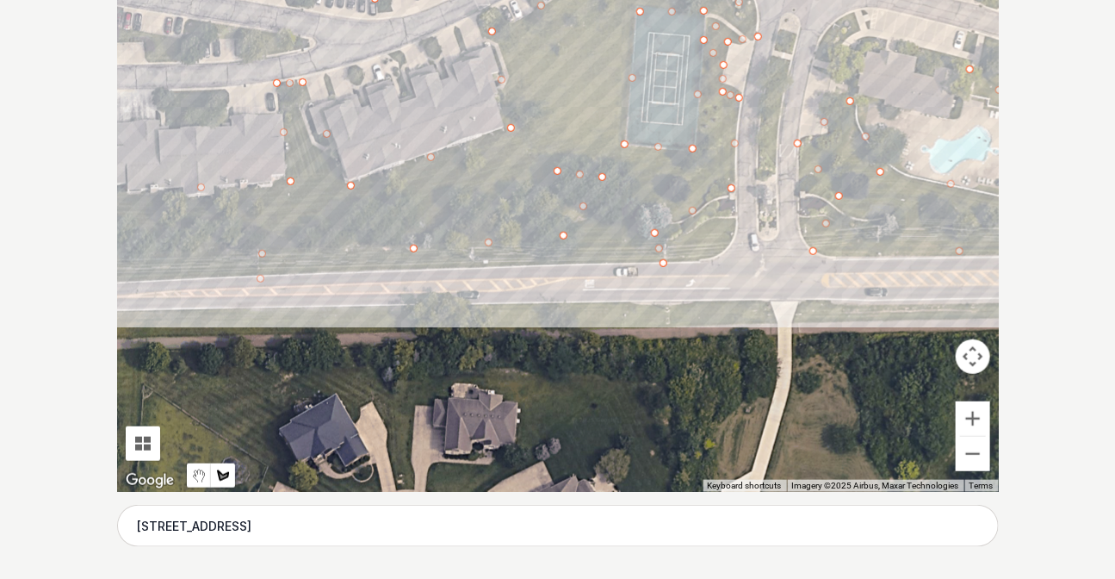
click at [462, 212] on div at bounding box center [558, 233] width 882 height 517
click at [262, 231] on div at bounding box center [558, 233] width 882 height 517
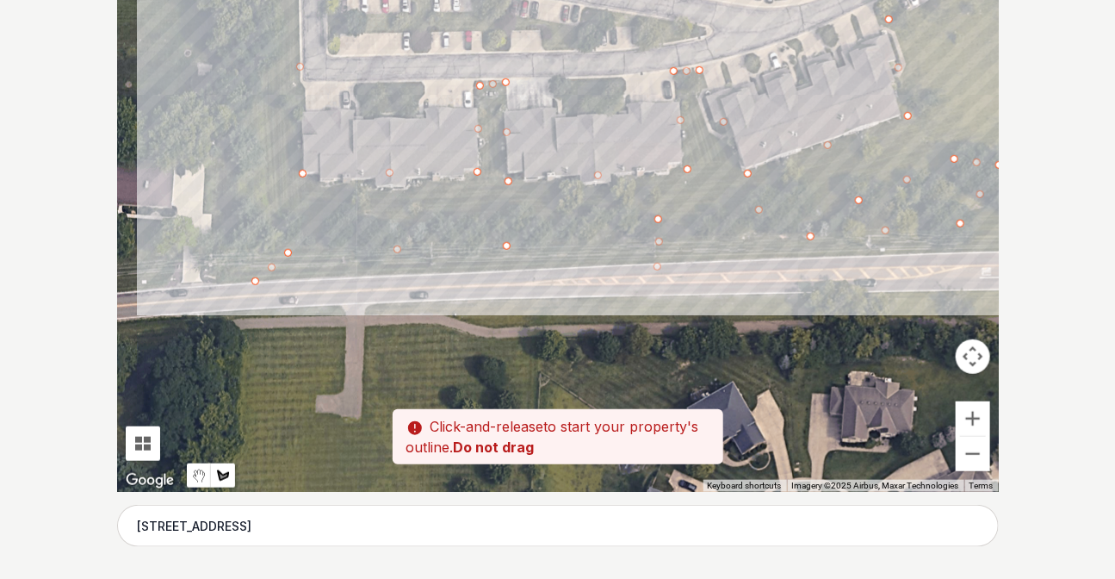
drag, startPoint x: 172, startPoint y: 226, endPoint x: 553, endPoint y: 213, distance: 380.9
click at [584, 213] on div at bounding box center [558, 233] width 882 height 517
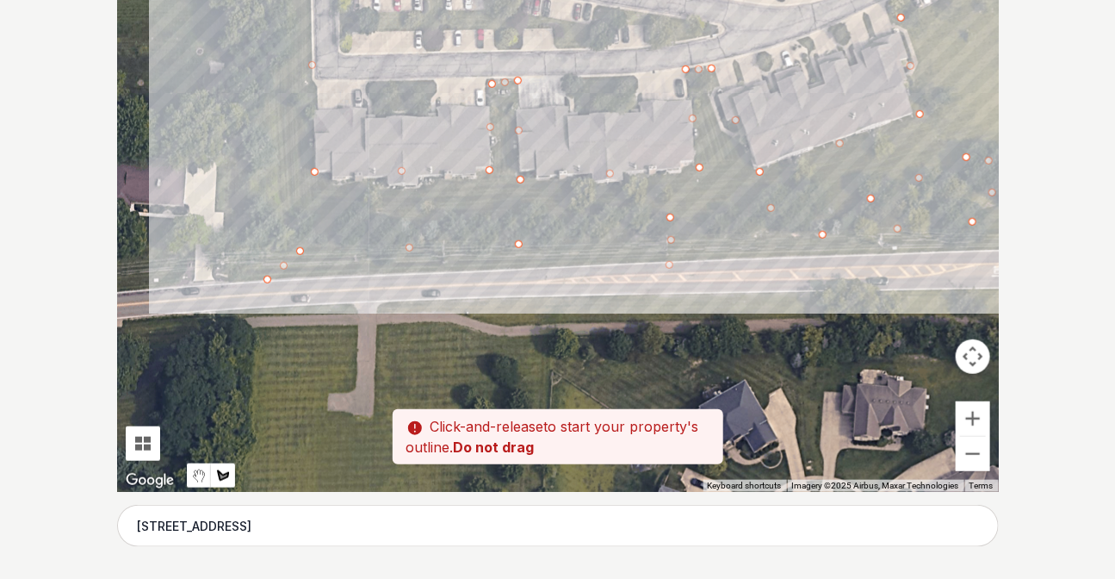
click at [277, 214] on div at bounding box center [558, 233] width 882 height 517
click at [275, 85] on div at bounding box center [558, 233] width 882 height 517
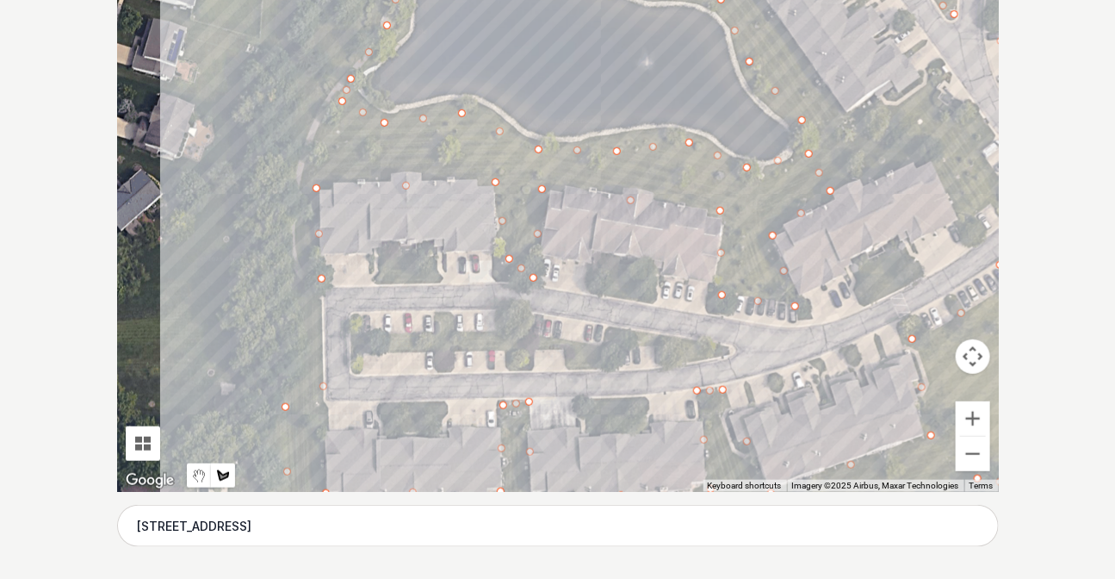
drag, startPoint x: 277, startPoint y: 33, endPoint x: 288, endPoint y: 359, distance: 326.6
click at [288, 359] on div at bounding box center [558, 233] width 882 height 517
click at [297, 167] on div at bounding box center [558, 233] width 882 height 517
click at [316, 59] on div at bounding box center [558, 233] width 882 height 517
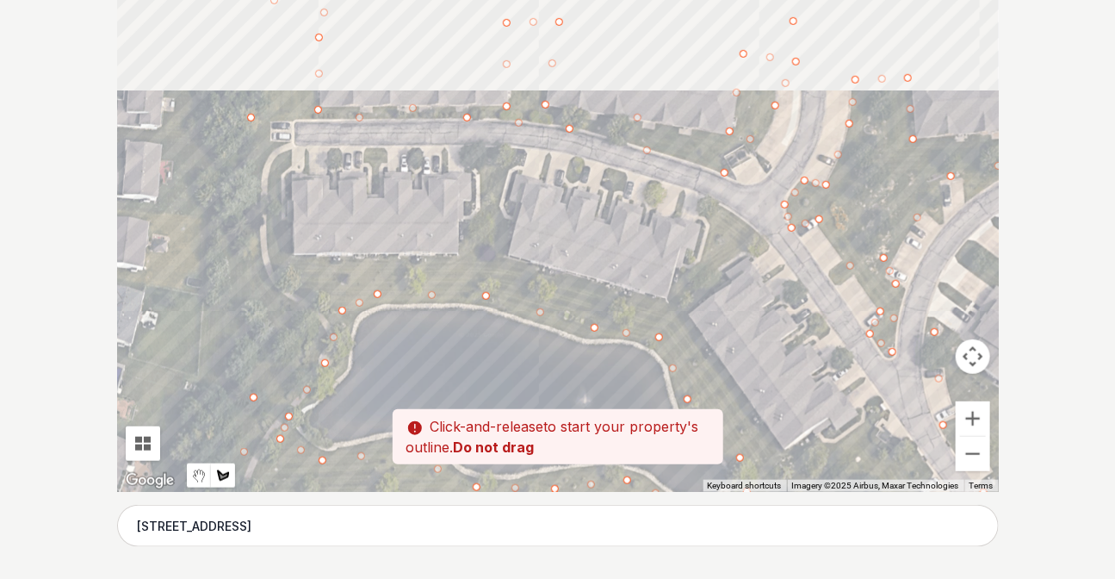
drag, startPoint x: 332, startPoint y: 20, endPoint x: 269, endPoint y: 362, distance: 347.6
click at [269, 362] on div at bounding box center [558, 233] width 882 height 517
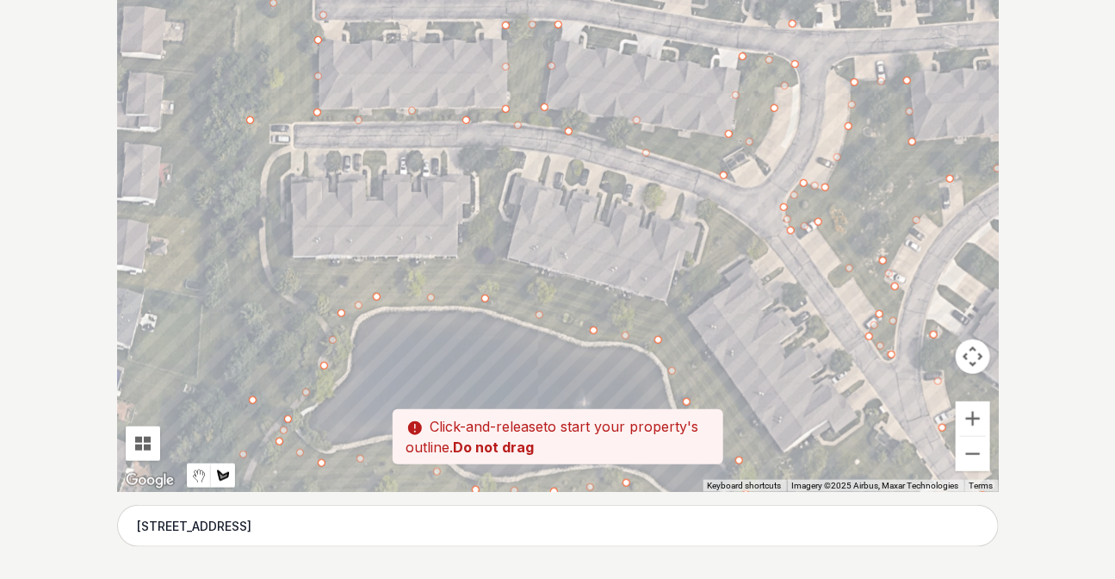
click at [230, 296] on div at bounding box center [558, 233] width 882 height 517
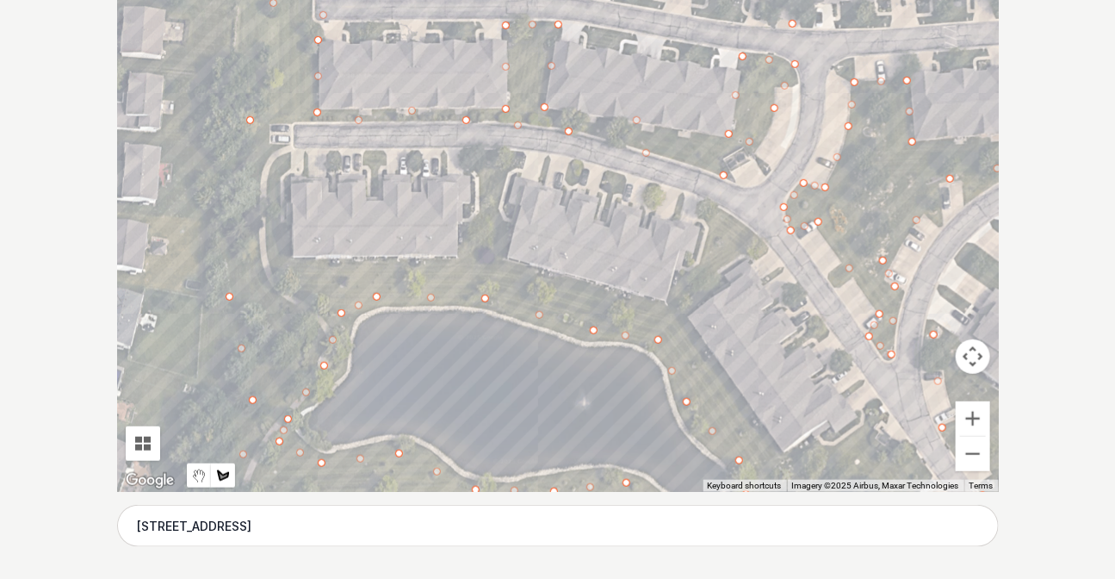
click at [247, 130] on div at bounding box center [558, 233] width 882 height 517
click at [263, 137] on div at bounding box center [558, 233] width 882 height 517
click at [284, 157] on div at bounding box center [558, 233] width 882 height 517
click at [288, 257] on div at bounding box center [558, 233] width 882 height 517
click at [463, 257] on div at bounding box center [558, 233] width 882 height 517
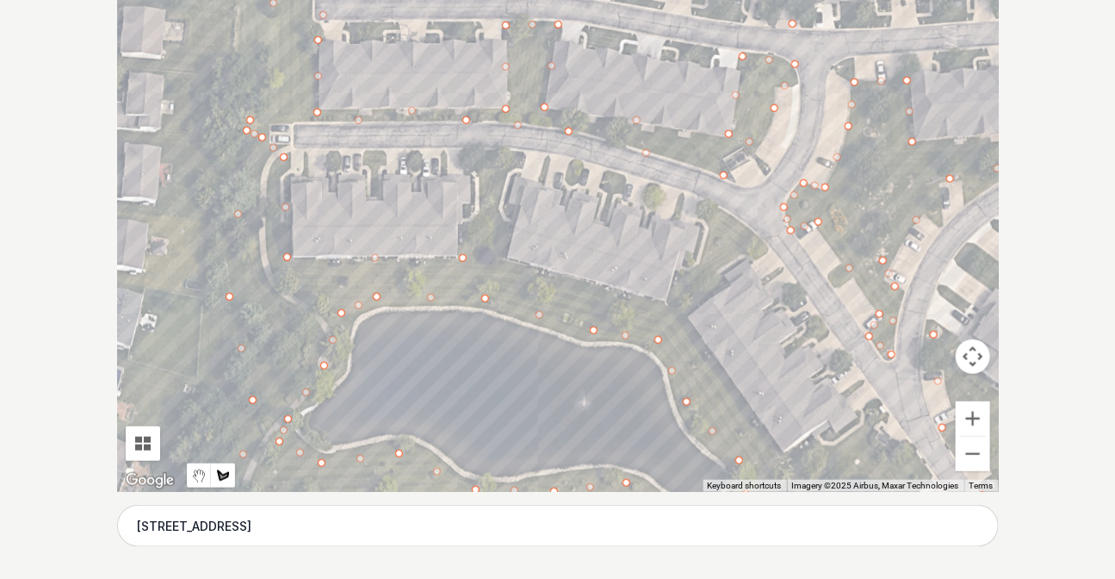
click at [472, 151] on div at bounding box center [558, 233] width 882 height 517
click at [519, 154] on div at bounding box center [558, 233] width 882 height 517
click at [503, 216] on div at bounding box center [558, 233] width 882 height 517
click at [509, 264] on div at bounding box center [558, 233] width 882 height 517
click at [670, 303] on div at bounding box center [558, 233] width 882 height 517
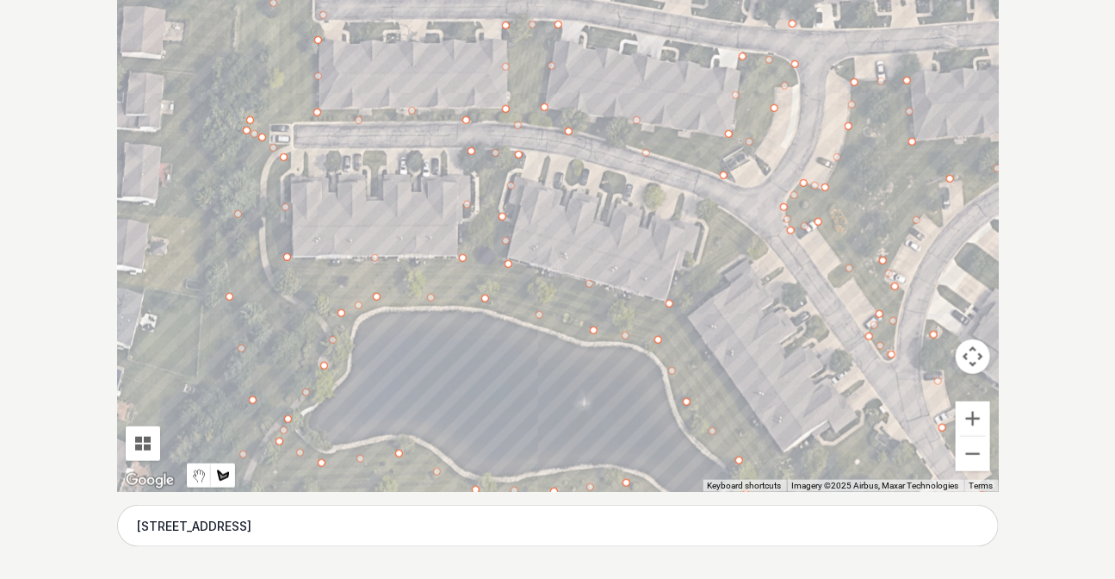
click at [715, 202] on div at bounding box center [558, 233] width 882 height 517
click at [772, 247] on div at bounding box center [558, 233] width 882 height 517
click at [689, 315] on div at bounding box center [558, 233] width 882 height 517
click at [784, 455] on div at bounding box center [558, 233] width 882 height 517
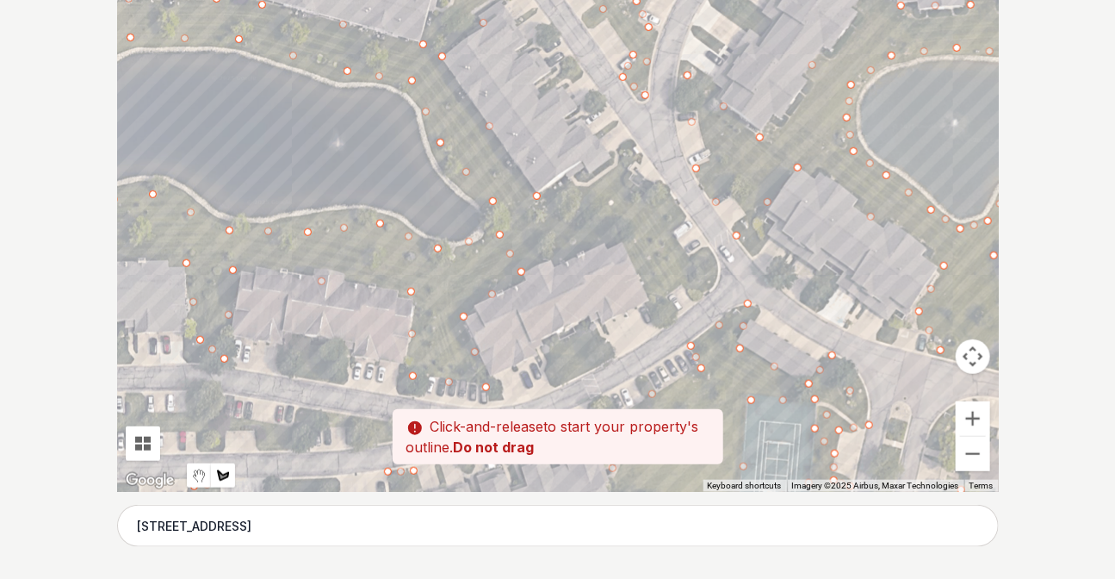
drag, startPoint x: 814, startPoint y: 444, endPoint x: 567, endPoint y: 179, distance: 362.5
click at [567, 179] on div at bounding box center [558, 233] width 882 height 517
click at [626, 158] on div at bounding box center [558, 233] width 882 height 517
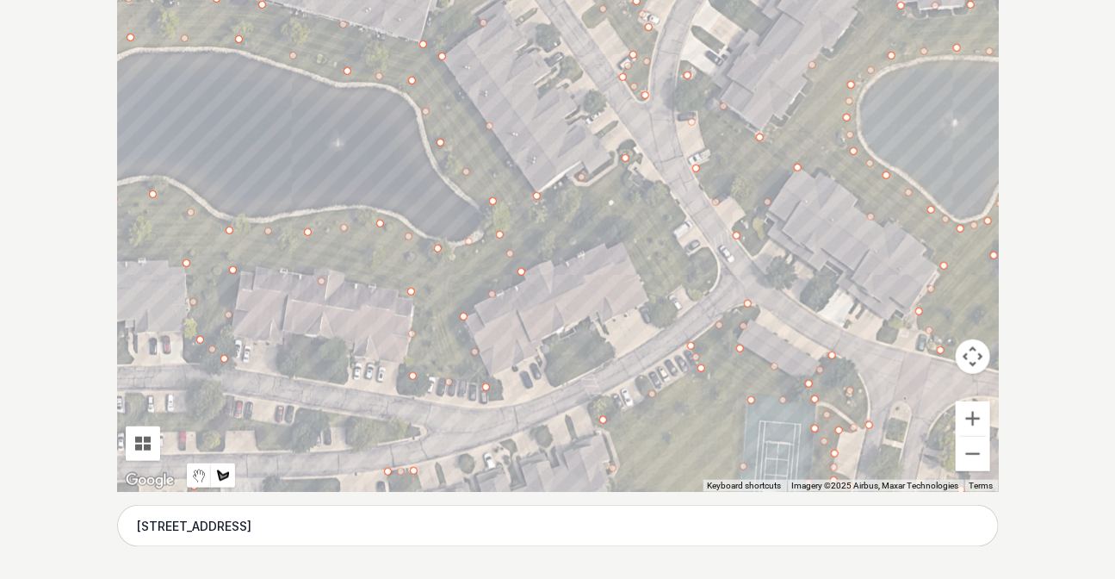
click at [655, 201] on div at bounding box center [558, 233] width 882 height 517
click at [687, 213] on div at bounding box center [558, 233] width 882 height 517
click at [675, 238] on div at bounding box center [558, 233] width 882 height 517
click at [691, 258] on div at bounding box center [558, 233] width 882 height 517
click at [711, 251] on div at bounding box center [558, 233] width 882 height 517
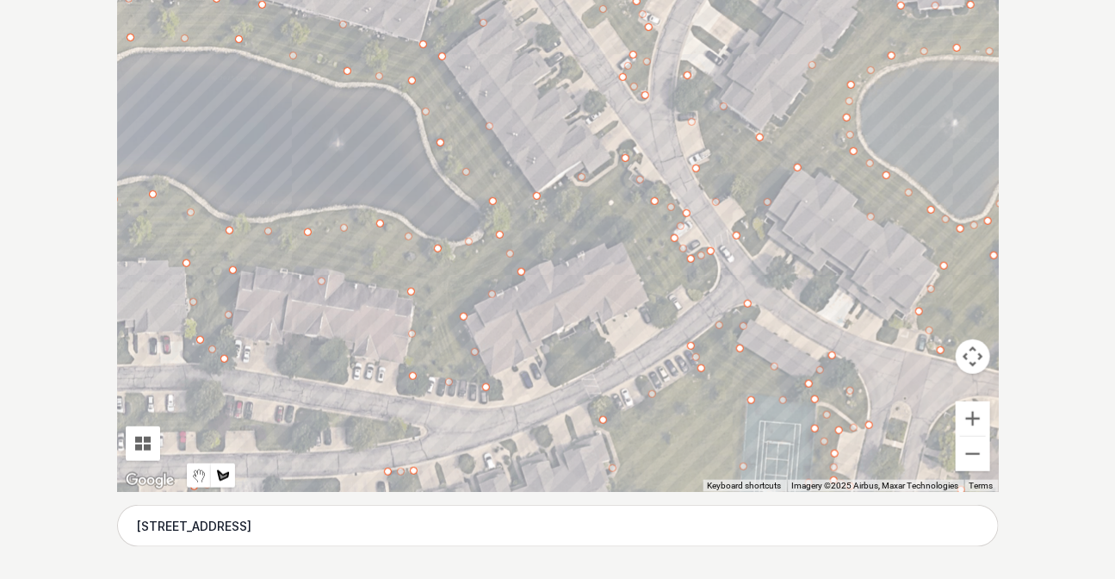
click at [718, 279] on div at bounding box center [558, 233] width 882 height 517
click at [688, 291] on div at bounding box center [558, 233] width 882 height 517
click at [646, 293] on div at bounding box center [558, 233] width 882 height 517
click at [618, 241] on div at bounding box center [558, 233] width 882 height 517
drag, startPoint x: 527, startPoint y: 262, endPoint x: 504, endPoint y: 226, distance: 43.0
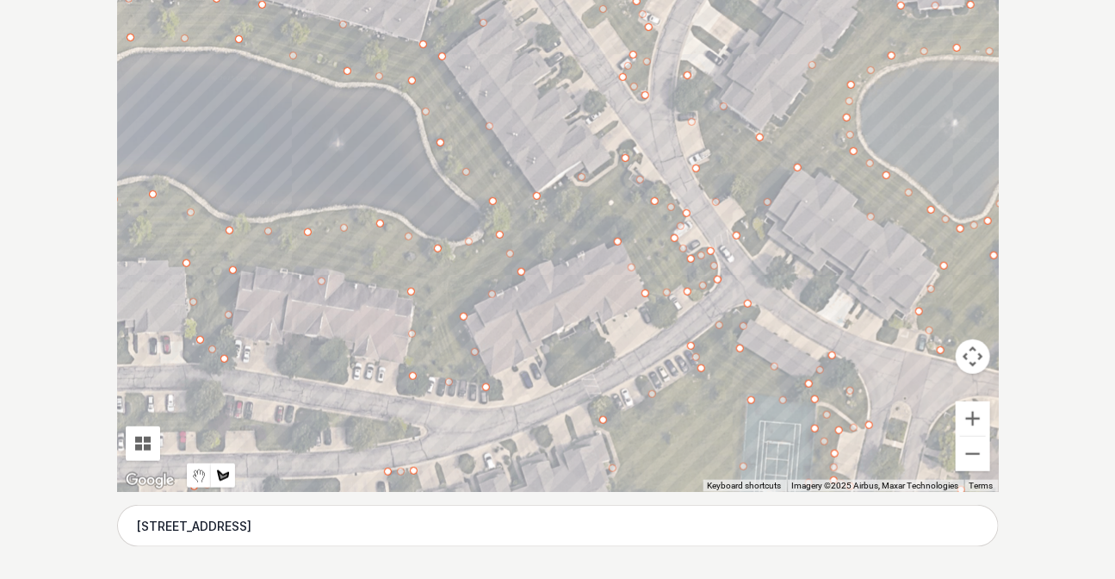
click at [526, 260] on div at bounding box center [558, 233] width 882 height 517
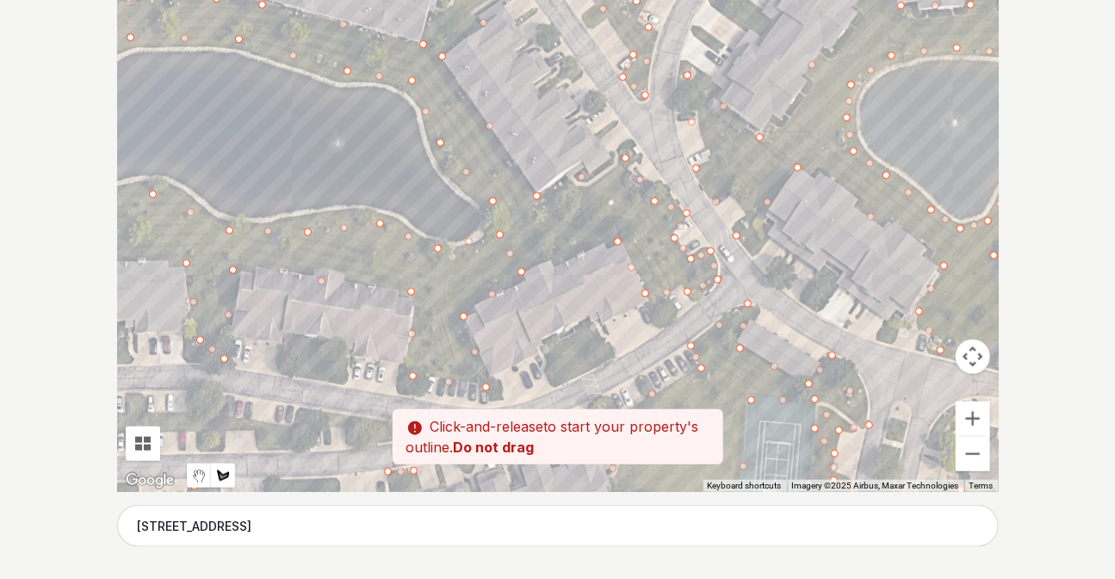
click at [532, 267] on div at bounding box center [558, 233] width 882 height 517
click at [496, 206] on div at bounding box center [558, 233] width 882 height 517
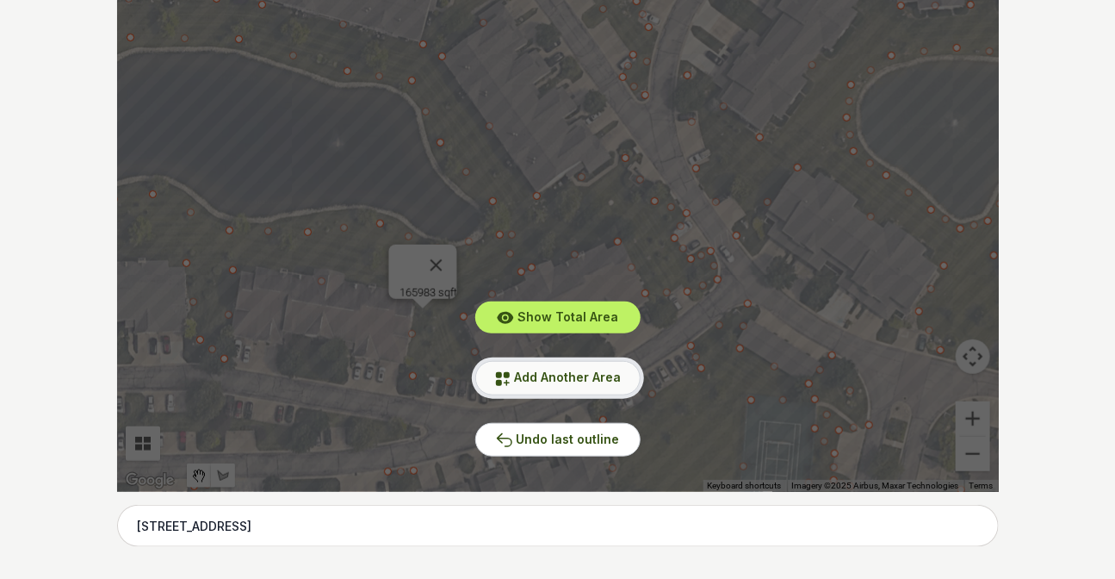
click at [612, 379] on span "Add Another Area" at bounding box center [568, 376] width 107 height 15
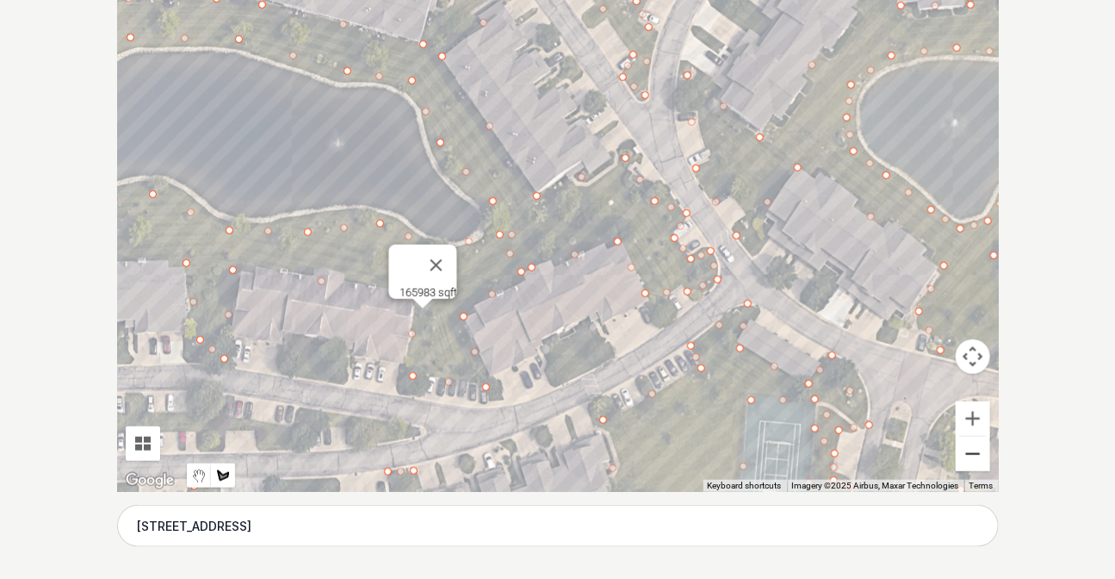
click at [970, 454] on button "Zoom out" at bounding box center [973, 454] width 34 height 34
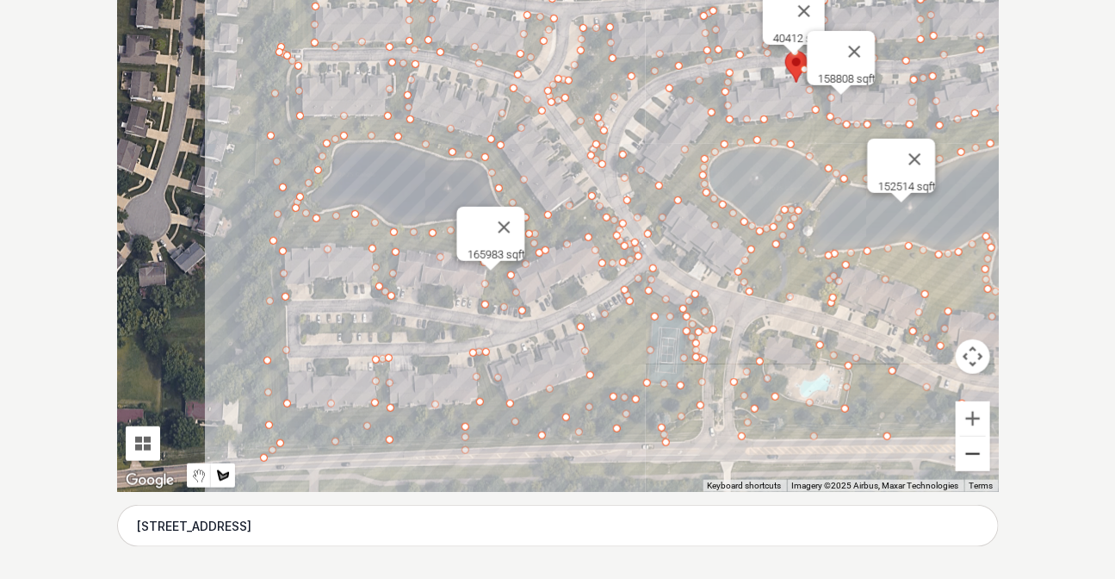
click at [970, 454] on button "Zoom out" at bounding box center [973, 454] width 34 height 34
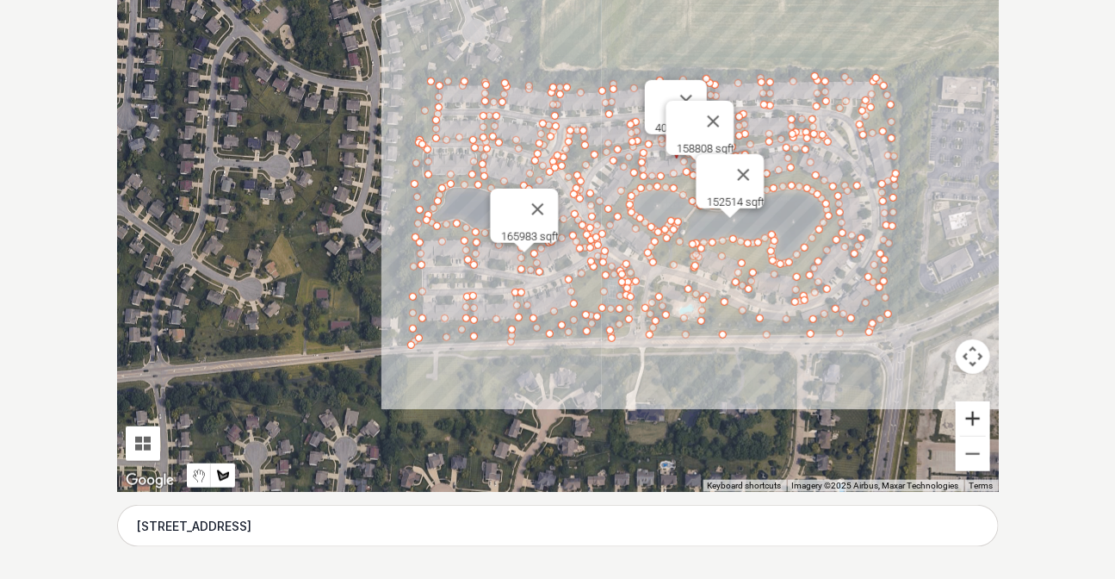
click at [972, 415] on button "Zoom in" at bounding box center [973, 418] width 34 height 34
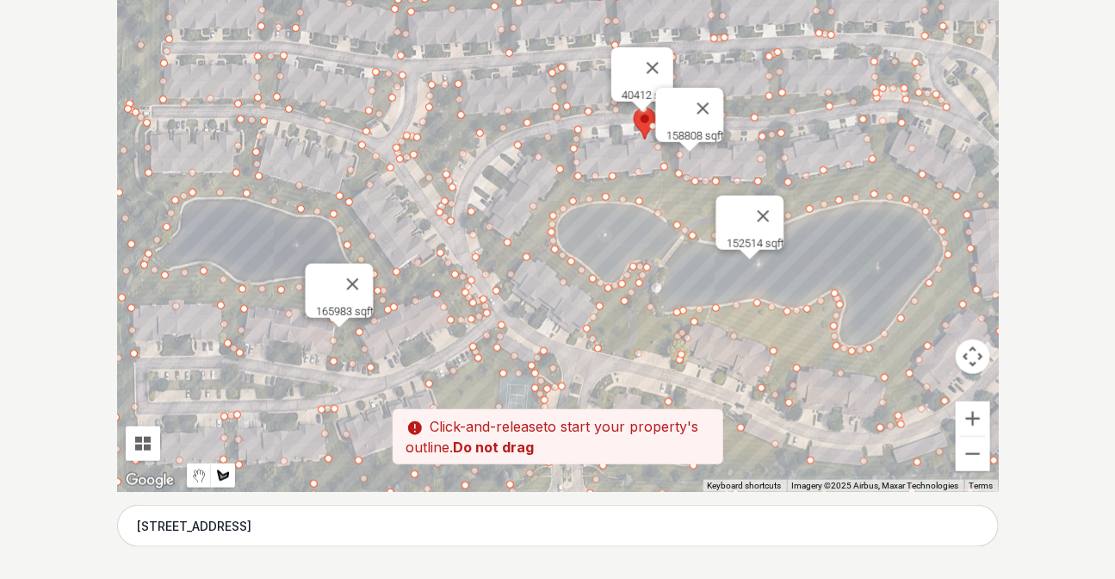
drag, startPoint x: 767, startPoint y: 179, endPoint x: 611, endPoint y: 242, distance: 168.1
click at [611, 242] on div at bounding box center [558, 233] width 882 height 517
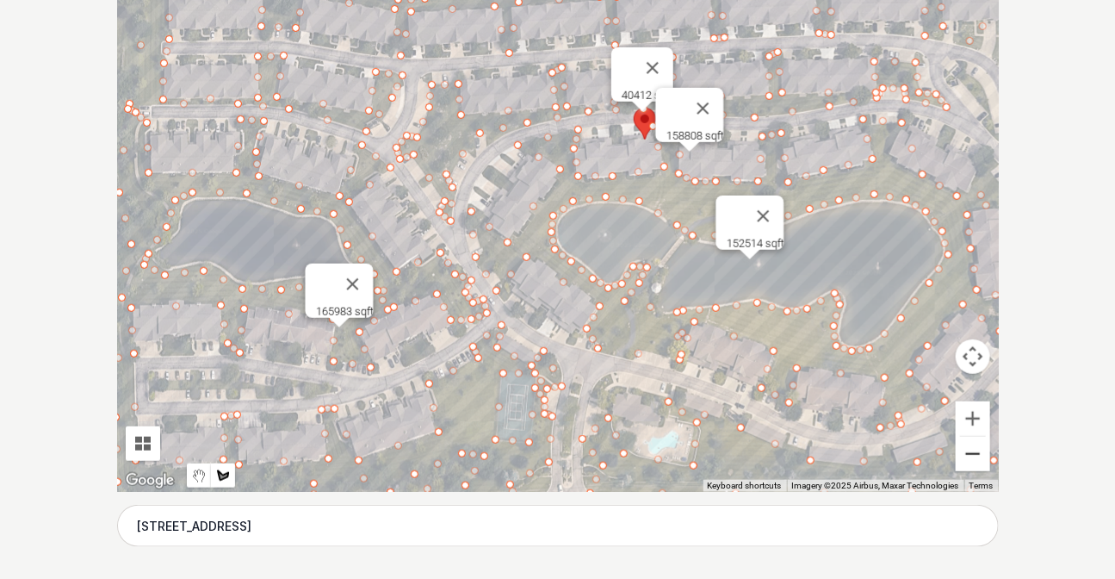
click at [977, 451] on button "Zoom out" at bounding box center [973, 454] width 34 height 34
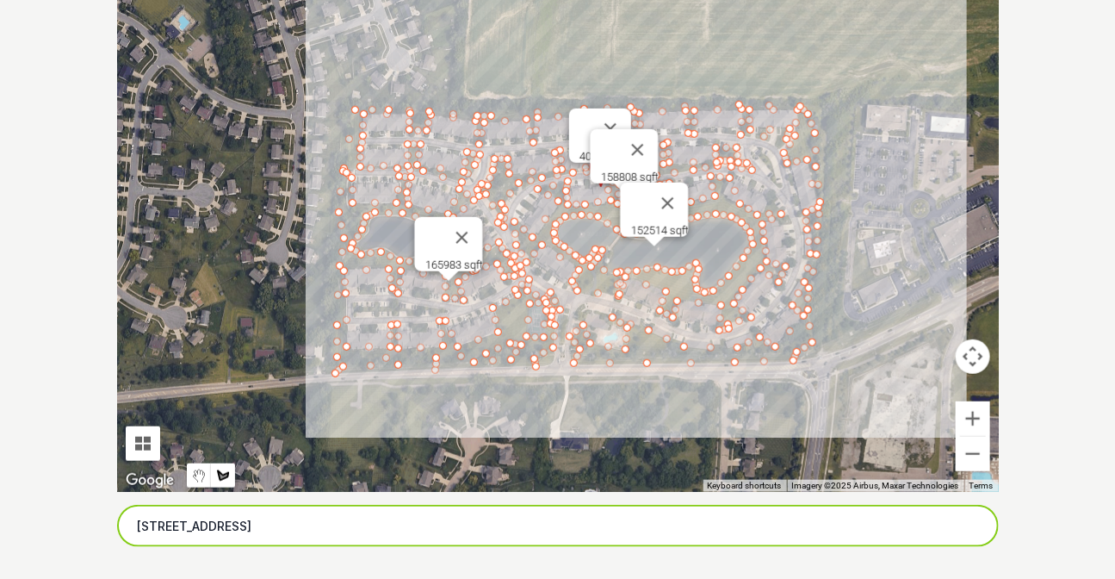
drag, startPoint x: 319, startPoint y: 520, endPoint x: 127, endPoint y: 515, distance: 192.1
click at [127, 515] on input "[STREET_ADDRESS]" at bounding box center [558, 526] width 882 height 43
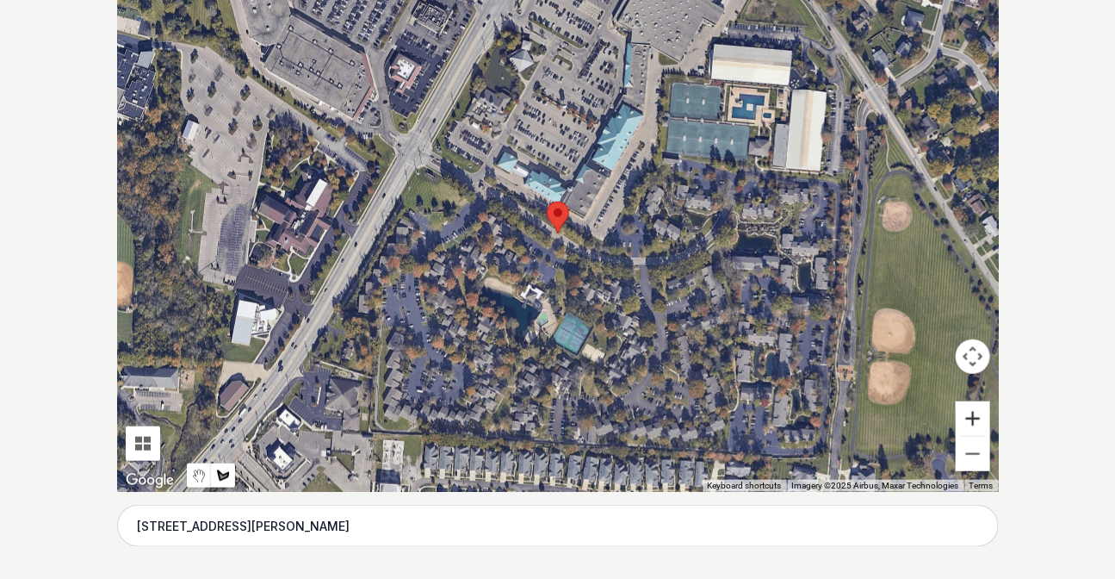
click at [968, 417] on button "Zoom in" at bounding box center [973, 418] width 34 height 34
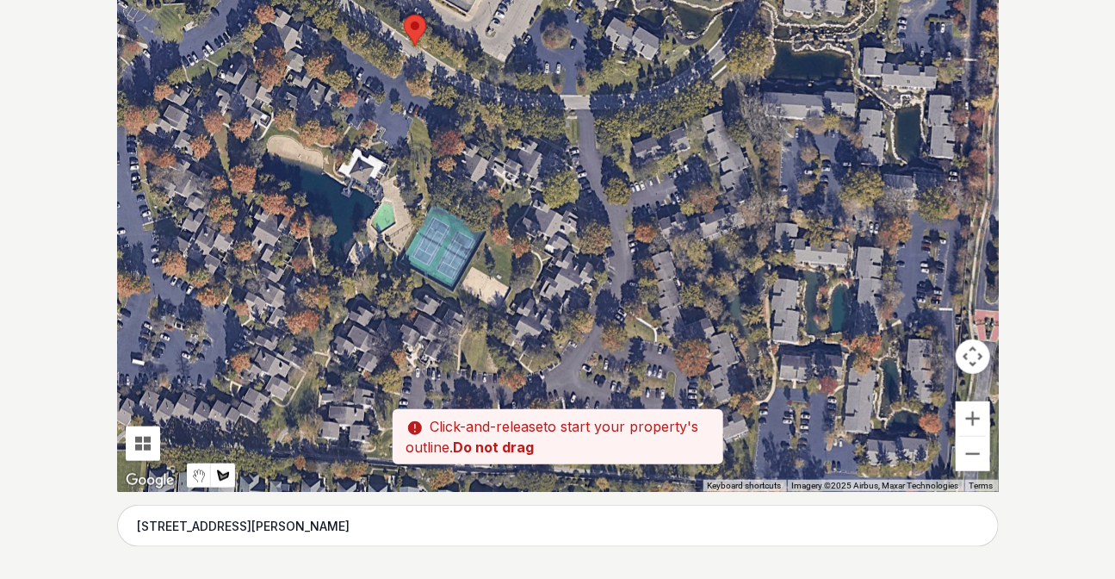
drag, startPoint x: 495, startPoint y: 284, endPoint x: 437, endPoint y: 204, distance: 99.2
click at [437, 204] on div at bounding box center [558, 233] width 882 height 517
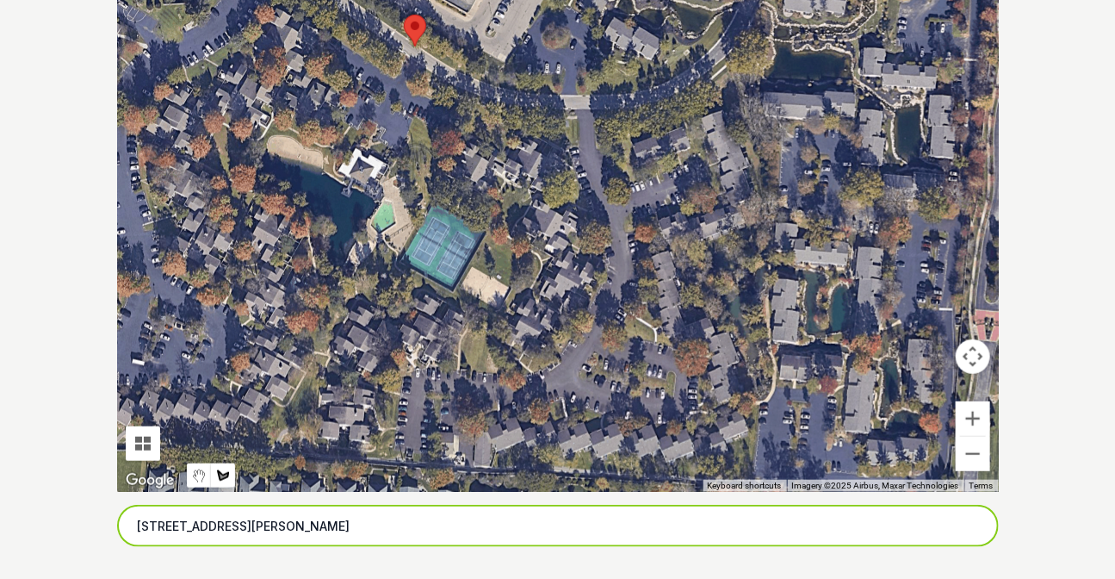
drag, startPoint x: 381, startPoint y: 523, endPoint x: 138, endPoint y: 513, distance: 243.0
click at [138, 513] on input "[STREET_ADDRESS][PERSON_NAME]" at bounding box center [558, 526] width 882 height 43
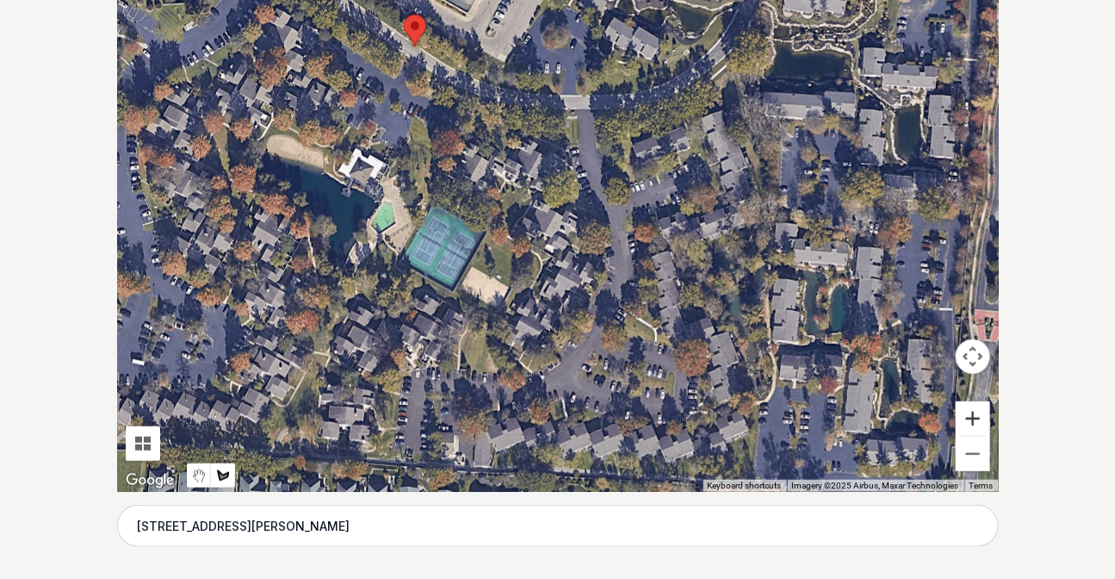
click at [978, 422] on button "Zoom in" at bounding box center [973, 418] width 34 height 34
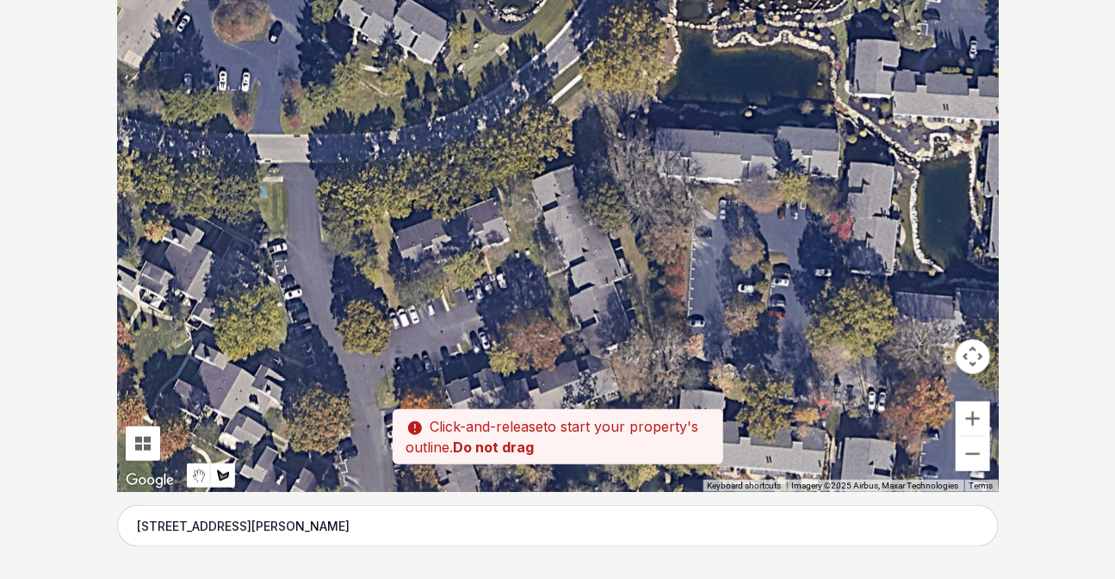
drag, startPoint x: 587, startPoint y: 108, endPoint x: 273, endPoint y: 288, distance: 362.2
click at [273, 288] on div at bounding box center [558, 233] width 882 height 517
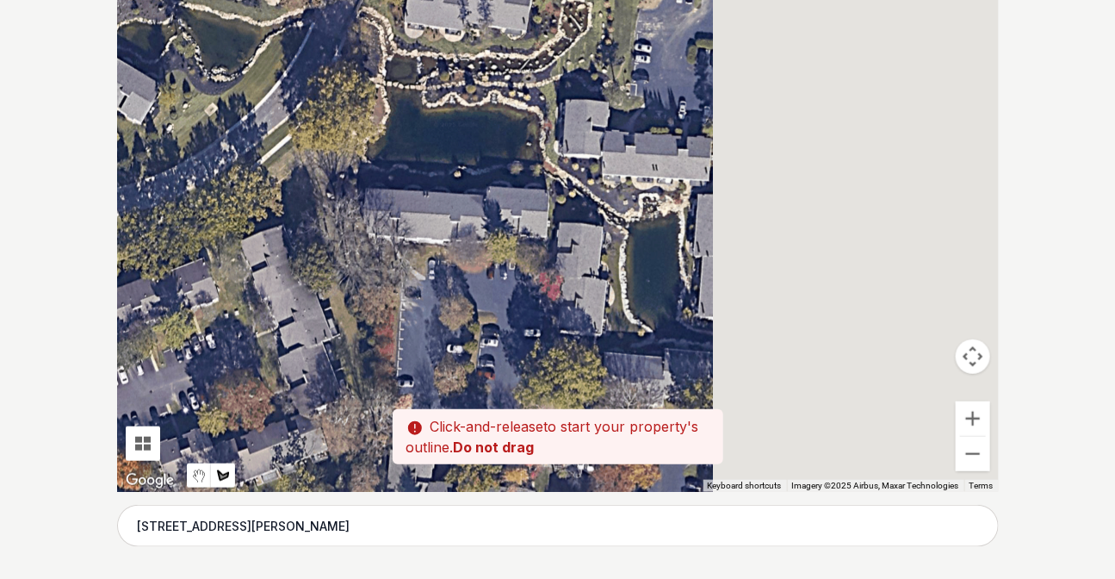
drag, startPoint x: 496, startPoint y: 293, endPoint x: 202, endPoint y: 355, distance: 300.1
click at [202, 355] on div at bounding box center [558, 233] width 882 height 517
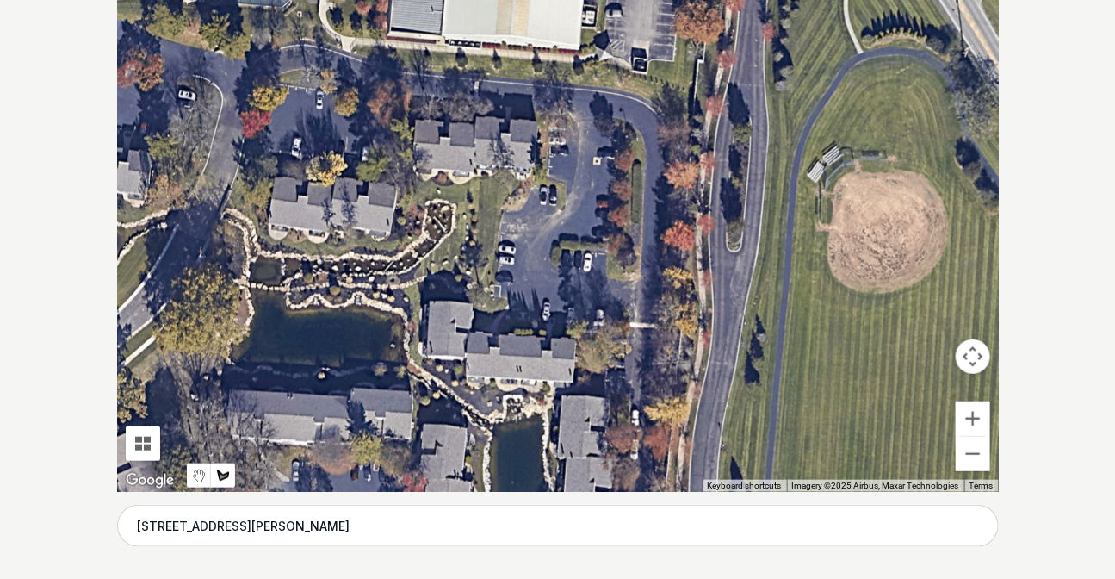
drag, startPoint x: 445, startPoint y: 162, endPoint x: 307, endPoint y: 367, distance: 247.0
click at [307, 367] on div at bounding box center [558, 233] width 882 height 517
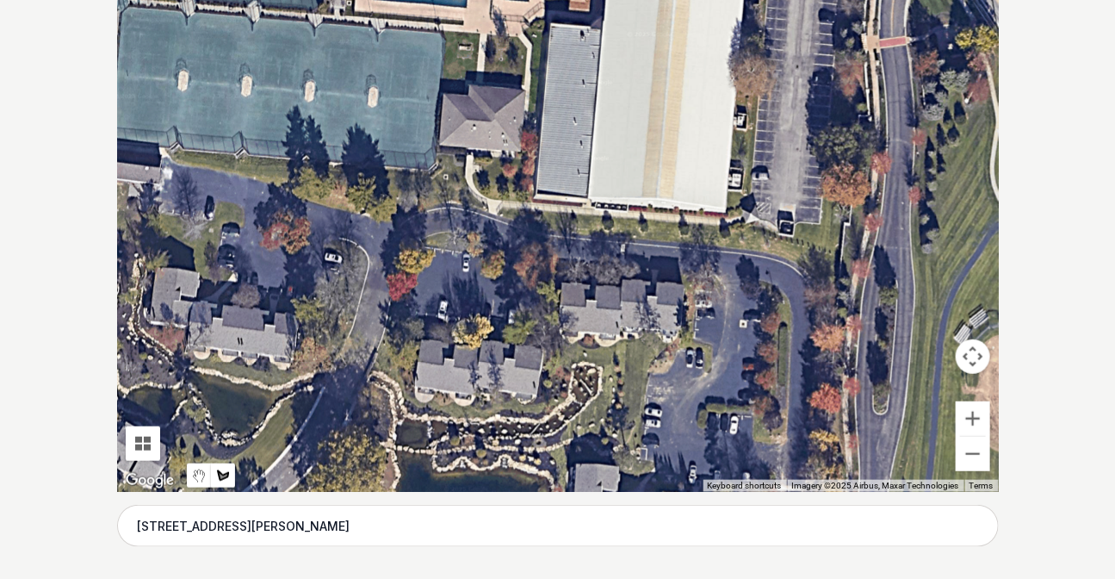
drag, startPoint x: 267, startPoint y: 242, endPoint x: 413, endPoint y: 407, distance: 220.8
click at [413, 407] on div at bounding box center [558, 233] width 882 height 517
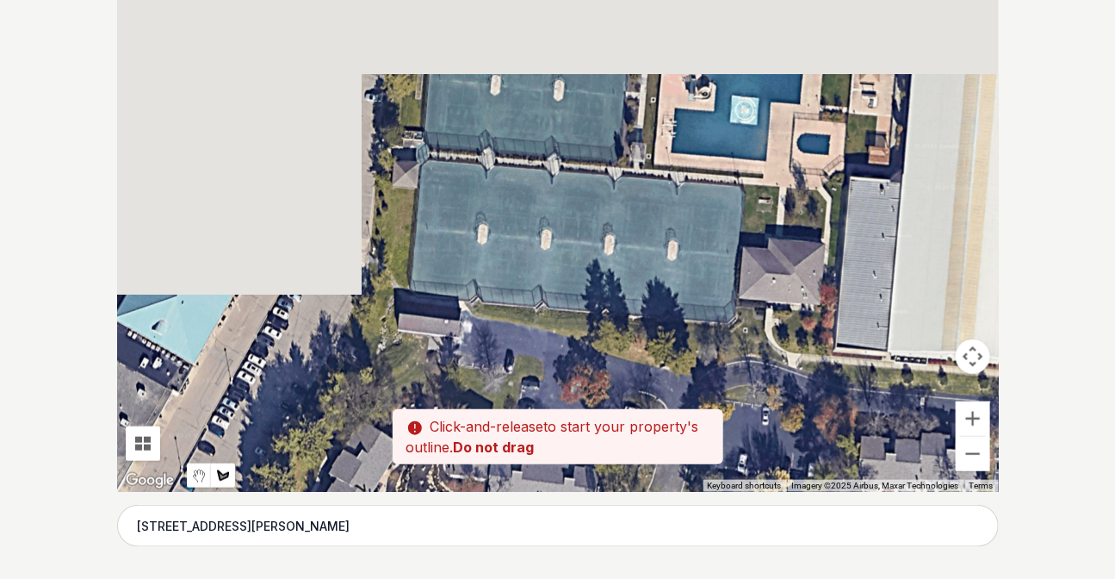
drag, startPoint x: 226, startPoint y: 224, endPoint x: 530, endPoint y: 381, distance: 341.2
click at [530, 381] on div at bounding box center [558, 233] width 882 height 517
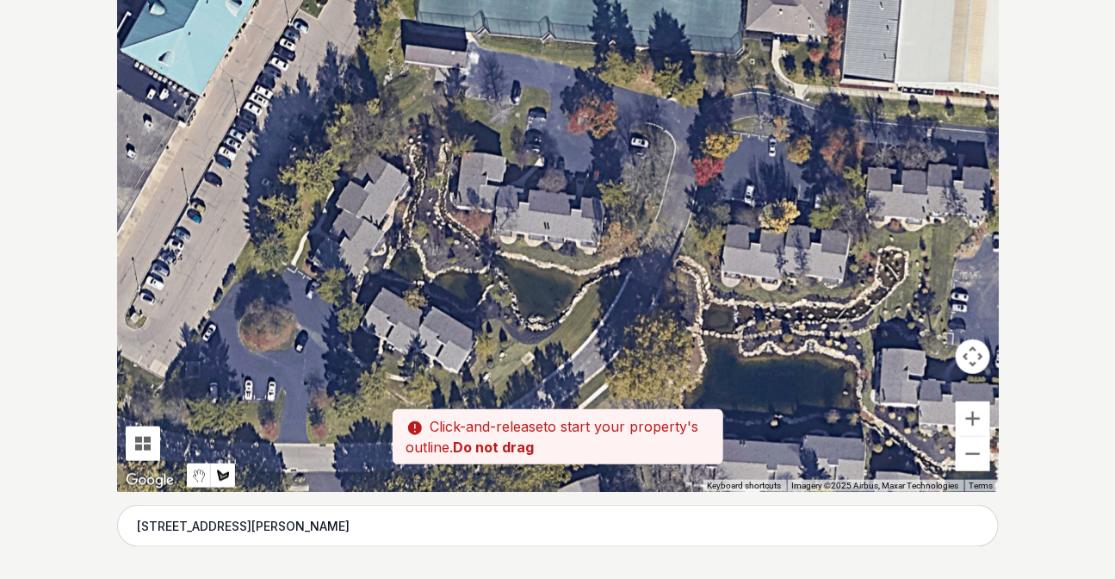
drag, startPoint x: 380, startPoint y: 345, endPoint x: 387, endPoint y: 71, distance: 273.9
click at [387, 71] on div at bounding box center [558, 233] width 882 height 517
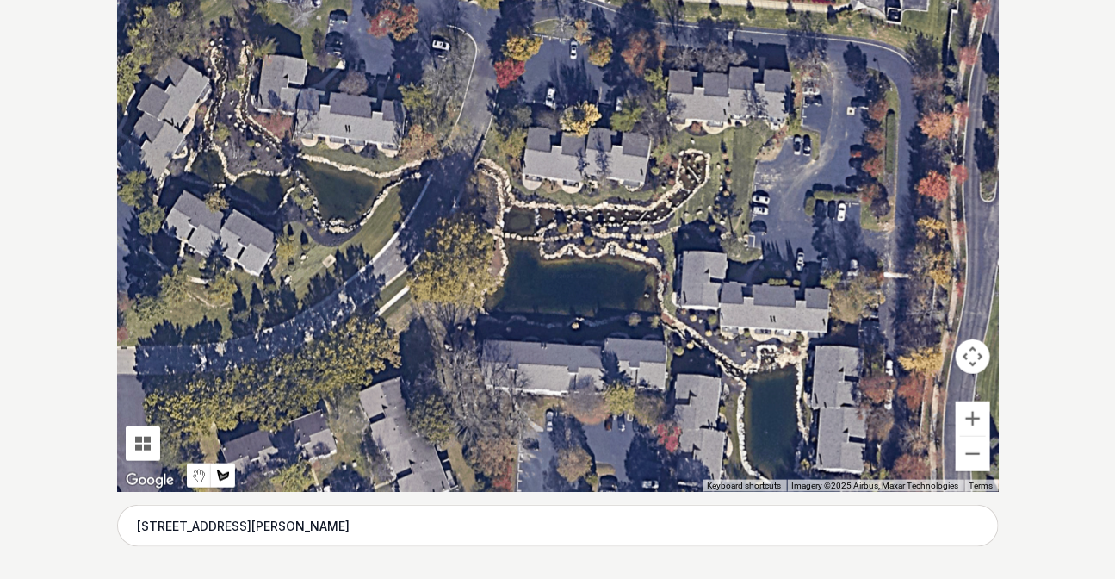
drag, startPoint x: 553, startPoint y: 237, endPoint x: 273, endPoint y: 101, distance: 311.2
click at [273, 101] on div at bounding box center [558, 233] width 882 height 517
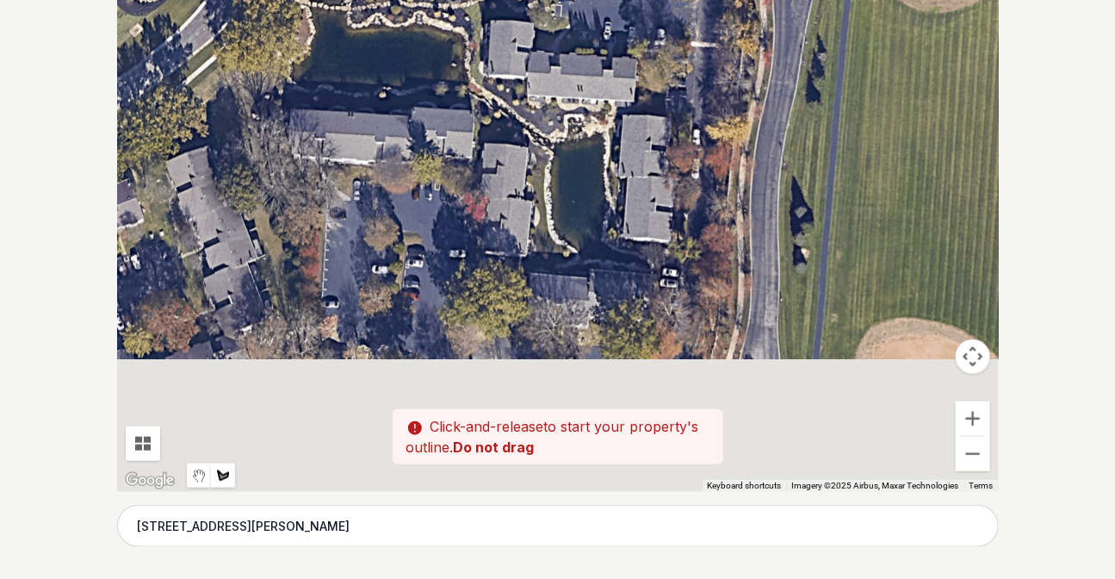
drag, startPoint x: 439, startPoint y: 244, endPoint x: 326, endPoint y: 50, distance: 224.6
click at [326, 50] on div at bounding box center [558, 233] width 882 height 517
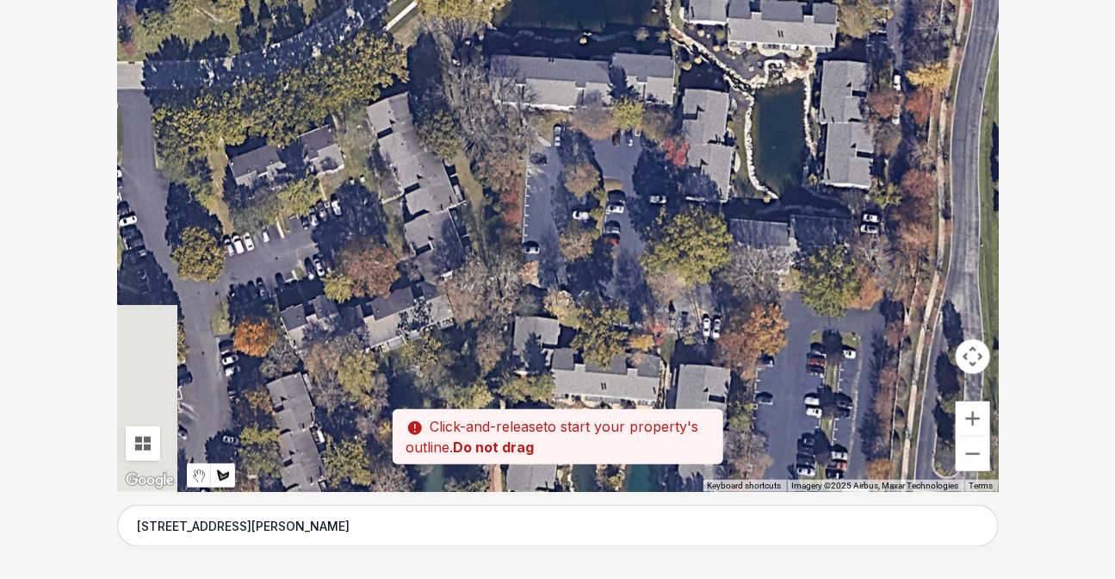
drag, startPoint x: 320, startPoint y: 226, endPoint x: 538, endPoint y: 164, distance: 226.8
click at [538, 164] on div at bounding box center [558, 233] width 882 height 517
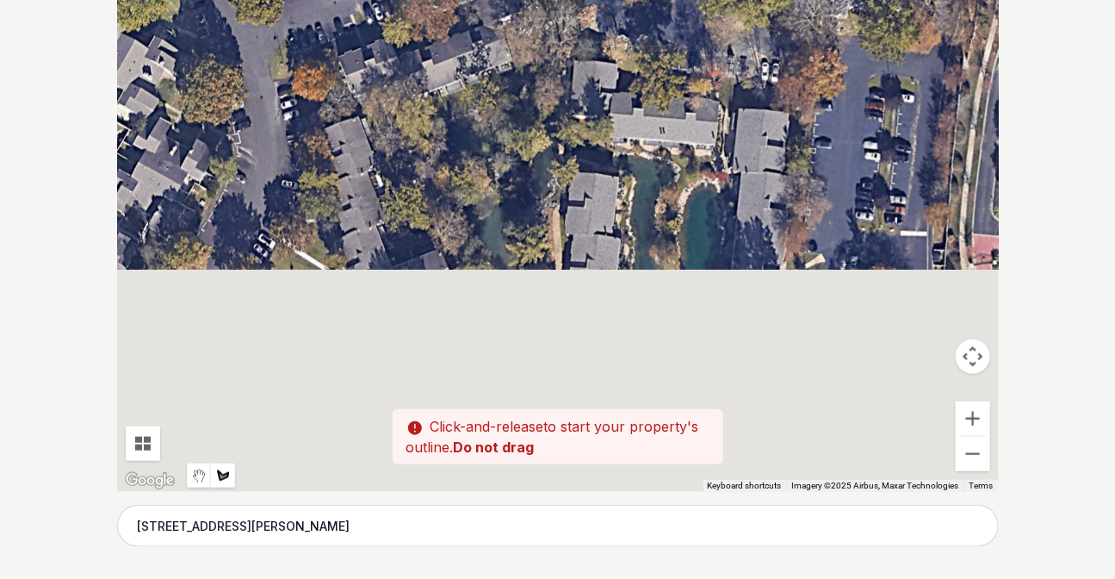
drag, startPoint x: 547, startPoint y: 163, endPoint x: 560, endPoint y: 79, distance: 84.5
click at [560, 79] on div at bounding box center [558, 233] width 882 height 517
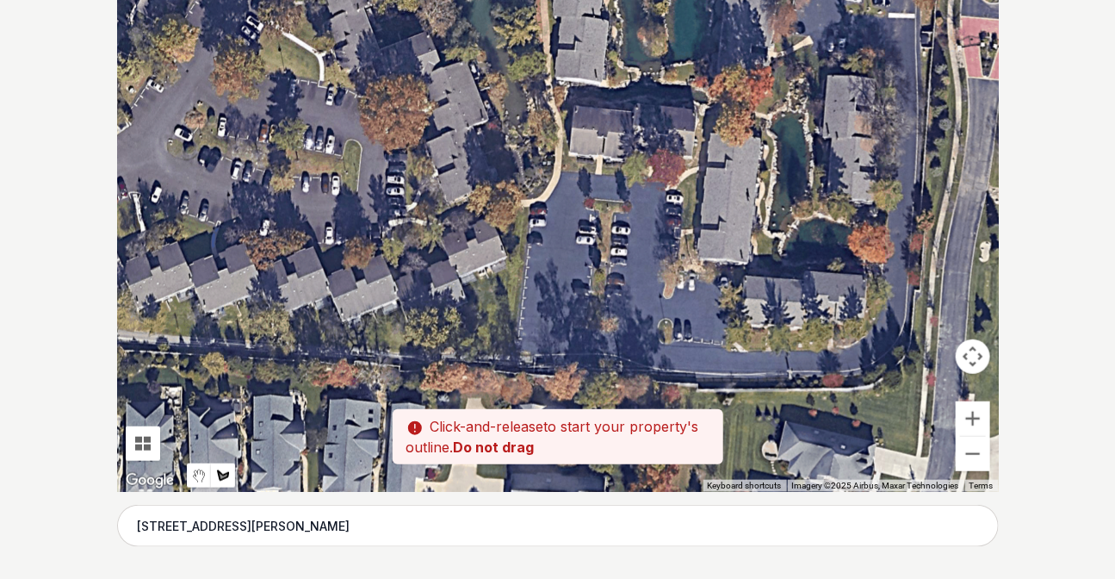
drag, startPoint x: 567, startPoint y: 314, endPoint x: 551, endPoint y: 101, distance: 214.2
click at [551, 101] on div at bounding box center [558, 233] width 882 height 517
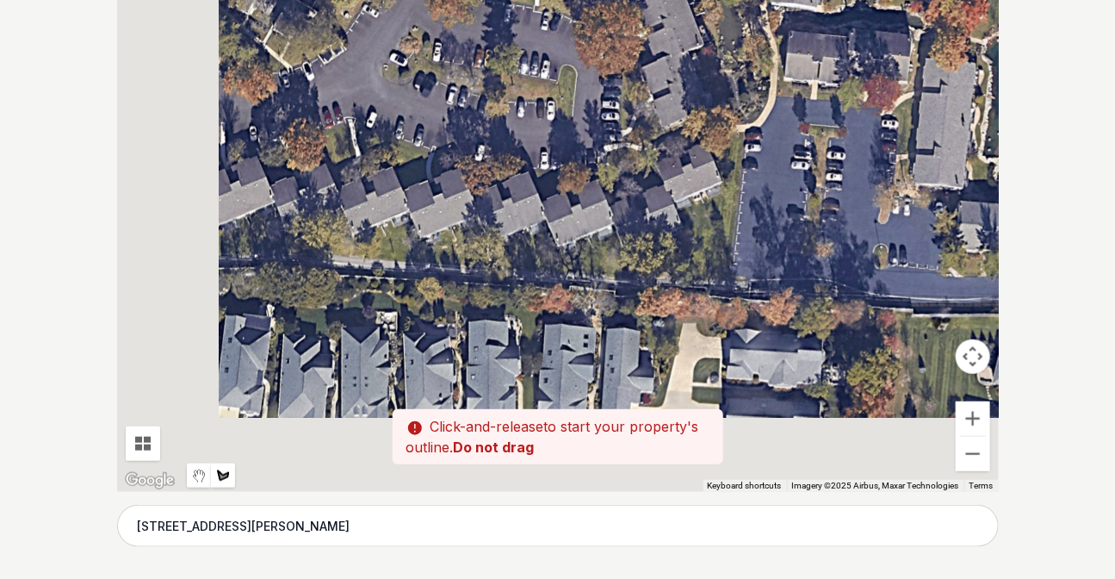
drag, startPoint x: 441, startPoint y: 250, endPoint x: 686, endPoint y: 169, distance: 258.4
click at [686, 169] on div at bounding box center [558, 233] width 882 height 517
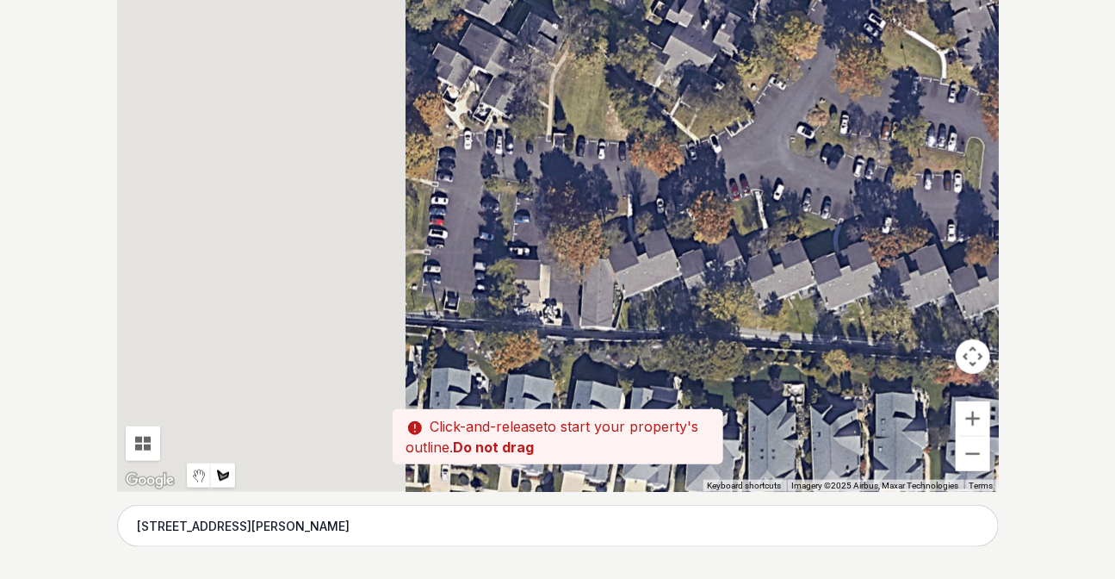
drag, startPoint x: 417, startPoint y: 189, endPoint x: 824, endPoint y: 270, distance: 415.4
click at [824, 270] on div at bounding box center [558, 233] width 882 height 517
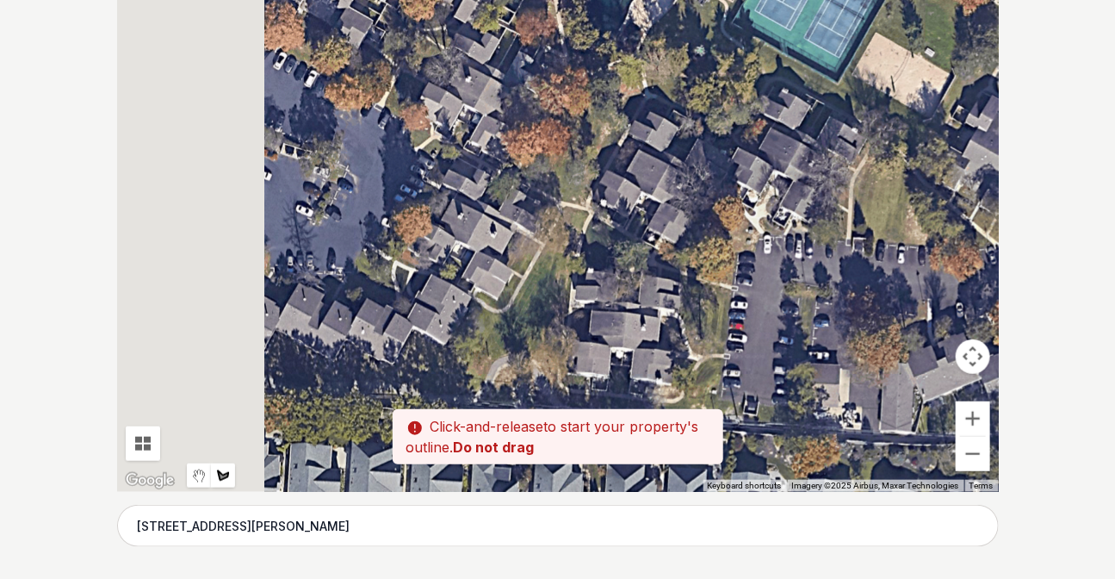
drag, startPoint x: 471, startPoint y: 95, endPoint x: 762, endPoint y: 200, distance: 309.4
click at [762, 200] on div at bounding box center [558, 233] width 882 height 517
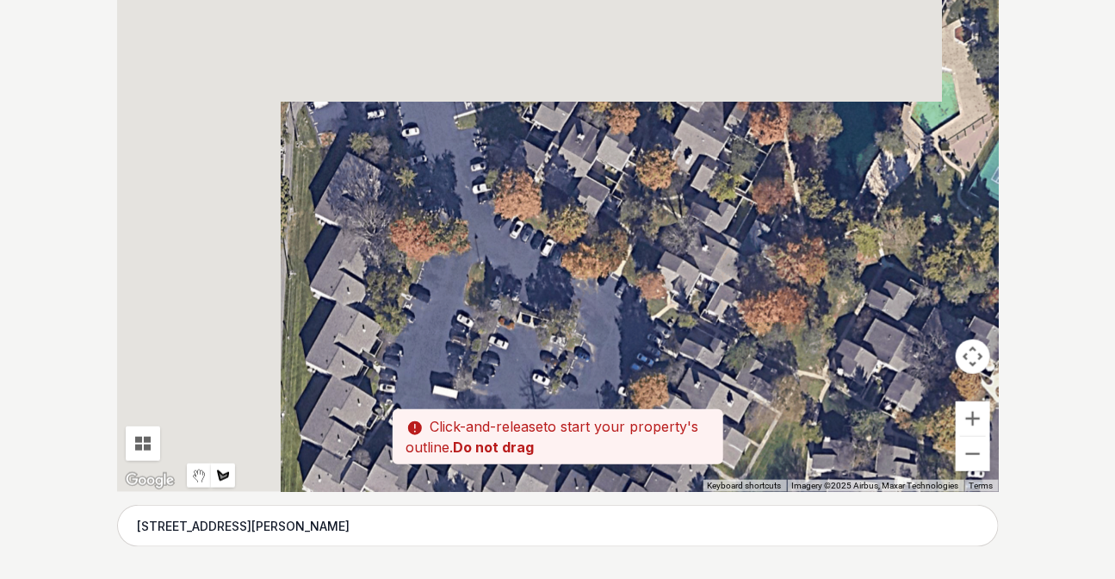
drag, startPoint x: 492, startPoint y: 127, endPoint x: 722, endPoint y: 295, distance: 284.7
click at [722, 295] on div at bounding box center [558, 233] width 882 height 517
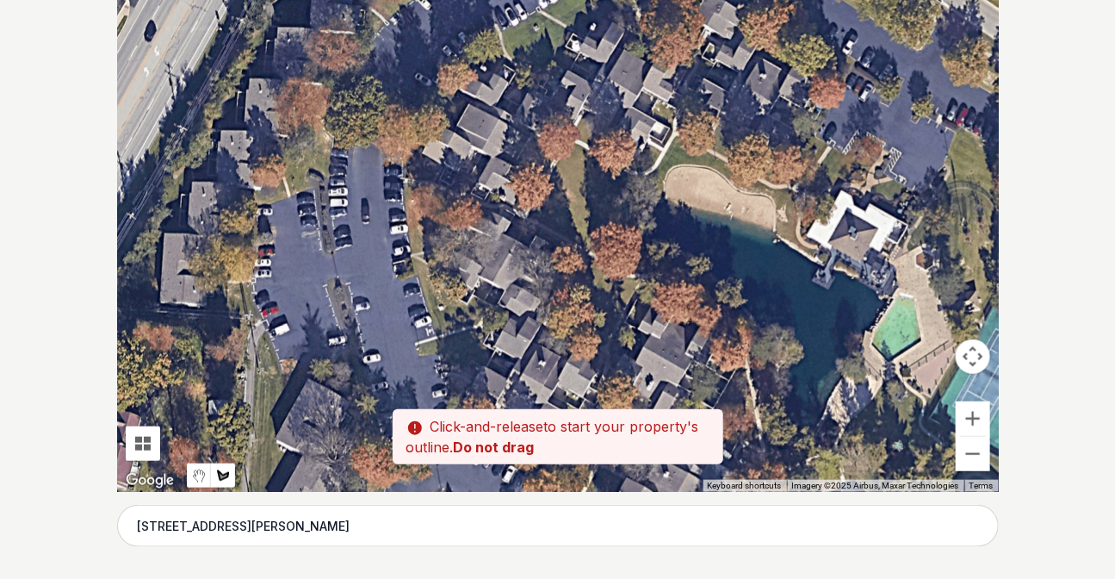
drag, startPoint x: 516, startPoint y: 180, endPoint x: 525, endPoint y: 350, distance: 170.8
click at [525, 350] on div at bounding box center [558, 233] width 882 height 517
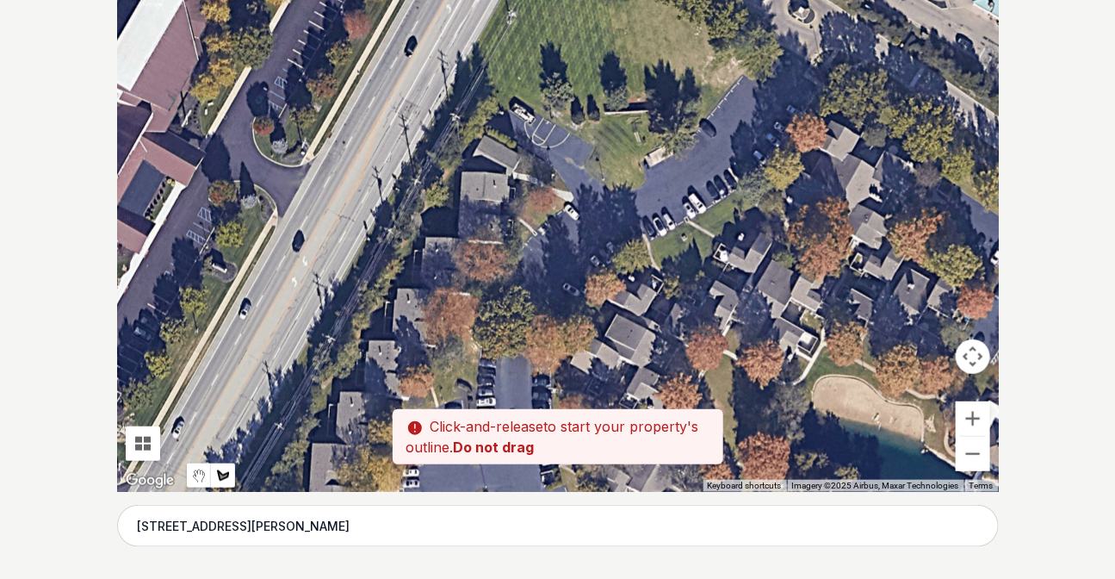
click at [509, 437] on div "Pssst - zoom in over here To navigate the map with touch gestures double-tap an…" at bounding box center [558, 233] width 882 height 517
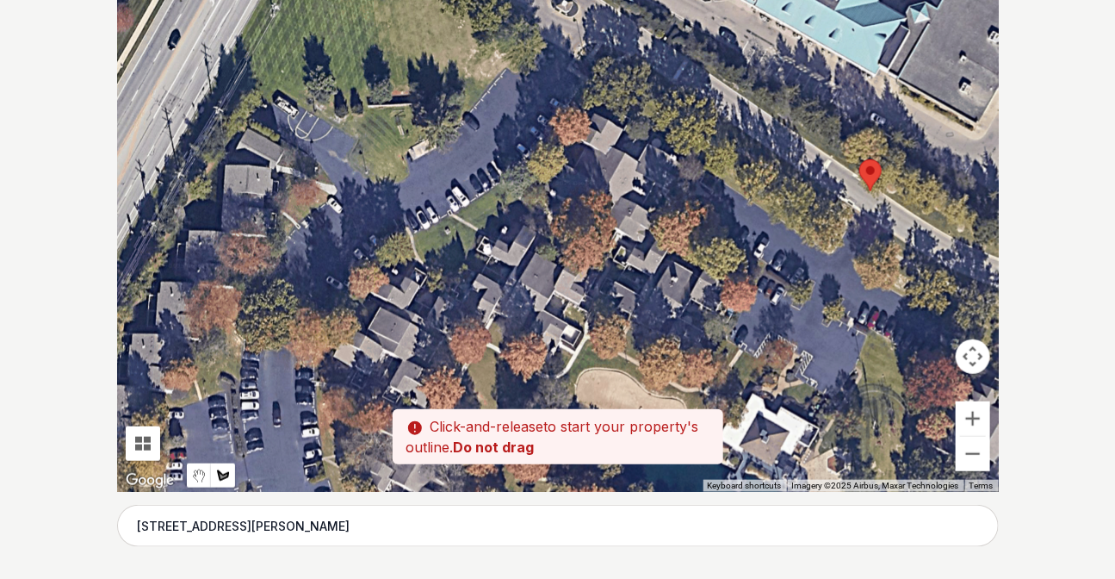
drag, startPoint x: 522, startPoint y: 224, endPoint x: 329, endPoint y: 145, distance: 208.5
click at [329, 145] on div at bounding box center [558, 233] width 882 height 517
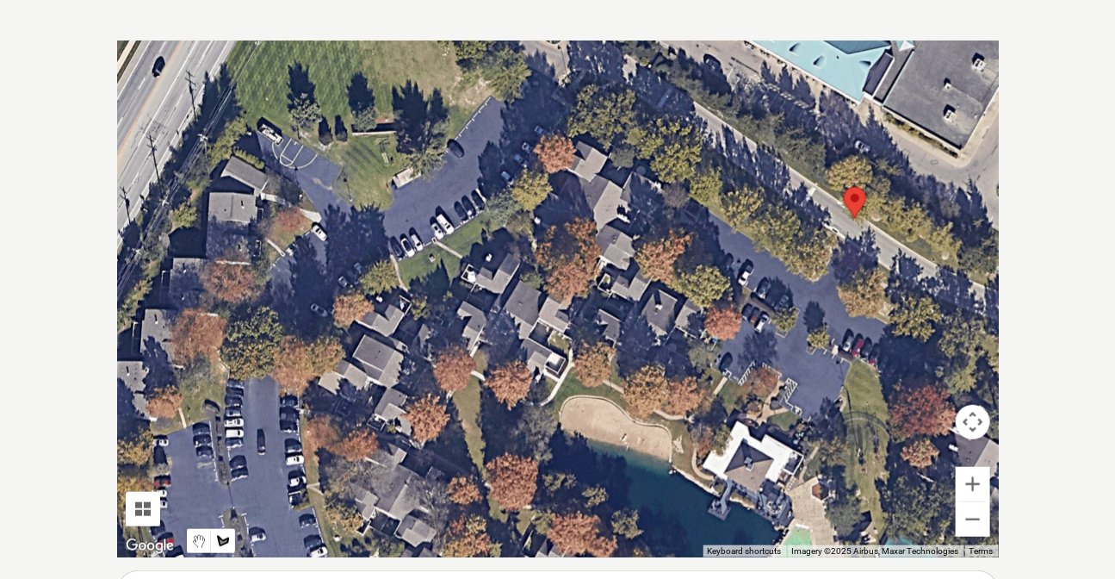
scroll to position [320, 0]
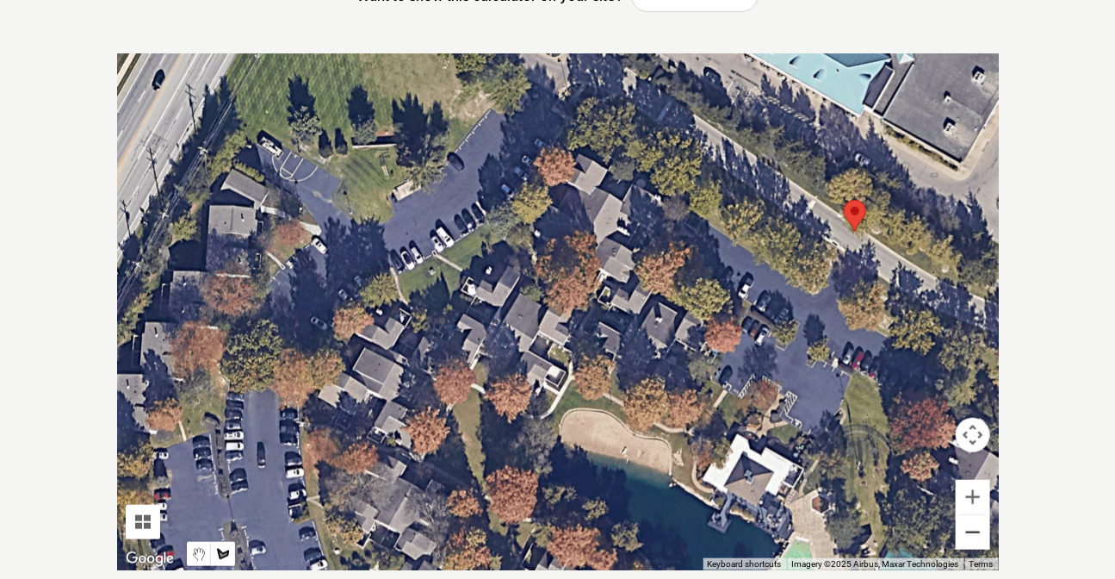
click at [973, 541] on button "Zoom out" at bounding box center [973, 532] width 34 height 34
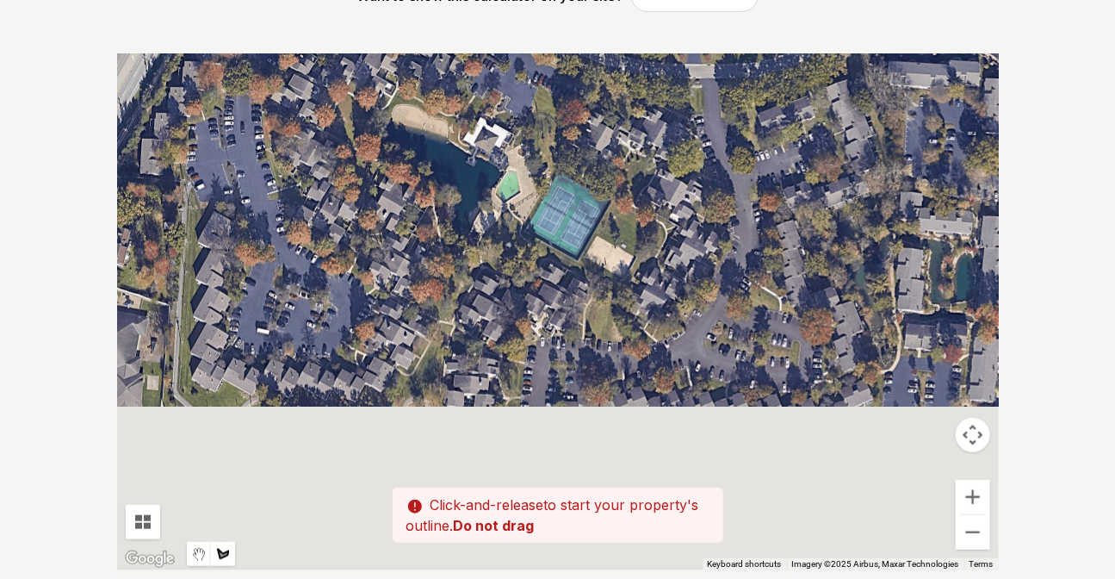
drag, startPoint x: 718, startPoint y: 456, endPoint x: 551, endPoint y: 200, distance: 306.2
click at [551, 200] on div at bounding box center [558, 311] width 882 height 517
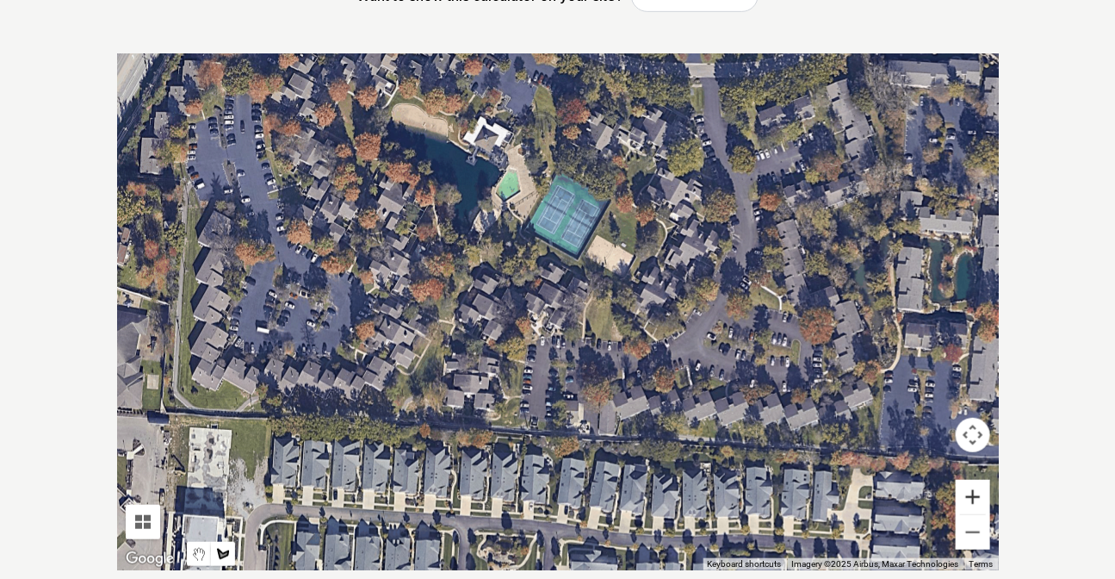
click at [968, 491] on button "Zoom in" at bounding box center [973, 497] width 34 height 34
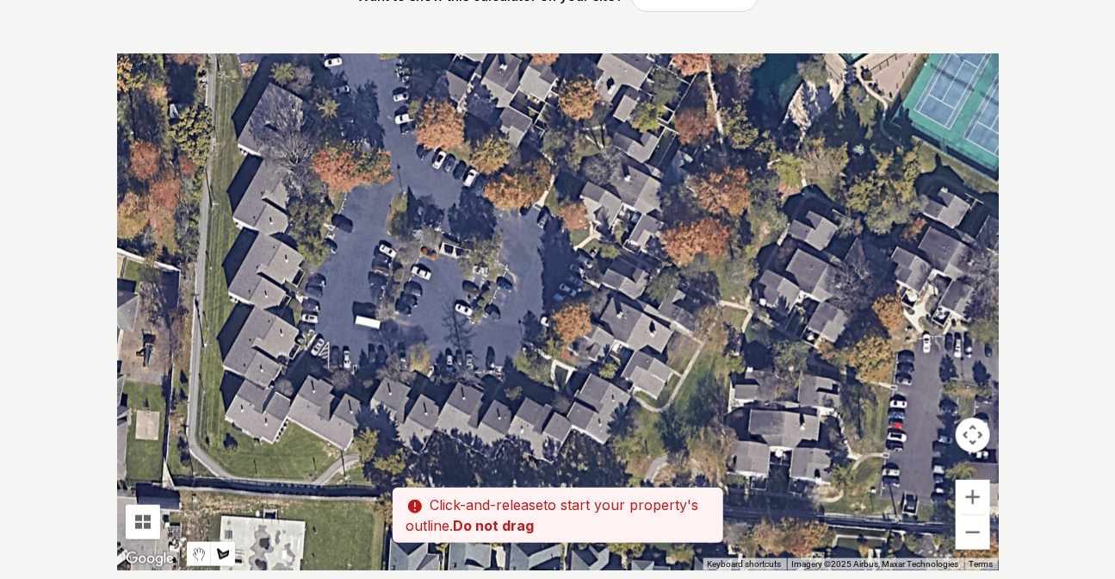
drag, startPoint x: 327, startPoint y: 210, endPoint x: 744, endPoint y: 183, distance: 417.6
click at [744, 183] on div at bounding box center [558, 311] width 882 height 517
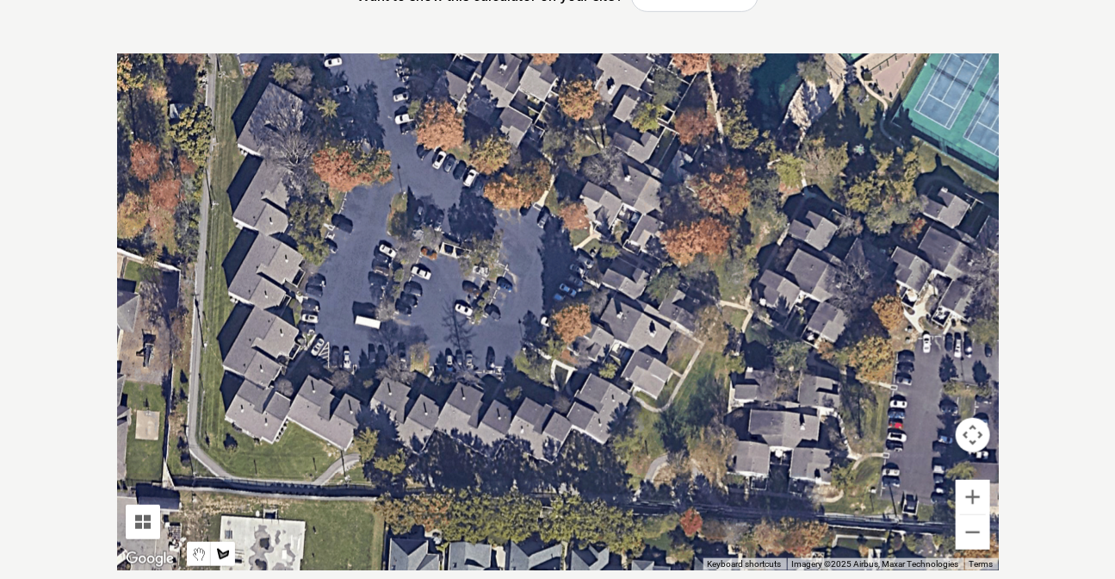
click at [196, 454] on div at bounding box center [558, 311] width 882 height 517
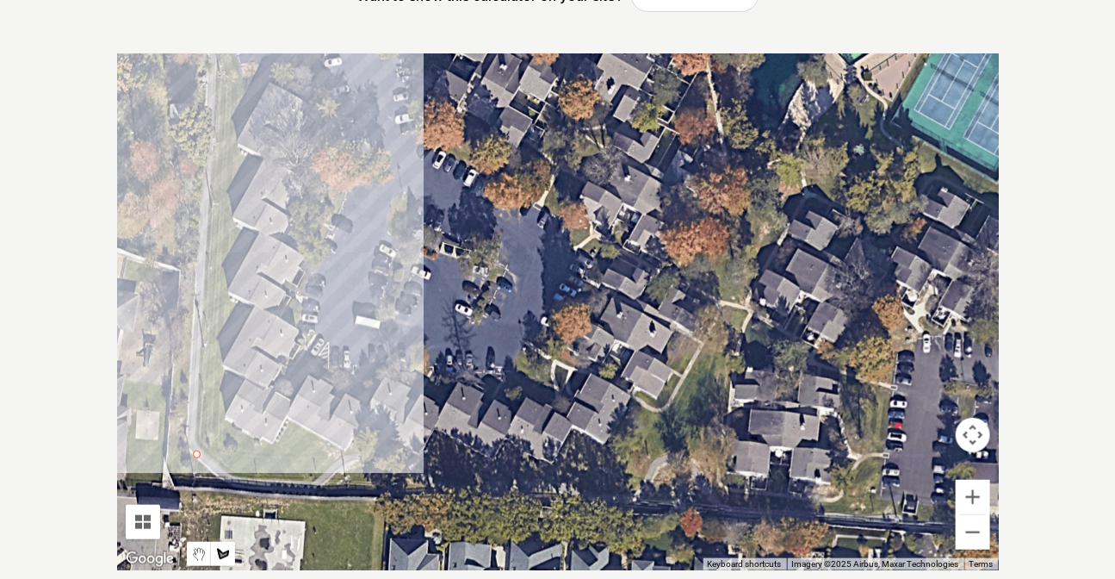
click at [212, 127] on div at bounding box center [558, 311] width 882 height 517
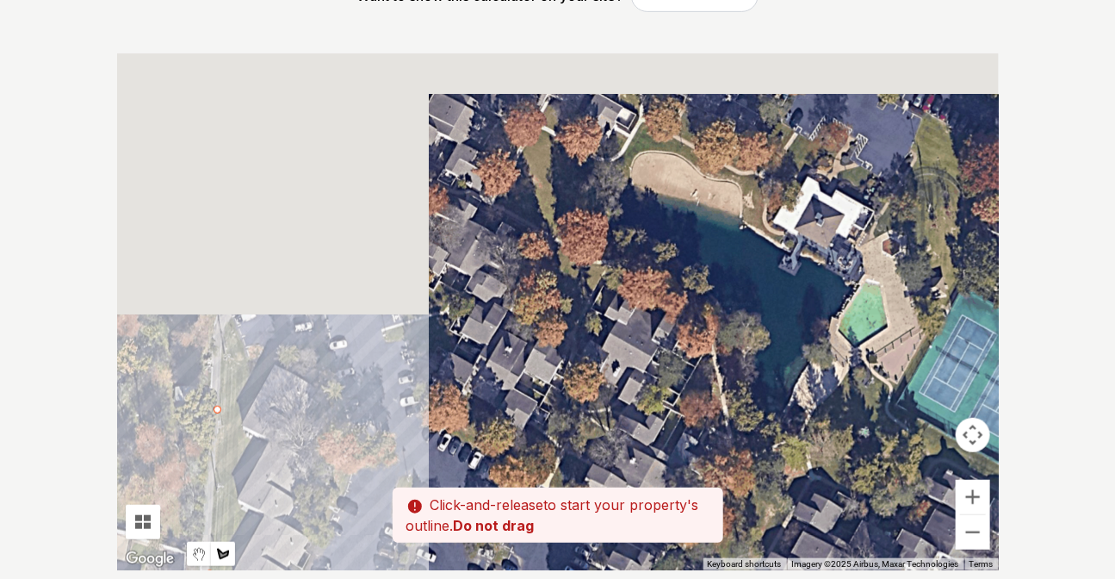
drag, startPoint x: 216, startPoint y: 80, endPoint x: 221, endPoint y: 393, distance: 312.6
click at [221, 393] on div at bounding box center [558, 311] width 882 height 517
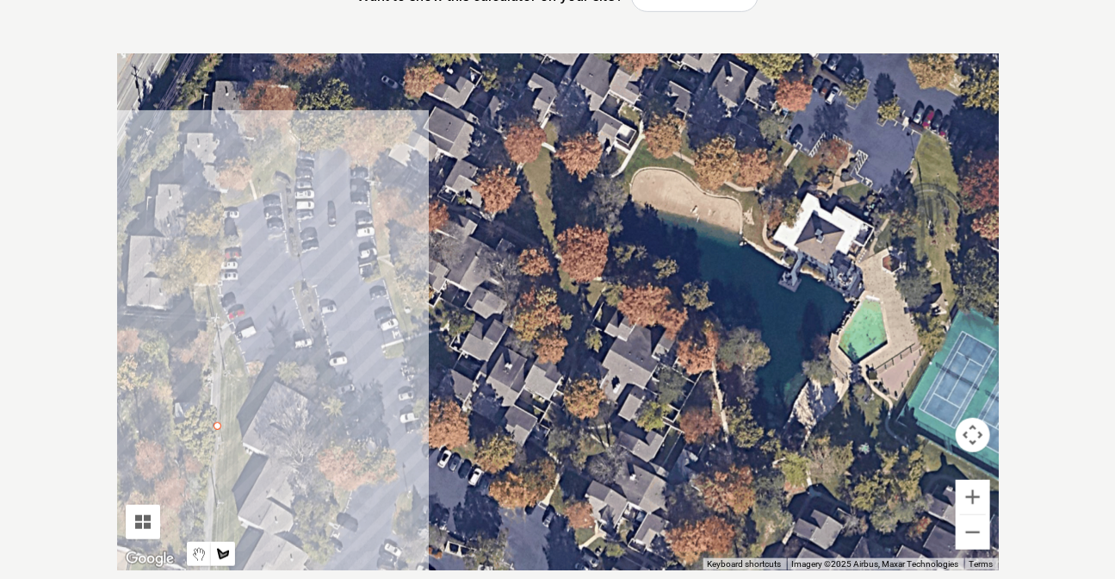
click at [204, 327] on div at bounding box center [558, 311] width 882 height 517
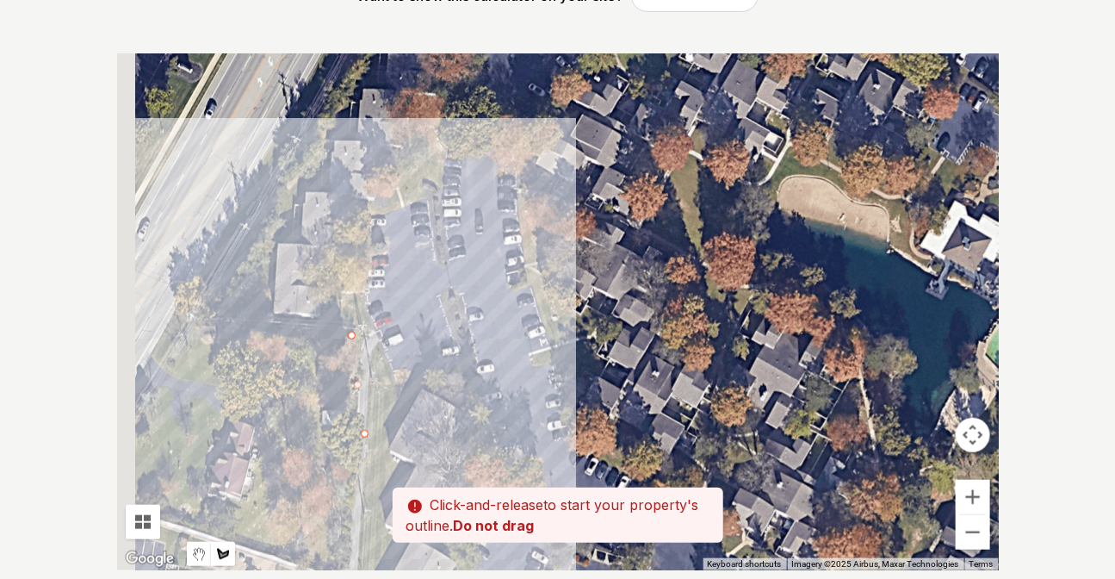
drag, startPoint x: 169, startPoint y: 313, endPoint x: 323, endPoint y: 321, distance: 154.3
click at [323, 321] on div at bounding box center [558, 311] width 882 height 517
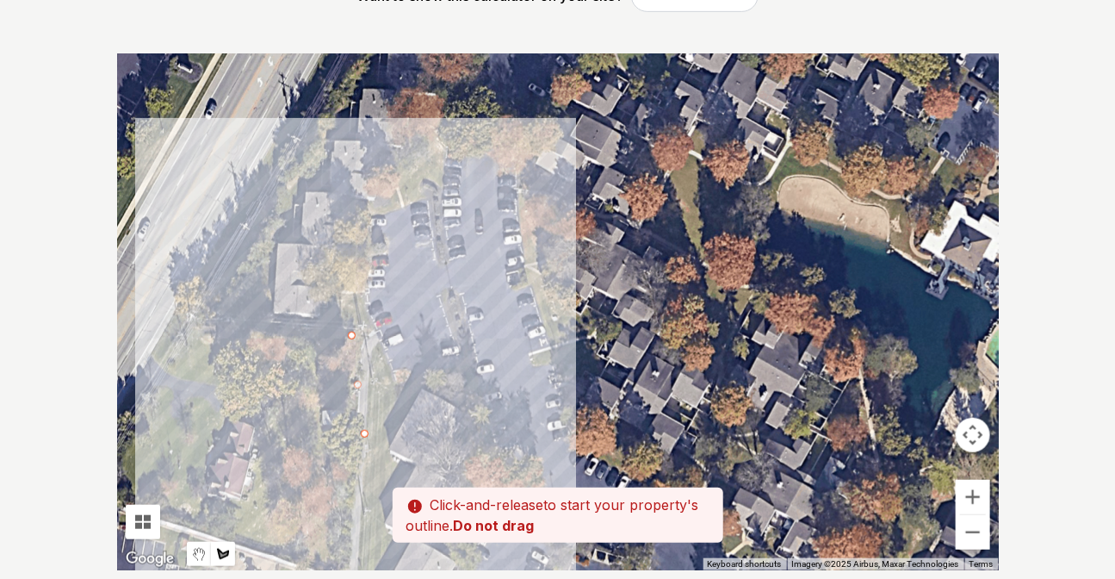
click at [233, 319] on div at bounding box center [558, 311] width 882 height 517
click at [315, 153] on div at bounding box center [558, 311] width 882 height 517
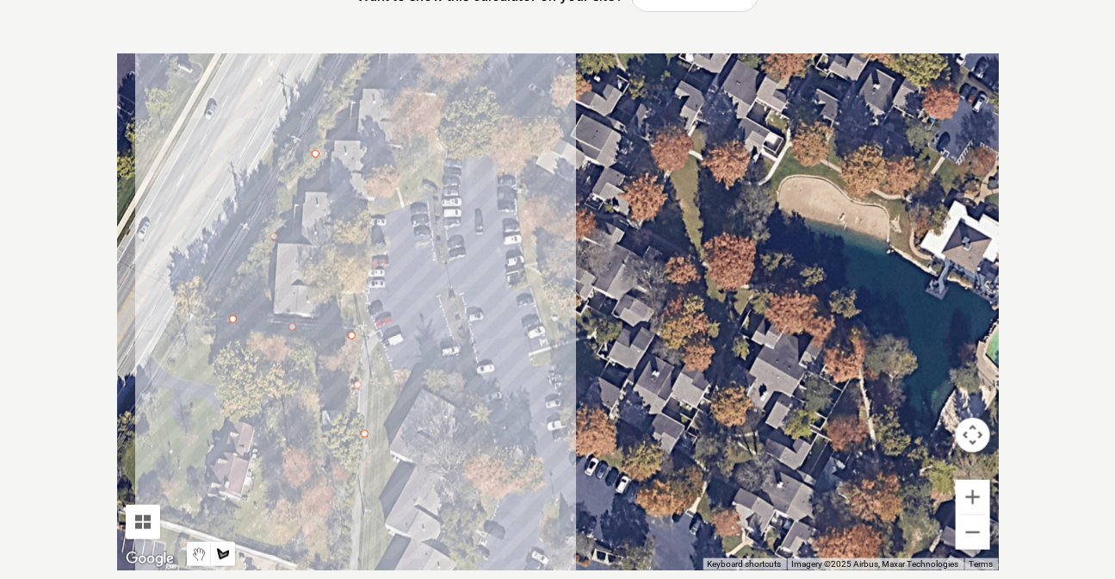
click at [367, 68] on div at bounding box center [558, 311] width 882 height 517
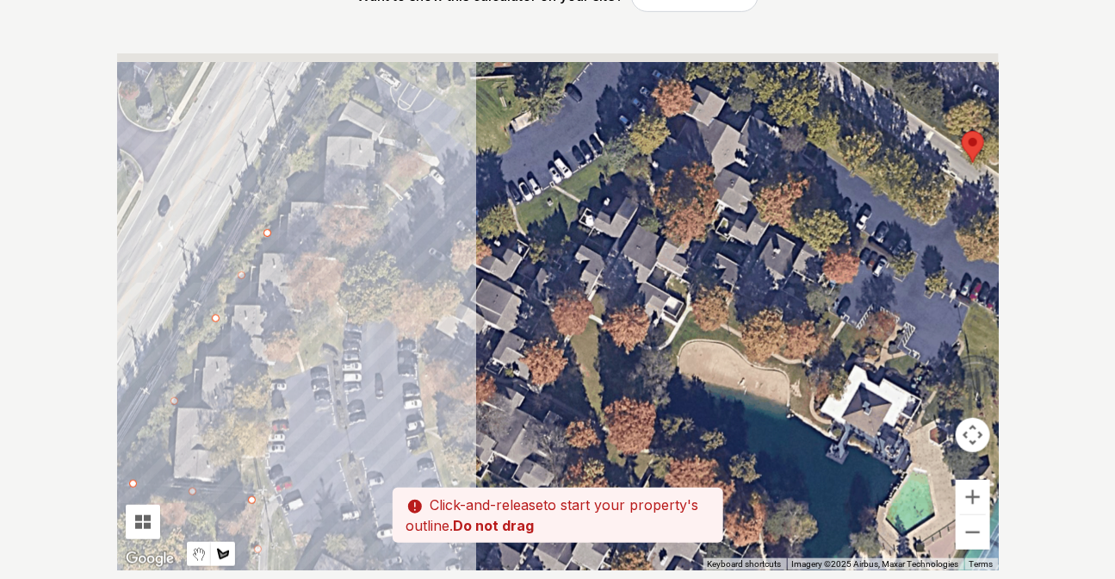
drag, startPoint x: 413, startPoint y: 69, endPoint x: 310, endPoint y: 242, distance: 201.6
click at [310, 242] on div at bounding box center [558, 311] width 882 height 517
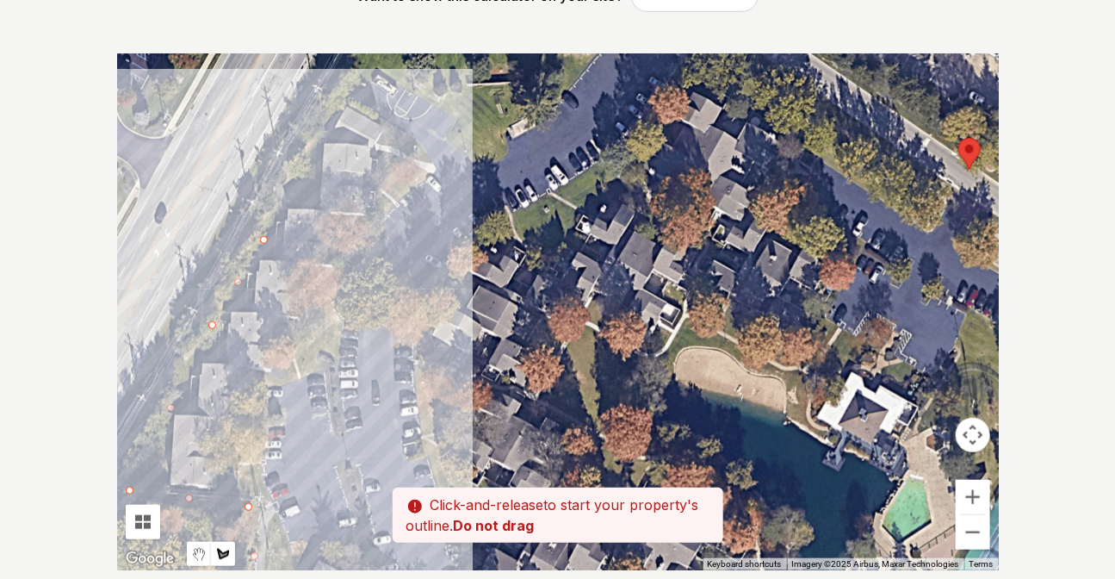
click at [320, 127] on div at bounding box center [558, 311] width 882 height 517
click at [341, 102] on div at bounding box center [558, 311] width 882 height 517
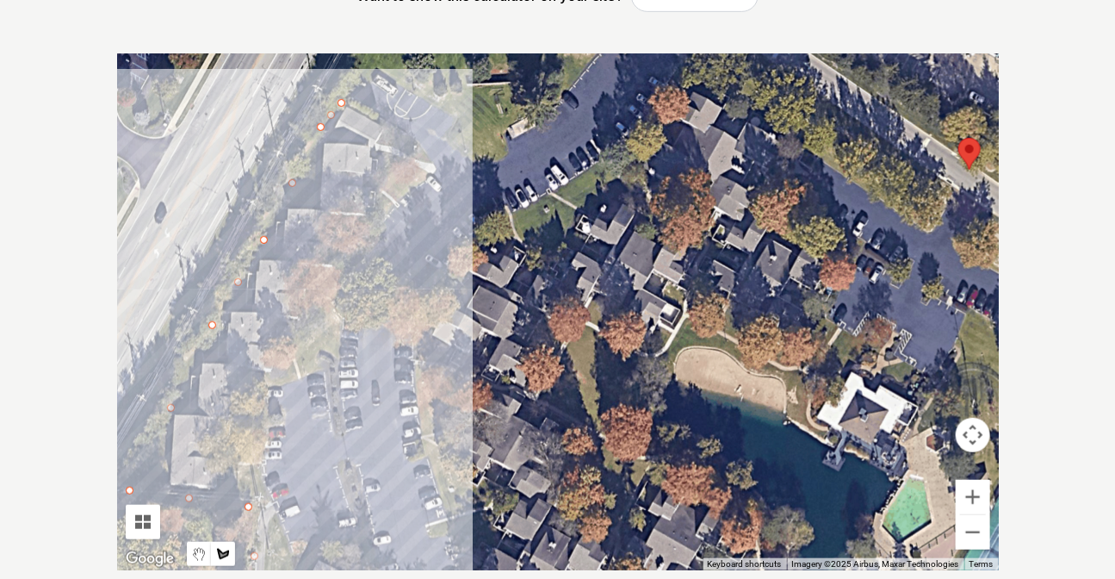
click at [349, 146] on div at bounding box center [558, 311] width 882 height 517
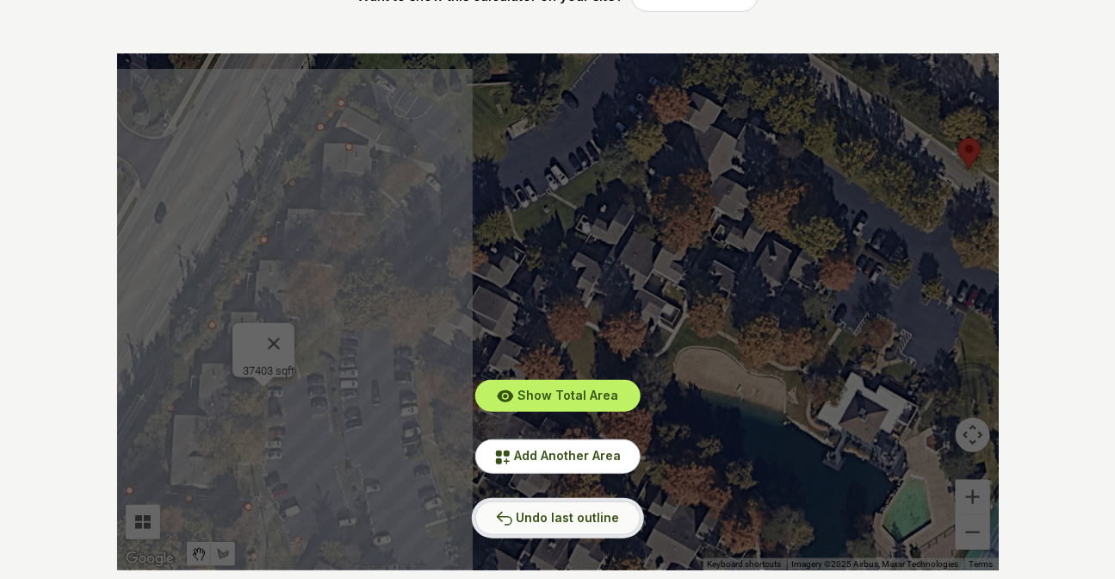
click at [548, 521] on span "Undo last outline" at bounding box center [568, 517] width 103 height 15
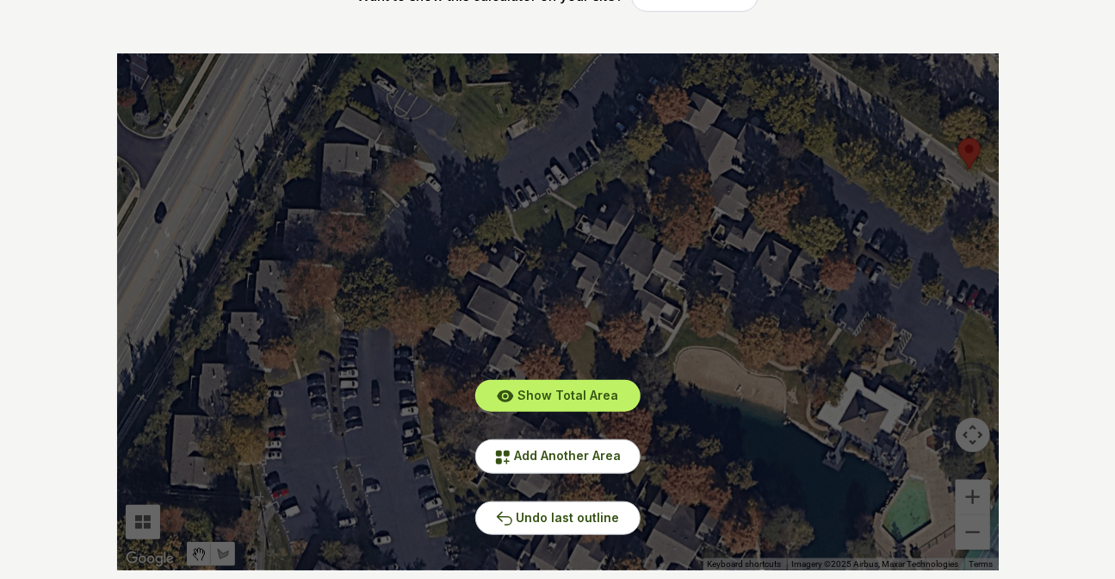
click at [1018, 434] on div "Pssst - zoom in over here To navigate the map with touch gestures double-tap an…" at bounding box center [558, 311] width 937 height 517
click at [958, 530] on div "Show Total Area Add Another Area Undo last outline" at bounding box center [558, 311] width 882 height 517
drag, startPoint x: 40, startPoint y: 265, endPoint x: 71, endPoint y: 221, distance: 54.3
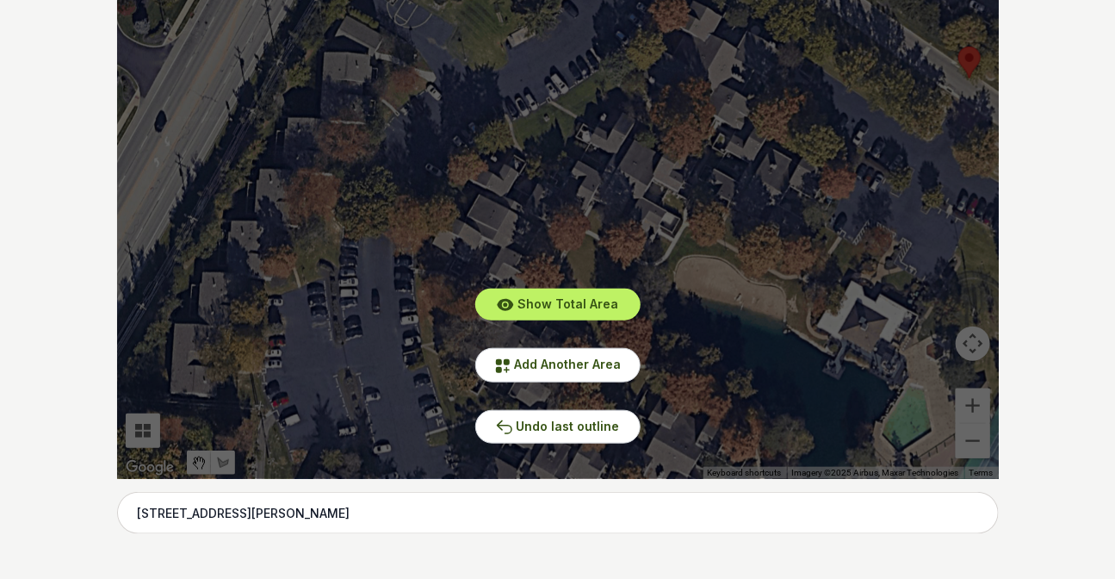
scroll to position [399, 0]
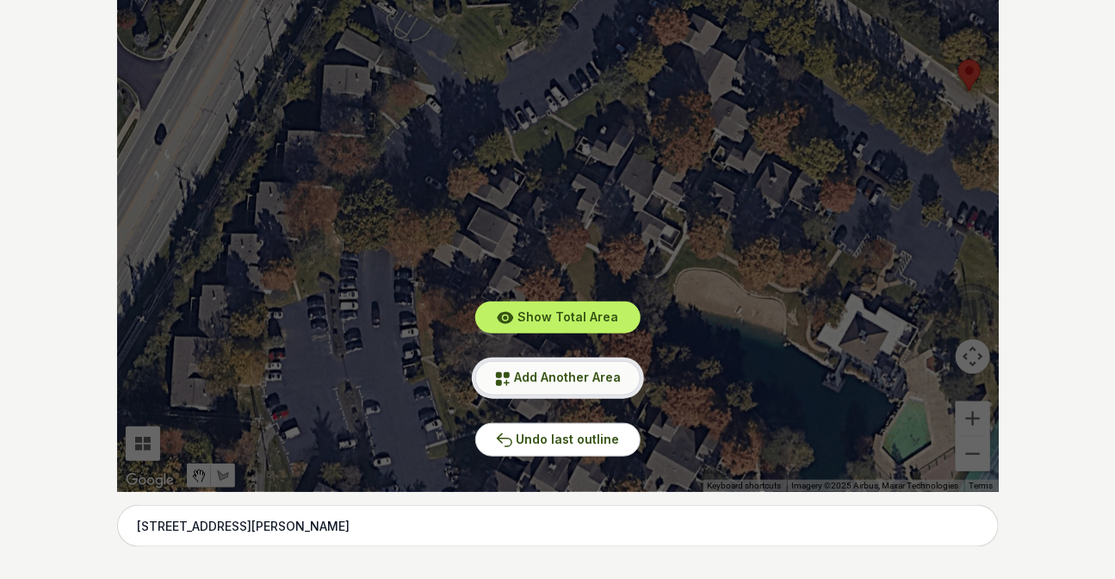
click at [584, 381] on span "Add Another Area" at bounding box center [568, 376] width 107 height 15
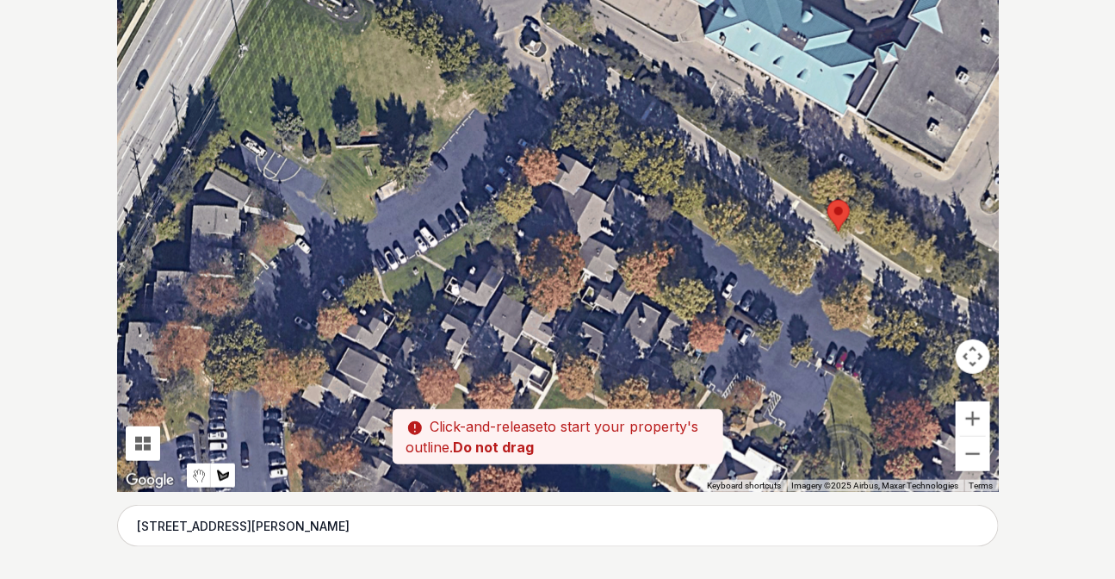
drag, startPoint x: 636, startPoint y: 284, endPoint x: 704, endPoint y: 453, distance: 182.0
click at [704, 453] on div "Pssst - zoom in over here To navigate the map with touch gestures double-tap an…" at bounding box center [558, 233] width 882 height 517
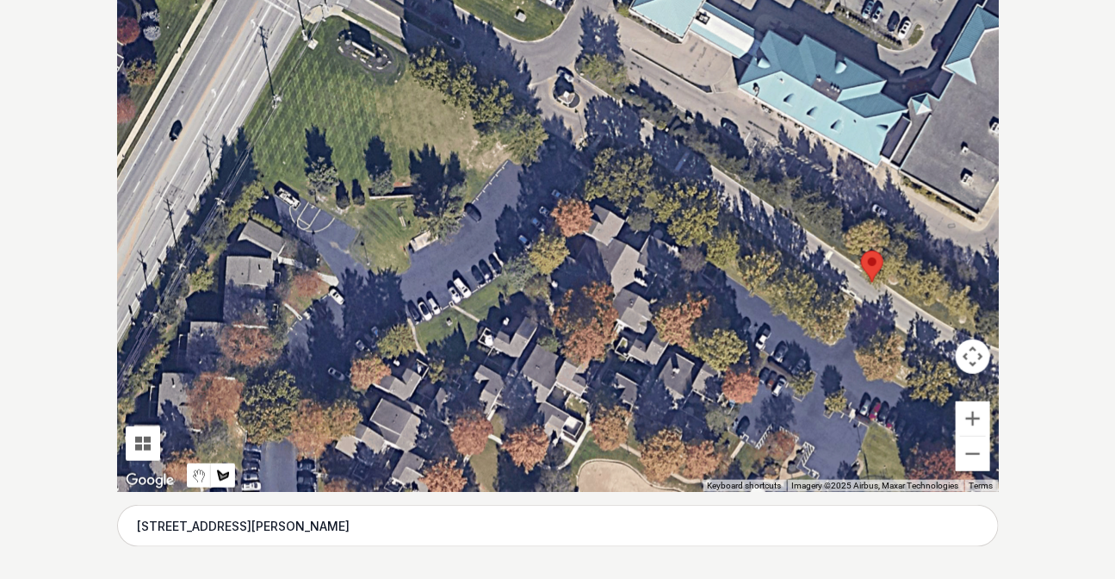
drag, startPoint x: 612, startPoint y: 242, endPoint x: 456, endPoint y: 107, distance: 207.0
click at [456, 109] on div at bounding box center [558, 233] width 882 height 517
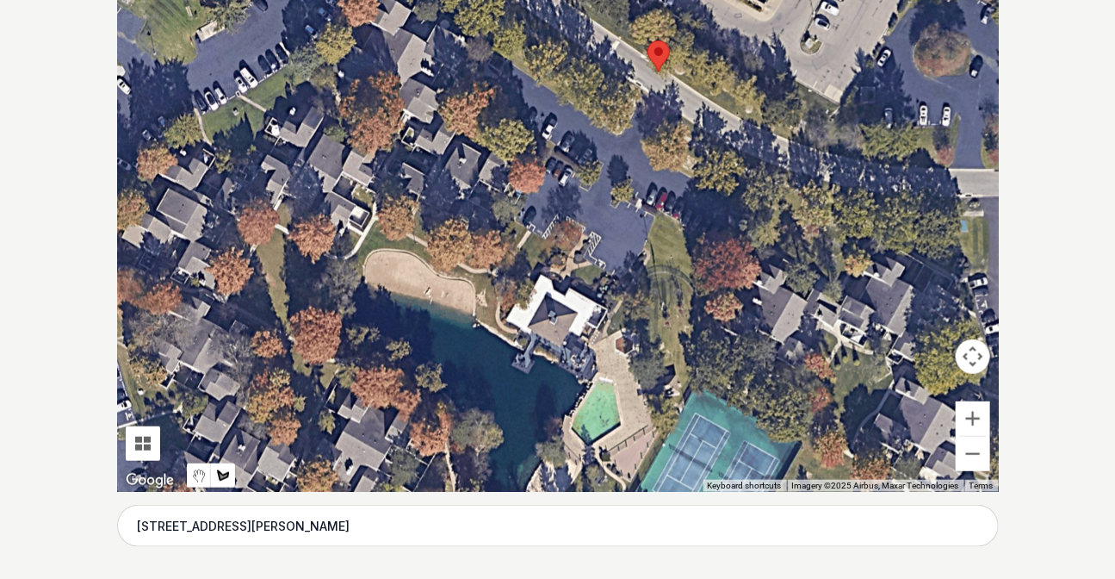
drag, startPoint x: 673, startPoint y: 278, endPoint x: 280, endPoint y: 71, distance: 444.5
click at [282, 72] on div at bounding box center [558, 233] width 882 height 517
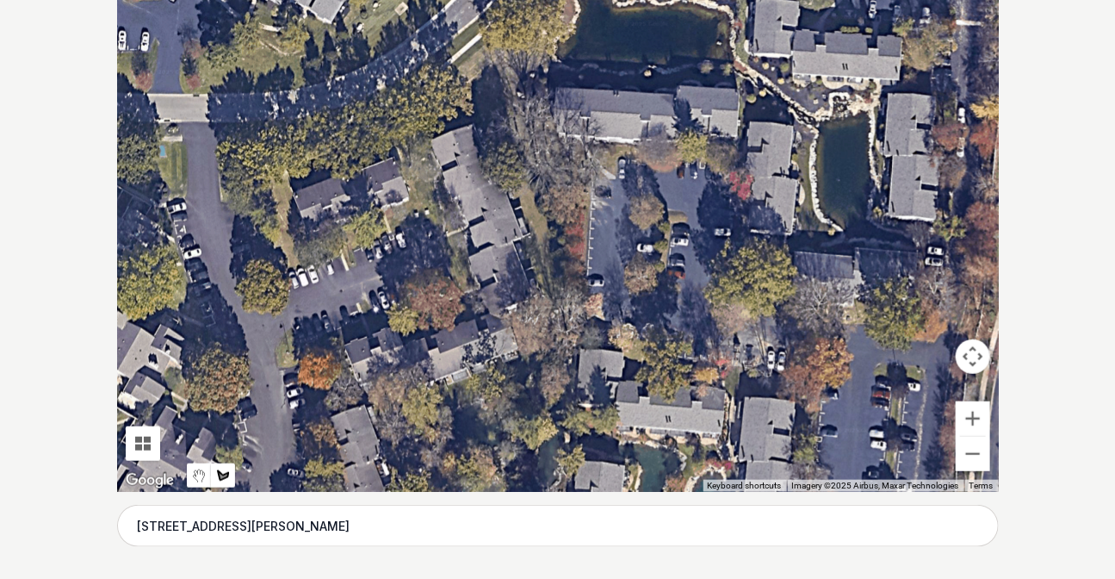
drag, startPoint x: 643, startPoint y: 147, endPoint x: 398, endPoint y: 359, distance: 324.2
click at [398, 359] on div at bounding box center [558, 233] width 882 height 517
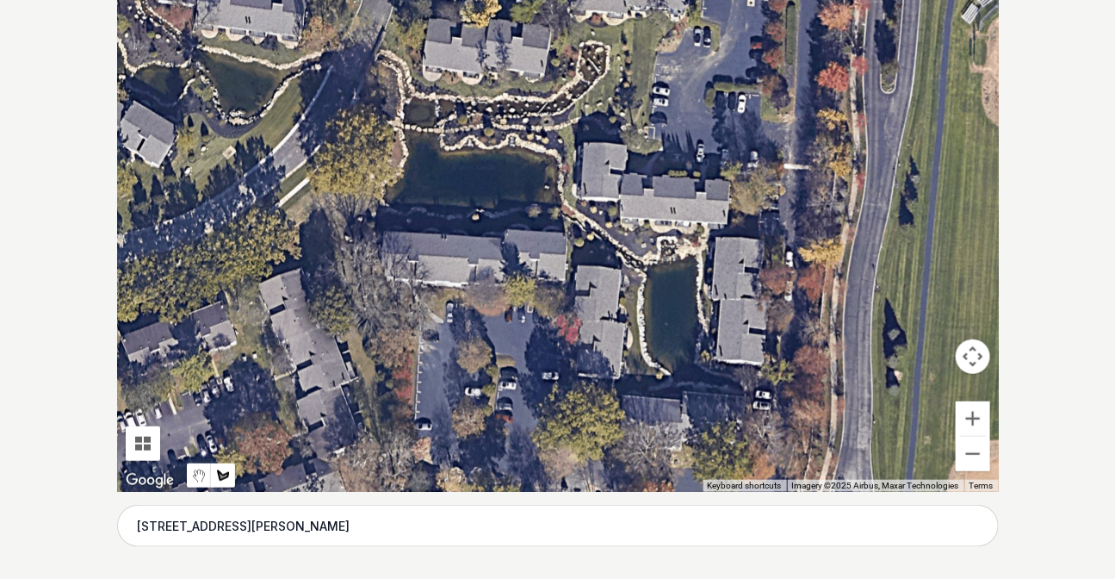
drag, startPoint x: 488, startPoint y: 196, endPoint x: 353, endPoint y: 308, distance: 175.5
click at [353, 308] on div at bounding box center [558, 233] width 882 height 517
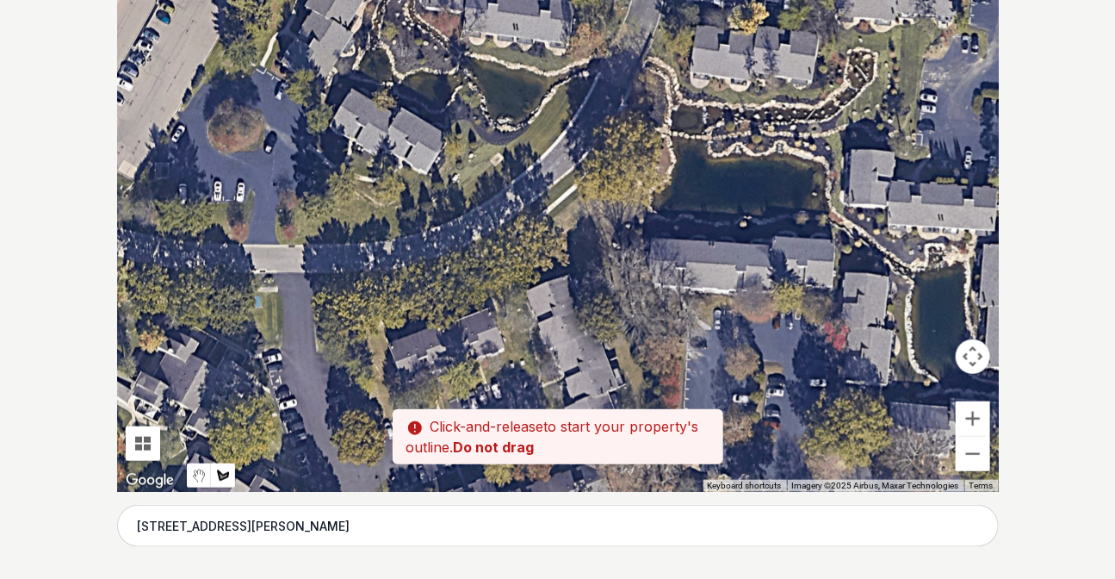
drag, startPoint x: 498, startPoint y: 141, endPoint x: 763, endPoint y: 155, distance: 265.6
click at [763, 155] on div at bounding box center [558, 233] width 882 height 517
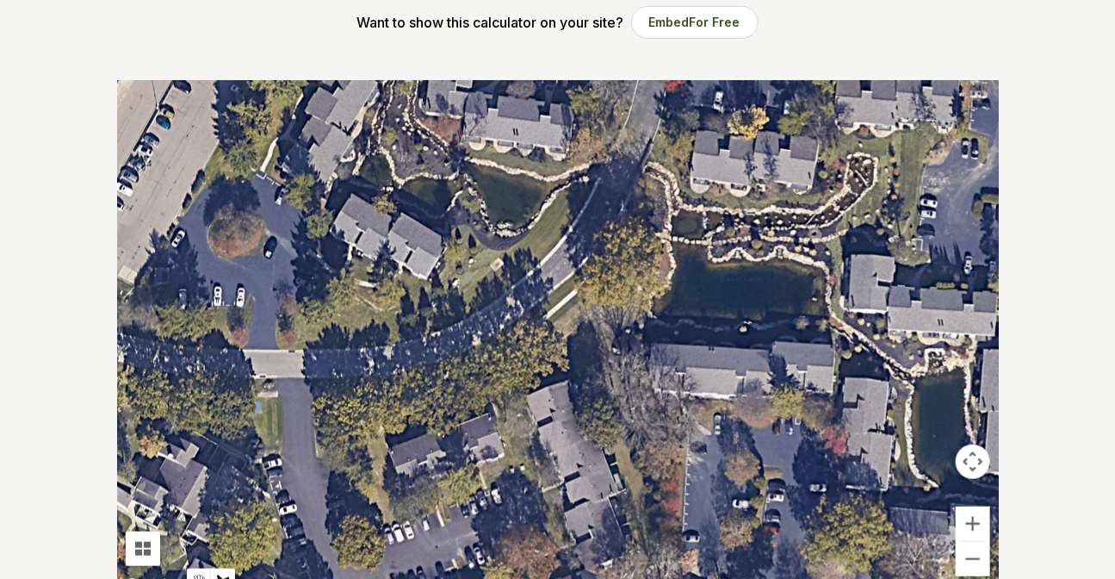
scroll to position [320, 0]
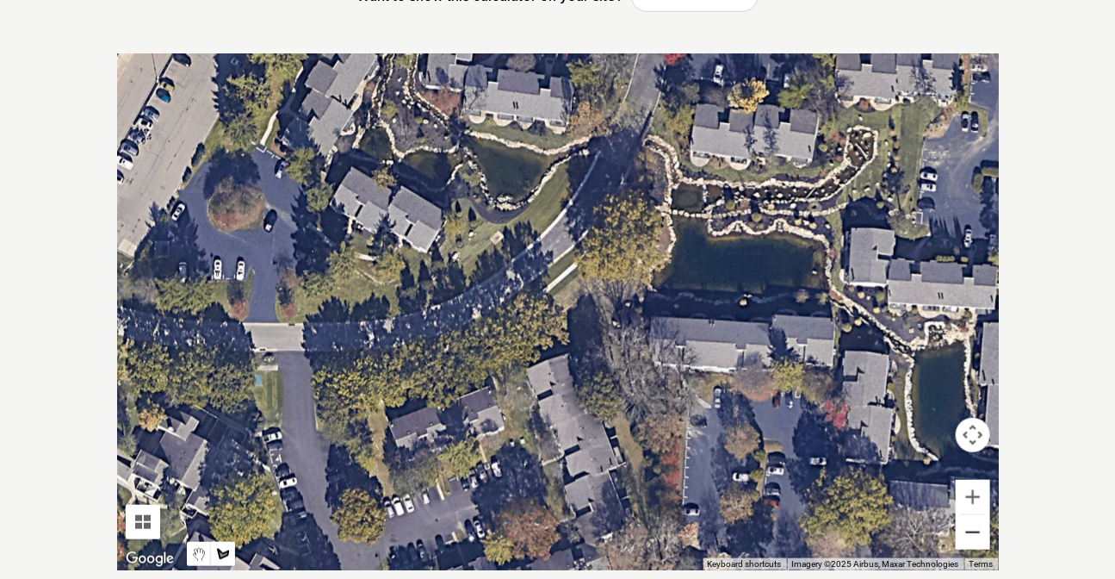
click at [980, 533] on button "Zoom out" at bounding box center [973, 532] width 34 height 34
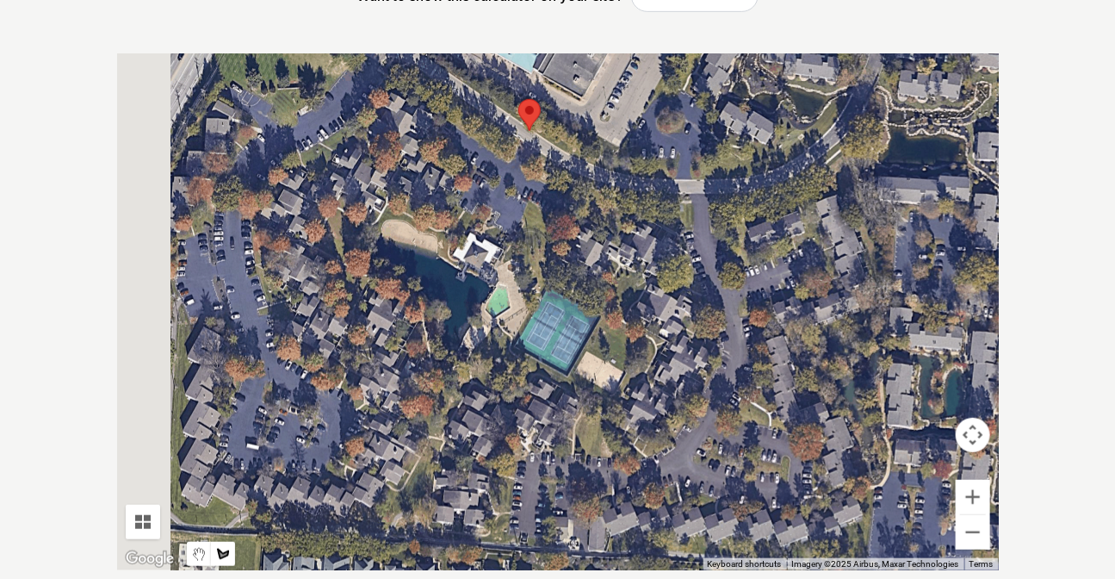
drag, startPoint x: 656, startPoint y: 472, endPoint x: 946, endPoint y: 302, distance: 336.1
click at [946, 302] on div at bounding box center [558, 311] width 882 height 517
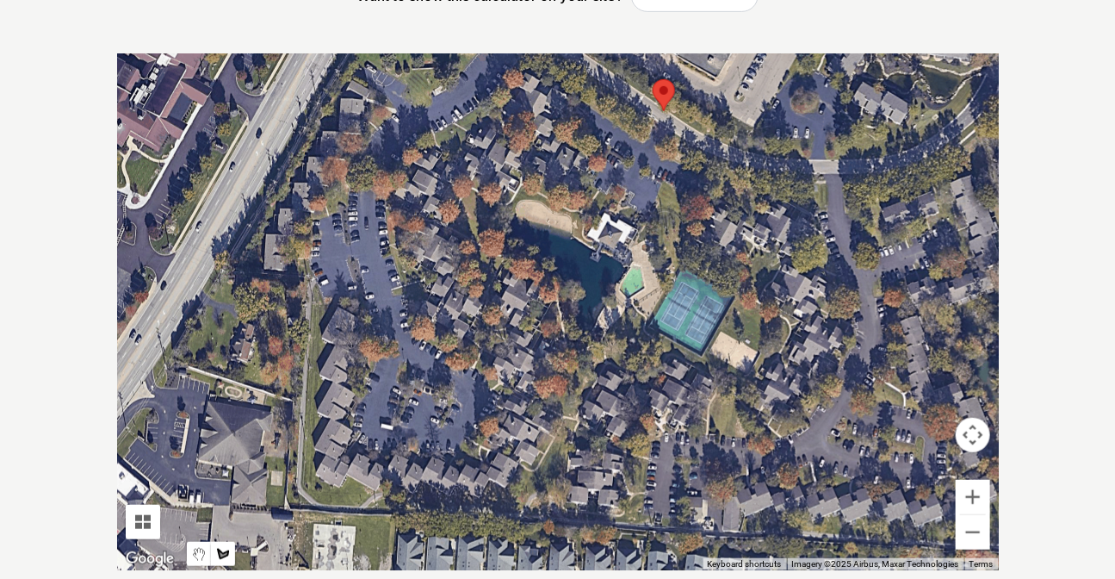
drag, startPoint x: 561, startPoint y: 295, endPoint x: 696, endPoint y: 280, distance: 135.2
click at [696, 280] on div at bounding box center [558, 311] width 882 height 517
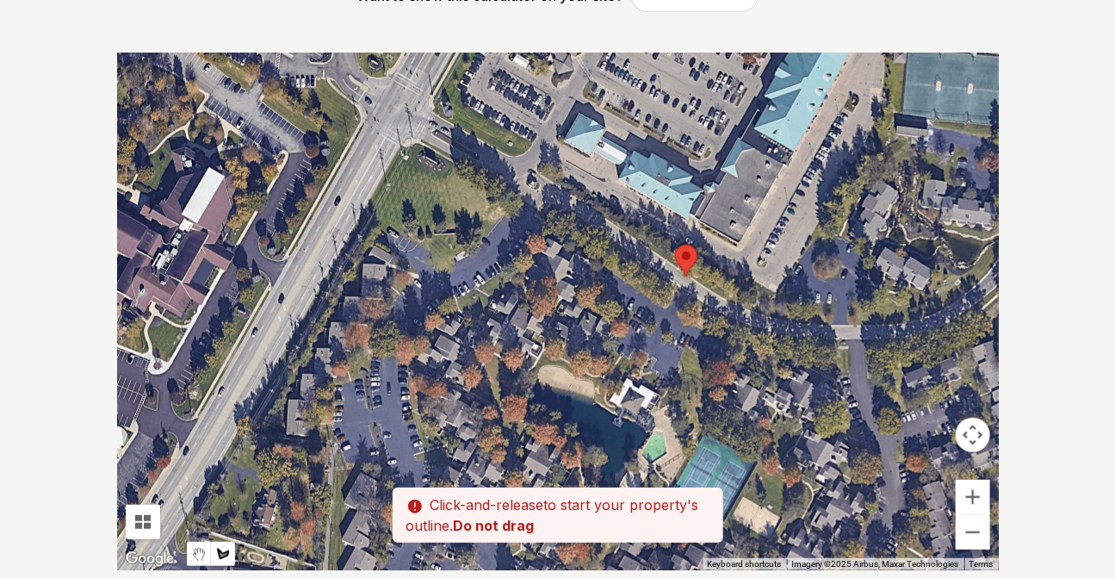
drag, startPoint x: 501, startPoint y: 178, endPoint x: 529, endPoint y: 347, distance: 171.0
click at [529, 347] on div at bounding box center [558, 311] width 882 height 517
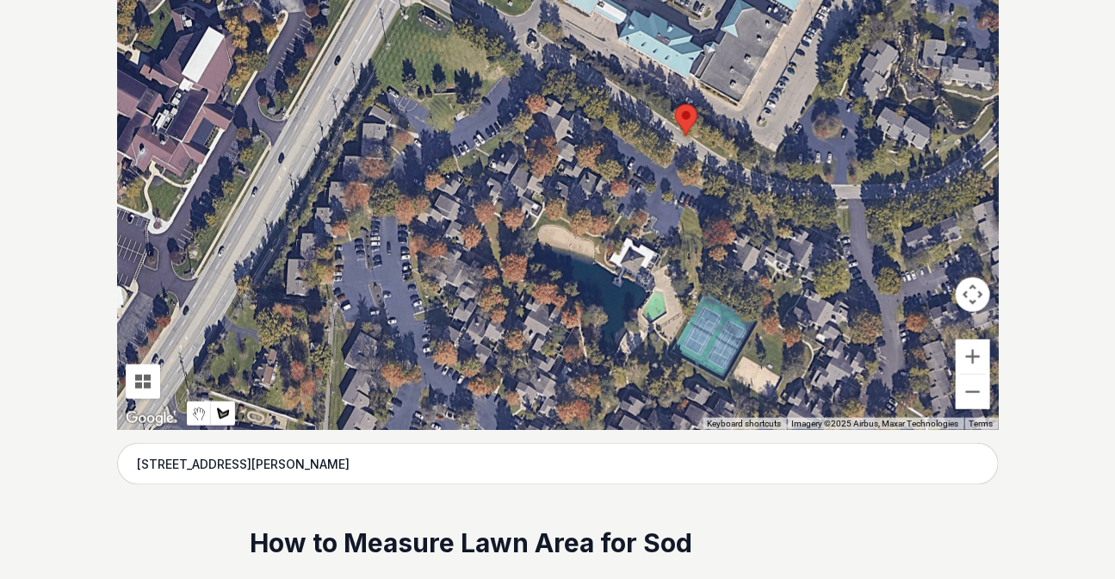
scroll to position [555, 0]
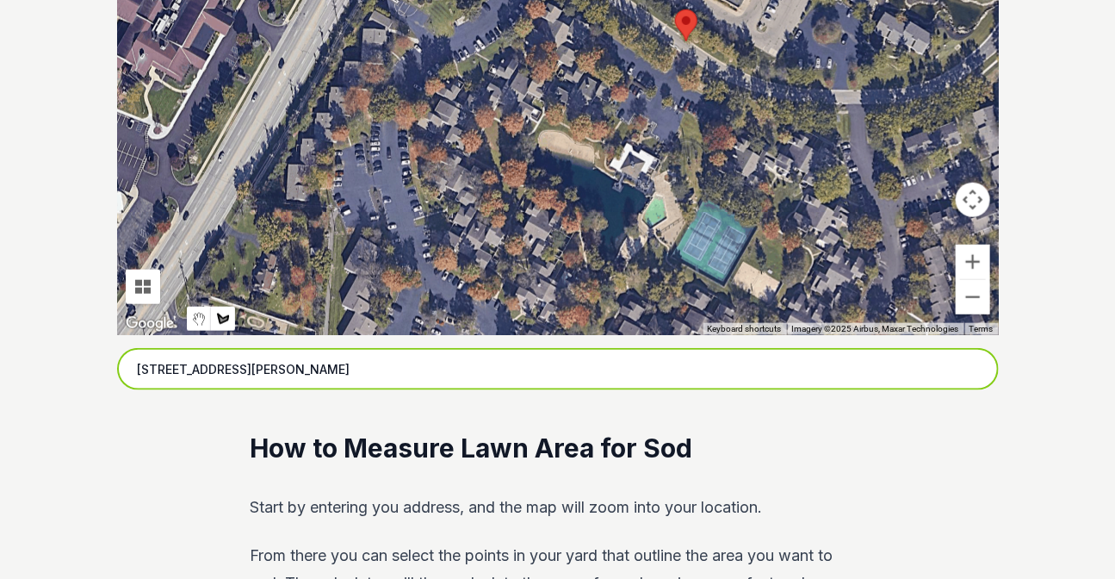
drag, startPoint x: 388, startPoint y: 371, endPoint x: 78, endPoint y: 369, distance: 310.0
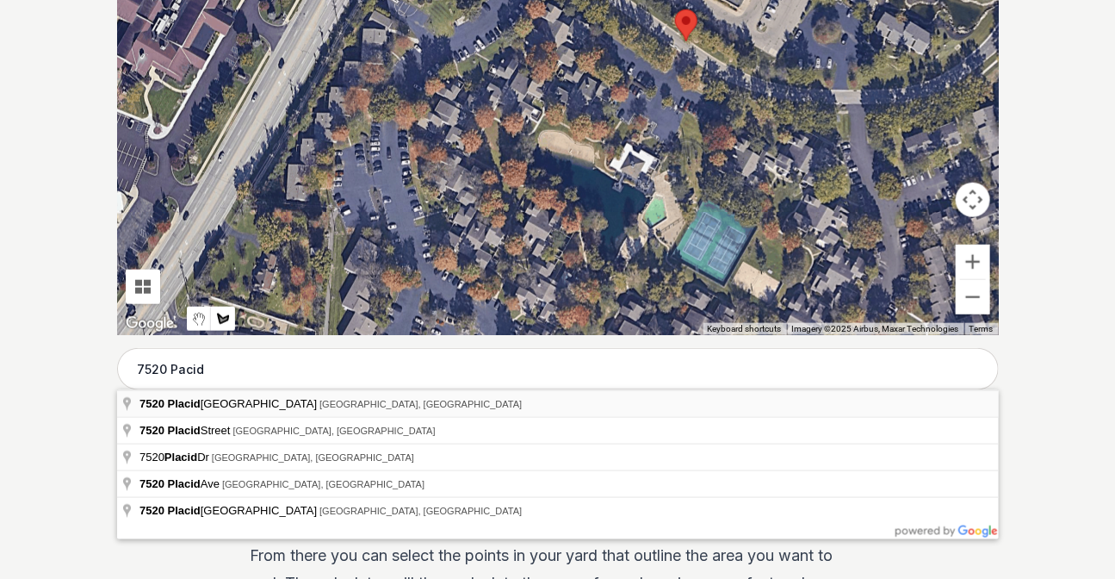
type input "[STREET_ADDRESS]"
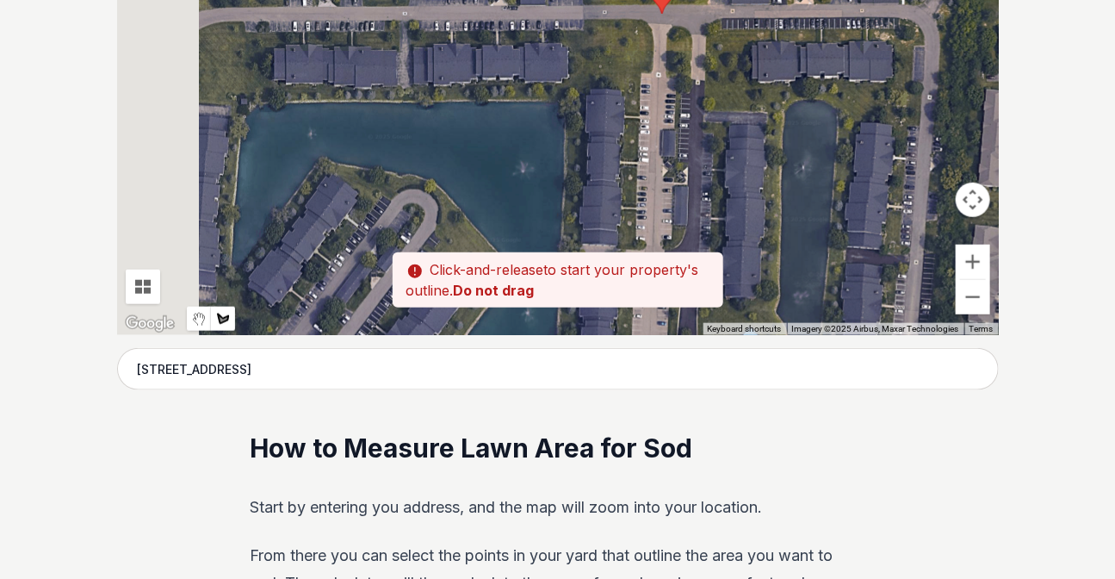
drag, startPoint x: 449, startPoint y: 177, endPoint x: 556, endPoint y: 103, distance: 130.2
click at [556, 103] on div at bounding box center [558, 76] width 882 height 517
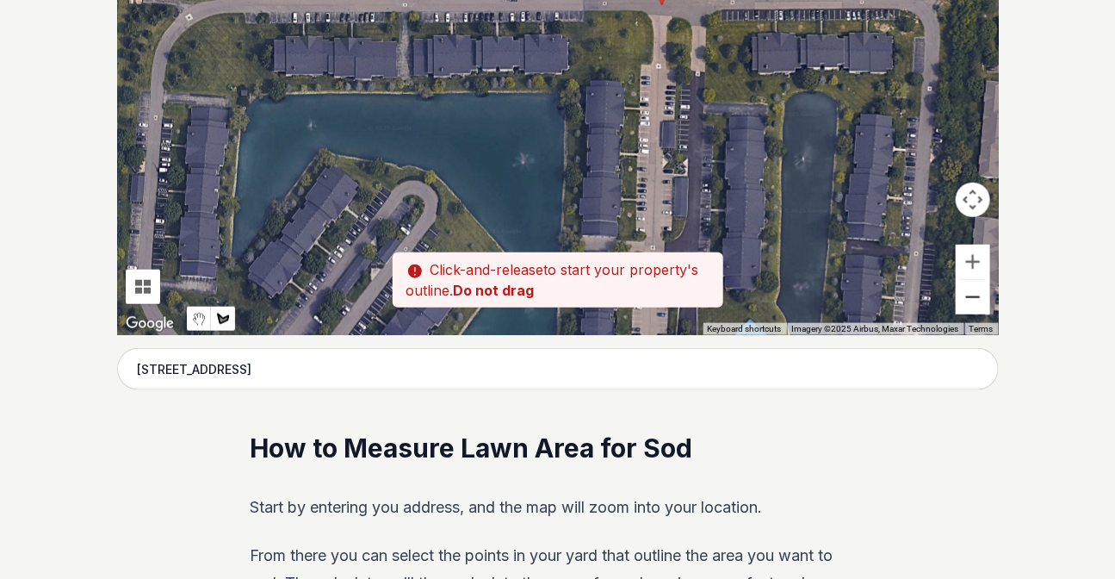
click at [970, 301] on button "Zoom out" at bounding box center [973, 297] width 34 height 34
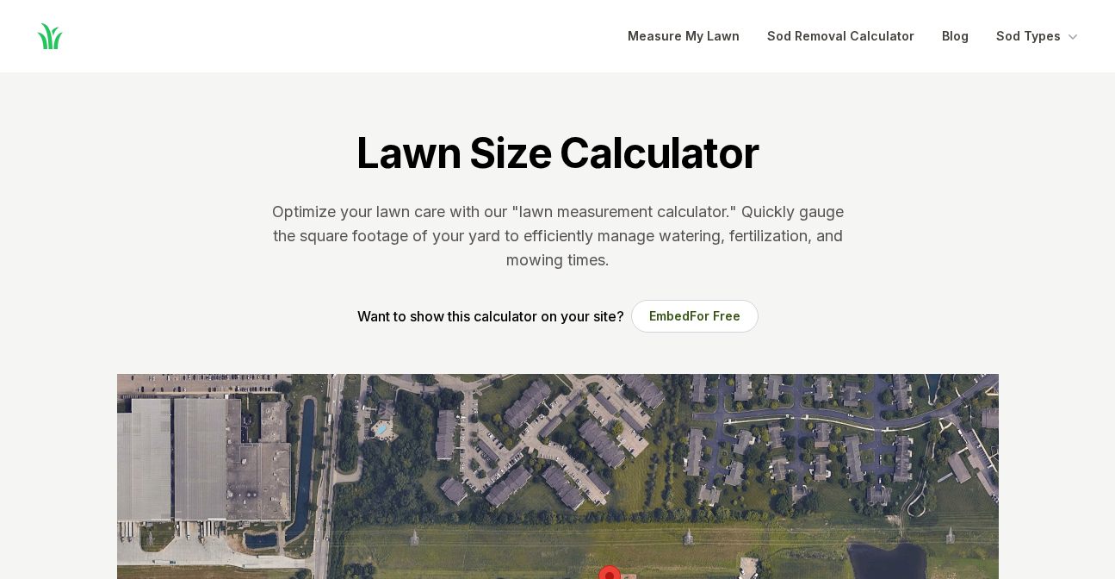
scroll to position [555, 0]
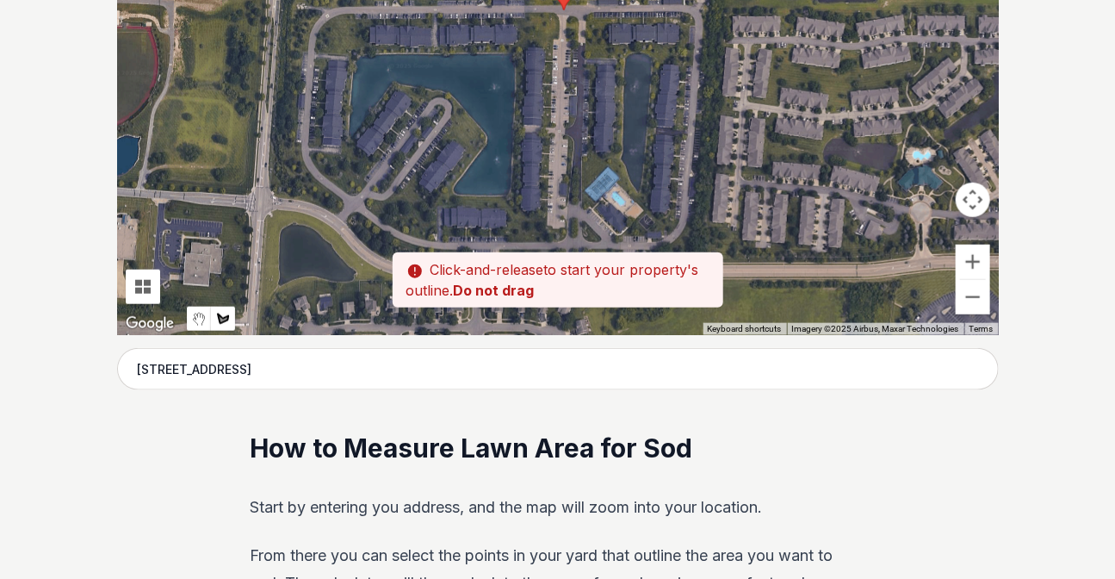
drag, startPoint x: 482, startPoint y: 241, endPoint x: 436, endPoint y: 214, distance: 53.6
click at [436, 214] on div at bounding box center [558, 76] width 882 height 517
click at [973, 259] on button "Zoom in" at bounding box center [973, 262] width 34 height 34
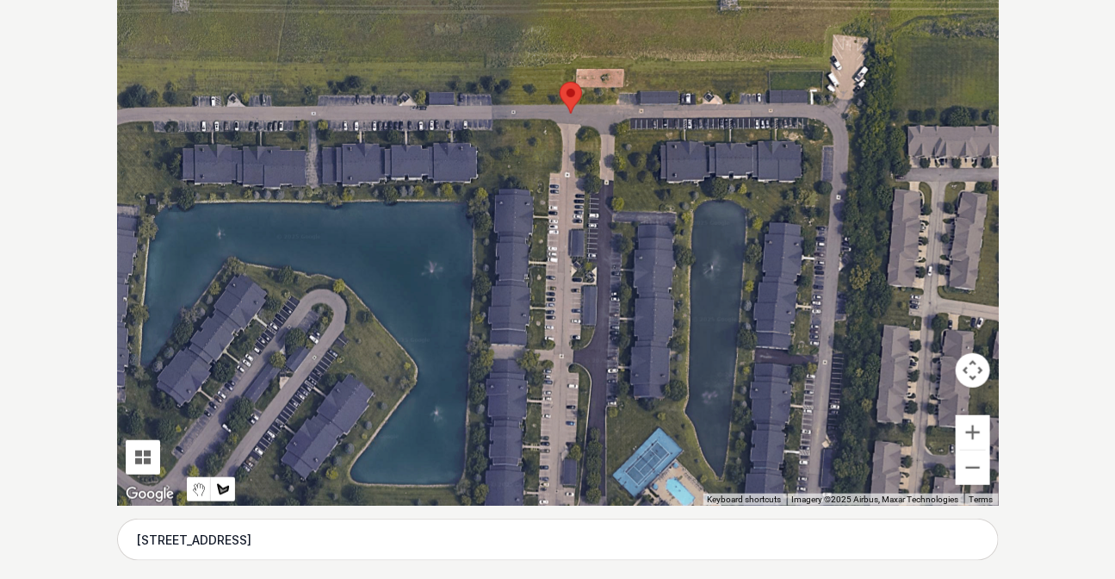
scroll to position [320, 0]
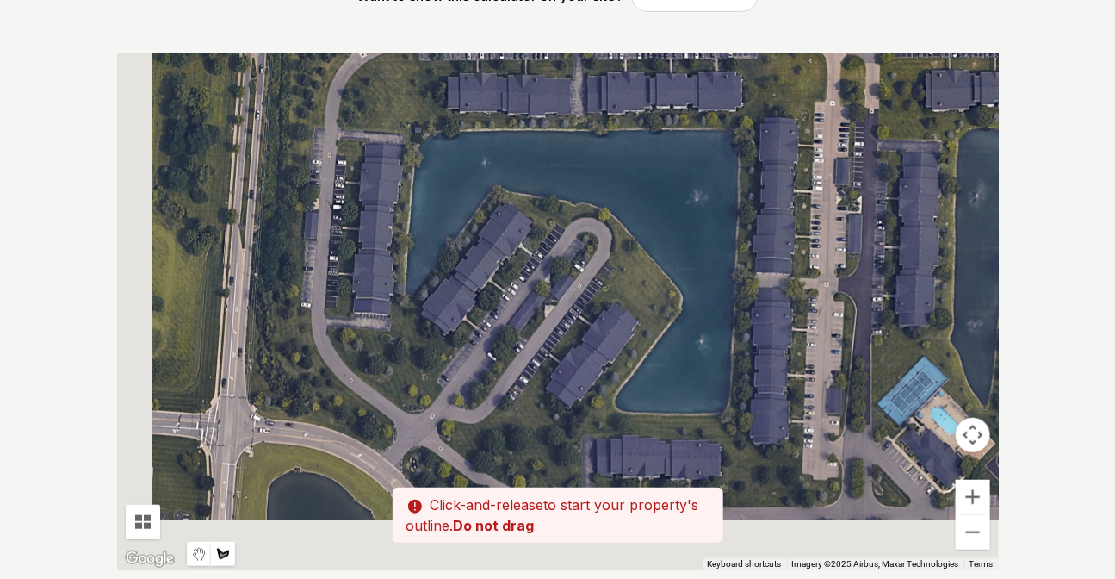
drag, startPoint x: 594, startPoint y: 310, endPoint x: 859, endPoint y: 172, distance: 298.9
click at [859, 172] on div at bounding box center [558, 311] width 882 height 517
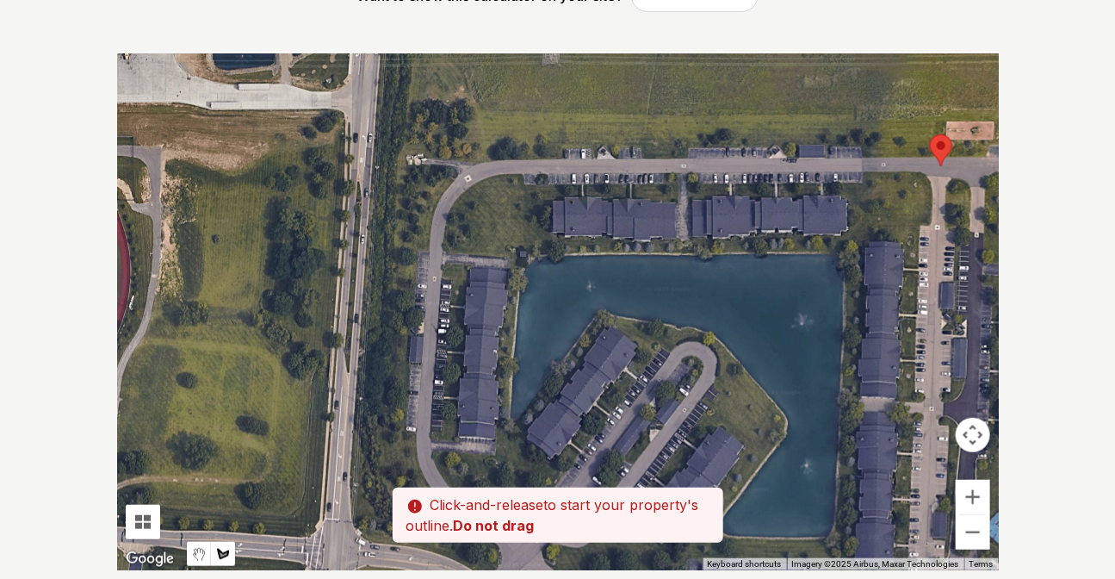
drag, startPoint x: 478, startPoint y: 224, endPoint x: 584, endPoint y: 350, distance: 165.1
click at [584, 350] on div at bounding box center [558, 311] width 882 height 517
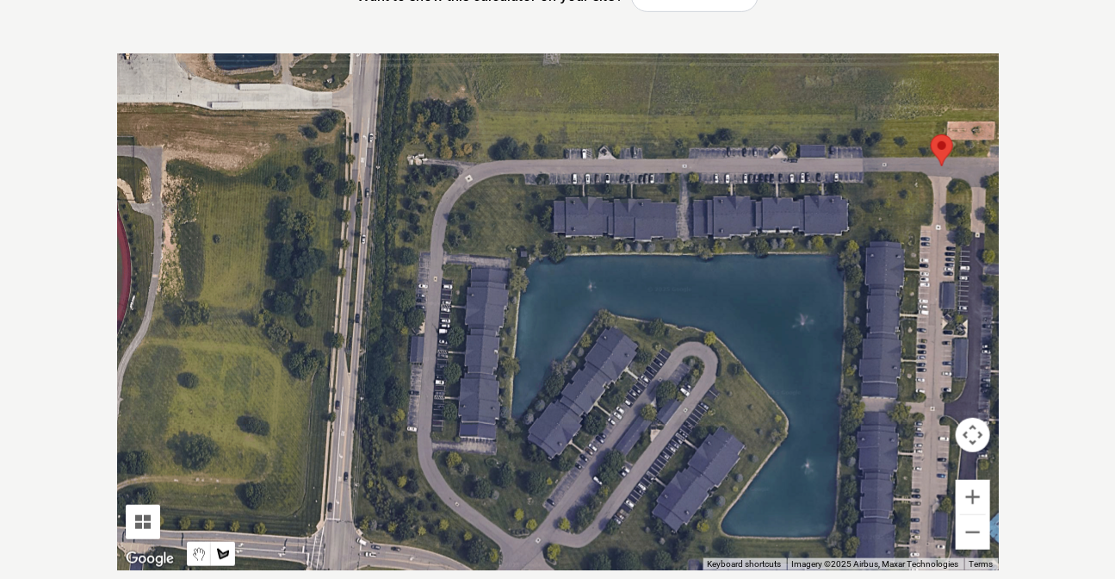
click at [551, 235] on div at bounding box center [558, 311] width 882 height 517
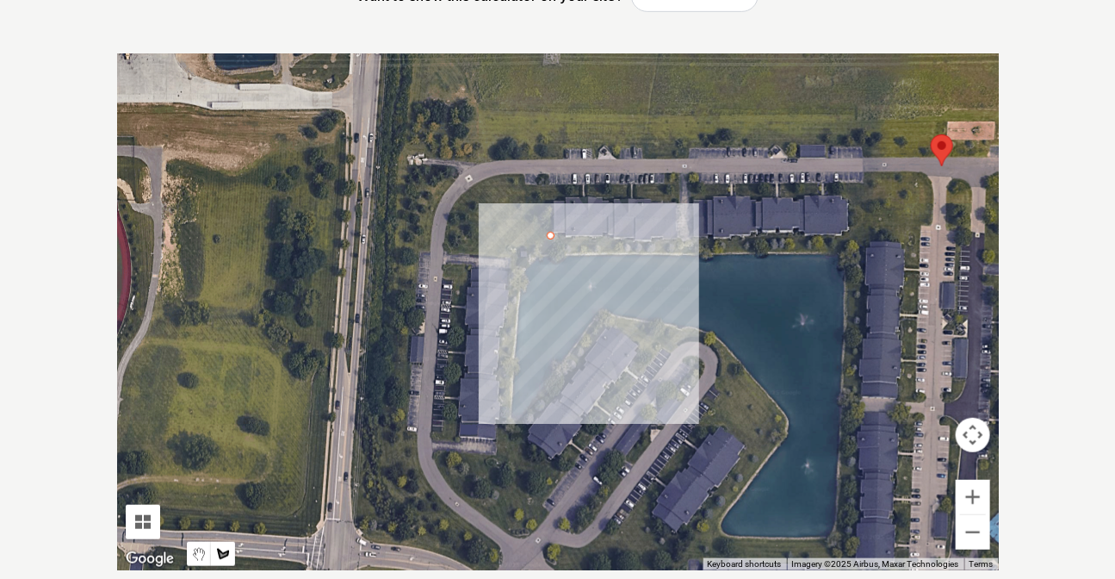
click at [655, 241] on div at bounding box center [558, 311] width 882 height 517
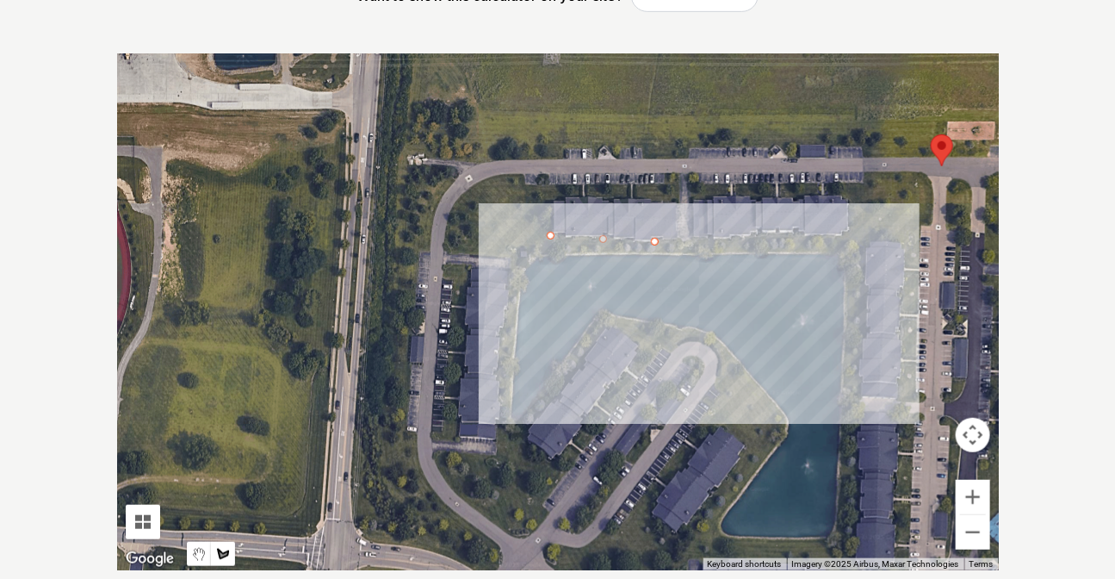
click at [846, 235] on div at bounding box center [558, 311] width 882 height 517
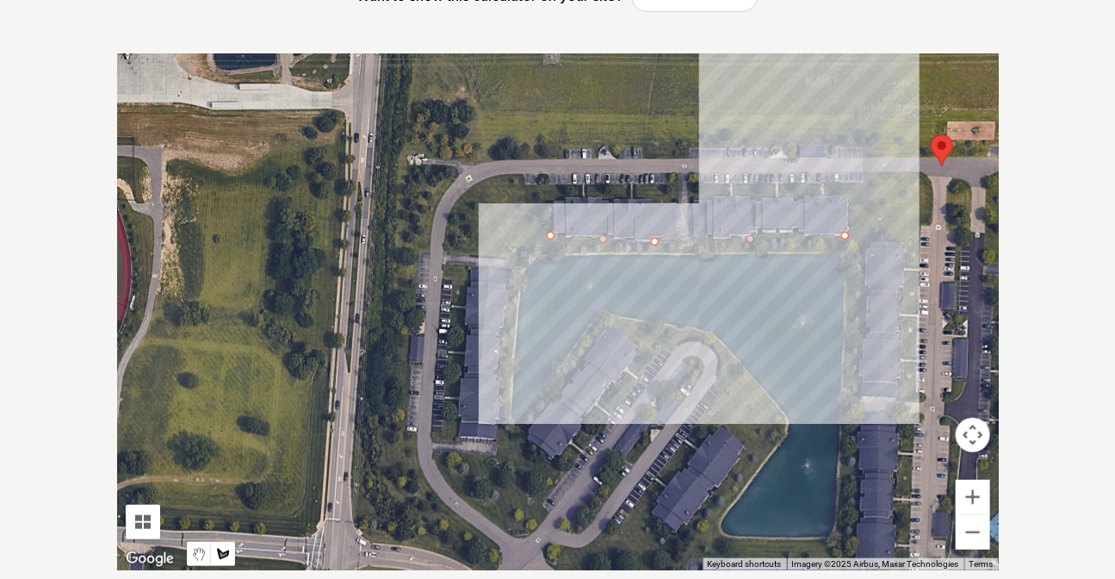
click at [844, 196] on div at bounding box center [558, 311] width 882 height 517
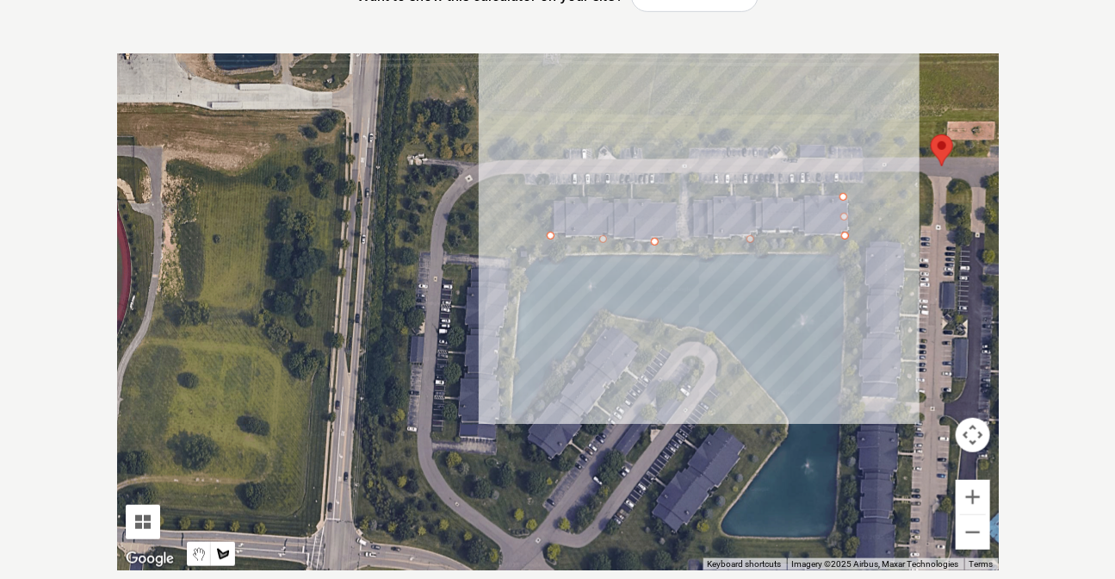
click at [691, 196] on div at bounding box center [558, 311] width 882 height 517
click at [696, 182] on div at bounding box center [558, 311] width 882 height 517
click at [864, 181] on div at bounding box center [558, 311] width 882 height 517
click at [878, 171] on div at bounding box center [558, 311] width 882 height 517
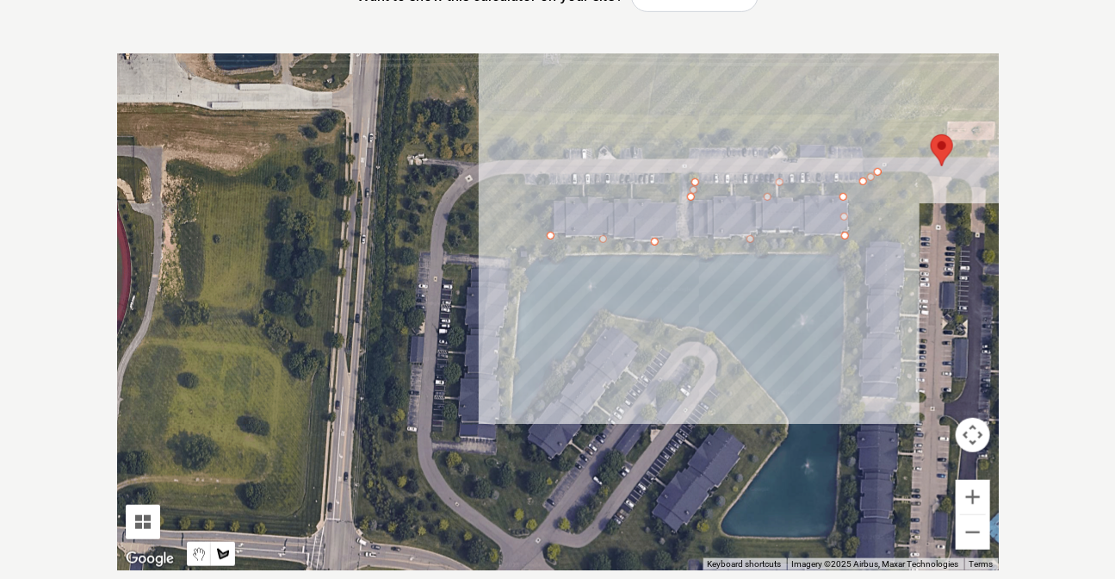
click at [927, 173] on div at bounding box center [558, 311] width 882 height 517
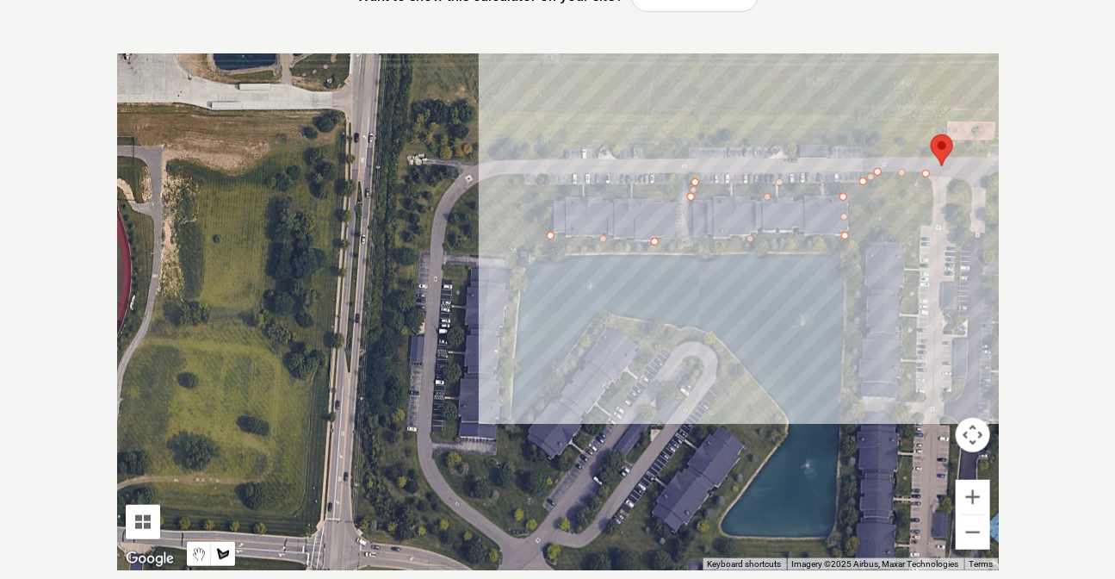
click at [935, 224] on div at bounding box center [558, 311] width 882 height 517
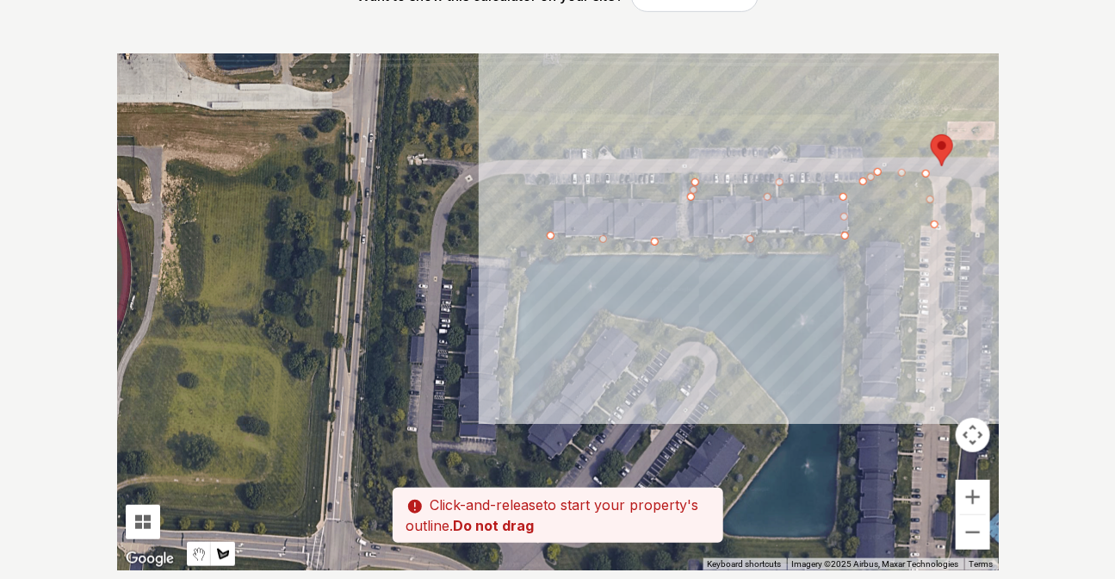
click at [918, 224] on div at bounding box center [558, 311] width 882 height 517
click at [913, 397] on div at bounding box center [558, 311] width 882 height 517
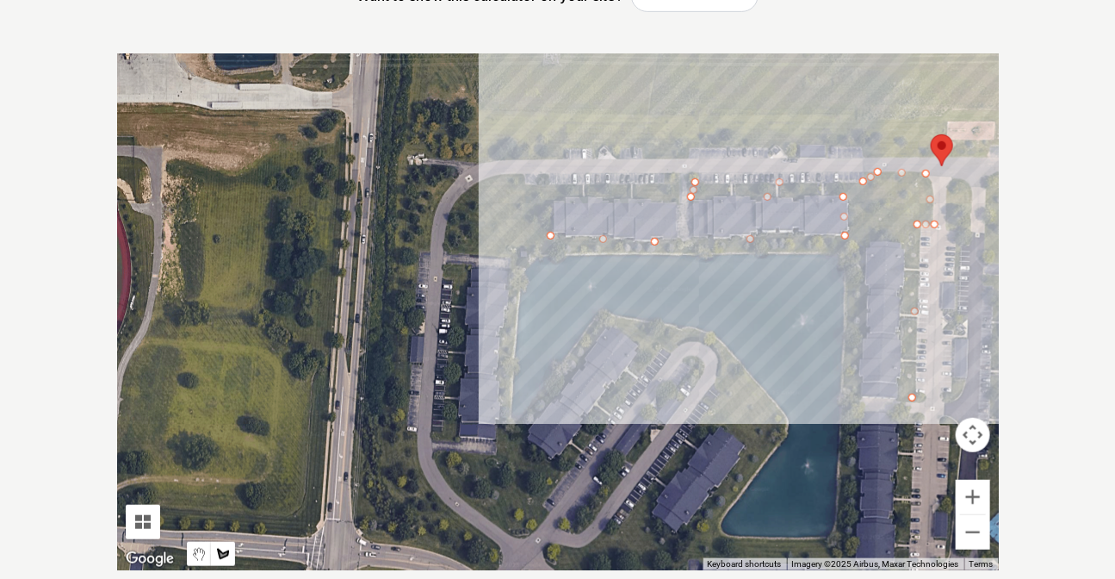
click at [896, 397] on div at bounding box center [558, 311] width 882 height 517
click at [902, 233] on div at bounding box center [558, 311] width 882 height 517
click at [867, 241] on div at bounding box center [558, 311] width 882 height 517
click at [859, 396] on div at bounding box center [558, 311] width 882 height 517
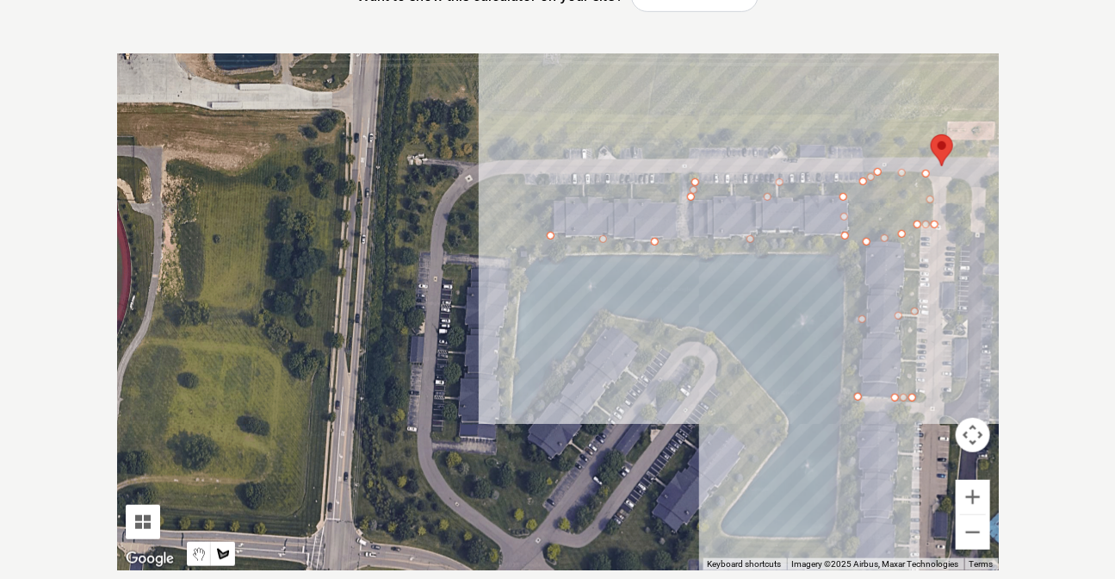
click at [859, 486] on div at bounding box center [558, 311] width 882 height 517
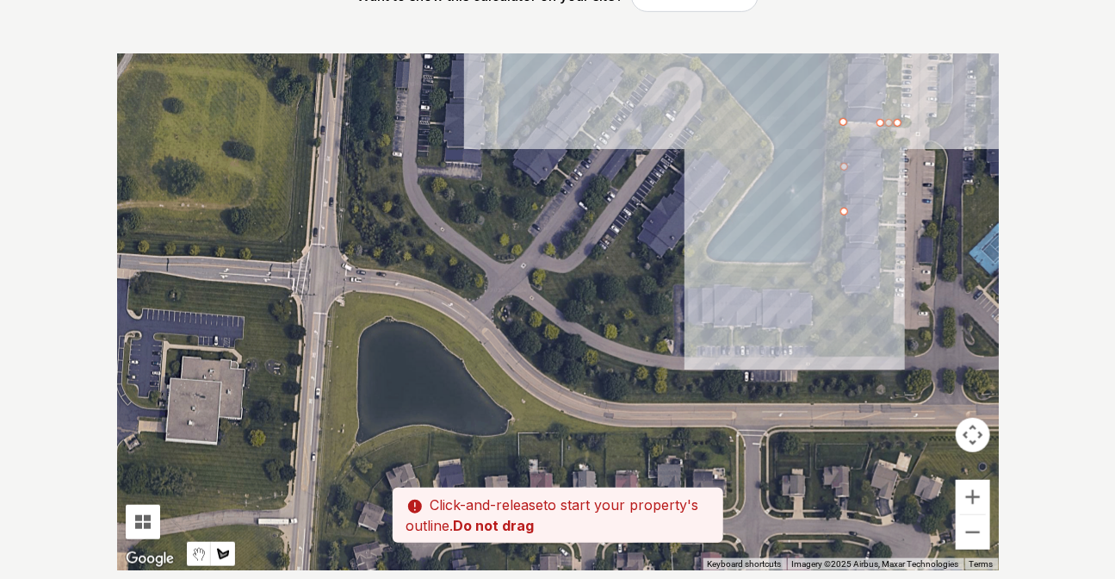
drag, startPoint x: 853, startPoint y: 530, endPoint x: 839, endPoint y: 226, distance: 304.3
click at [839, 226] on div at bounding box center [558, 311] width 882 height 517
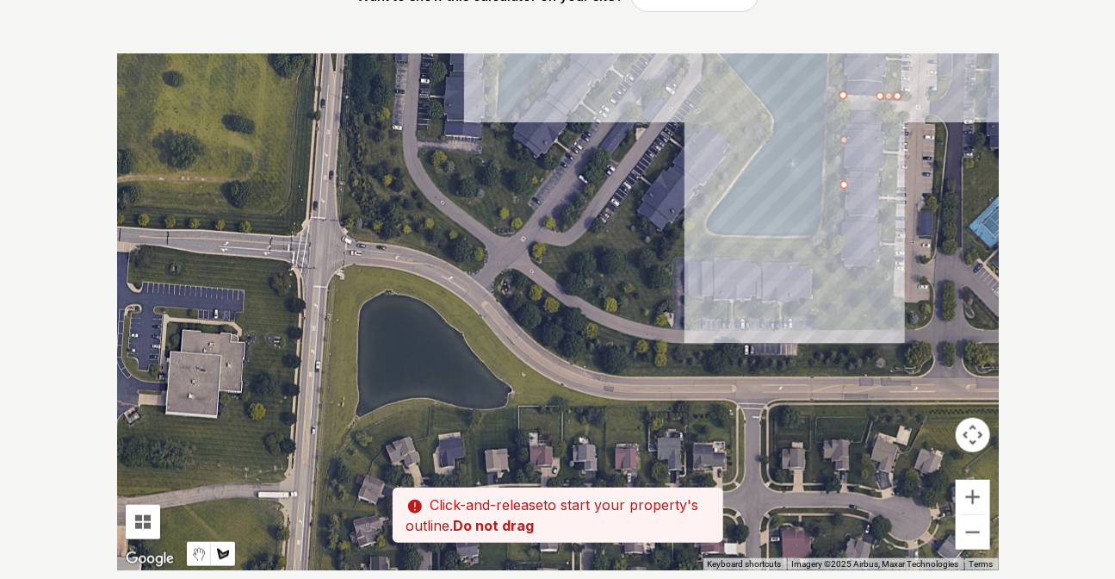
click at [843, 267] on div at bounding box center [558, 311] width 882 height 517
click at [878, 265] on div at bounding box center [558, 311] width 882 height 517
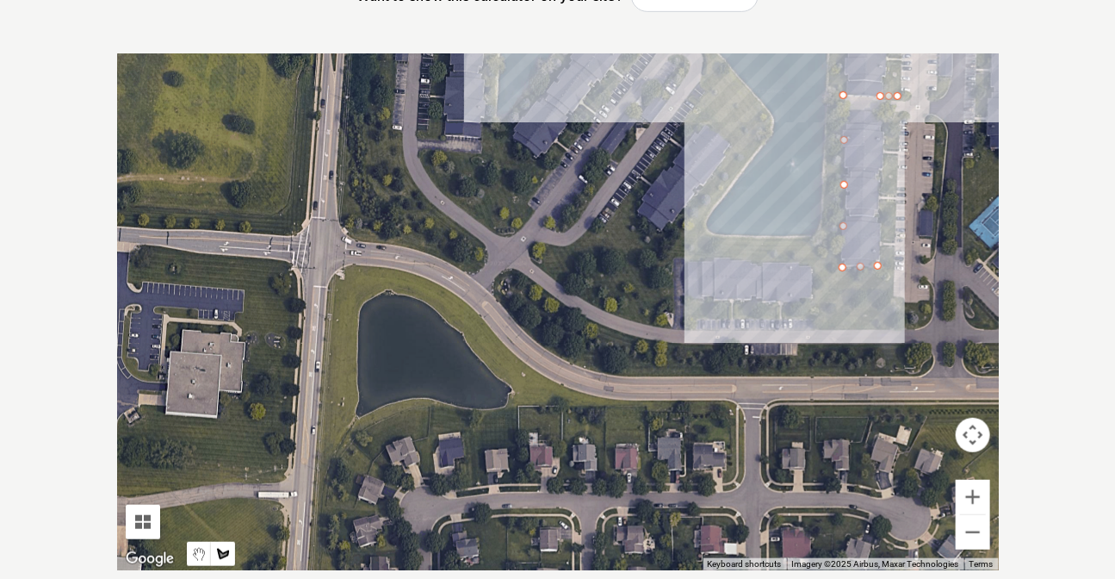
click at [885, 115] on div at bounding box center [558, 311] width 882 height 517
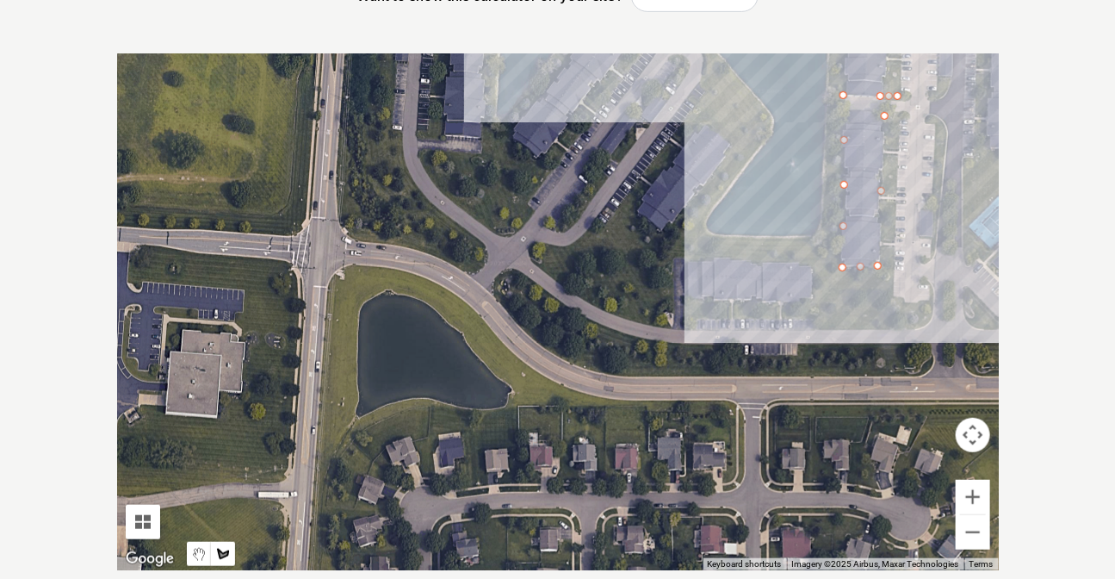
click at [900, 119] on div at bounding box center [558, 311] width 882 height 517
click at [892, 301] on div at bounding box center [558, 311] width 882 height 517
click at [933, 302] on div at bounding box center [558, 311] width 882 height 517
click at [922, 324] on div at bounding box center [558, 311] width 882 height 517
click at [814, 326] on div at bounding box center [558, 311] width 882 height 517
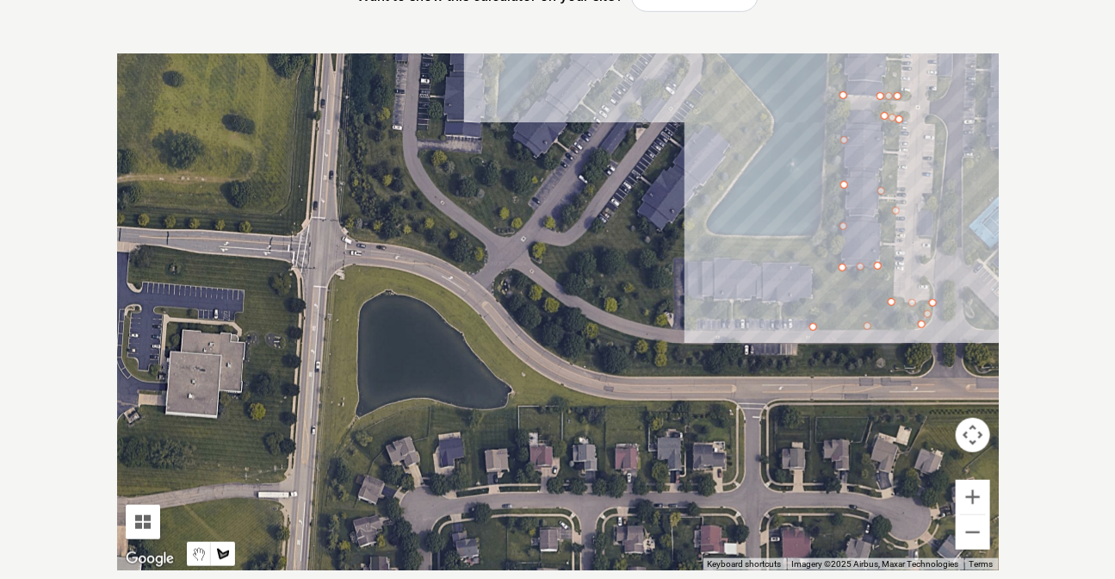
click at [813, 267] on div at bounding box center [558, 311] width 882 height 517
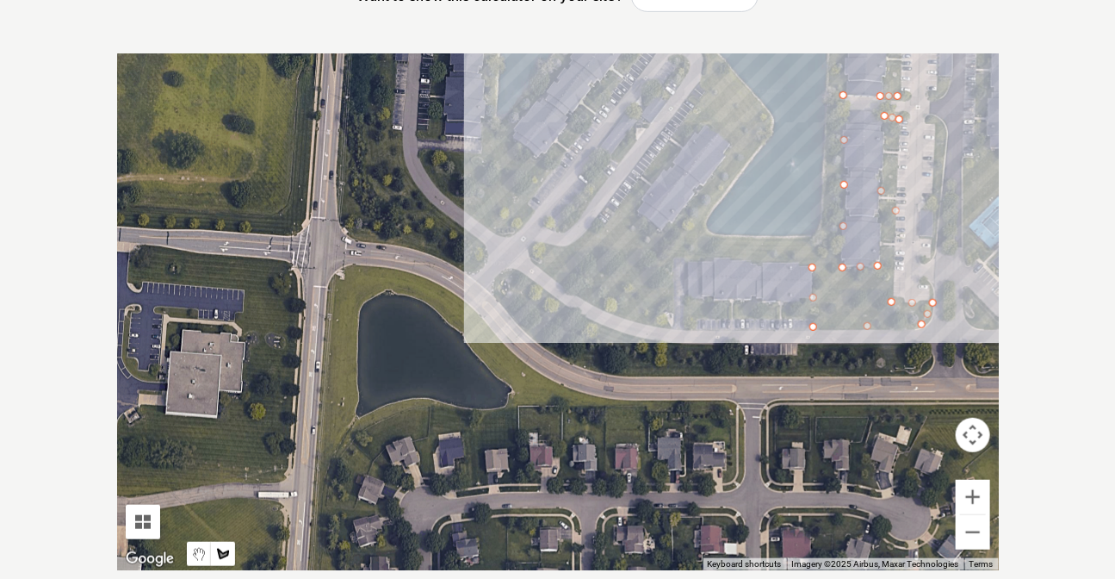
click at [672, 259] on div at bounding box center [558, 311] width 882 height 517
click at [671, 328] on div at bounding box center [558, 311] width 882 height 517
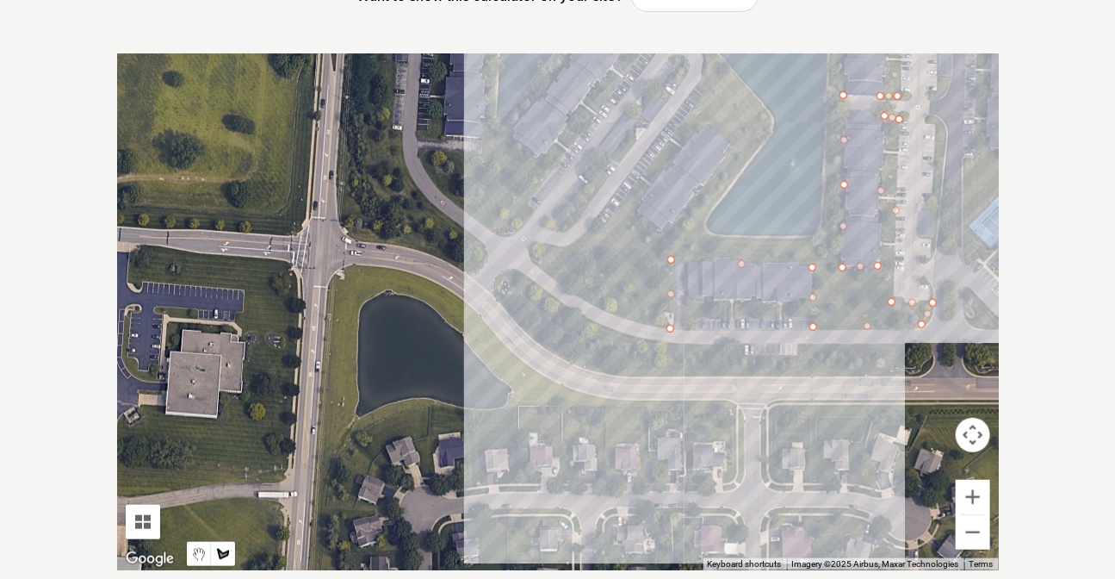
click at [570, 295] on div at bounding box center [558, 311] width 882 height 517
click at [530, 250] on div at bounding box center [558, 311] width 882 height 517
click at [577, 245] on div at bounding box center [558, 311] width 882 height 517
click at [620, 208] on div at bounding box center [558, 311] width 882 height 517
click at [693, 114] on div at bounding box center [558, 311] width 882 height 517
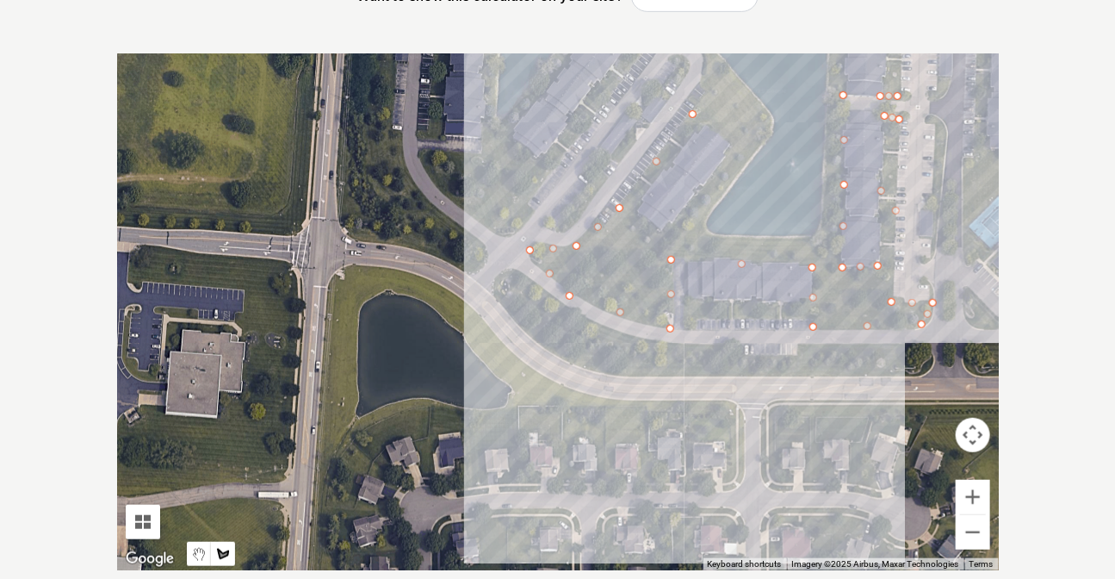
click at [710, 126] on div at bounding box center [558, 311] width 882 height 517
click at [629, 216] on div at bounding box center [558, 311] width 882 height 517
click at [677, 242] on div at bounding box center [558, 311] width 882 height 517
click at [735, 142] on div at bounding box center [558, 311] width 882 height 517
click at [698, 105] on div at bounding box center [558, 311] width 882 height 517
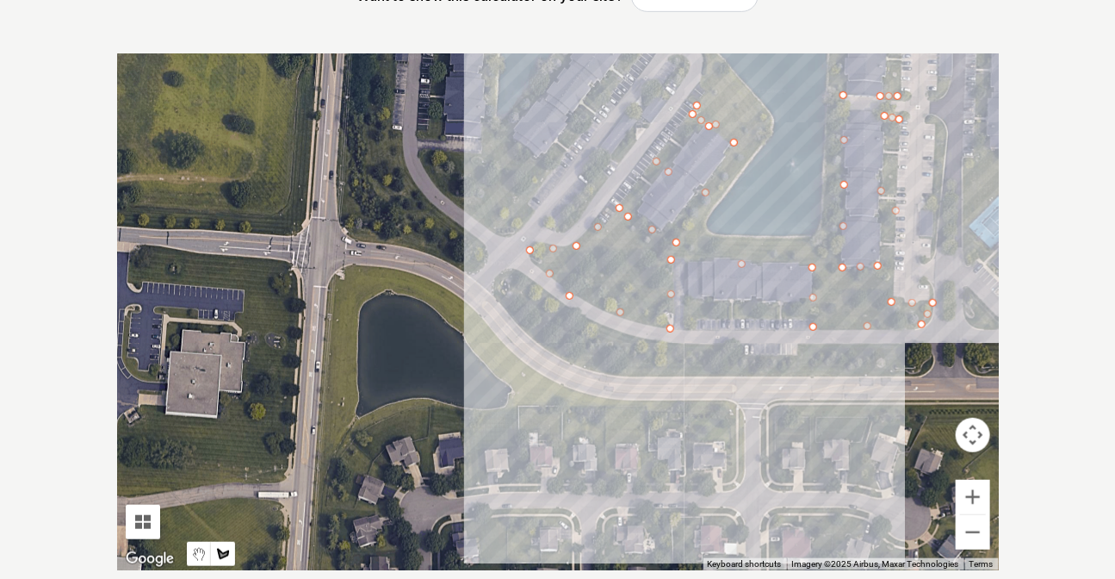
click at [708, 70] on div at bounding box center [558, 311] width 882 height 517
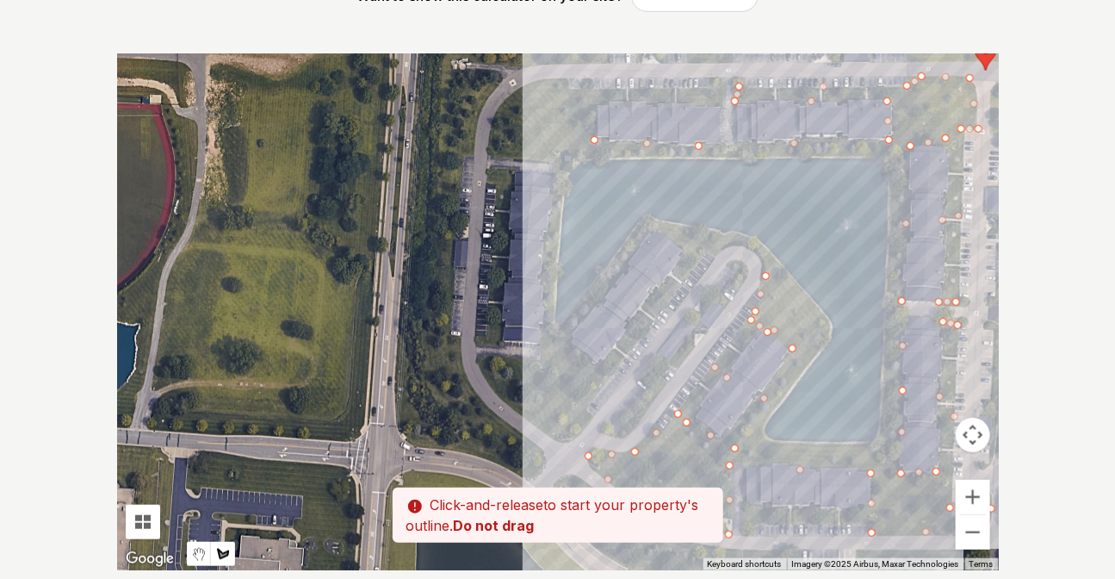
drag, startPoint x: 736, startPoint y: 114, endPoint x: 791, endPoint y: 289, distance: 184.1
click at [791, 289] on div at bounding box center [558, 311] width 882 height 517
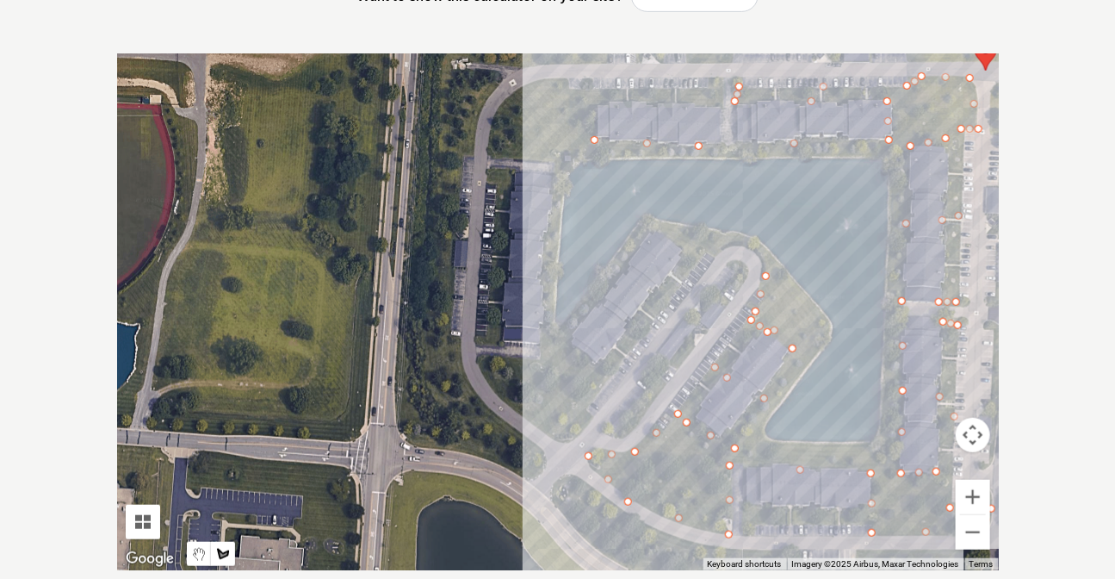
click at [759, 253] on div at bounding box center [558, 311] width 882 height 517
click at [723, 246] on div at bounding box center [558, 311] width 882 height 517
click at [700, 251] on div at bounding box center [558, 311] width 882 height 517
click at [654, 231] on div at bounding box center [558, 311] width 882 height 517
click at [572, 337] on div at bounding box center [558, 311] width 882 height 517
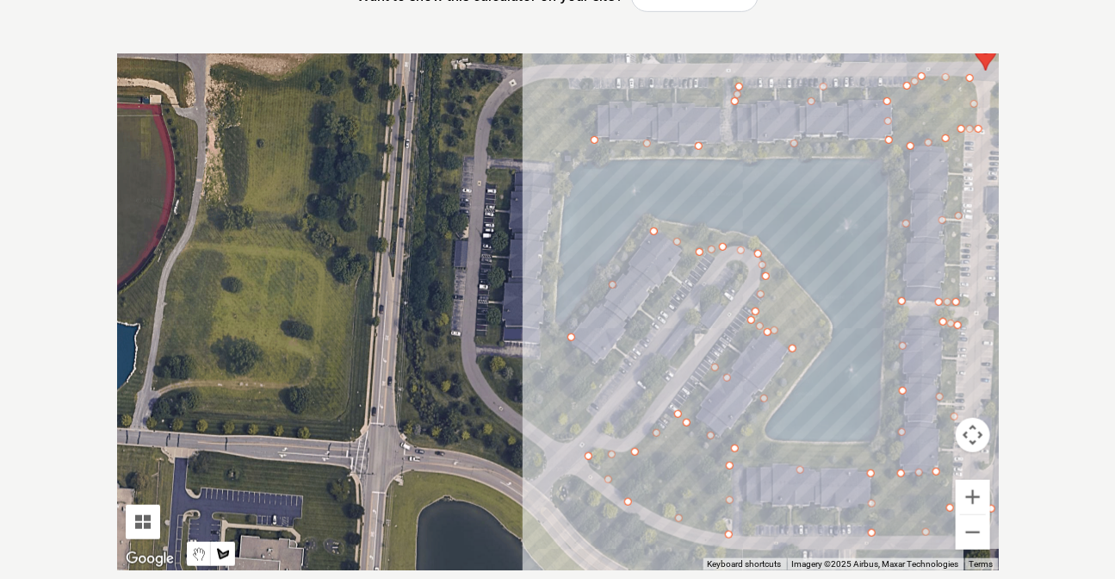
click at [602, 363] on div at bounding box center [558, 311] width 882 height 517
click at [680, 257] on div at bounding box center [558, 311] width 882 height 517
click at [697, 267] on div at bounding box center [558, 311] width 882 height 517
click at [562, 443] on div at bounding box center [558, 311] width 882 height 517
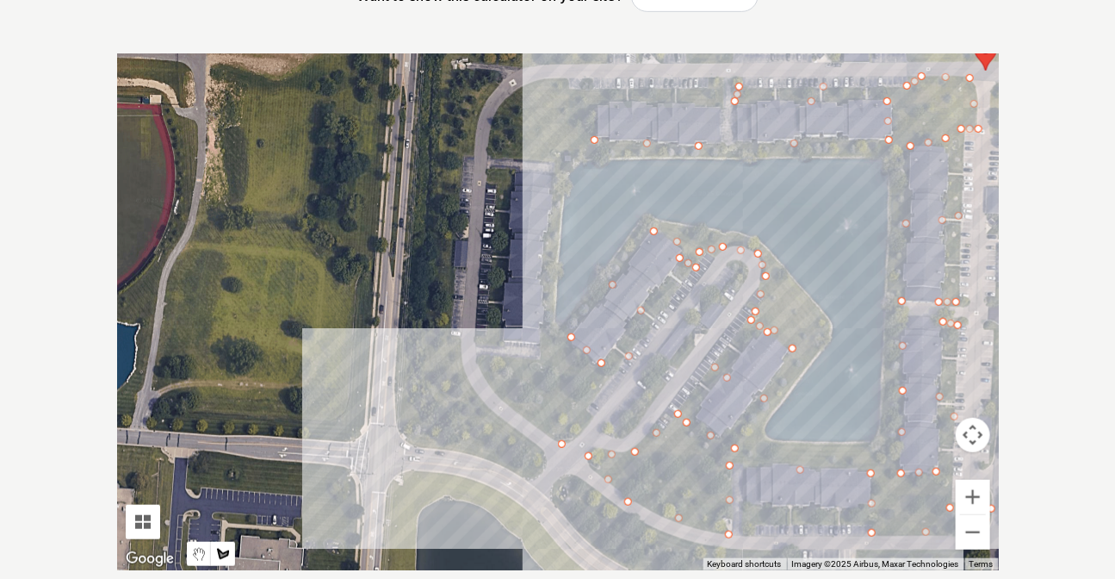
click at [474, 360] on div at bounding box center [558, 311] width 882 height 517
click at [541, 361] on div at bounding box center [558, 311] width 882 height 517
click at [552, 174] on div at bounding box center [558, 311] width 882 height 517
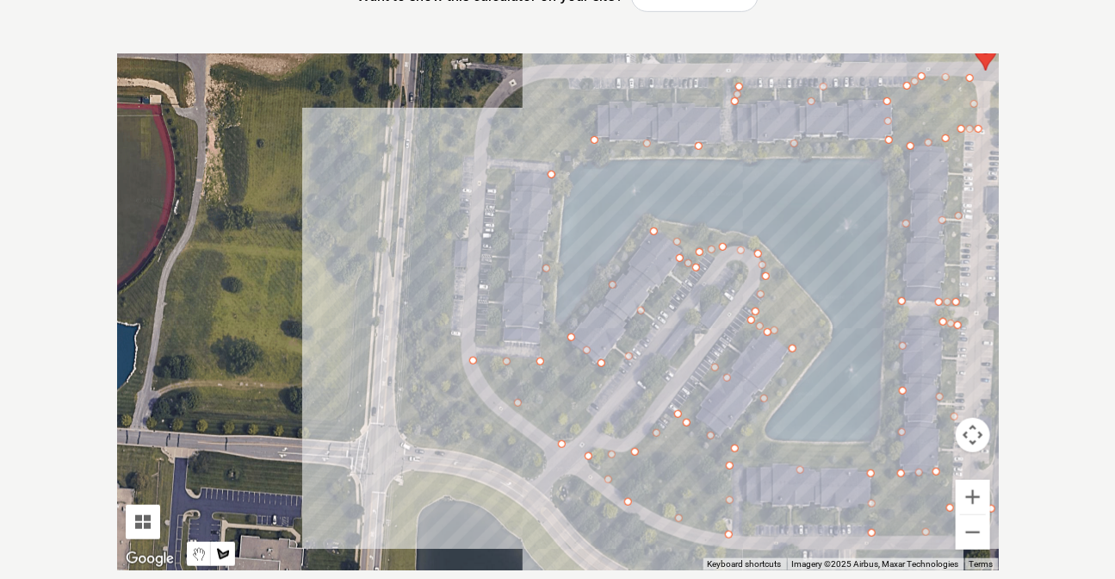
click at [516, 172] on div at bounding box center [558, 311] width 882 height 517
click at [499, 340] on div at bounding box center [558, 311] width 882 height 517
click at [485, 339] on div at bounding box center [558, 311] width 882 height 517
click at [491, 146] on div at bounding box center [558, 311] width 882 height 517
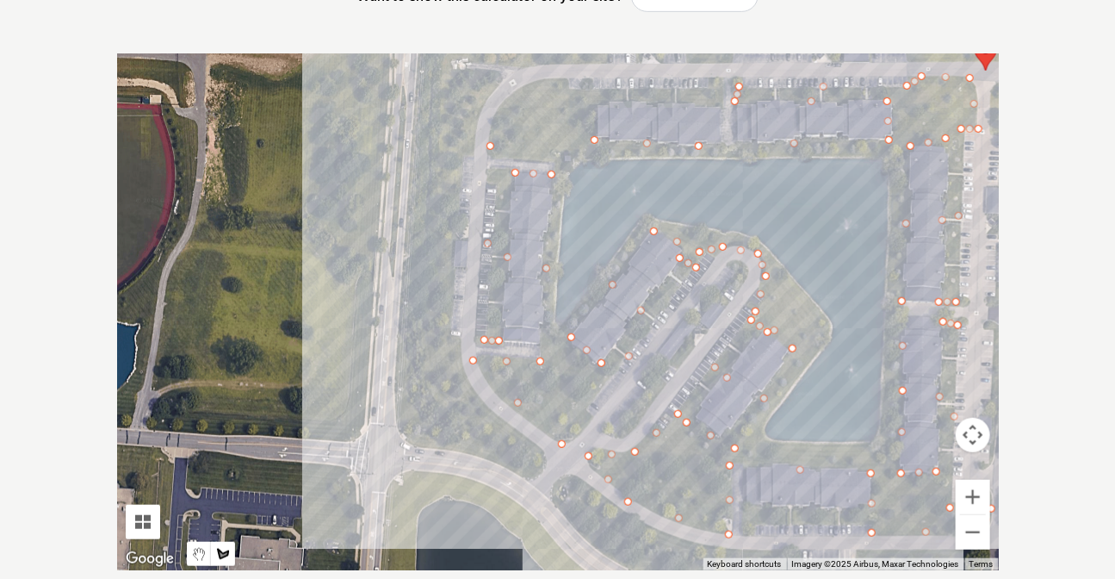
click at [511, 97] on div at bounding box center [558, 311] width 882 height 517
click at [560, 77] on div at bounding box center [558, 311] width 882 height 517
click at [574, 88] on div at bounding box center [558, 311] width 882 height 517
click at [721, 88] on div at bounding box center [558, 311] width 882 height 517
click at [715, 104] on div at bounding box center [558, 311] width 882 height 517
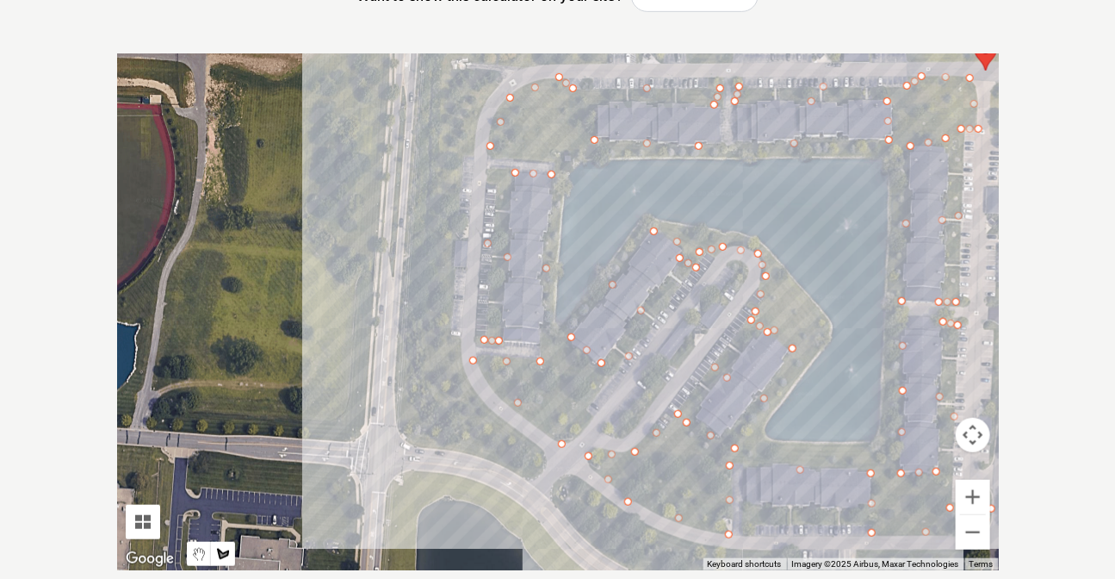
click at [594, 102] on div at bounding box center [558, 311] width 882 height 517
click at [578, 158] on div at bounding box center [558, 311] width 882 height 517
click at [561, 183] on div at bounding box center [558, 311] width 882 height 517
click at [555, 333] on div at bounding box center [558, 311] width 882 height 517
click at [650, 219] on div at bounding box center [558, 311] width 882 height 517
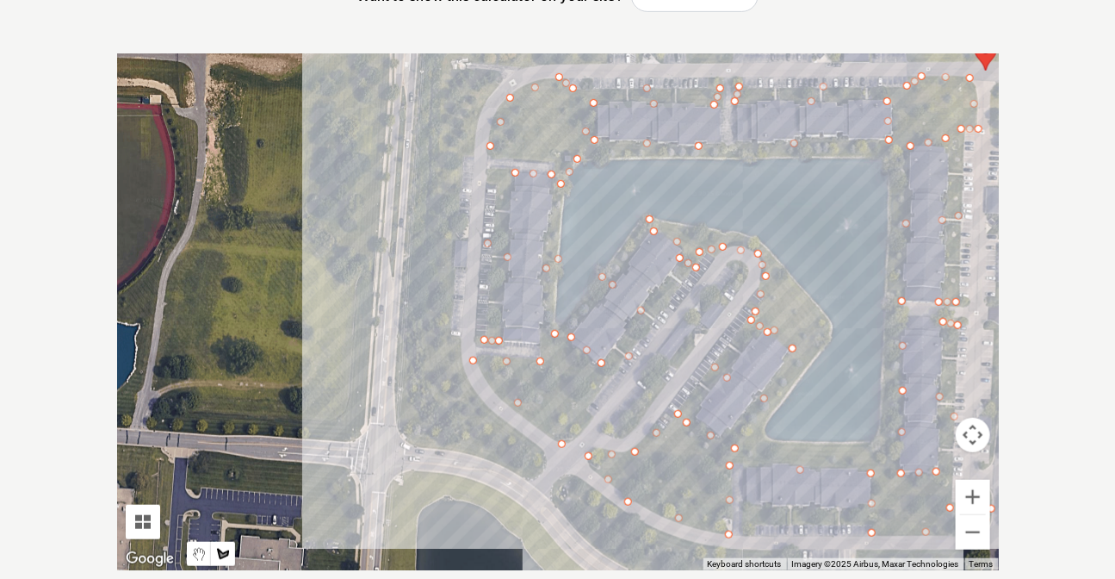
click at [701, 236] on div at bounding box center [558, 311] width 882 height 517
click at [744, 238] on div at bounding box center [558, 311] width 882 height 517
click at [765, 250] on div at bounding box center [558, 311] width 882 height 517
click at [779, 271] on div at bounding box center [558, 311] width 882 height 517
click at [827, 334] on div at bounding box center [558, 311] width 882 height 517
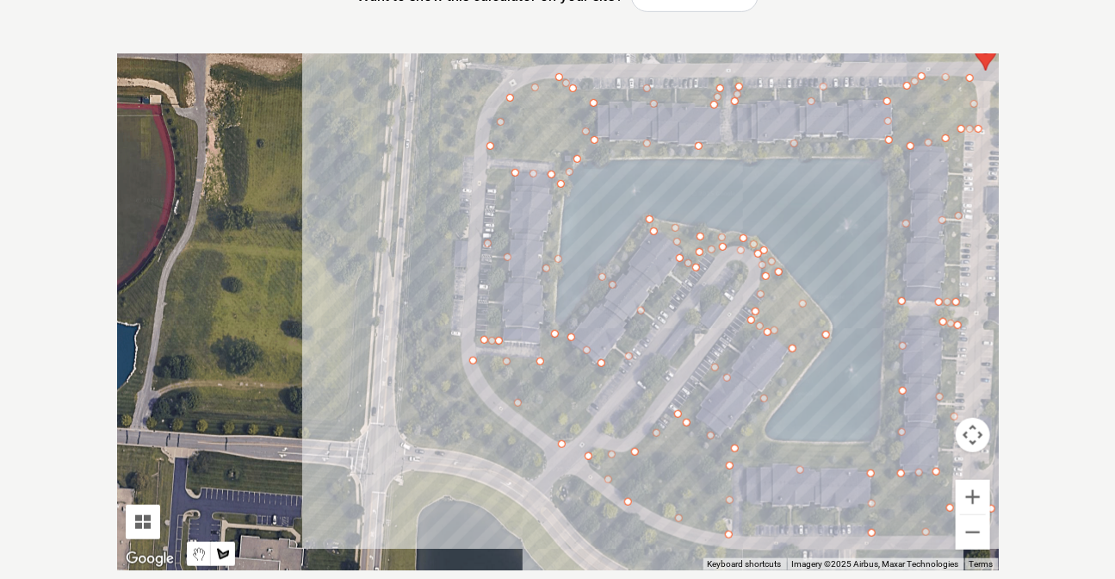
click at [766, 413] on div at bounding box center [558, 311] width 882 height 517
click at [759, 441] on div at bounding box center [558, 311] width 882 height 517
click at [884, 446] on div at bounding box center [558, 311] width 882 height 517
click at [891, 406] on div at bounding box center [558, 311] width 882 height 517
click at [894, 285] on div at bounding box center [558, 311] width 882 height 517
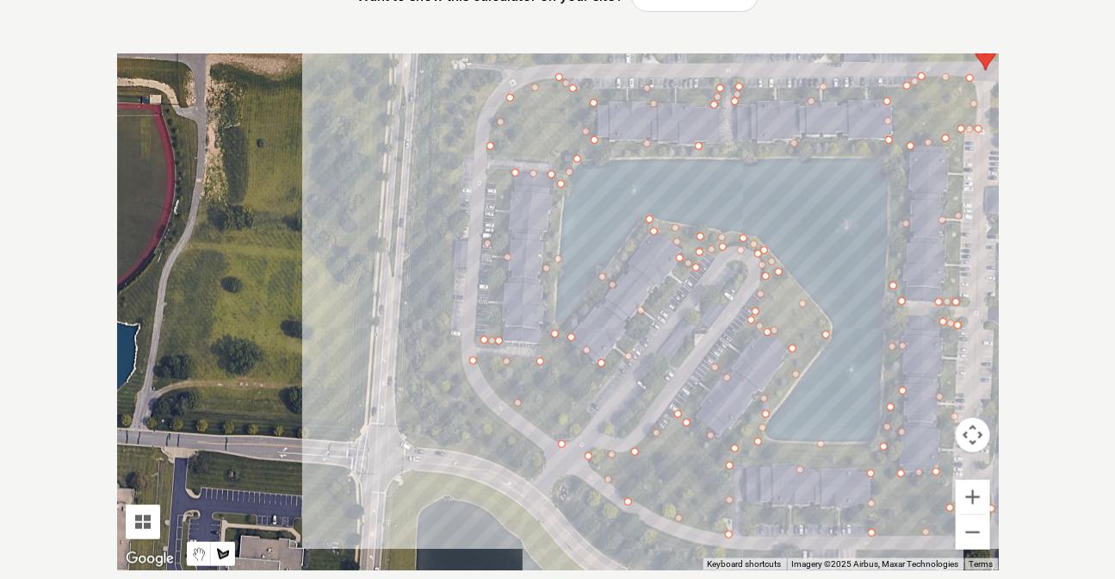
click at [894, 150] on div at bounding box center [558, 311] width 882 height 517
click at [749, 152] on div at bounding box center [558, 311] width 882 height 517
click at [606, 155] on div at bounding box center [558, 311] width 882 height 517
click at [596, 144] on div at bounding box center [558, 311] width 882 height 517
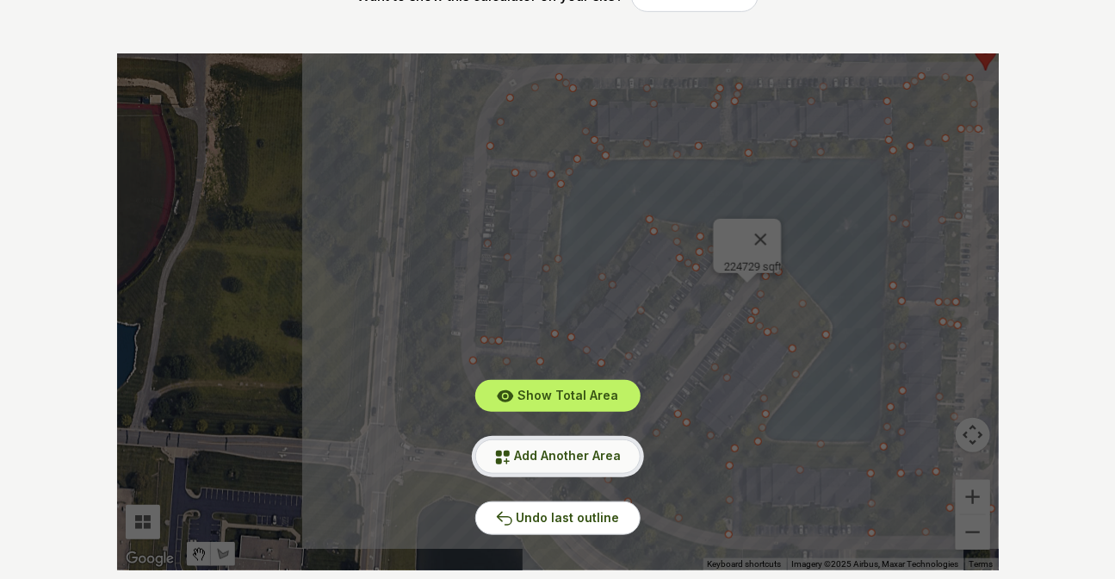
click at [559, 457] on span "Add Another Area" at bounding box center [568, 455] width 107 height 15
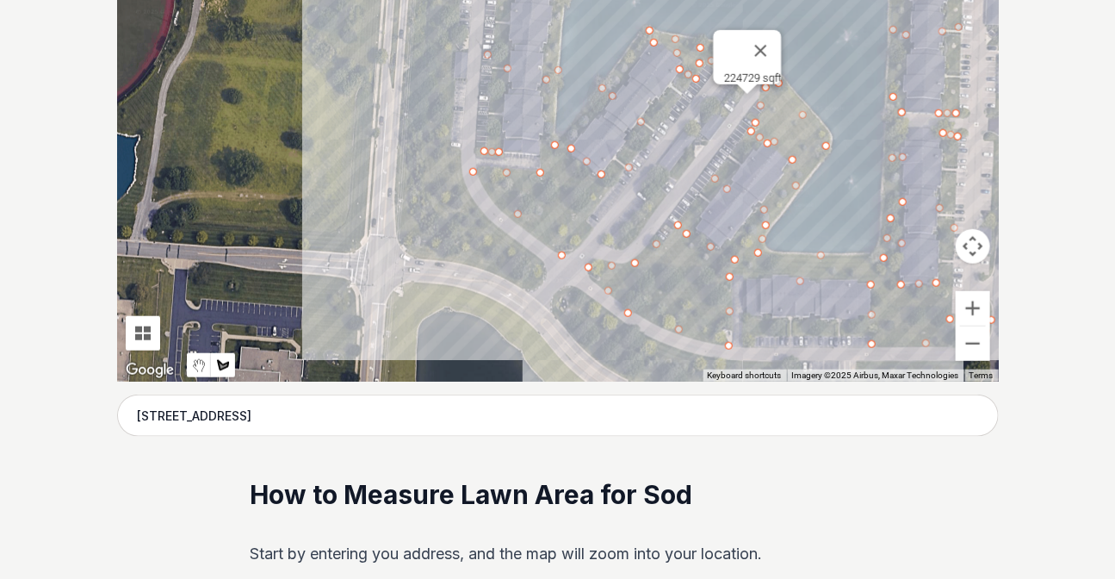
scroll to position [555, 0]
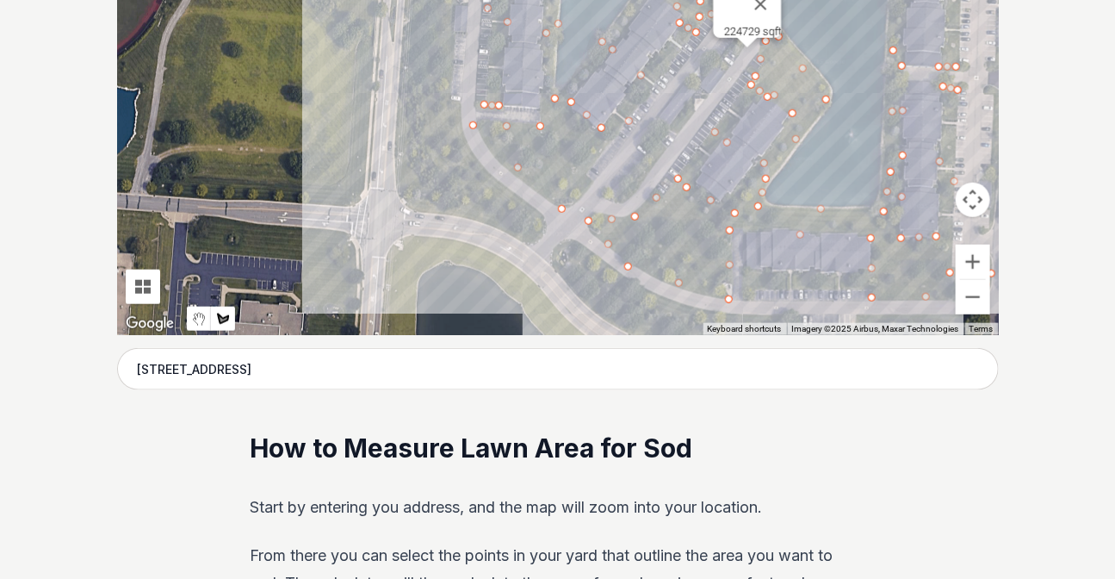
click at [543, 224] on div at bounding box center [558, 76] width 882 height 517
click at [526, 202] on div at bounding box center [558, 76] width 882 height 517
click at [465, 138] on div at bounding box center [558, 76] width 882 height 517
click at [450, 90] on div at bounding box center [558, 76] width 882 height 517
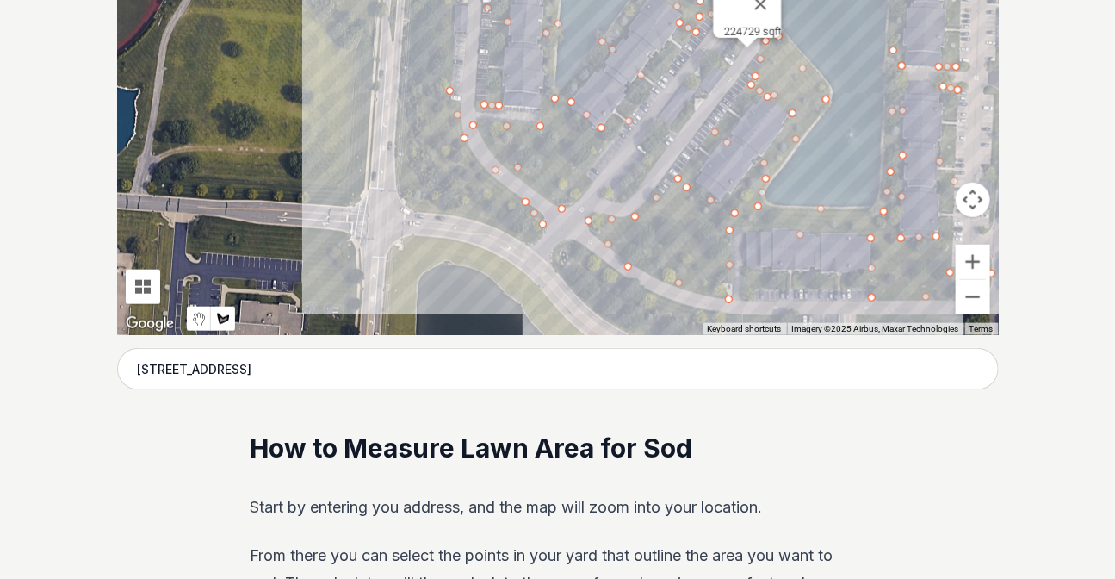
click at [456, 22] on div at bounding box center [558, 76] width 882 height 517
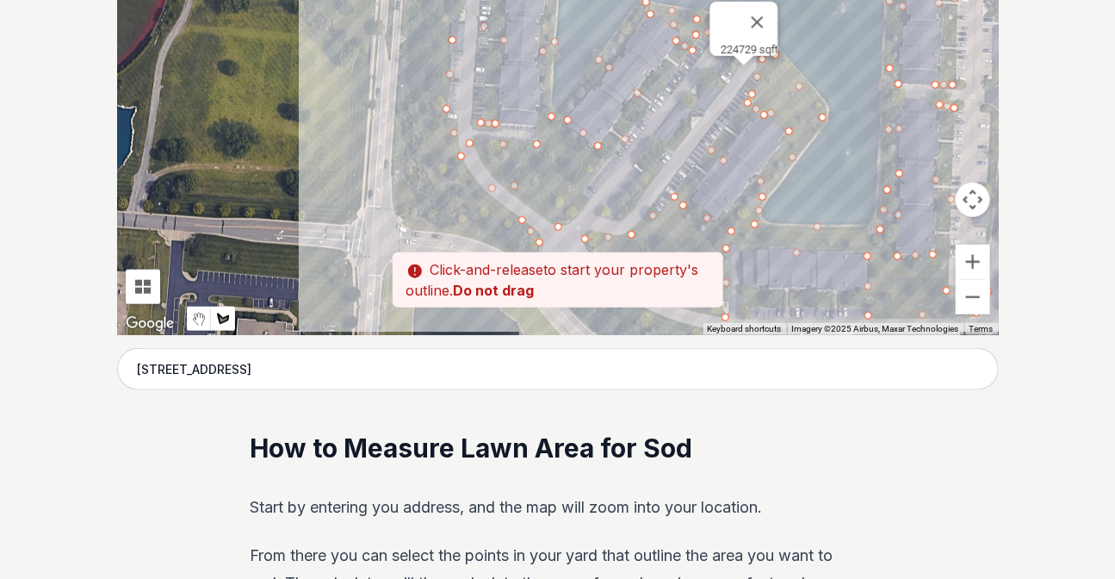
scroll to position [553, 0]
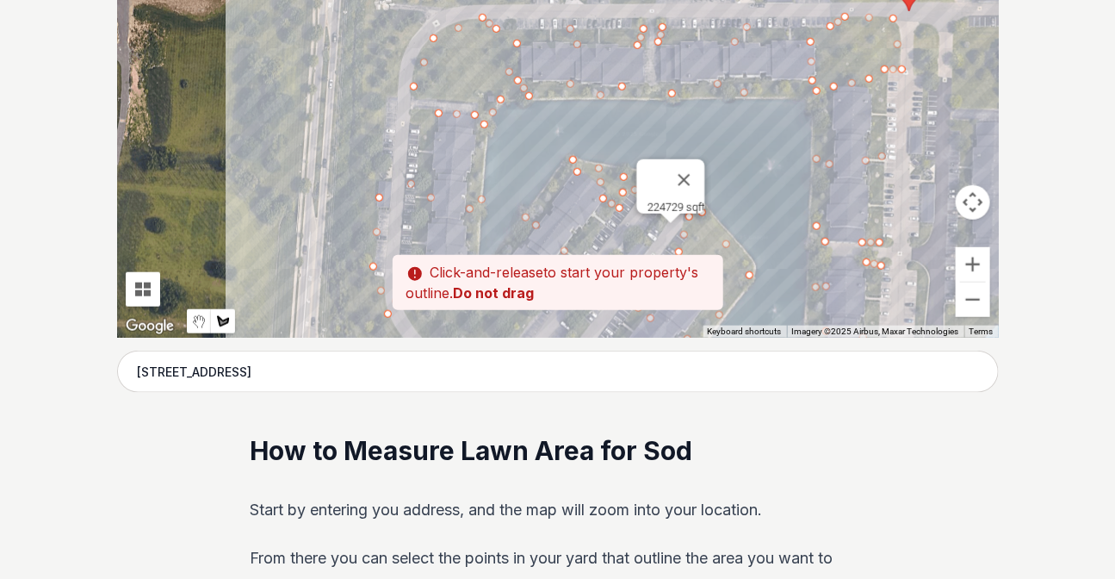
drag, startPoint x: 461, startPoint y: 11, endPoint x: 384, endPoint y: 188, distance: 192.5
click at [384, 188] on div at bounding box center [558, 79] width 882 height 517
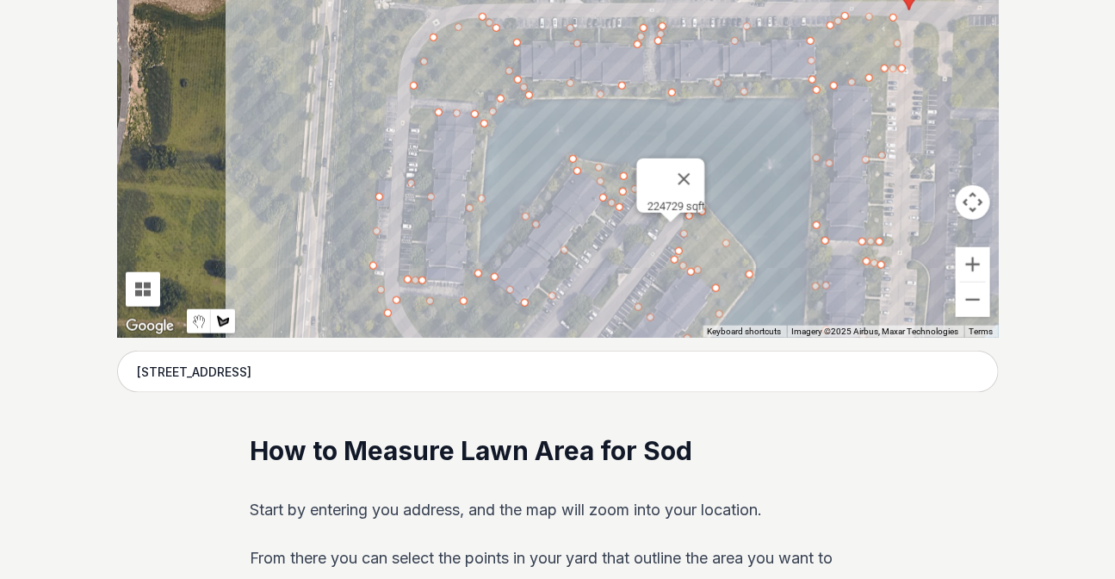
click at [385, 91] on div at bounding box center [558, 79] width 882 height 517
click at [399, 82] on div at bounding box center [558, 79] width 882 height 517
click at [404, 38] on div at bounding box center [558, 79] width 882 height 517
click at [422, 14] on div at bounding box center [558, 79] width 882 height 517
click at [377, 9] on div at bounding box center [558, 79] width 882 height 517
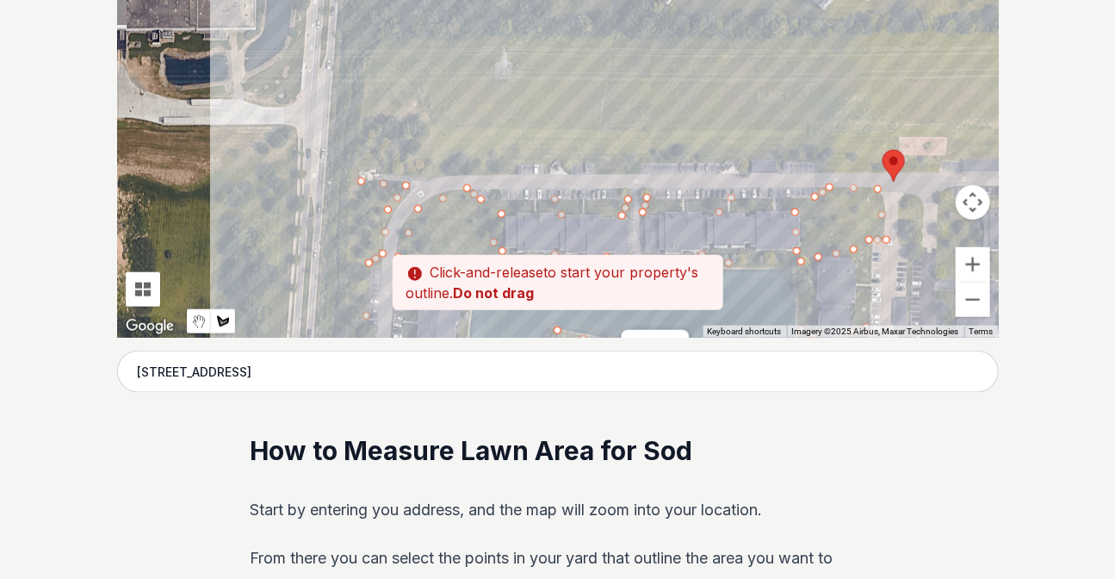
drag, startPoint x: 371, startPoint y: 38, endPoint x: 354, endPoint y: 216, distance: 179.1
click at [354, 216] on div at bounding box center [558, 79] width 882 height 517
click at [371, 165] on div at bounding box center [558, 79] width 882 height 517
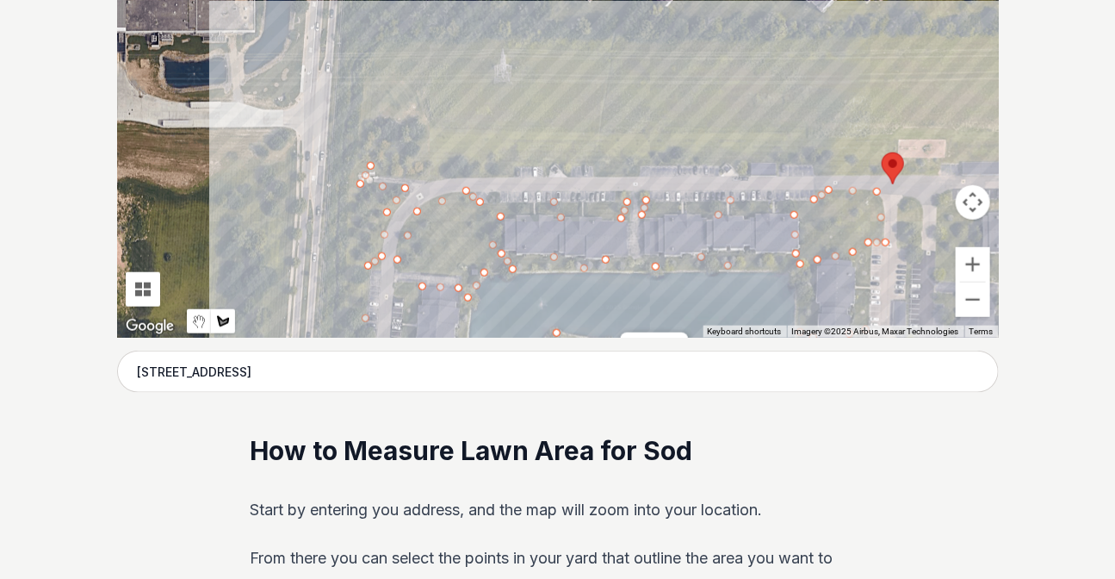
click at [440, 175] on div at bounding box center [558, 79] width 882 height 517
click at [577, 167] on div at bounding box center [558, 79] width 882 height 517
click at [837, 163] on div at bounding box center [558, 79] width 882 height 517
click at [970, 166] on div at bounding box center [558, 79] width 882 height 517
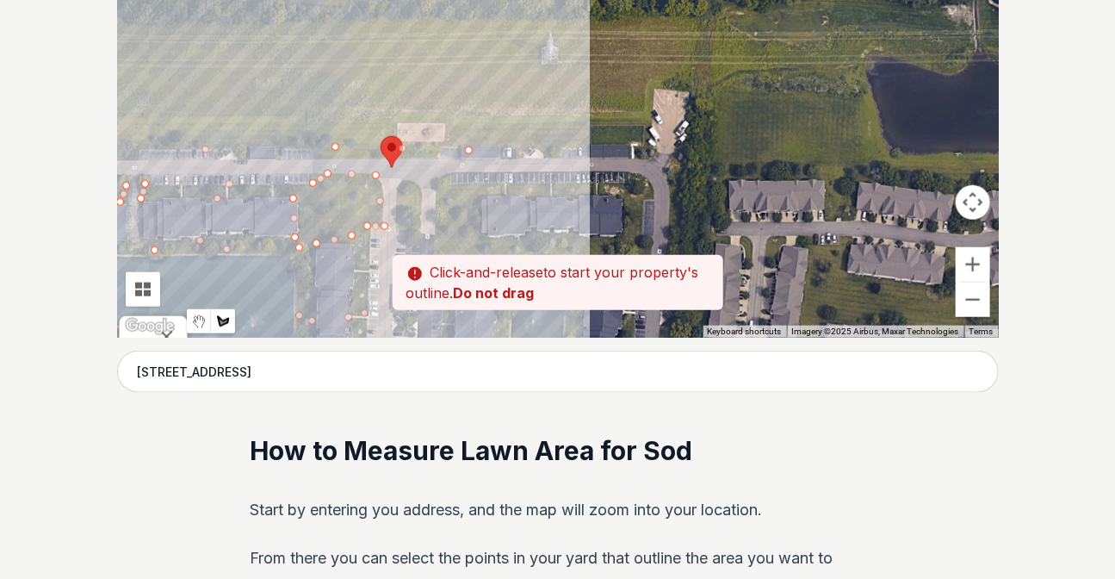
drag, startPoint x: 962, startPoint y: 150, endPoint x: 447, endPoint y: 133, distance: 515.2
click at [447, 133] on div at bounding box center [558, 79] width 882 height 517
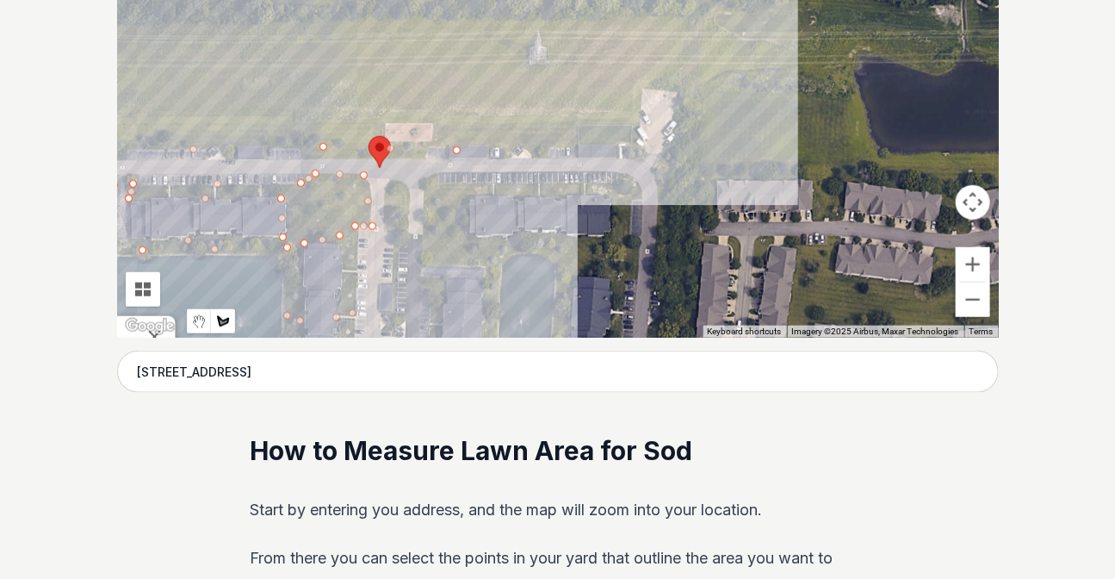
click at [577, 151] on div at bounding box center [558, 79] width 882 height 517
click at [578, 122] on div at bounding box center [558, 79] width 882 height 517
click at [636, 125] on div at bounding box center [558, 79] width 882 height 517
click at [637, 104] on div at bounding box center [558, 79] width 882 height 517
click at [380, 116] on div at bounding box center [558, 79] width 882 height 517
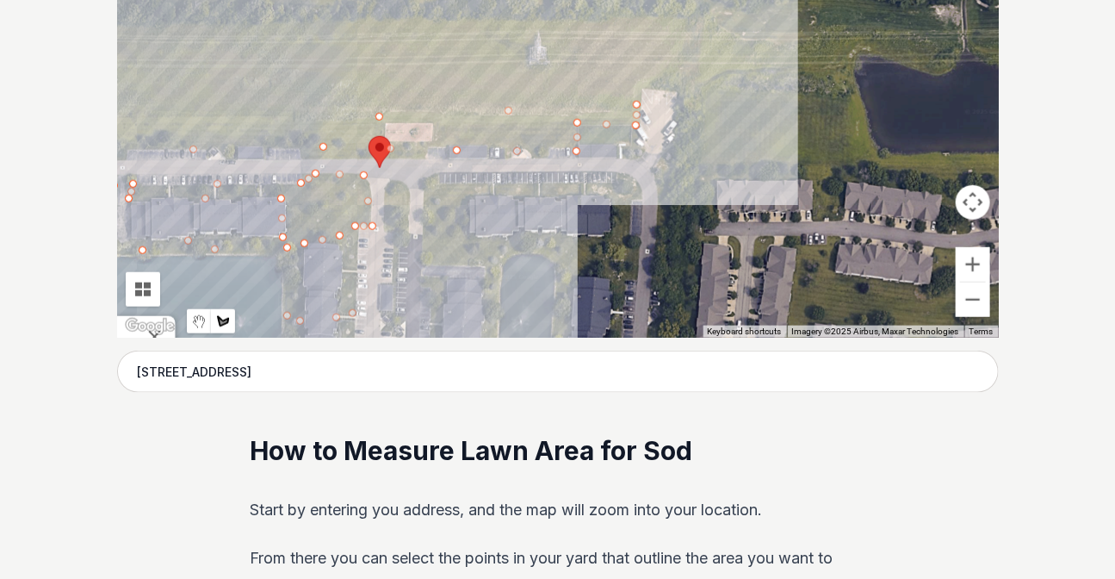
click at [186, 123] on div at bounding box center [558, 79] width 882 height 517
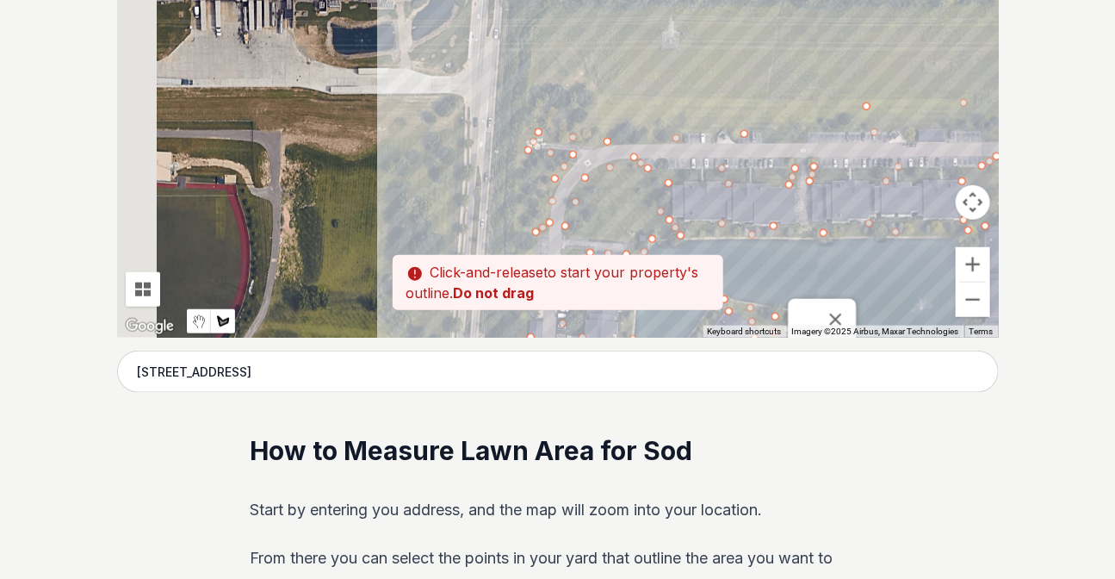
drag, startPoint x: 158, startPoint y: 137, endPoint x: 865, endPoint y: 120, distance: 707.2
click at [869, 120] on div at bounding box center [558, 79] width 882 height 517
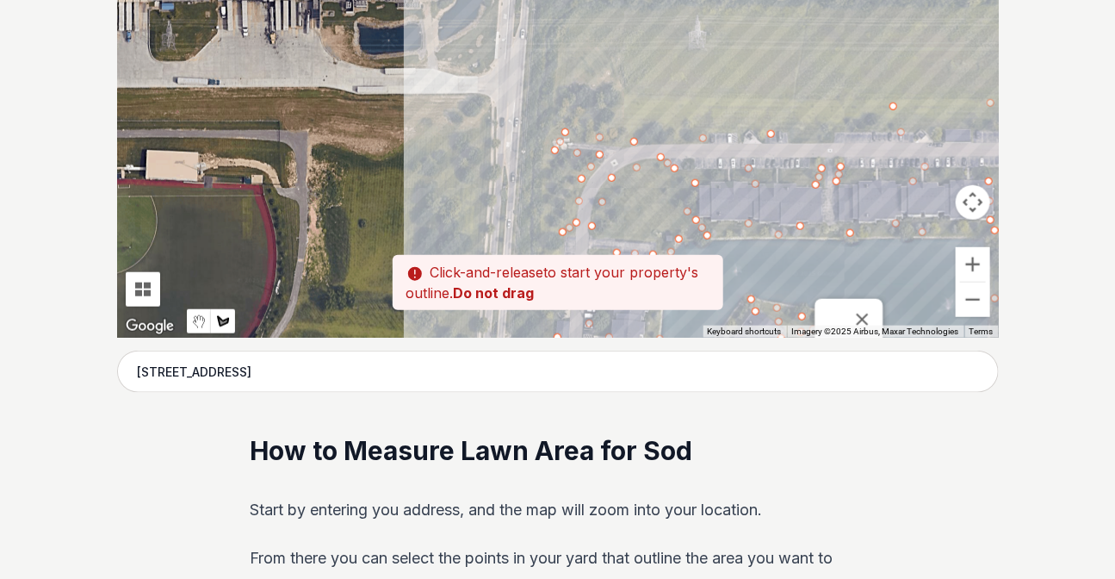
click at [604, 101] on div at bounding box center [558, 79] width 882 height 517
click at [549, 123] on div at bounding box center [558, 79] width 882 height 517
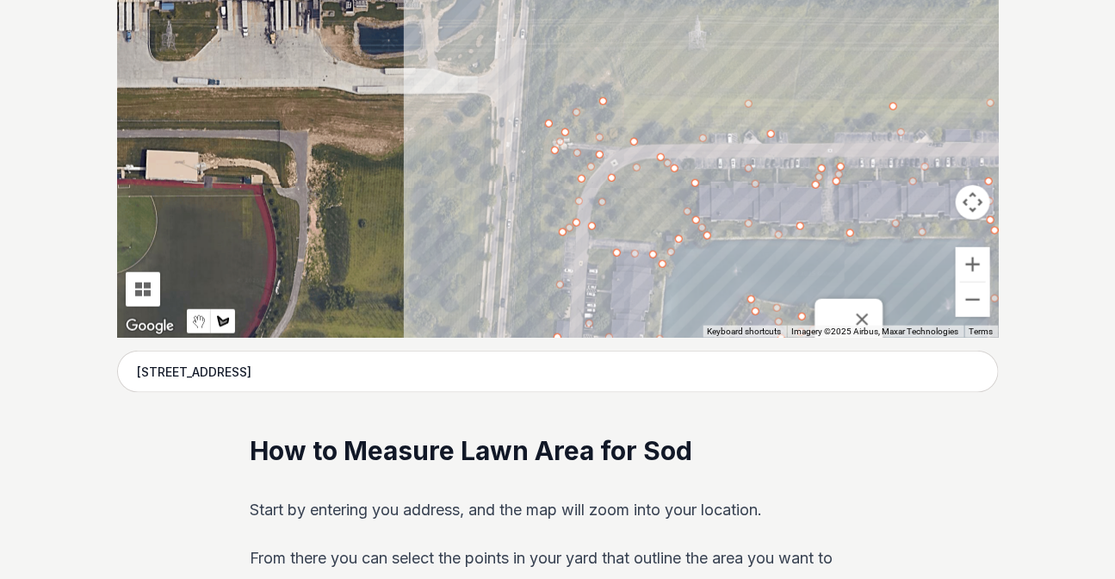
click at [542, 180] on div at bounding box center [558, 79] width 882 height 517
click at [542, 254] on div at bounding box center [558, 79] width 882 height 517
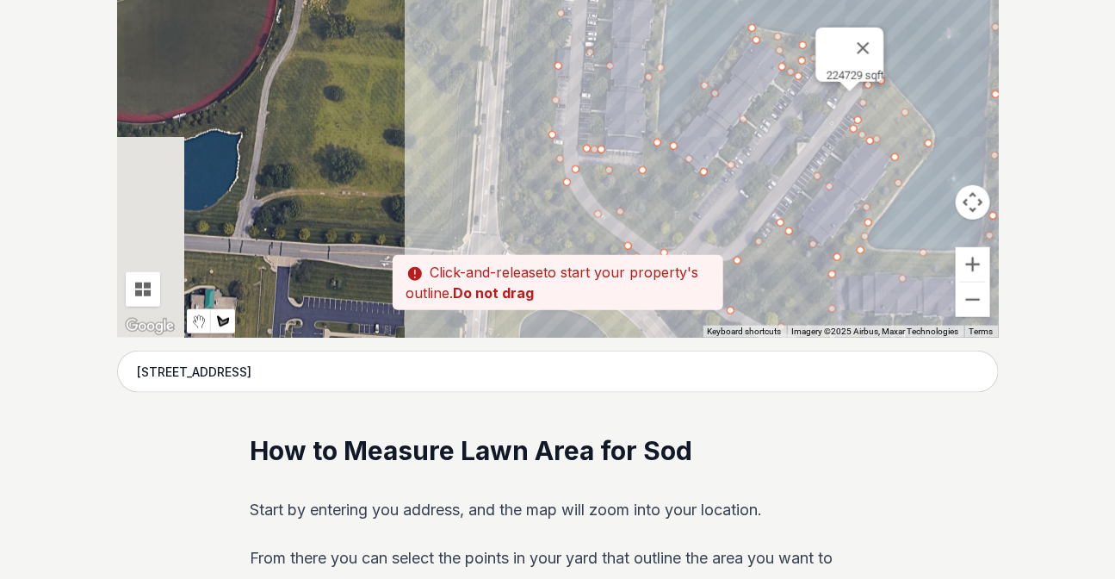
drag, startPoint x: 539, startPoint y: 301, endPoint x: 540, endPoint y: 25, distance: 275.6
click at [540, 25] on div at bounding box center [558, 79] width 882 height 517
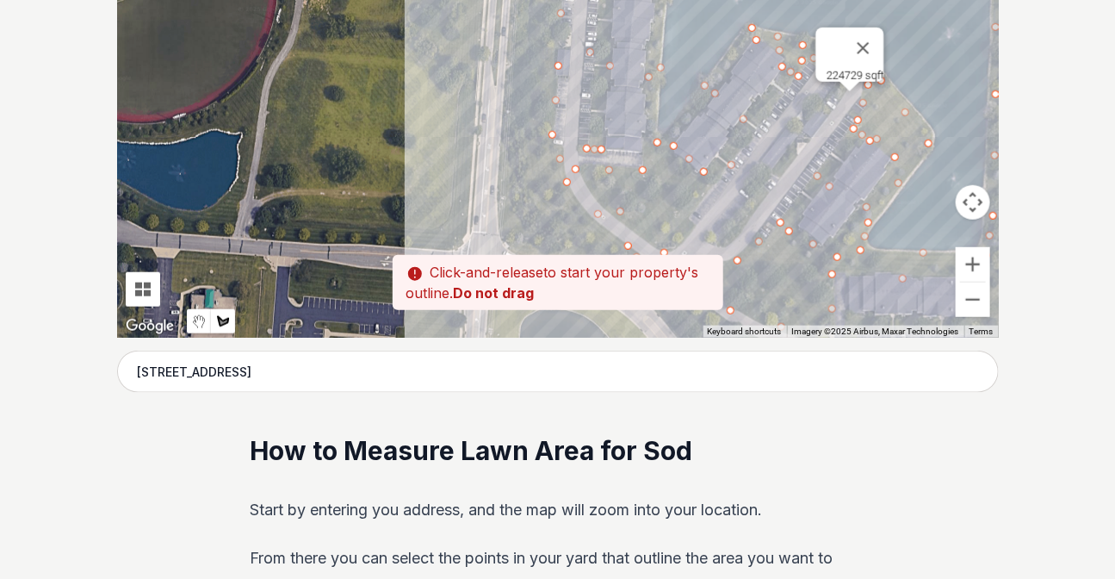
click at [536, 123] on div at bounding box center [558, 79] width 882 height 517
click at [523, 176] on div at bounding box center [558, 79] width 882 height 517
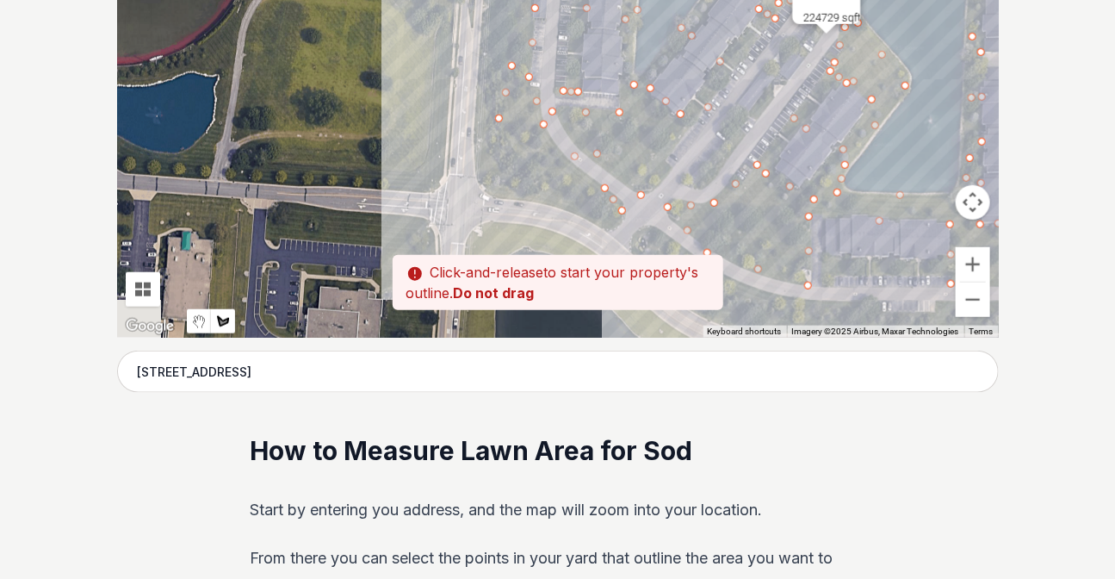
drag, startPoint x: 540, startPoint y: 211, endPoint x: 507, endPoint y: 118, distance: 98.6
click at [507, 118] on div at bounding box center [558, 79] width 882 height 517
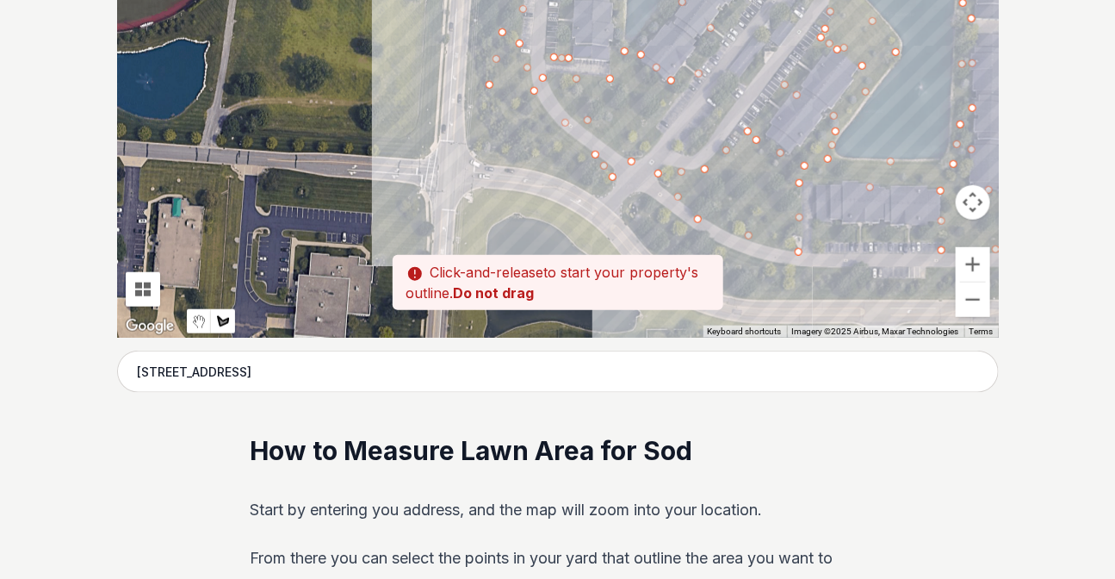
click at [530, 142] on div at bounding box center [558, 79] width 882 height 517
click at [494, 143] on div at bounding box center [558, 79] width 882 height 517
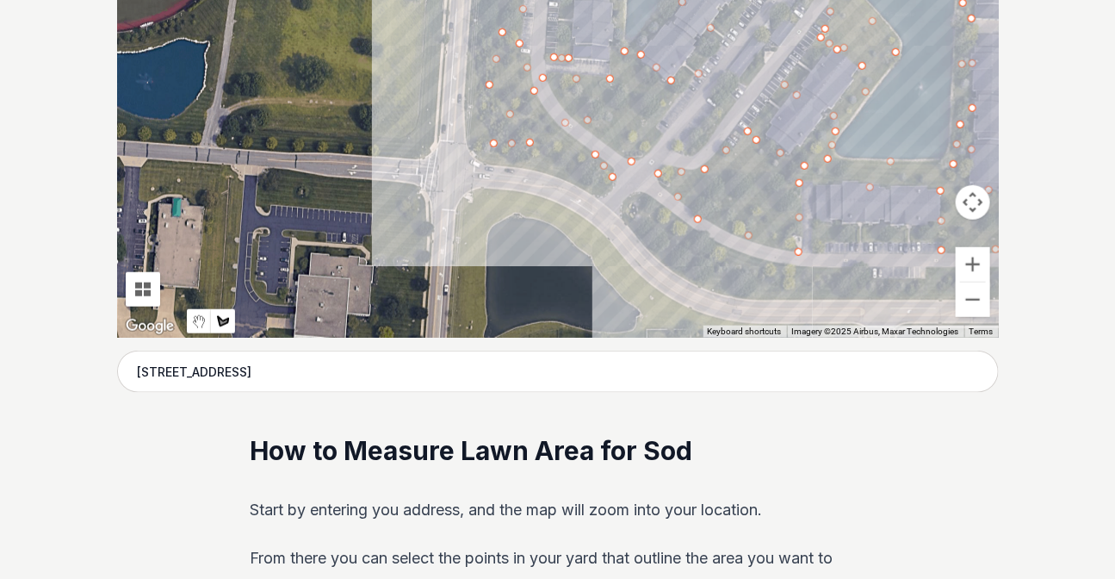
click at [471, 79] on div at bounding box center [558, 79] width 882 height 517
click at [466, 125] on div at bounding box center [558, 79] width 882 height 517
click at [486, 164] on div at bounding box center [558, 79] width 882 height 517
click at [545, 171] on div at bounding box center [558, 79] width 882 height 517
click at [603, 190] on div at bounding box center [558, 79] width 882 height 517
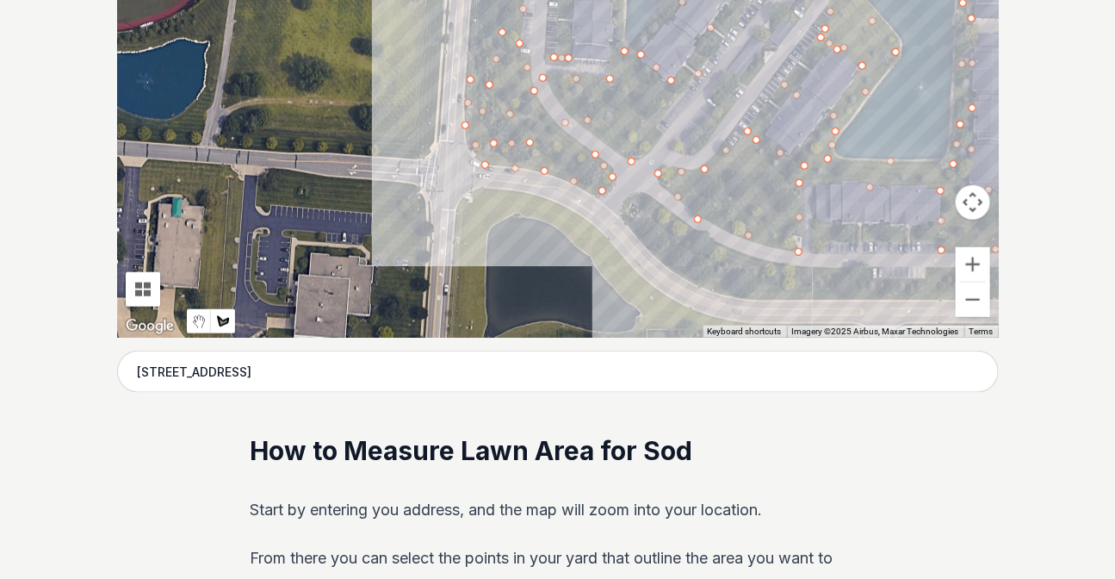
click at [611, 178] on div at bounding box center [558, 79] width 882 height 517
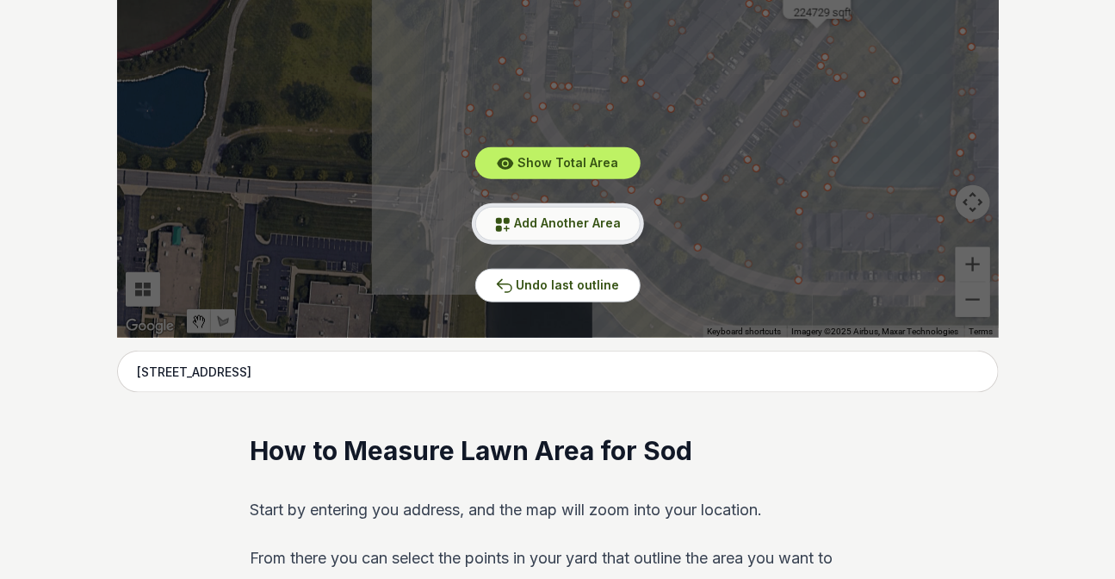
click at [561, 224] on span "Add Another Area" at bounding box center [568, 222] width 107 height 15
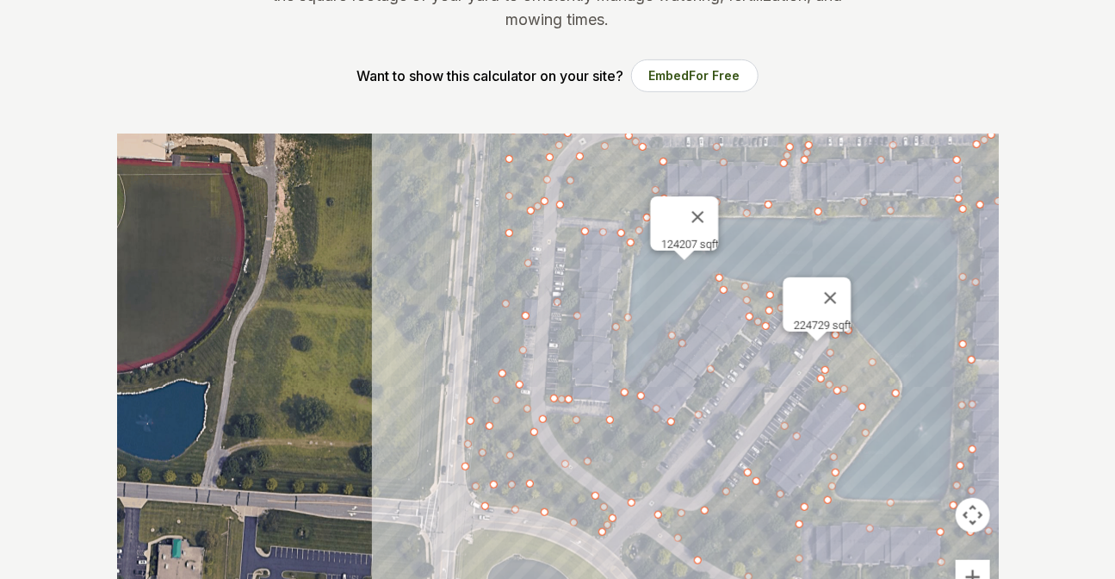
scroll to position [319, 0]
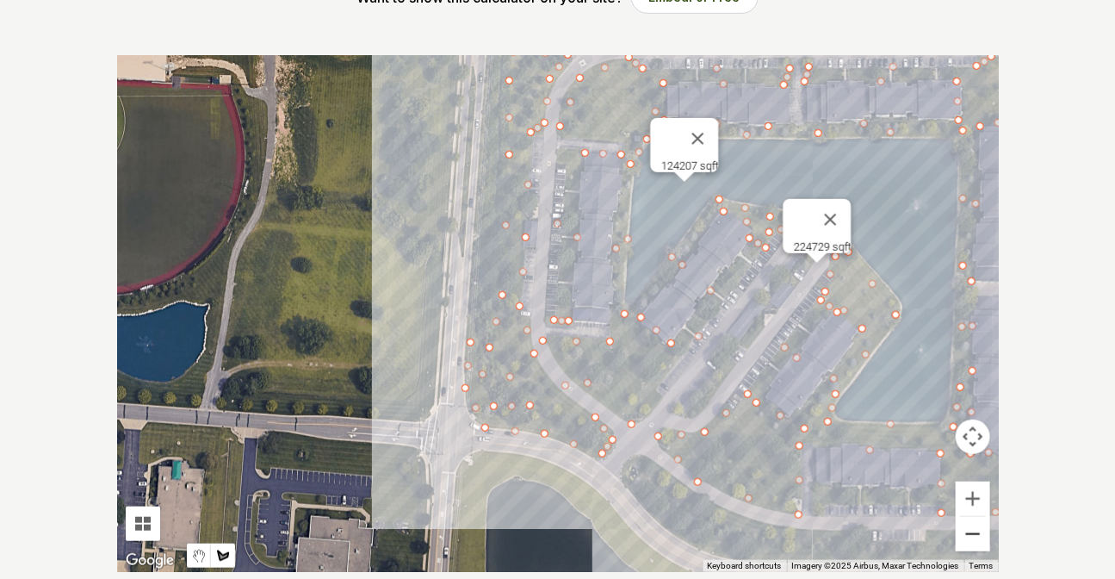
click at [976, 533] on button "Zoom out" at bounding box center [973, 534] width 34 height 34
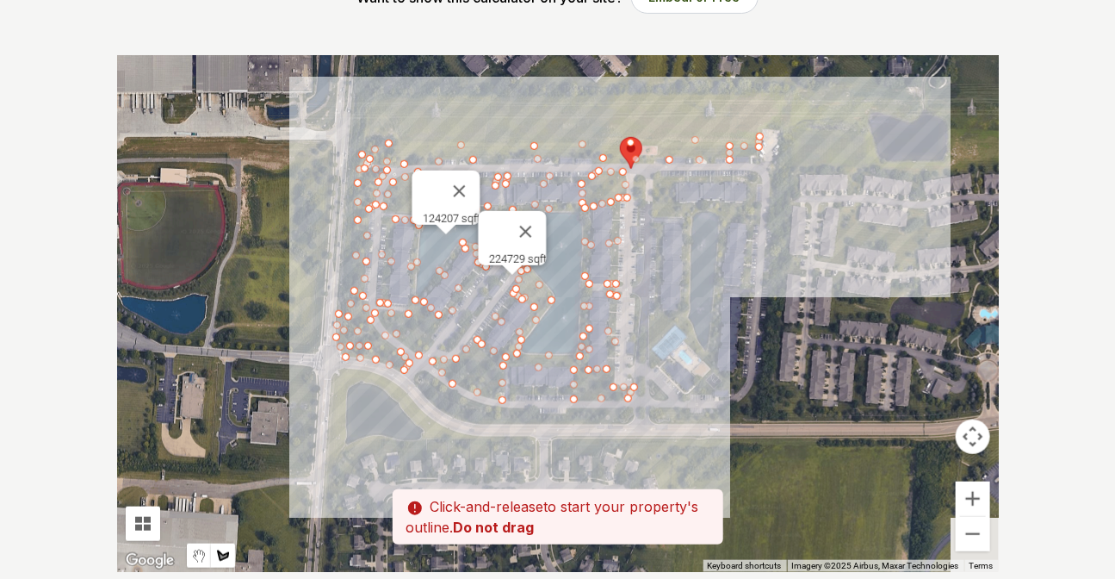
drag, startPoint x: 833, startPoint y: 294, endPoint x: 653, endPoint y: 282, distance: 180.4
click at [653, 282] on div at bounding box center [558, 313] width 882 height 517
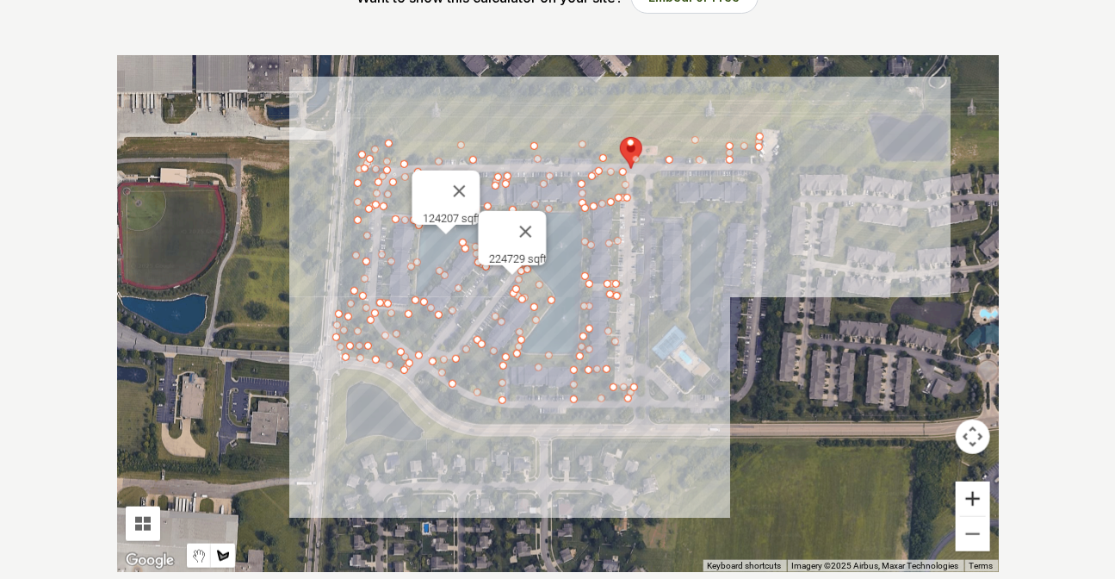
click at [980, 499] on button "Zoom in" at bounding box center [973, 498] width 34 height 34
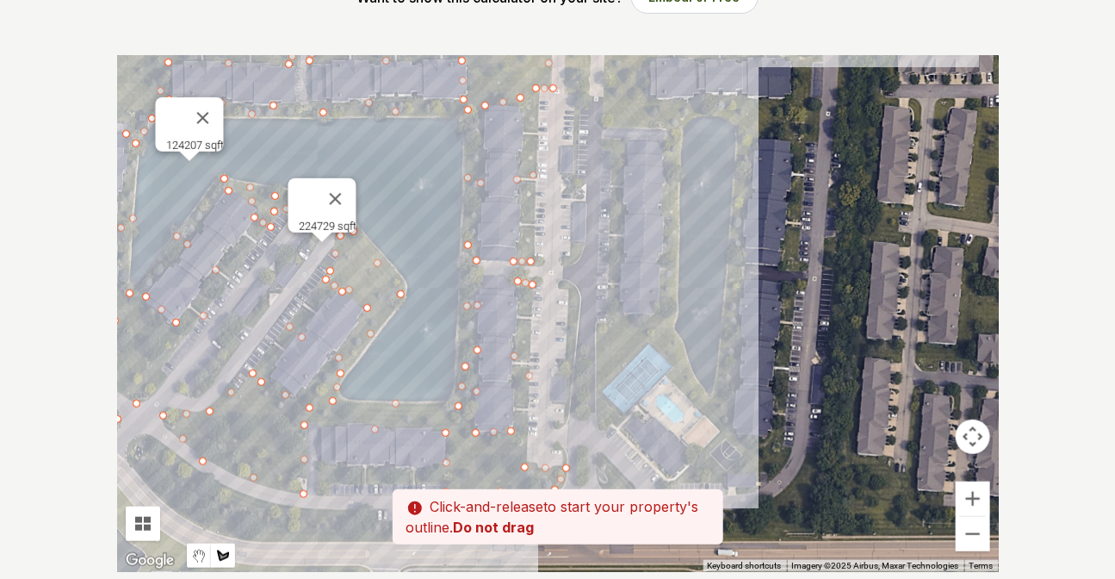
drag, startPoint x: 813, startPoint y: 374, endPoint x: 651, endPoint y: 381, distance: 162.1
click at [651, 381] on div at bounding box center [558, 313] width 882 height 517
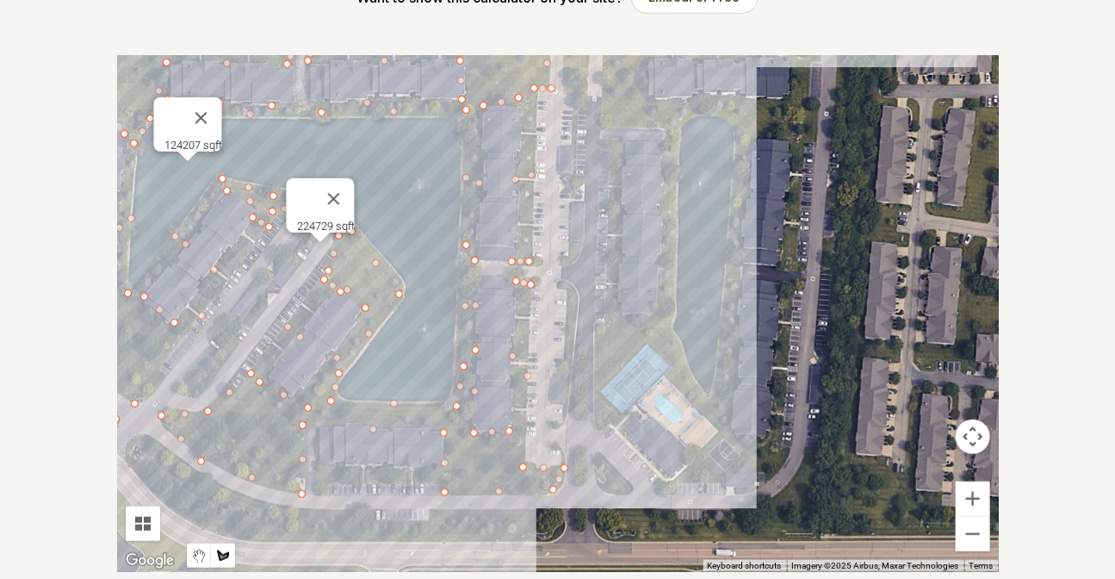
click at [597, 430] on div at bounding box center [558, 313] width 882 height 517
click at [595, 326] on div at bounding box center [558, 313] width 882 height 517
click at [611, 309] on div at bounding box center [558, 313] width 882 height 517
click at [612, 142] on div at bounding box center [558, 313] width 882 height 517
click at [628, 144] on div at bounding box center [558, 313] width 882 height 517
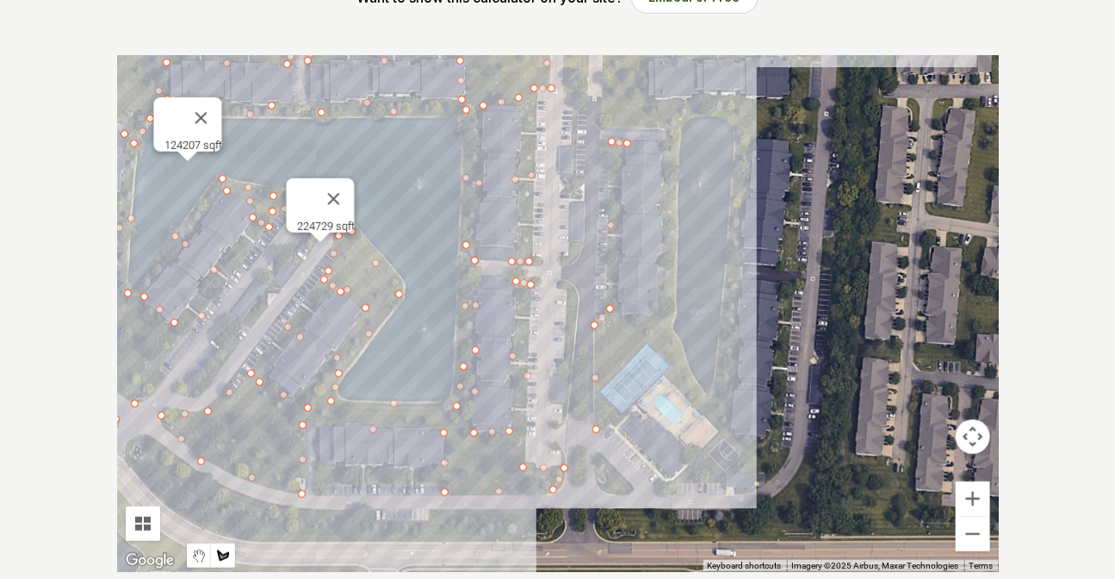
click at [620, 214] on div at bounding box center [558, 313] width 882 height 517
click at [622, 324] on div at bounding box center [558, 313] width 882 height 517
click at [659, 314] on div at bounding box center [558, 313] width 882 height 517
click at [663, 127] on div at bounding box center [558, 313] width 882 height 517
click at [603, 124] on div at bounding box center [558, 313] width 882 height 517
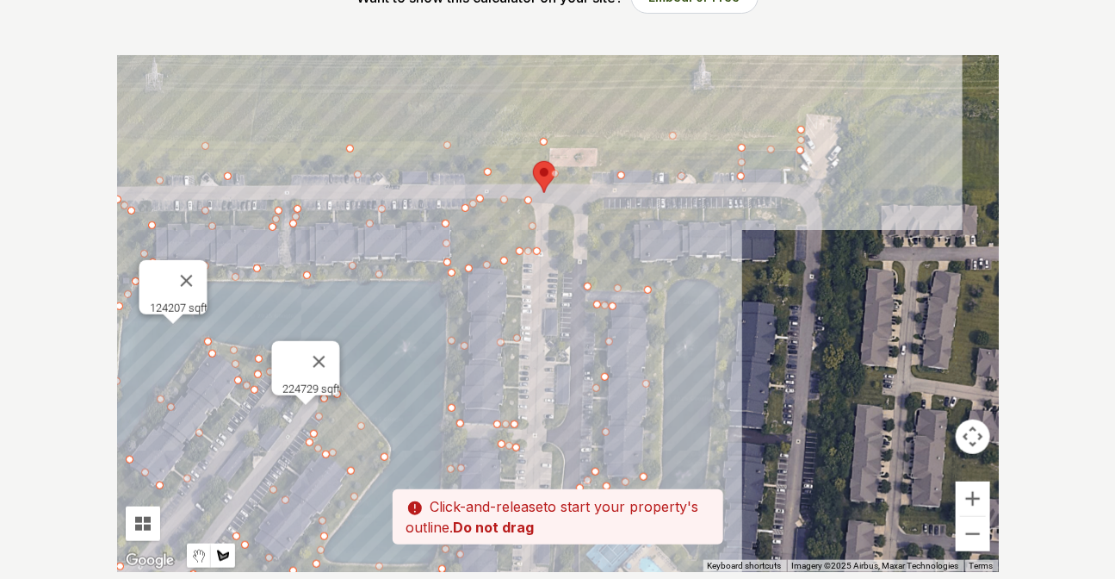
drag, startPoint x: 599, startPoint y: 182, endPoint x: 590, endPoint y: 264, distance: 82.4
click at [590, 264] on div at bounding box center [558, 313] width 882 height 517
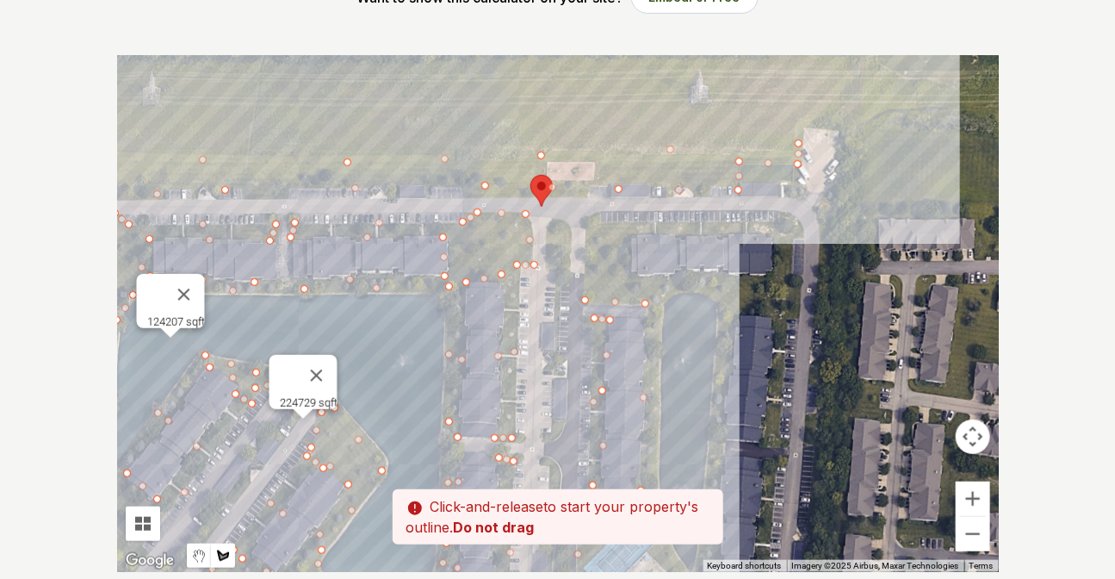
click at [586, 226] on div at bounding box center [558, 313] width 882 height 517
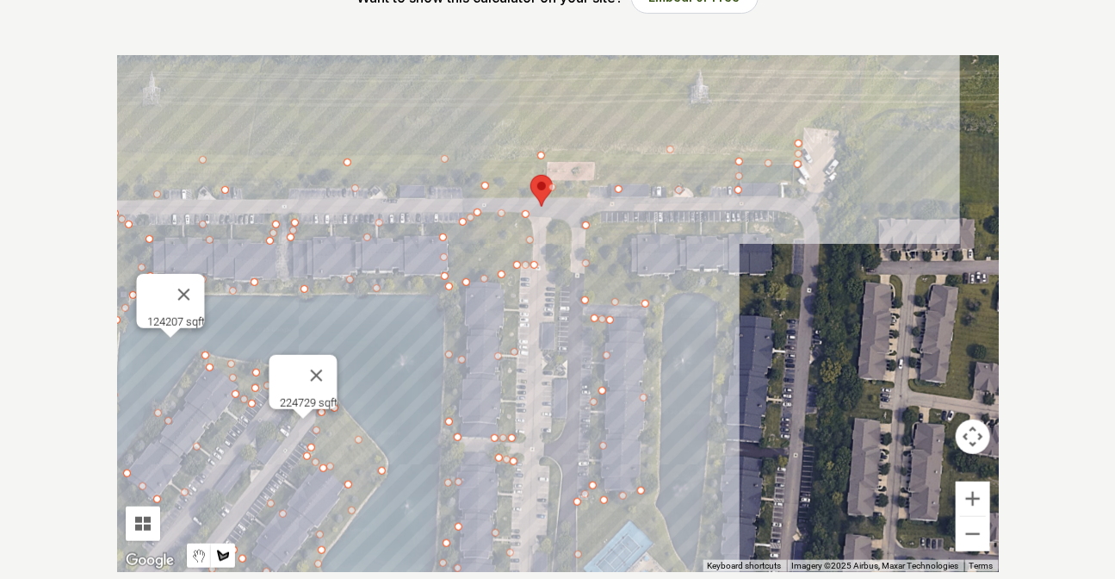
click at [800, 223] on div at bounding box center [558, 313] width 882 height 517
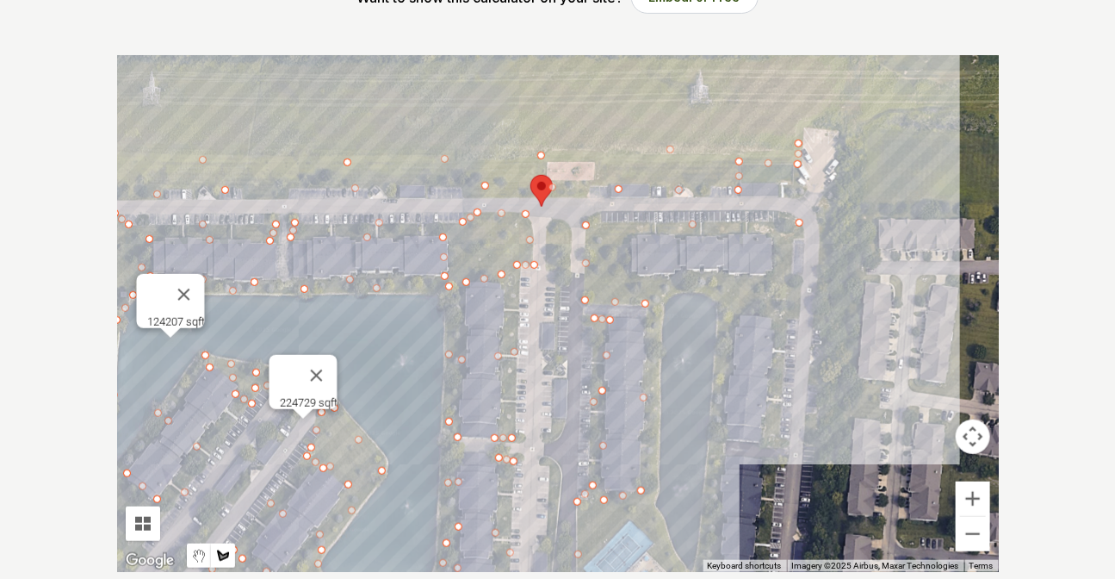
click at [801, 238] on div at bounding box center [558, 313] width 882 height 517
click at [626, 233] on div at bounding box center [558, 313] width 882 height 517
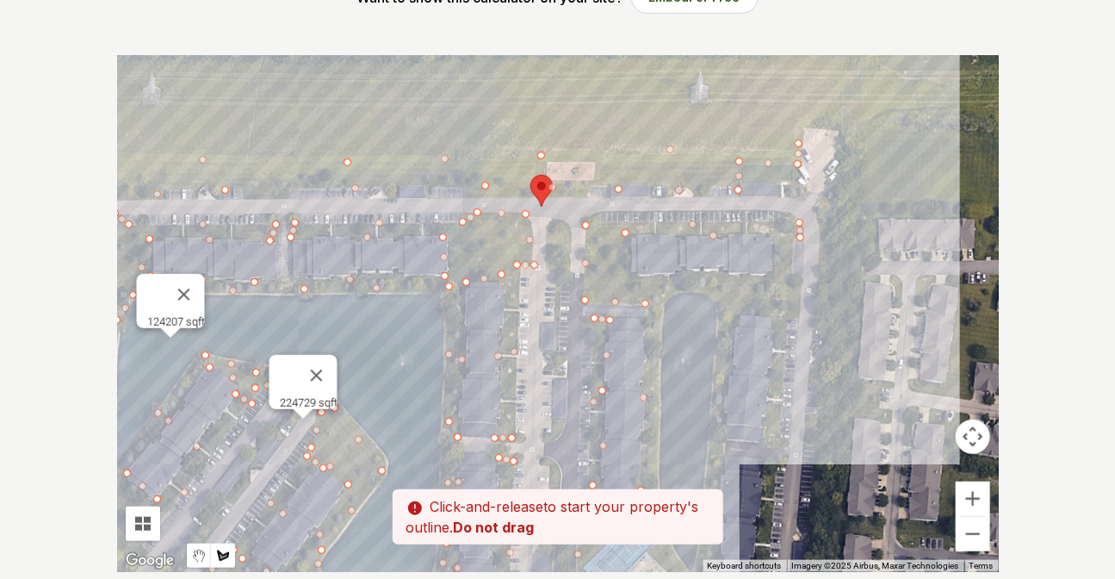
click at [636, 280] on div at bounding box center [558, 313] width 882 height 517
click at [771, 275] on div at bounding box center [558, 313] width 882 height 517
click at [774, 245] on div at bounding box center [558, 313] width 882 height 517
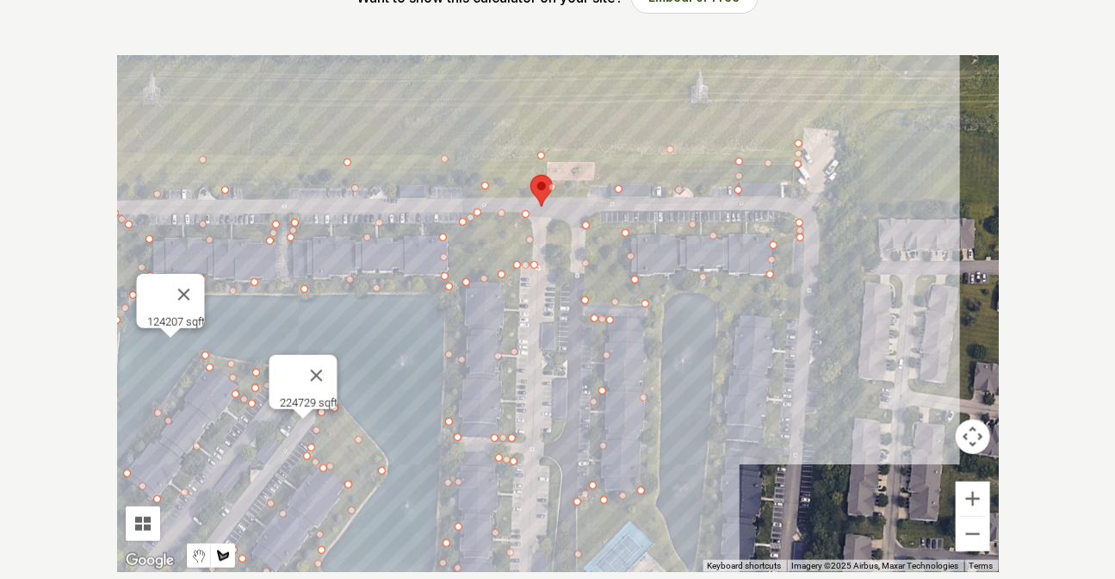
click at [791, 245] on div at bounding box center [558, 313] width 882 height 517
click at [797, 319] on div at bounding box center [558, 313] width 882 height 517
click at [783, 326] on div at bounding box center [558, 313] width 882 height 517
click at [775, 449] on div at bounding box center [558, 313] width 882 height 517
click at [766, 430] on div at bounding box center [558, 313] width 882 height 517
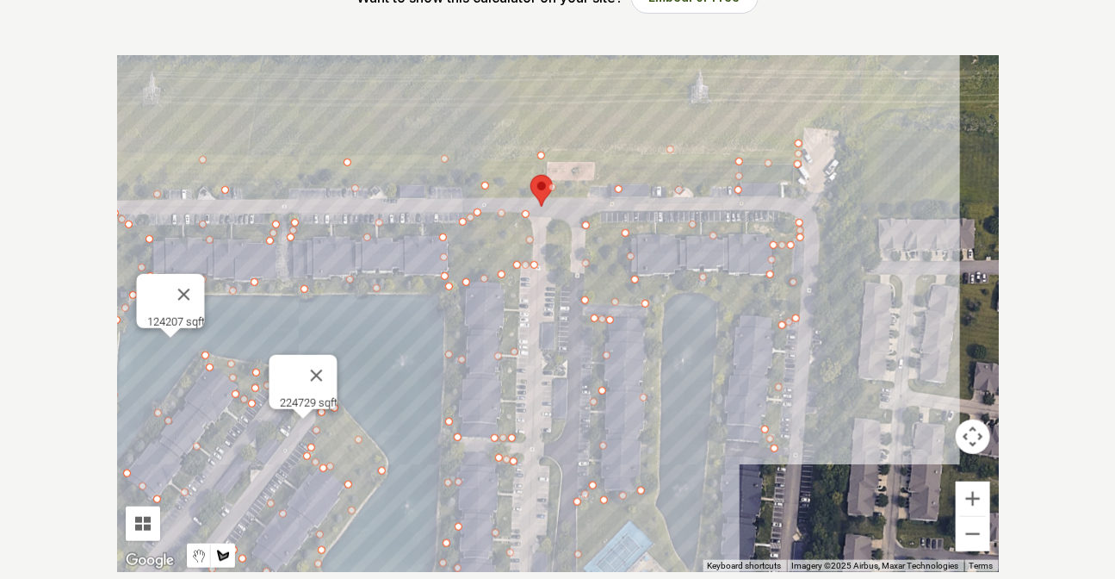
click at [774, 313] on div at bounding box center [558, 313] width 882 height 517
click at [736, 316] on div at bounding box center [558, 313] width 882 height 517
click at [722, 450] on div at bounding box center [558, 313] width 882 height 517
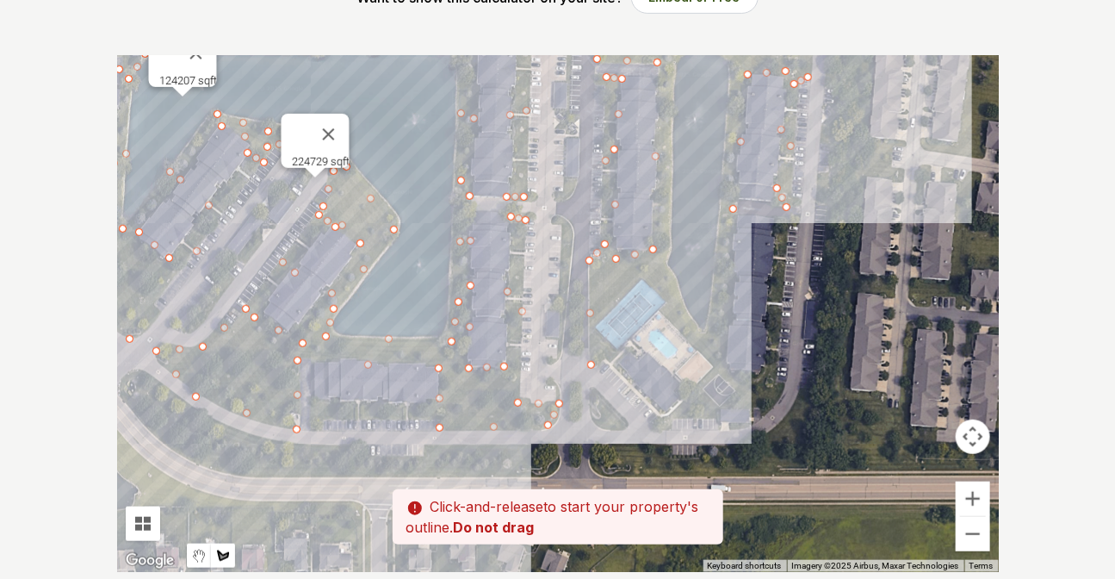
drag, startPoint x: 716, startPoint y: 492, endPoint x: 735, endPoint y: 245, distance: 247.8
click at [735, 245] on div at bounding box center [558, 313] width 882 height 517
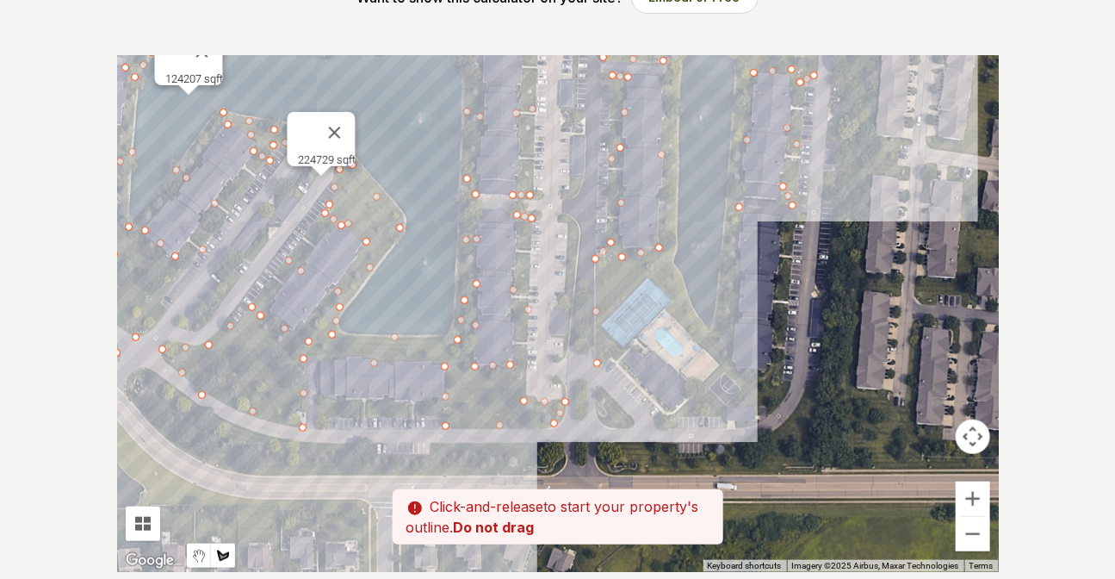
click at [732, 369] on div at bounding box center [558, 313] width 882 height 517
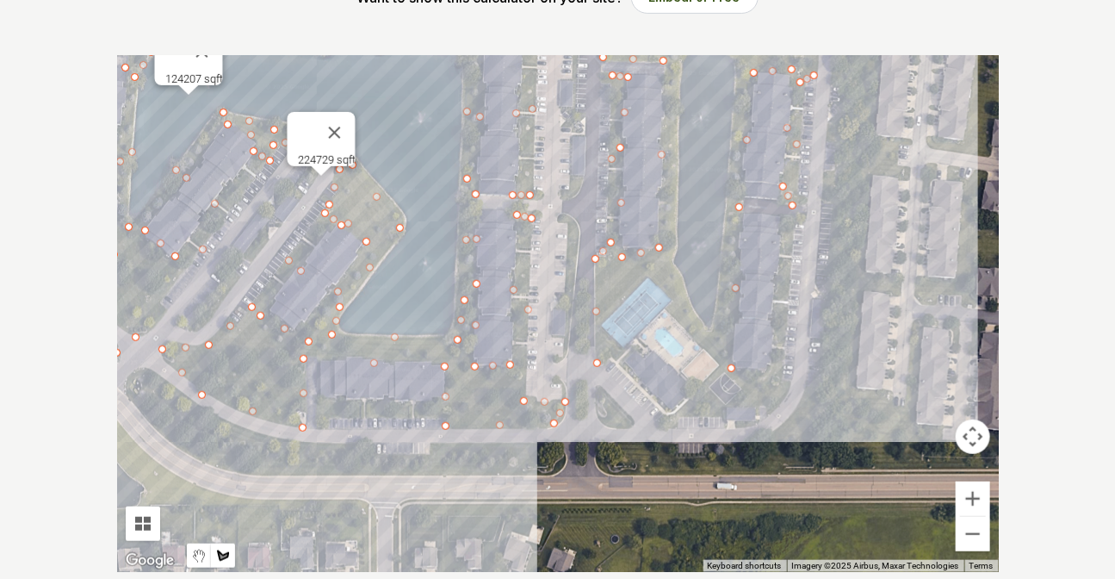
click at [774, 373] on div at bounding box center [558, 313] width 882 height 517
click at [784, 226] on div at bounding box center [558, 313] width 882 height 517
click at [791, 242] on div at bounding box center [558, 313] width 882 height 517
click at [784, 381] on div at bounding box center [558, 313] width 882 height 517
click at [774, 411] on div at bounding box center [558, 313] width 882 height 517
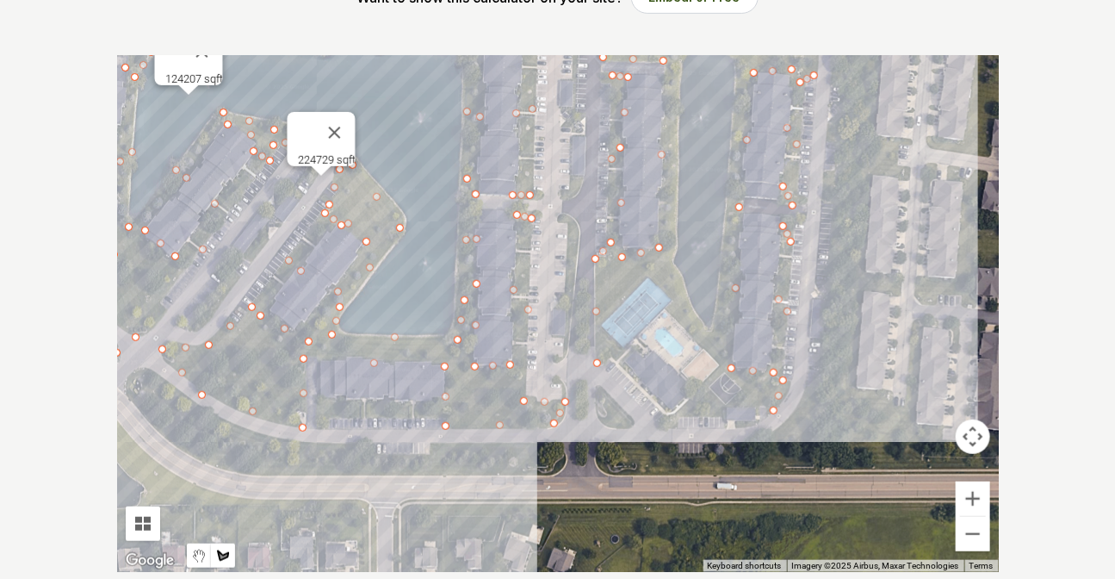
click at [674, 417] on div at bounding box center [558, 313] width 882 height 517
click at [720, 366] on div at bounding box center [558, 313] width 882 height 517
click at [667, 310] on div at bounding box center [558, 313] width 882 height 517
click at [646, 277] on div at bounding box center [558, 313] width 882 height 517
click at [667, 264] on div at bounding box center [558, 313] width 882 height 517
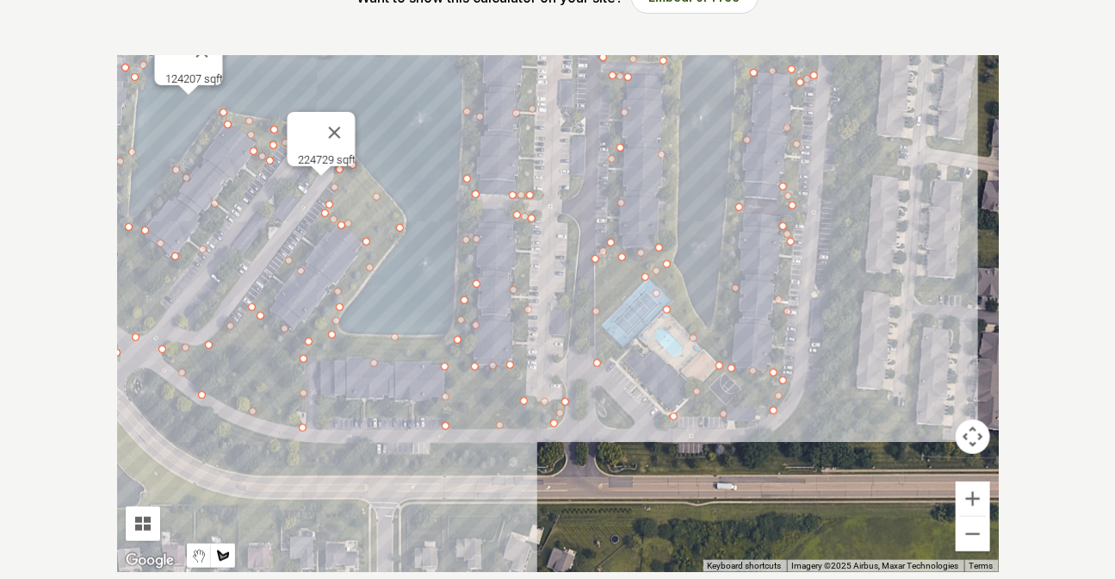
click at [688, 309] on div at bounding box center [558, 313] width 882 height 517
click at [710, 338] on div at bounding box center [558, 313] width 882 height 517
click at [719, 311] on div at bounding box center [558, 313] width 882 height 517
click at [730, 217] on div at bounding box center [558, 313] width 882 height 517
click at [736, 124] on div at bounding box center [558, 313] width 882 height 517
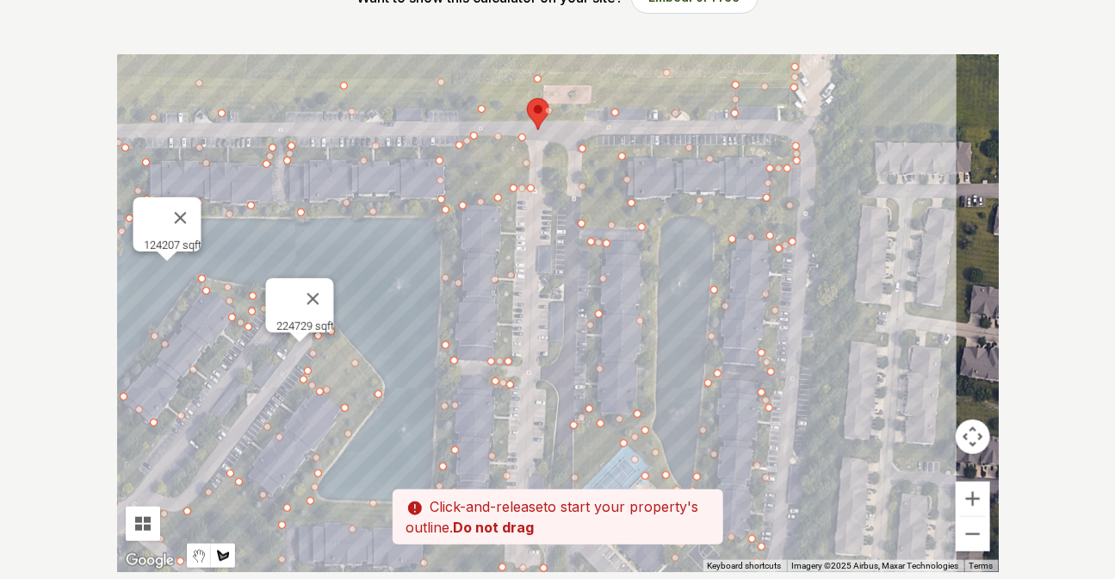
drag, startPoint x: 693, startPoint y: 103, endPoint x: 672, endPoint y: 274, distance: 171.9
click at [672, 274] on div at bounding box center [558, 313] width 882 height 517
click at [720, 224] on div at bounding box center [558, 313] width 882 height 517
click at [700, 211] on div at bounding box center [558, 313] width 882 height 517
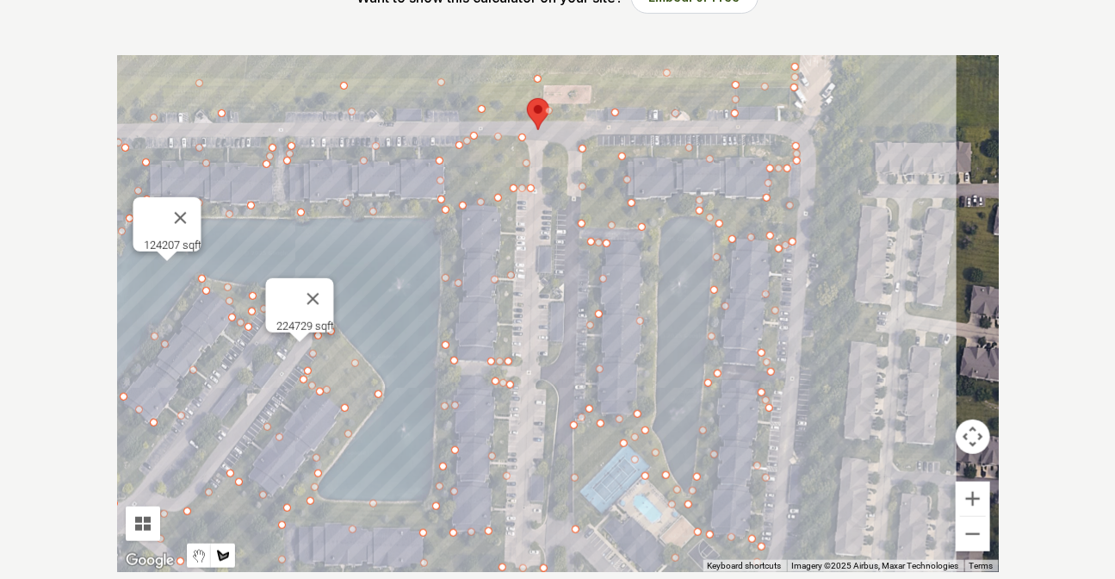
click at [663, 216] on div at bounding box center [558, 313] width 882 height 517
click at [655, 236] on div at bounding box center [558, 313] width 882 height 517
click at [654, 301] on div at bounding box center [558, 313] width 882 height 517
click at [651, 416] on div at bounding box center [558, 313] width 882 height 517
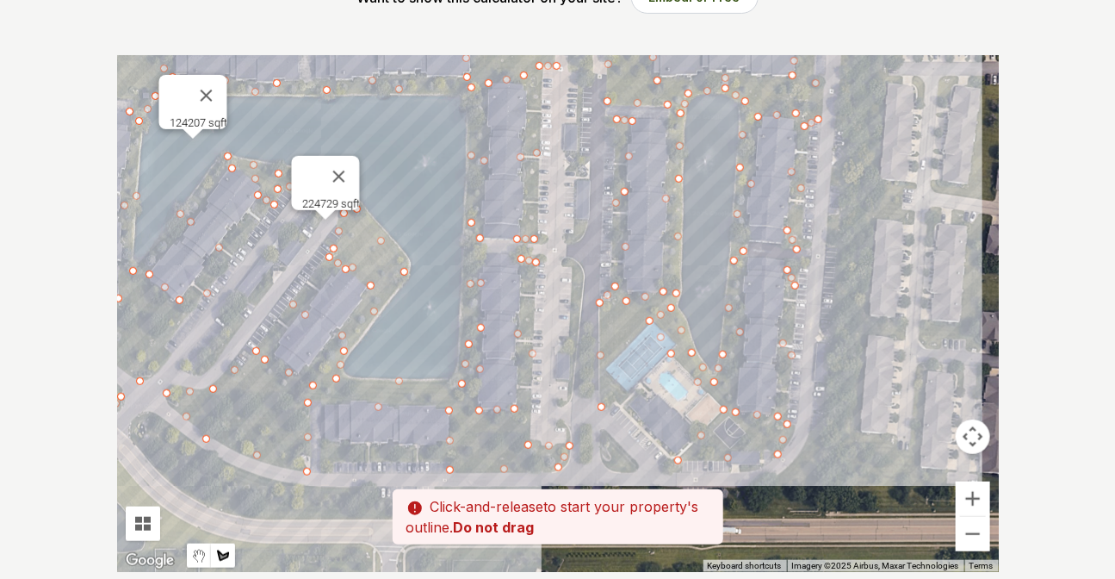
drag, startPoint x: 605, startPoint y: 446, endPoint x: 636, endPoint y: 306, distance: 143.6
click at [636, 306] on div at bounding box center [558, 313] width 882 height 517
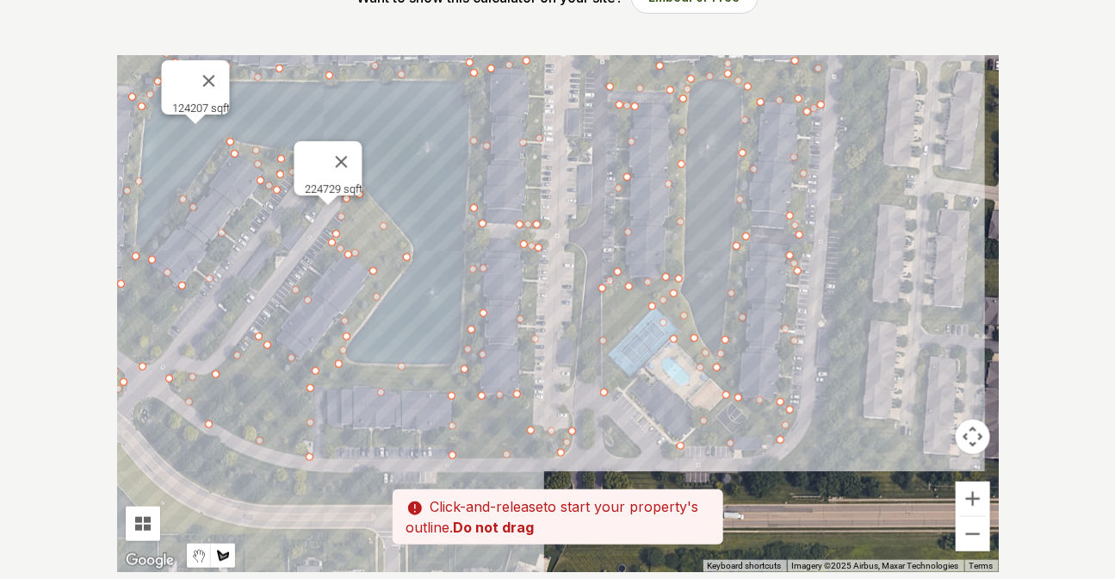
click at [615, 339] on div at bounding box center [558, 313] width 882 height 517
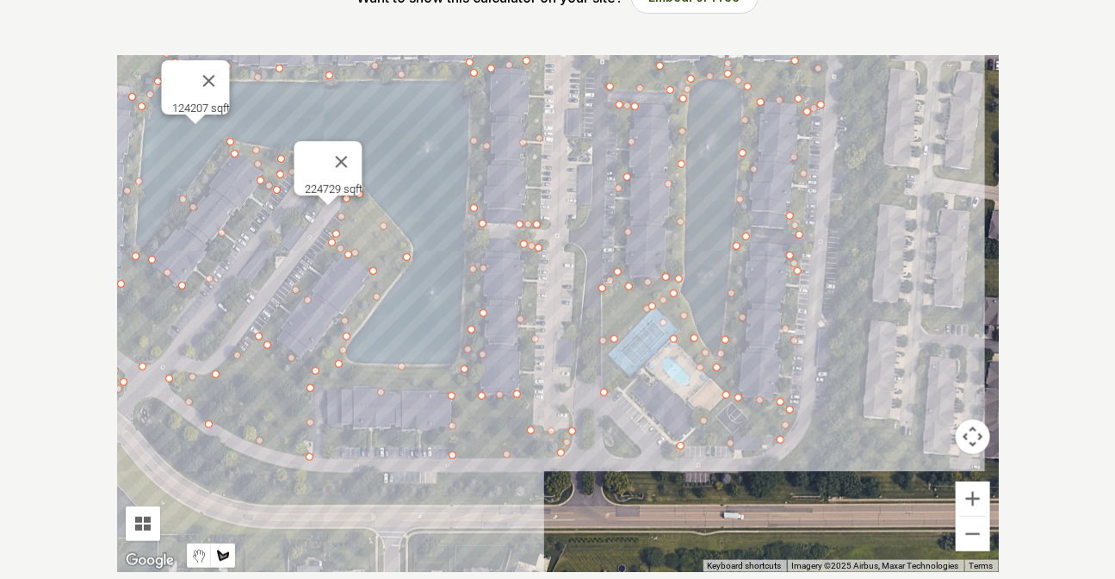
click at [611, 362] on div at bounding box center [558, 313] width 882 height 517
click at [629, 379] on div at bounding box center [558, 313] width 882 height 517
click at [605, 389] on div at bounding box center [558, 313] width 882 height 517
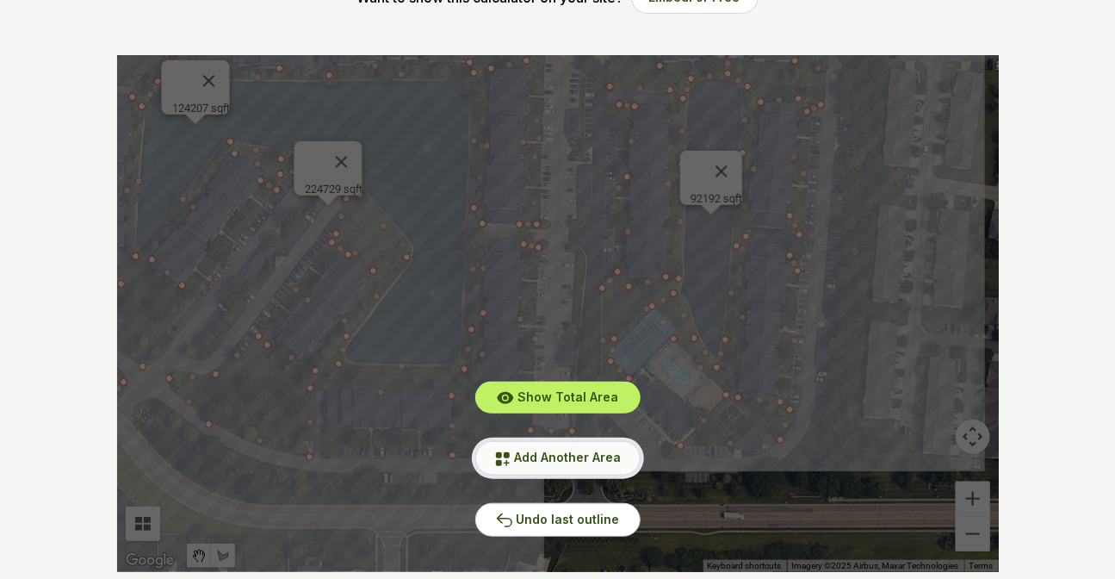
click at [567, 455] on span "Add Another Area" at bounding box center [568, 457] width 107 height 15
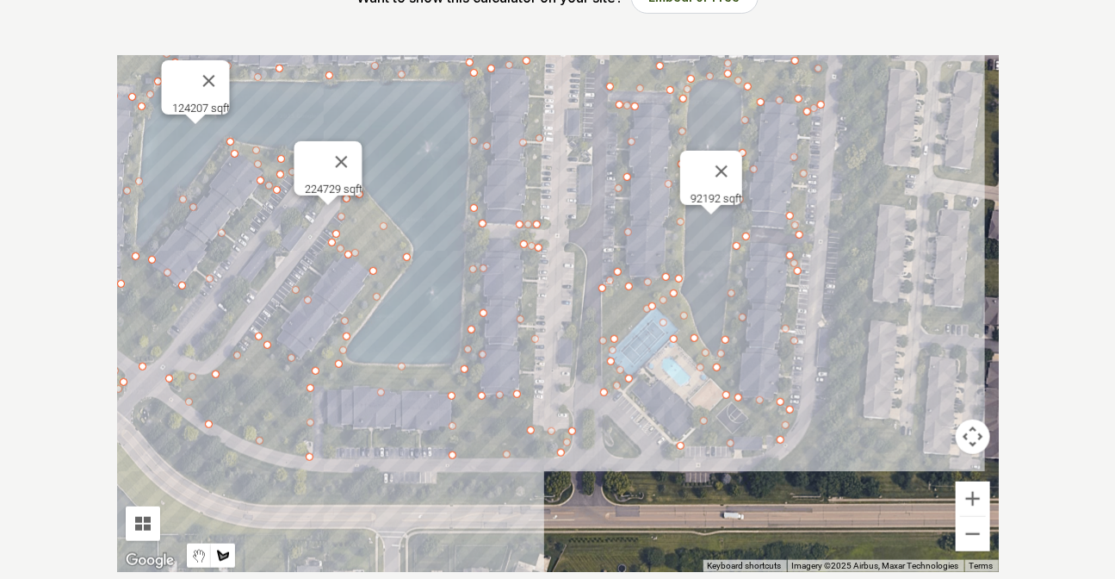
click at [608, 481] on div at bounding box center [558, 313] width 882 height 517
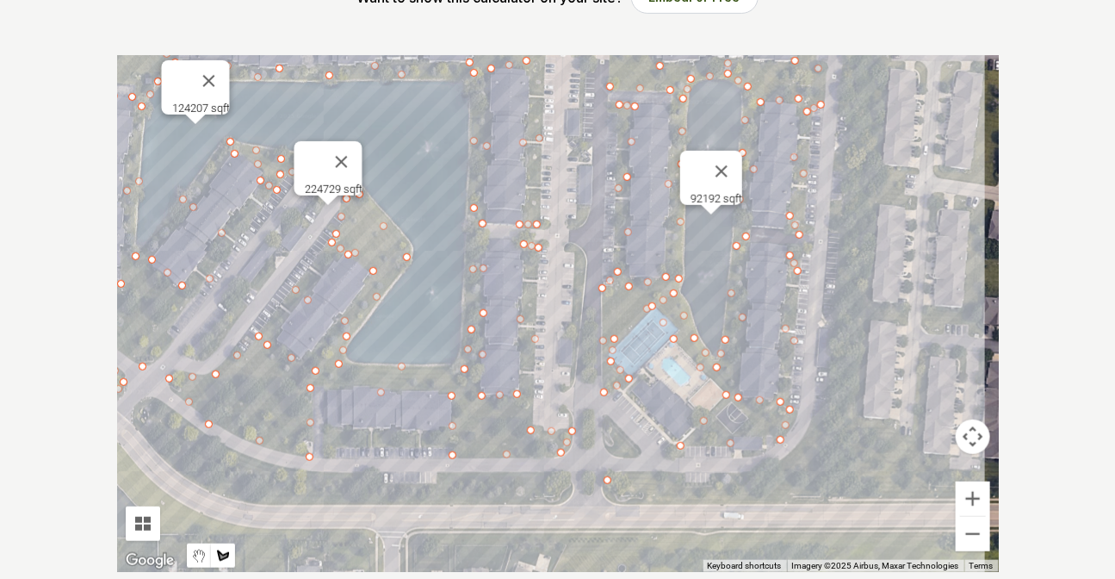
click at [751, 471] on div at bounding box center [558, 313] width 882 height 517
click at [795, 456] on div at bounding box center [558, 313] width 882 height 517
click at [826, 398] on div at bounding box center [558, 313] width 882 height 517
click at [814, 502] on div at bounding box center [558, 313] width 882 height 517
click at [491, 505] on div at bounding box center [558, 313] width 882 height 517
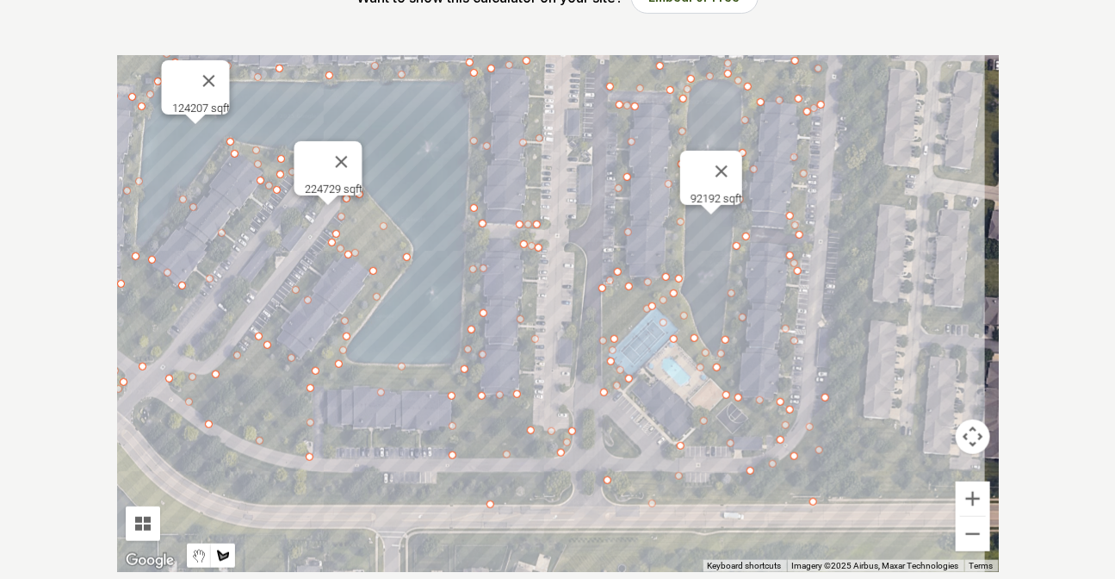
click at [244, 502] on div at bounding box center [558, 313] width 882 height 517
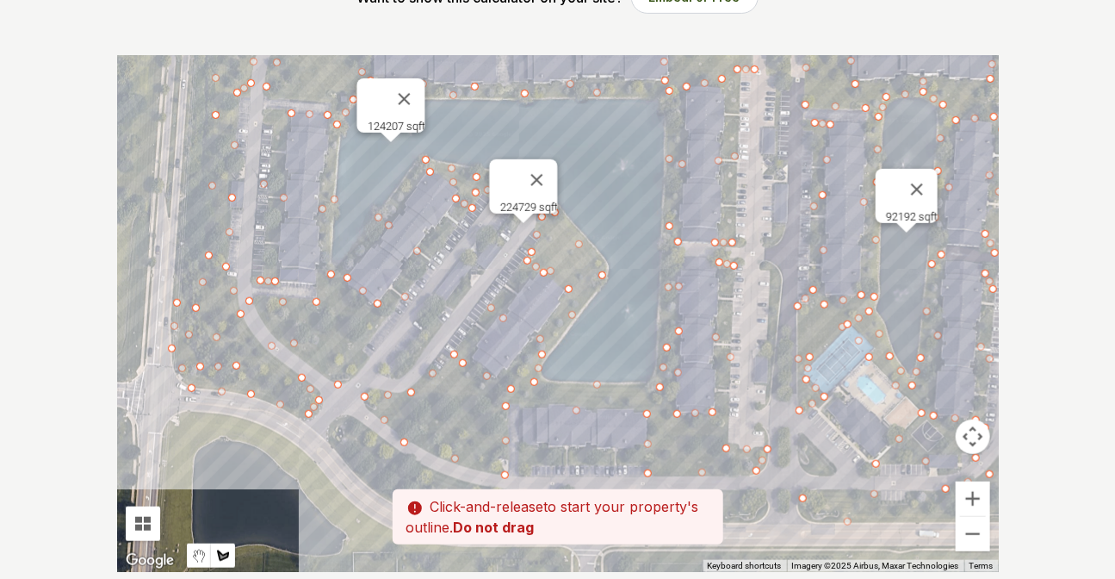
drag, startPoint x: 202, startPoint y: 456, endPoint x: 408, endPoint y: 474, distance: 207.4
click at [409, 474] on div at bounding box center [558, 313] width 882 height 517
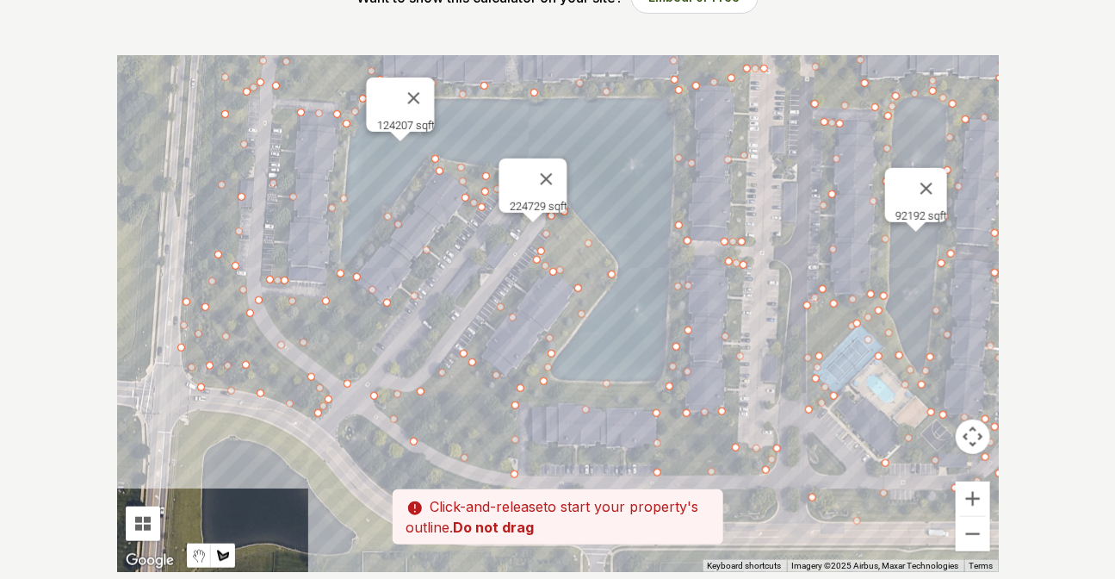
click at [340, 442] on div at bounding box center [558, 313] width 882 height 517
click at [346, 416] on div at bounding box center [558, 313] width 882 height 517
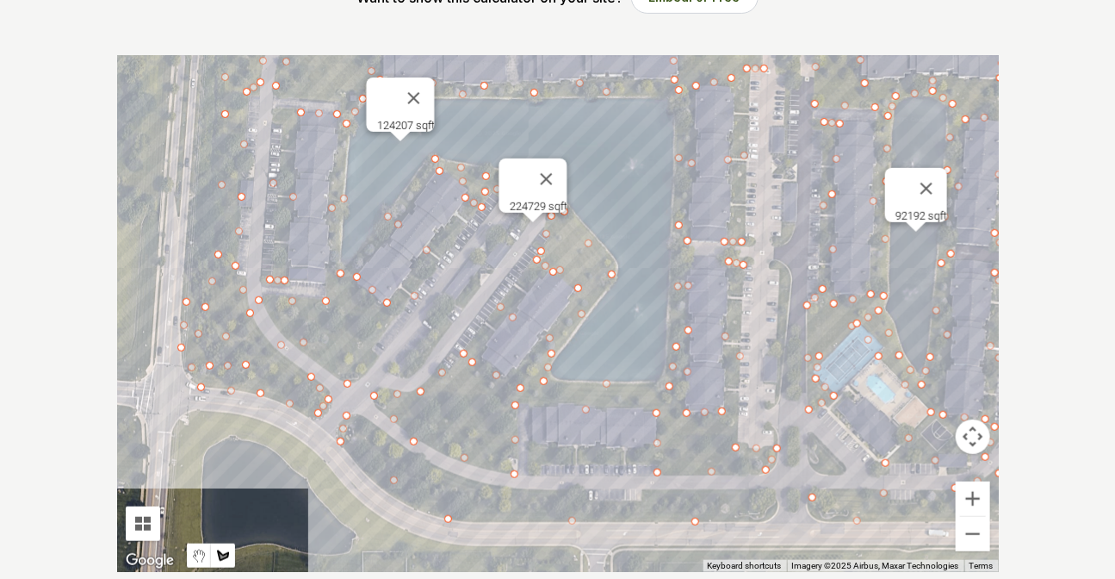
click at [421, 465] on div at bounding box center [558, 313] width 882 height 517
click at [489, 490] on div at bounding box center [558, 313] width 882 height 517
click at [666, 497] on div "Pssst - zoom in over here To navigate the map with touch gestures double-tap an…" at bounding box center [558, 313] width 882 height 517
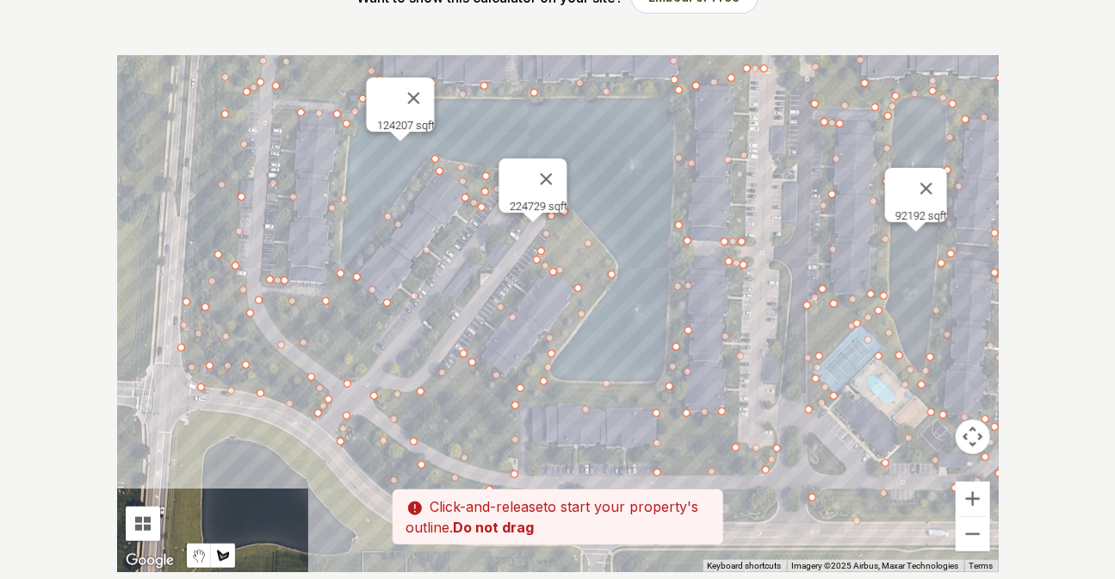
click at [770, 492] on div at bounding box center [558, 313] width 882 height 517
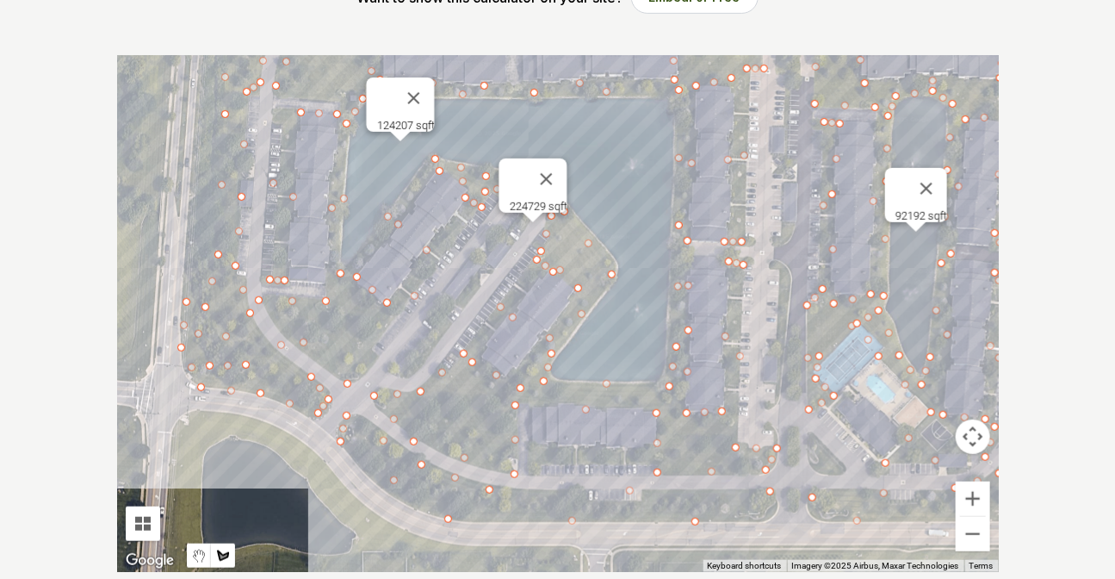
click at [772, 517] on div at bounding box center [558, 313] width 882 height 517
click at [821, 517] on div at bounding box center [558, 313] width 882 height 517
click at [811, 499] on div at bounding box center [558, 313] width 882 height 517
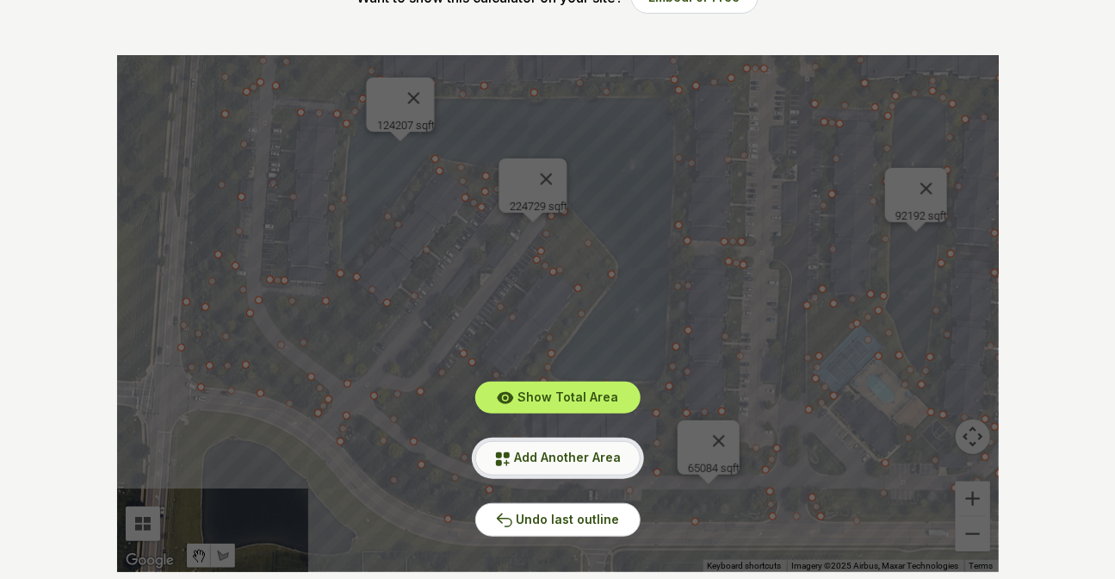
click at [545, 459] on span "Add Another Area" at bounding box center [568, 457] width 107 height 15
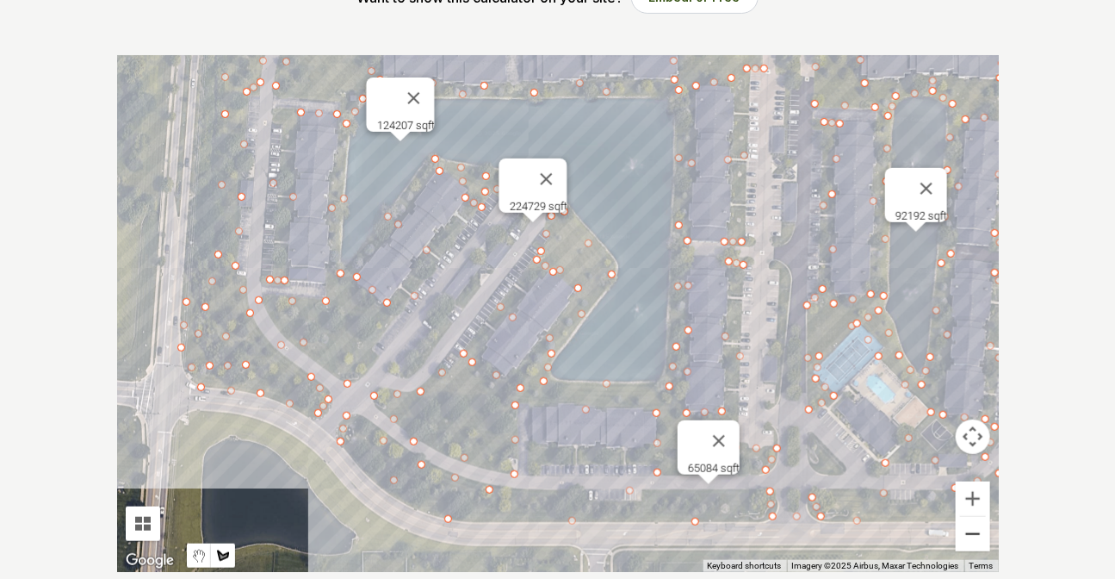
click at [976, 541] on button "Zoom out" at bounding box center [973, 534] width 34 height 34
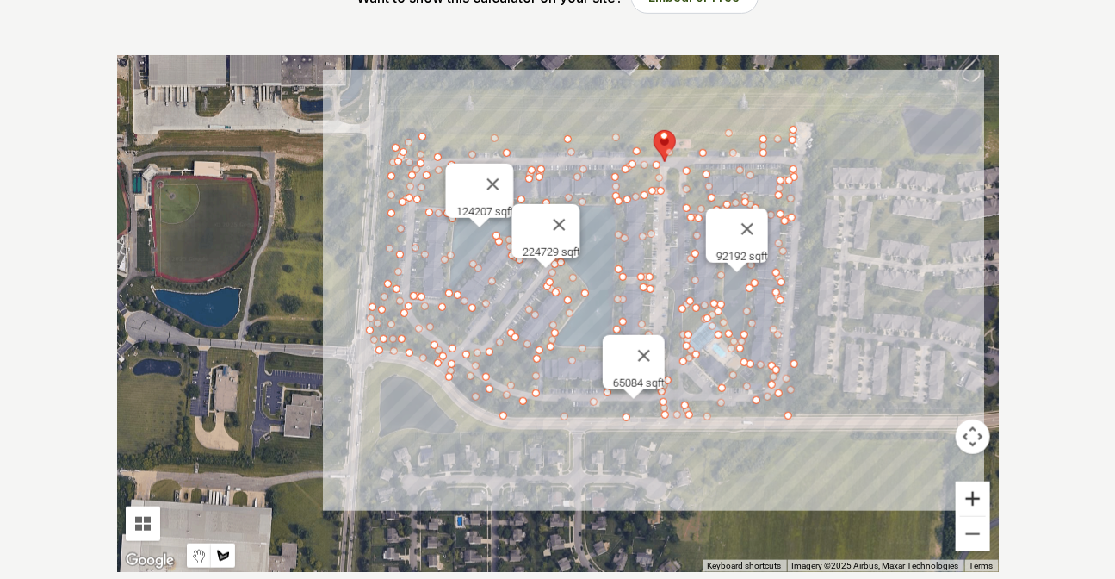
click at [977, 500] on button "Zoom in" at bounding box center [973, 498] width 34 height 34
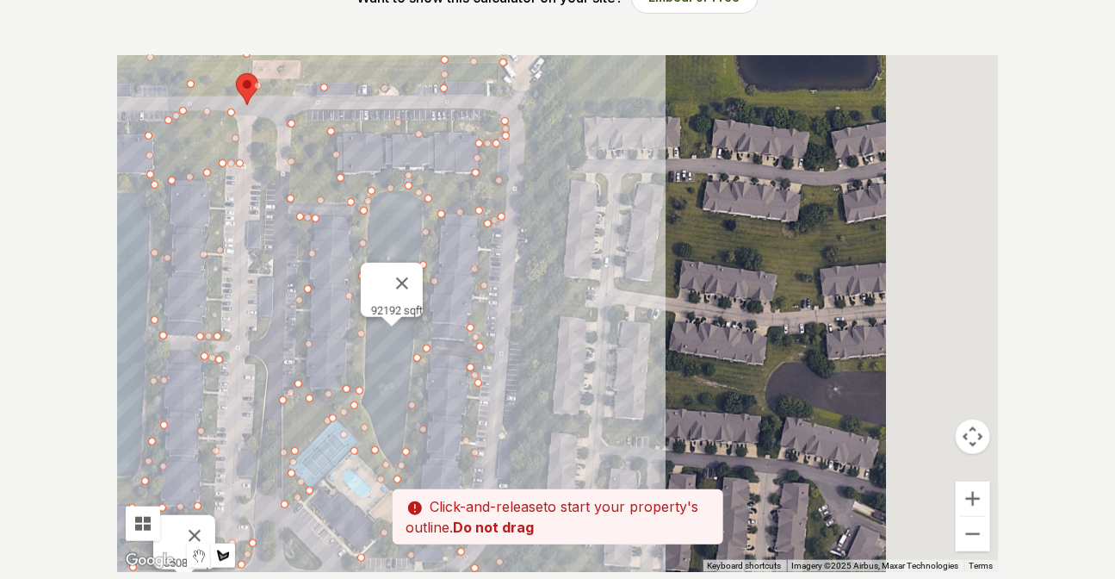
drag, startPoint x: 911, startPoint y: 293, endPoint x: 385, endPoint y: 388, distance: 534.6
click at [385, 388] on div at bounding box center [558, 313] width 882 height 517
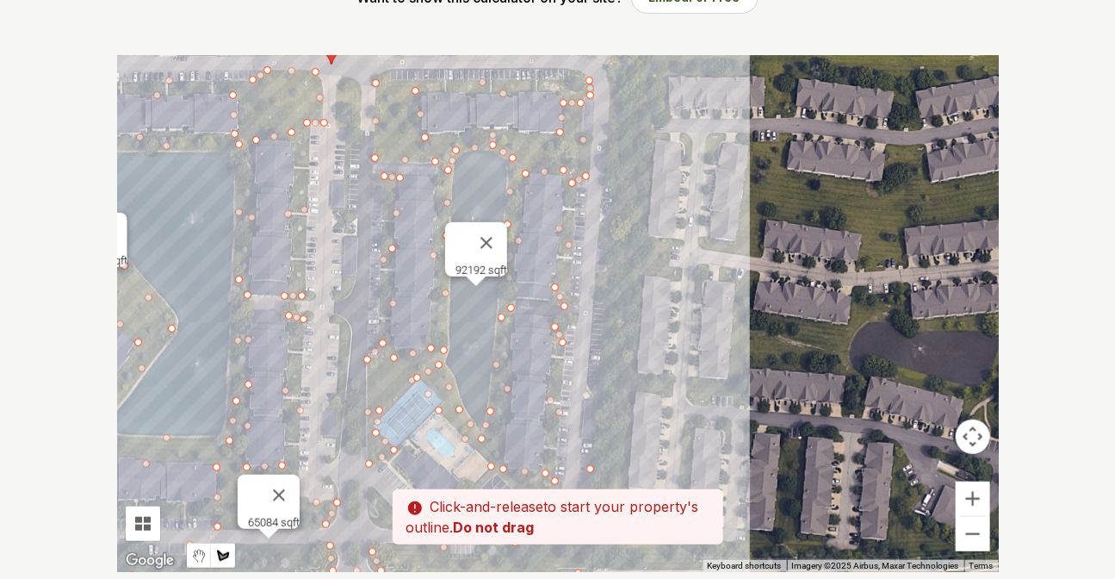
drag, startPoint x: 548, startPoint y: 462, endPoint x: 641, endPoint y: 407, distance: 108.1
click at [641, 407] on div at bounding box center [558, 313] width 882 height 517
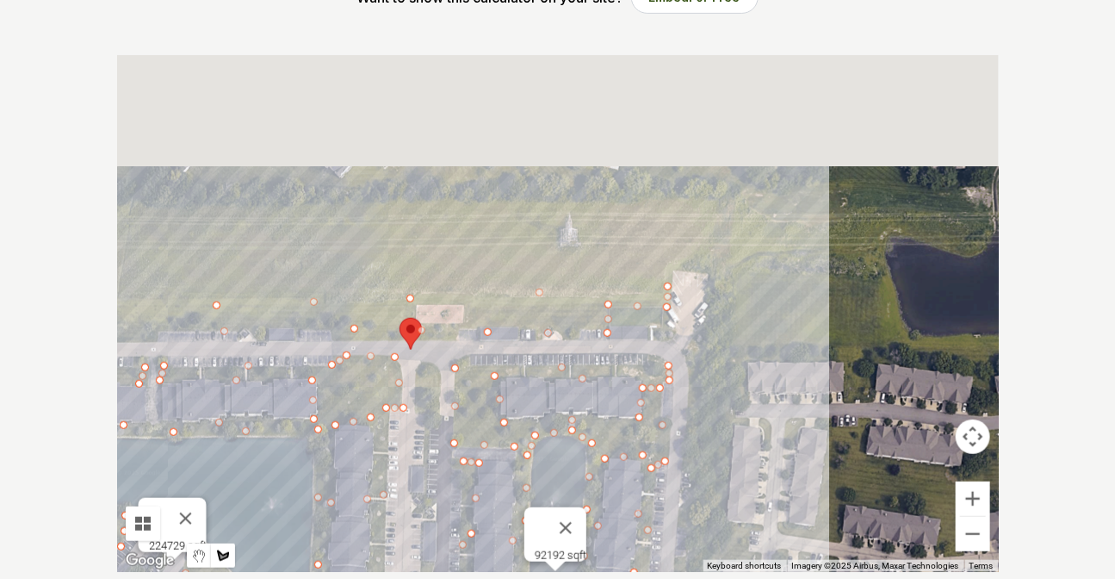
drag, startPoint x: 702, startPoint y: 397, endPoint x: 716, endPoint y: 456, distance: 60.4
click at [716, 456] on div at bounding box center [558, 313] width 882 height 517
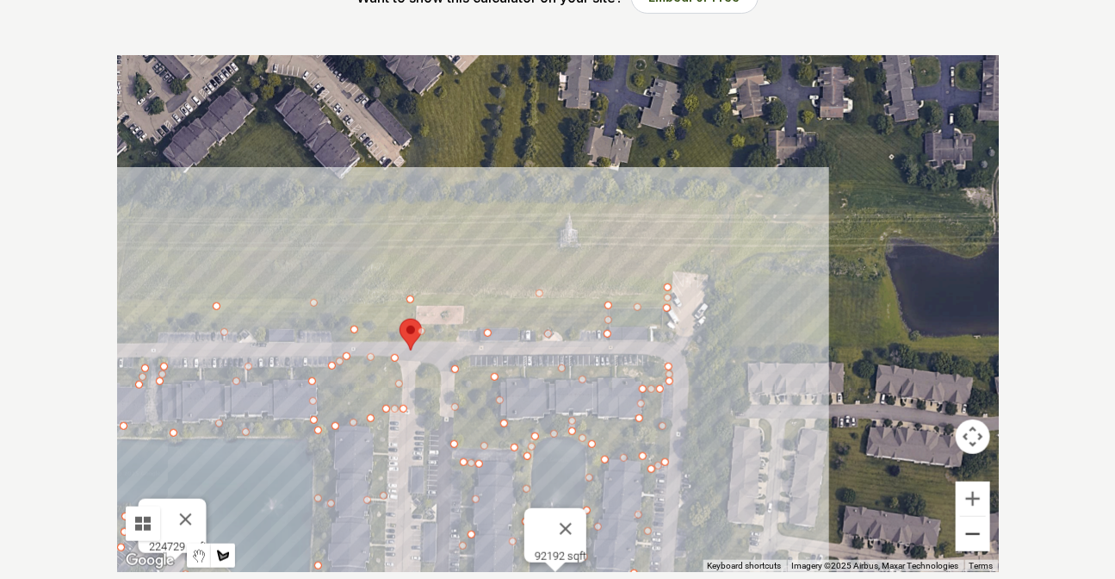
click at [971, 534] on button "Zoom out" at bounding box center [973, 534] width 34 height 34
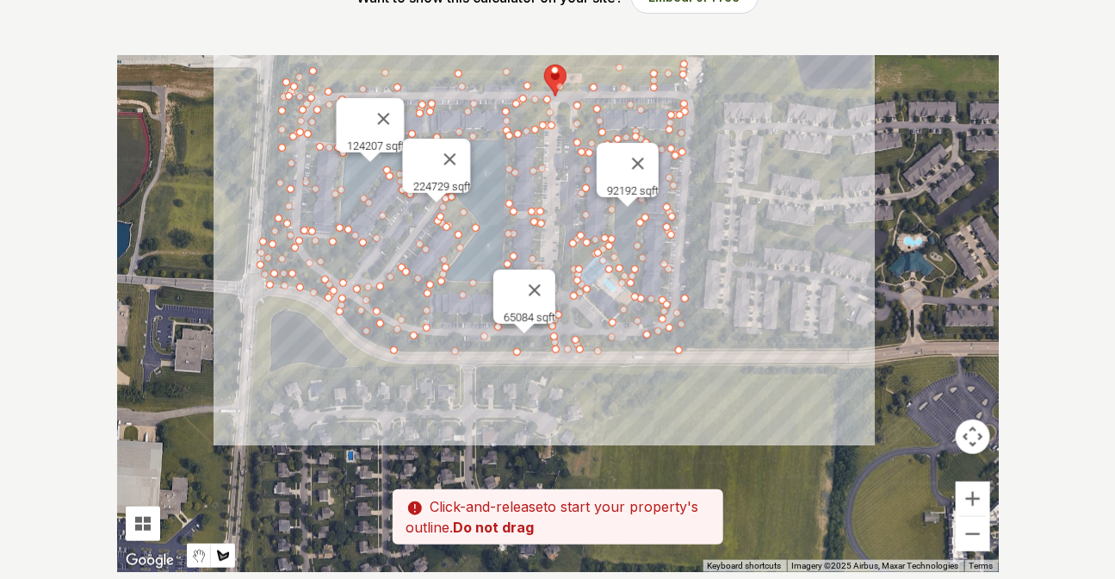
drag, startPoint x: 512, startPoint y: 519, endPoint x: 593, endPoint y: 269, distance: 263.6
click at [593, 269] on div at bounding box center [558, 313] width 882 height 517
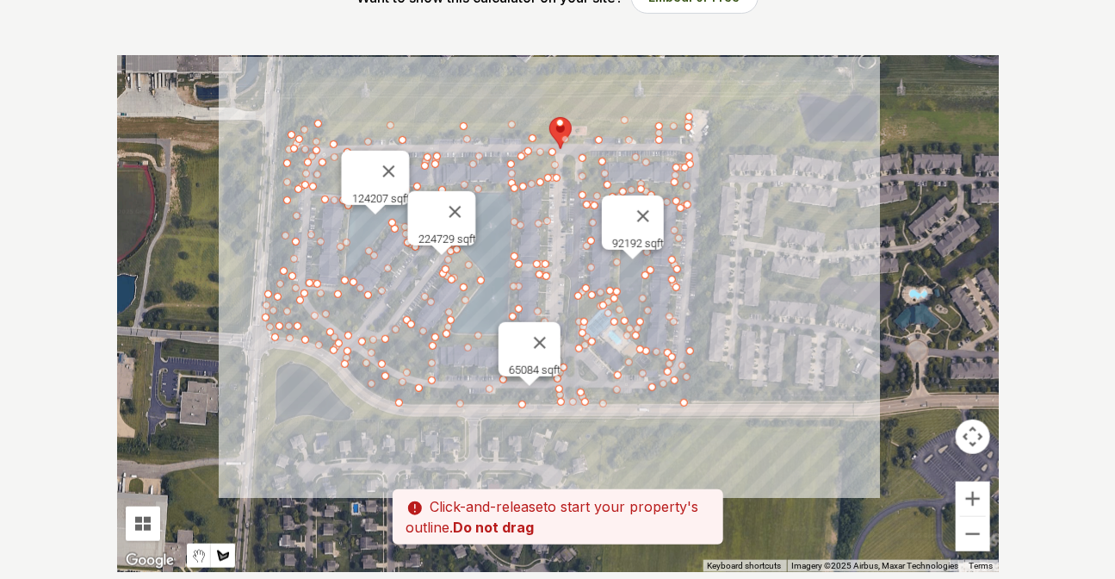
drag, startPoint x: 734, startPoint y: 212, endPoint x: 740, endPoint y: 273, distance: 61.4
click at [740, 273] on div at bounding box center [558, 313] width 882 height 517
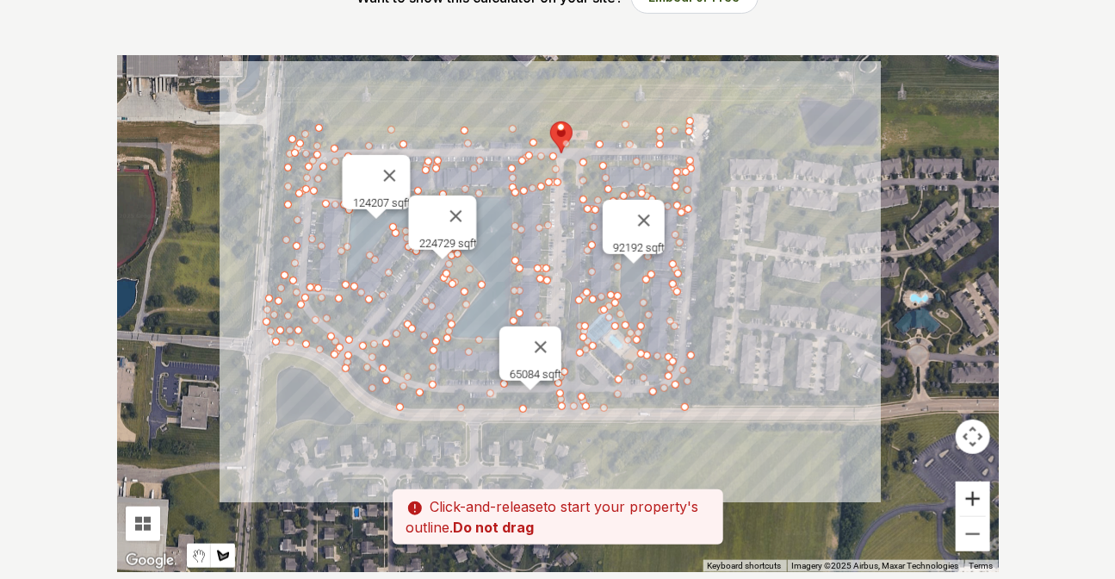
click at [974, 496] on button "Zoom in" at bounding box center [973, 498] width 34 height 34
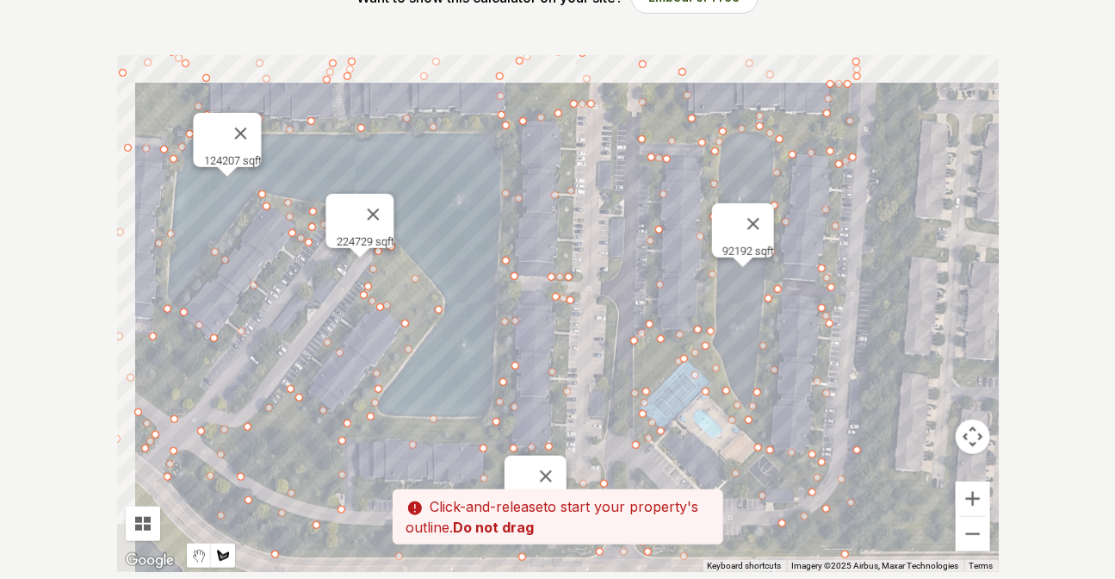
drag, startPoint x: 880, startPoint y: 304, endPoint x: 892, endPoint y: 306, distance: 12.2
click at [892, 306] on div at bounding box center [558, 313] width 882 height 517
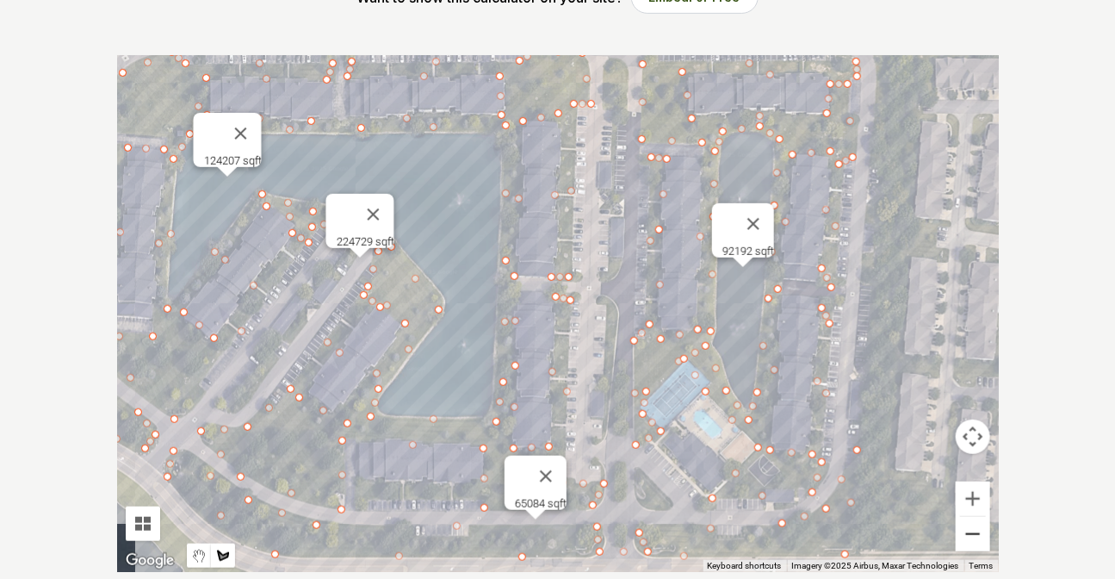
click at [976, 543] on button "Zoom out" at bounding box center [973, 534] width 34 height 34
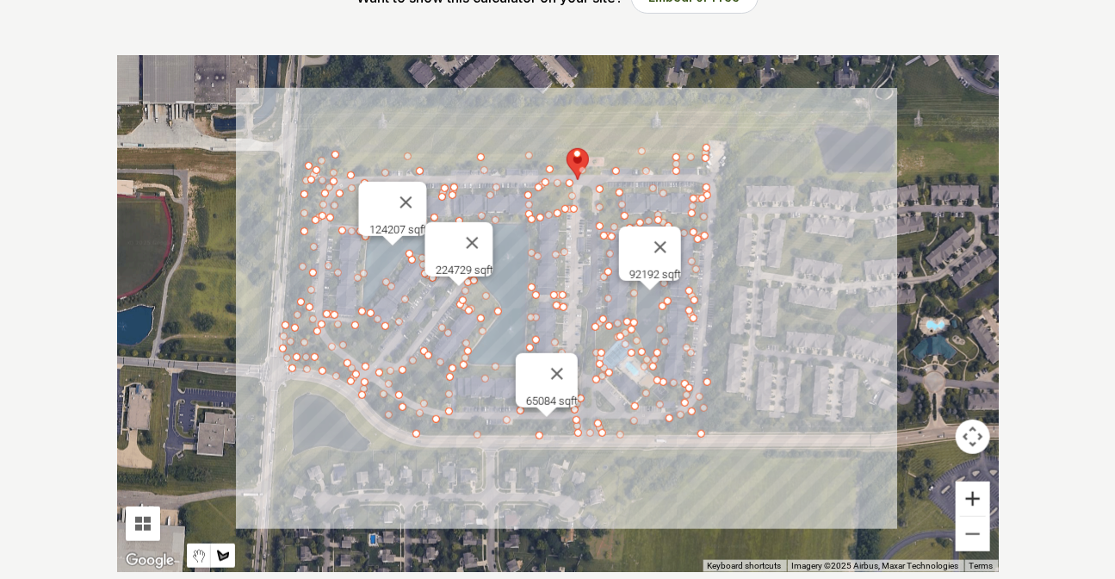
click at [970, 499] on button "Zoom in" at bounding box center [973, 498] width 34 height 34
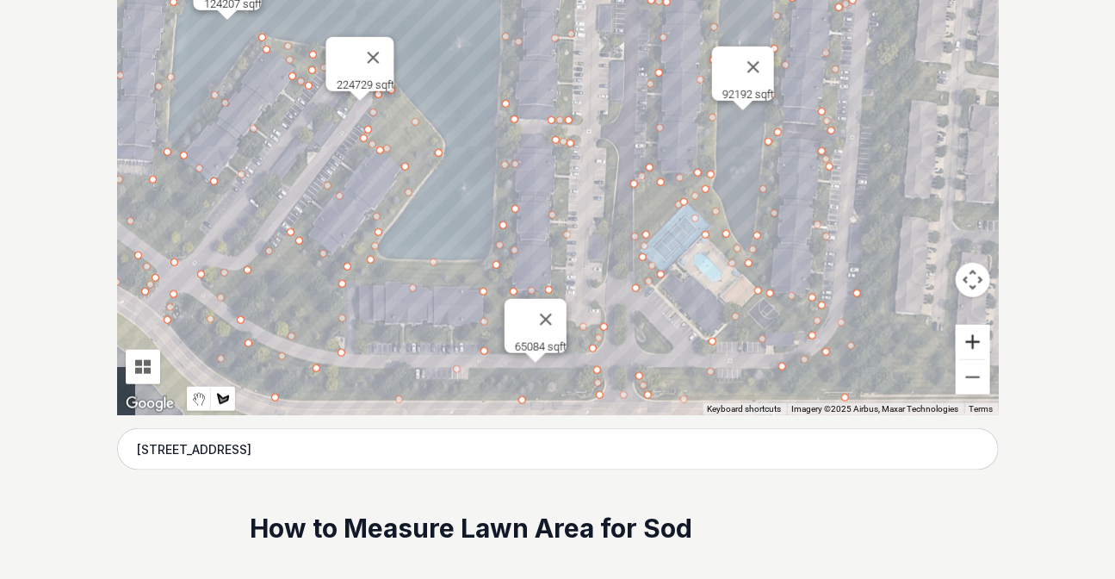
scroll to position [553, 0]
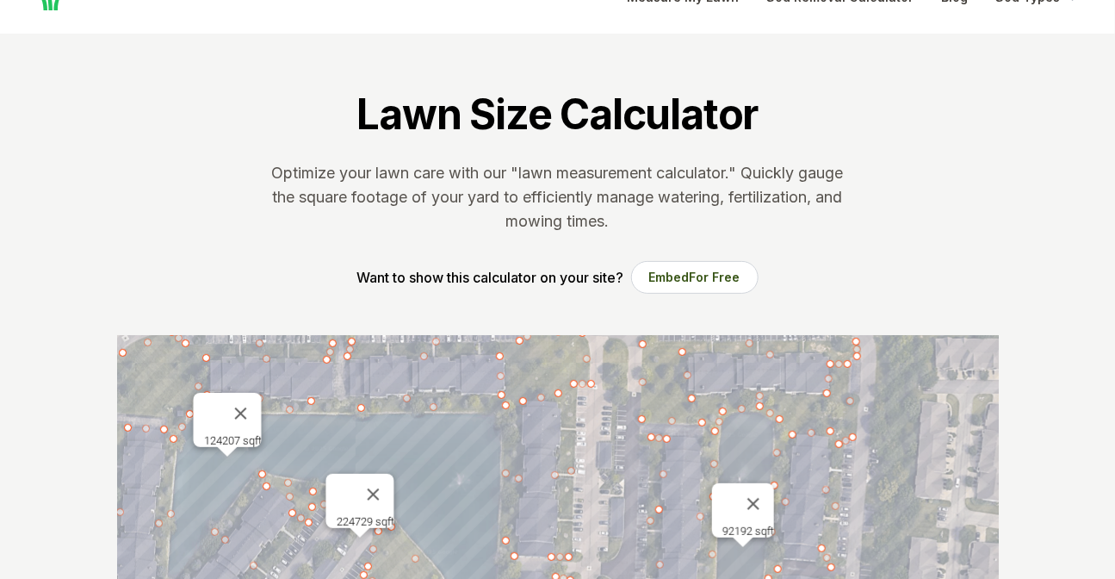
scroll to position [0, 0]
